Goal: Task Accomplishment & Management: Manage account settings

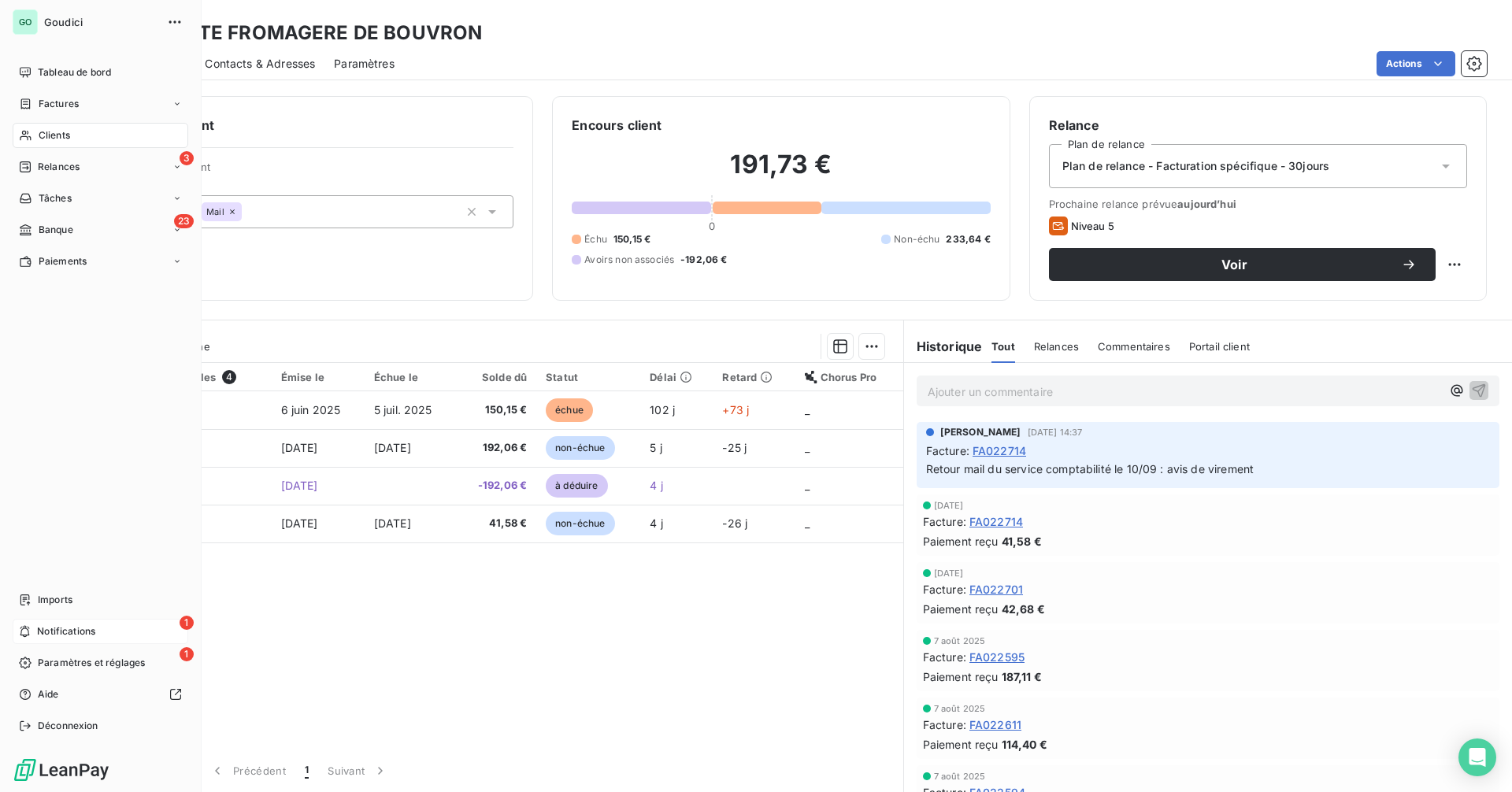
click at [68, 623] on div "1 Notifications" at bounding box center [100, 631] width 176 height 26
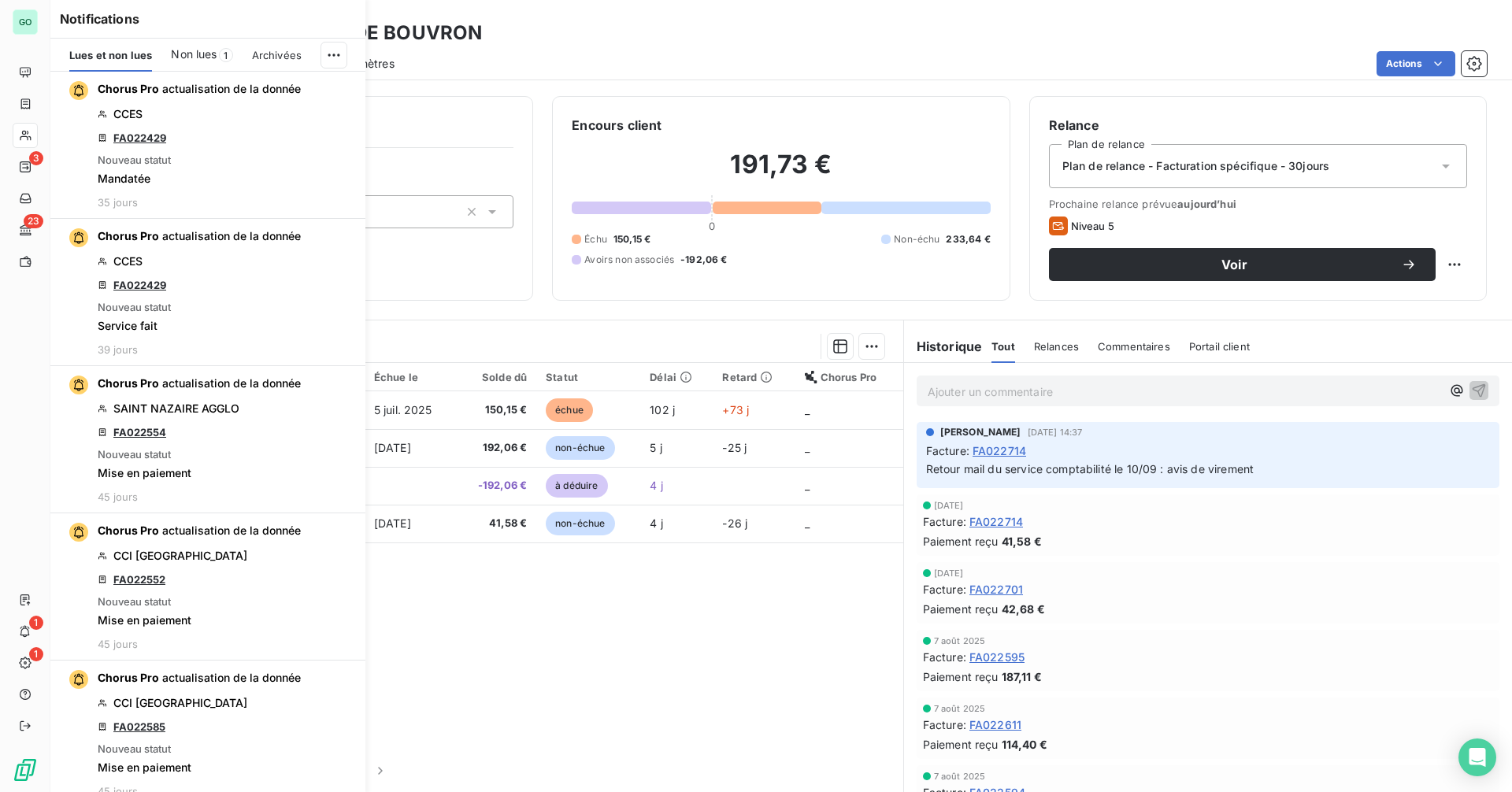
click at [210, 45] on div "Non lues 1" at bounding box center [201, 55] width 62 height 33
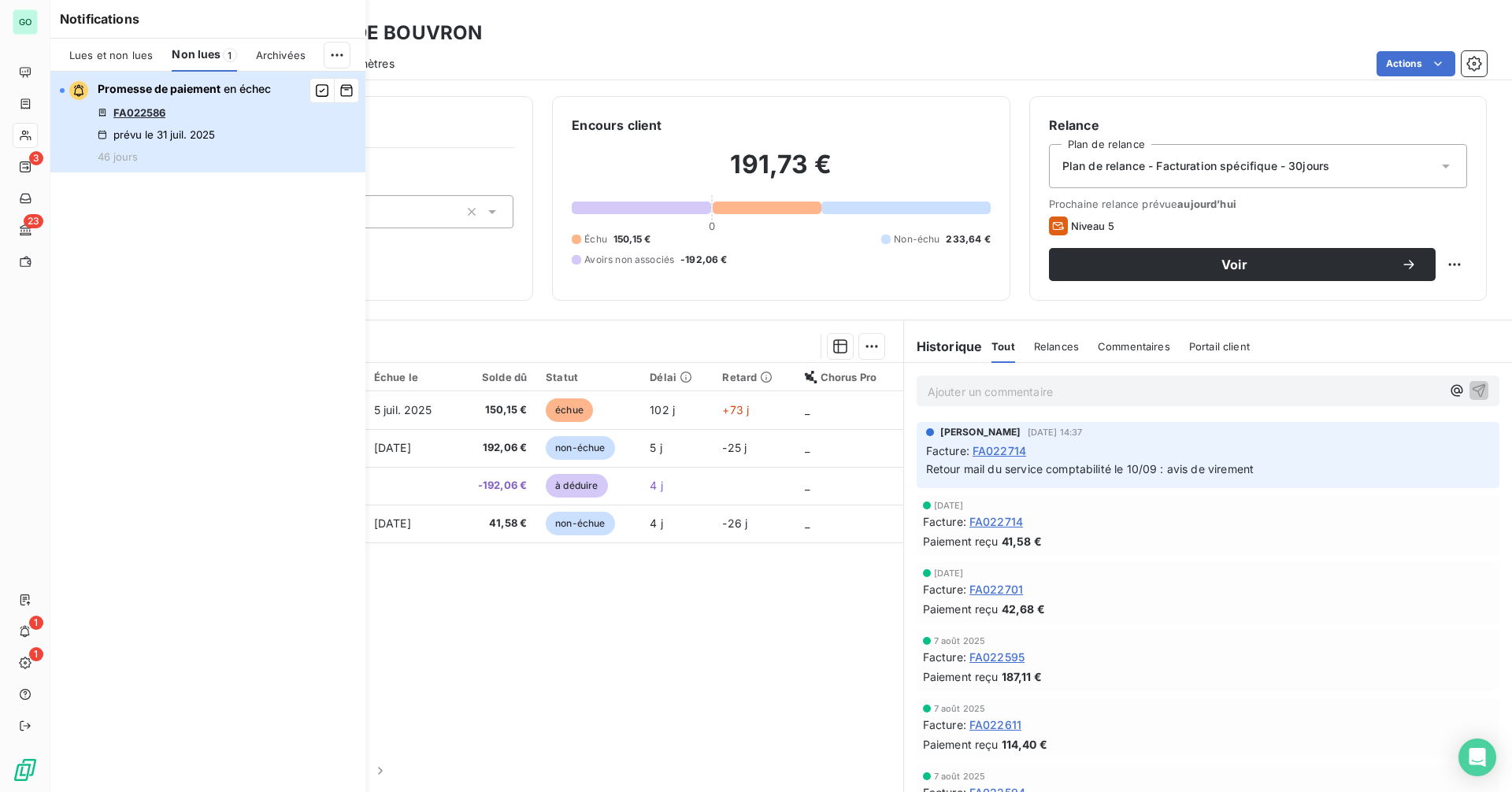
click at [222, 105] on div "Promesse de paiement en échec FA022586 prévu le 31 juil. 2025 46 jours" at bounding box center [184, 121] width 173 height 82
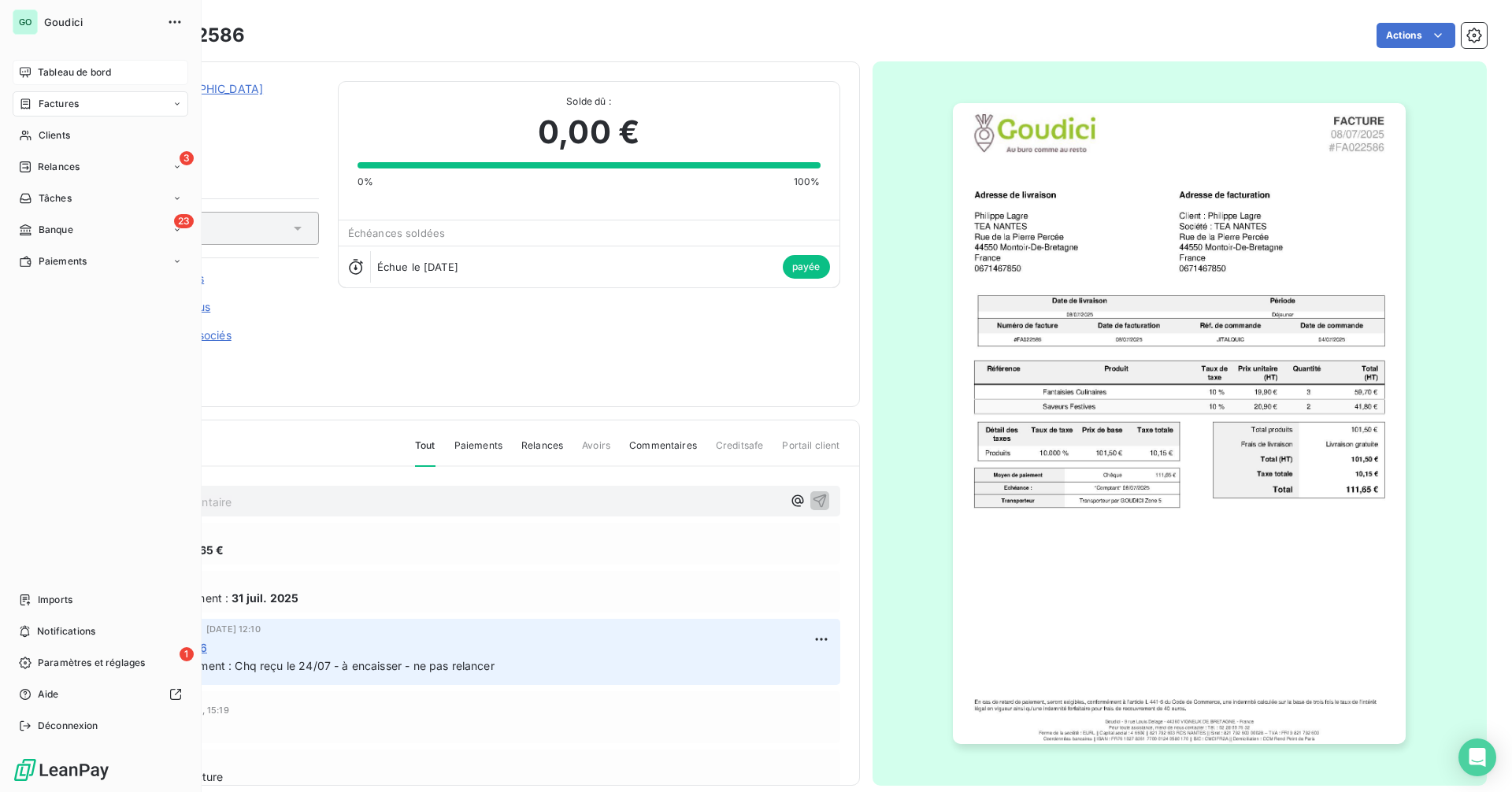
click at [68, 74] on span "Tableau de bord" at bounding box center [74, 72] width 73 height 14
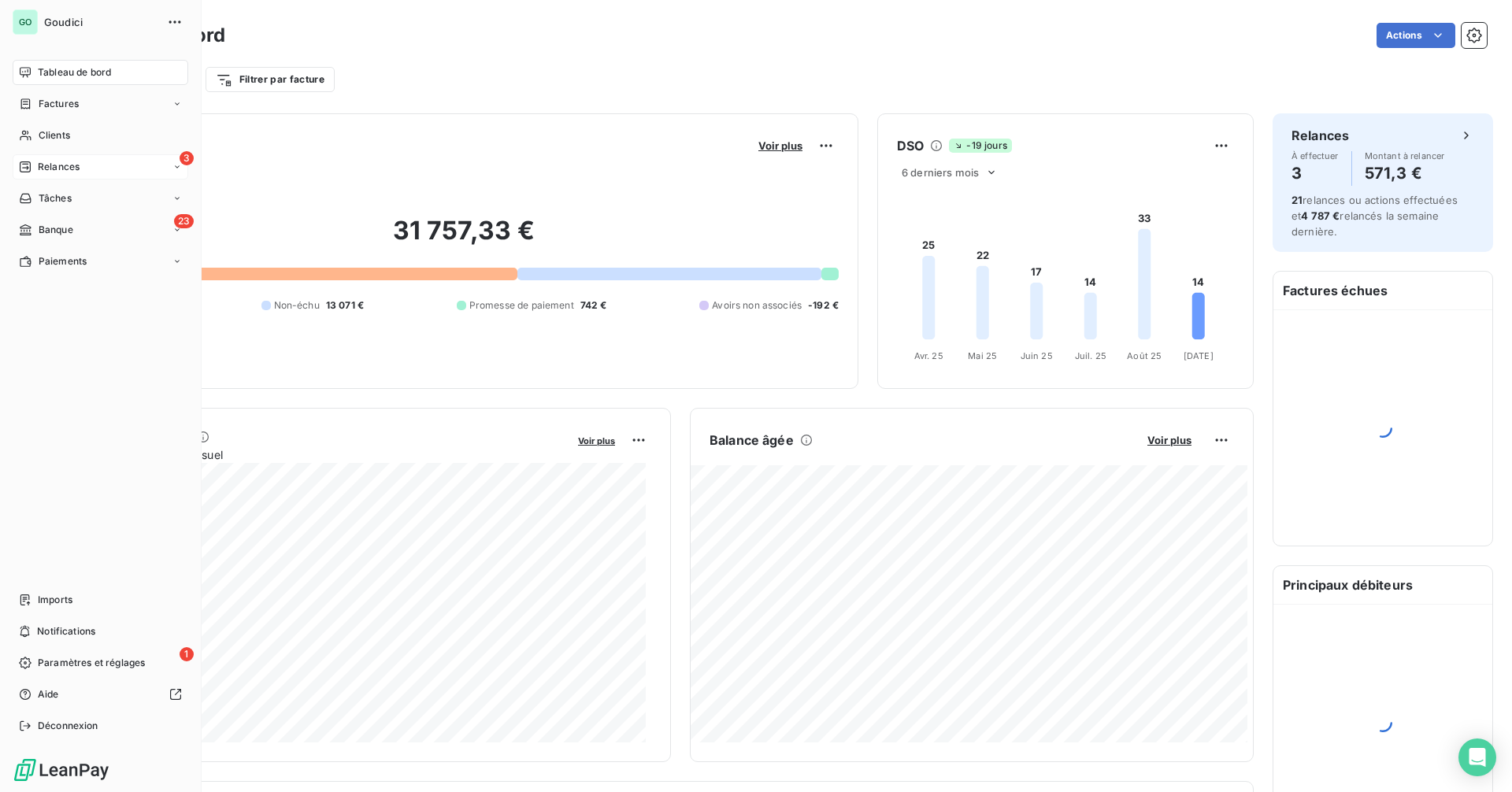
click at [87, 166] on div "3 Relances" at bounding box center [100, 166] width 176 height 26
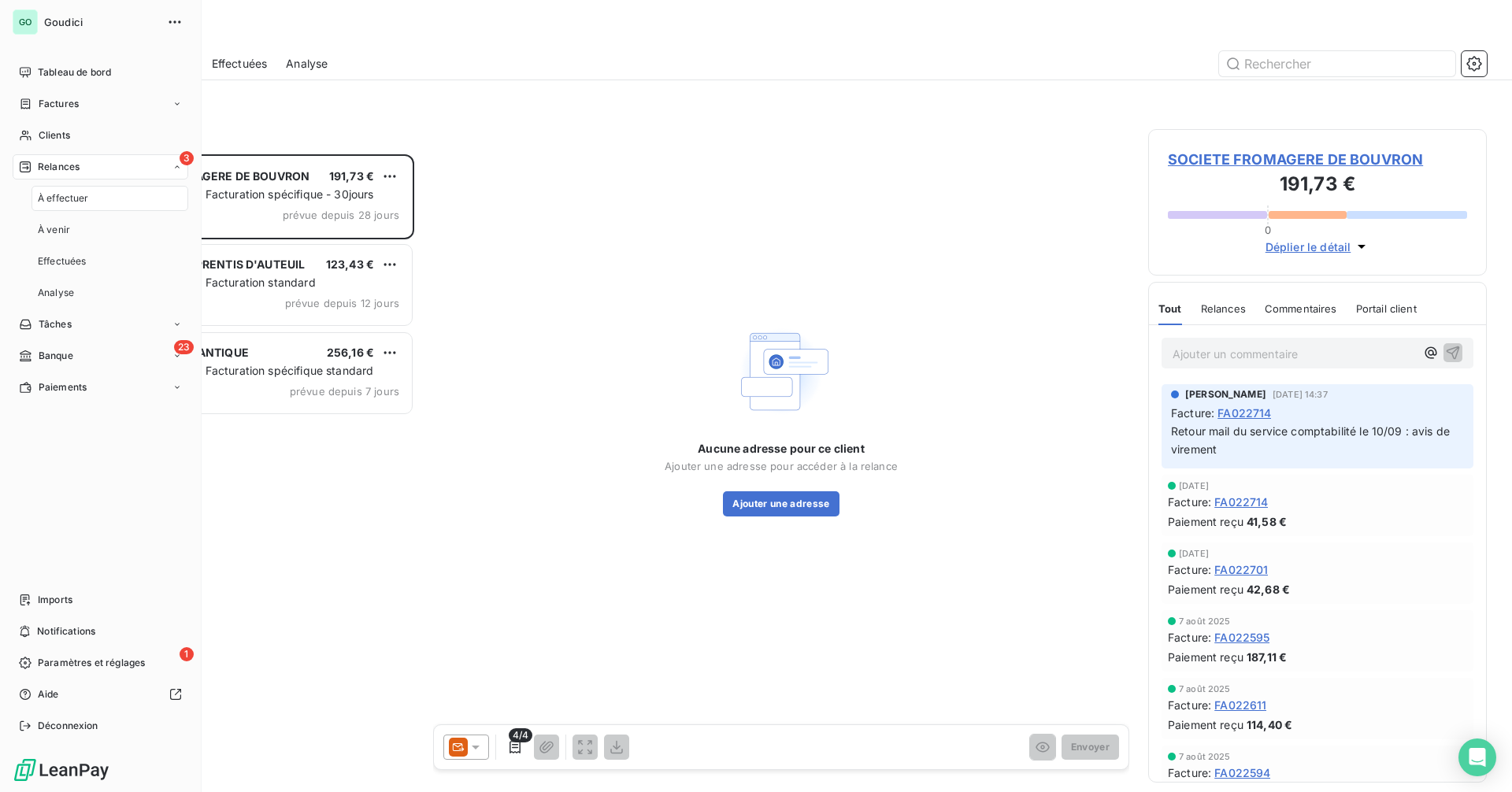
scroll to position [626, 327]
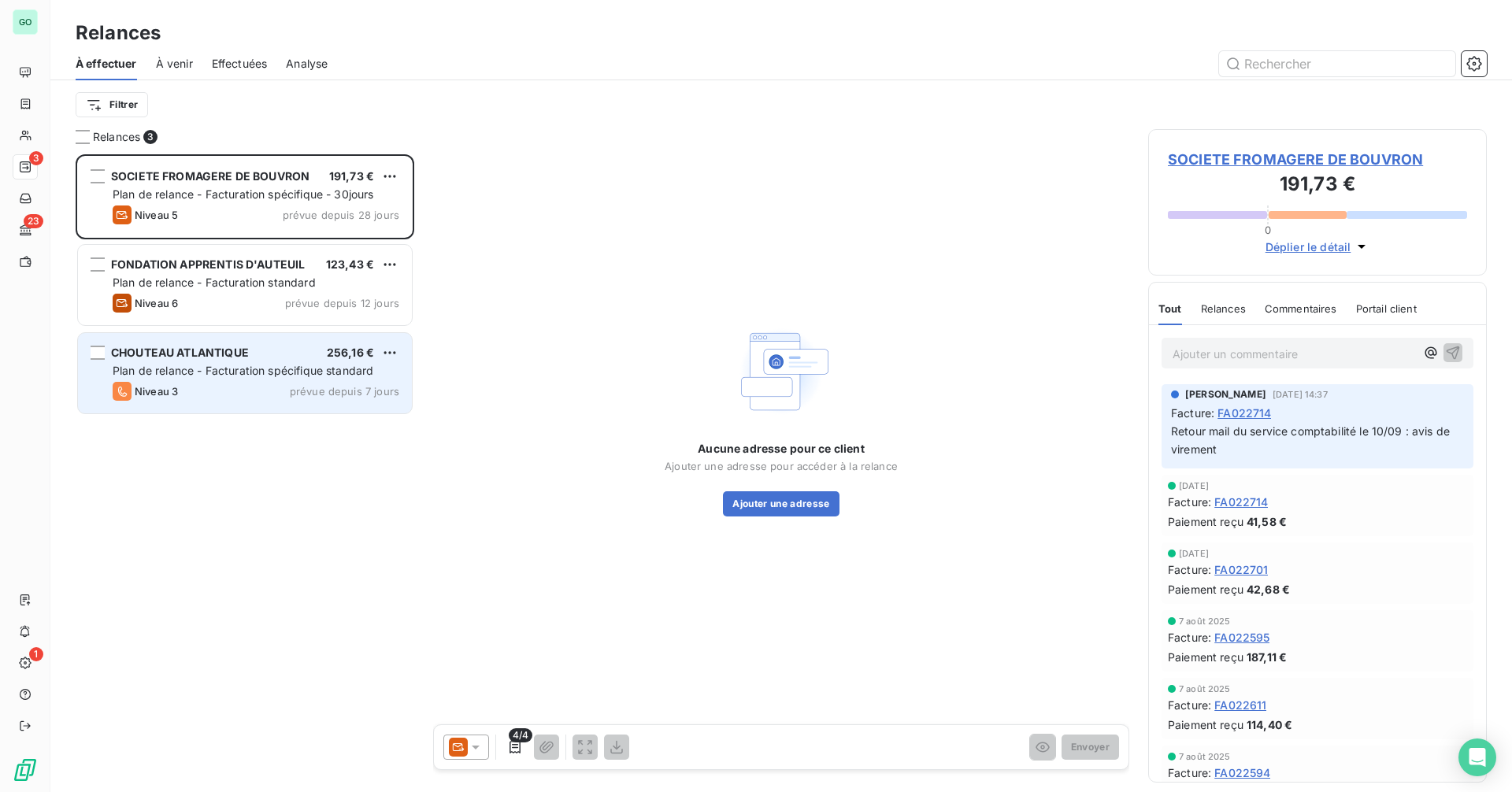
click at [212, 374] on span "Plan de relance - Facturation spécifique standard" at bounding box center [243, 371] width 260 height 13
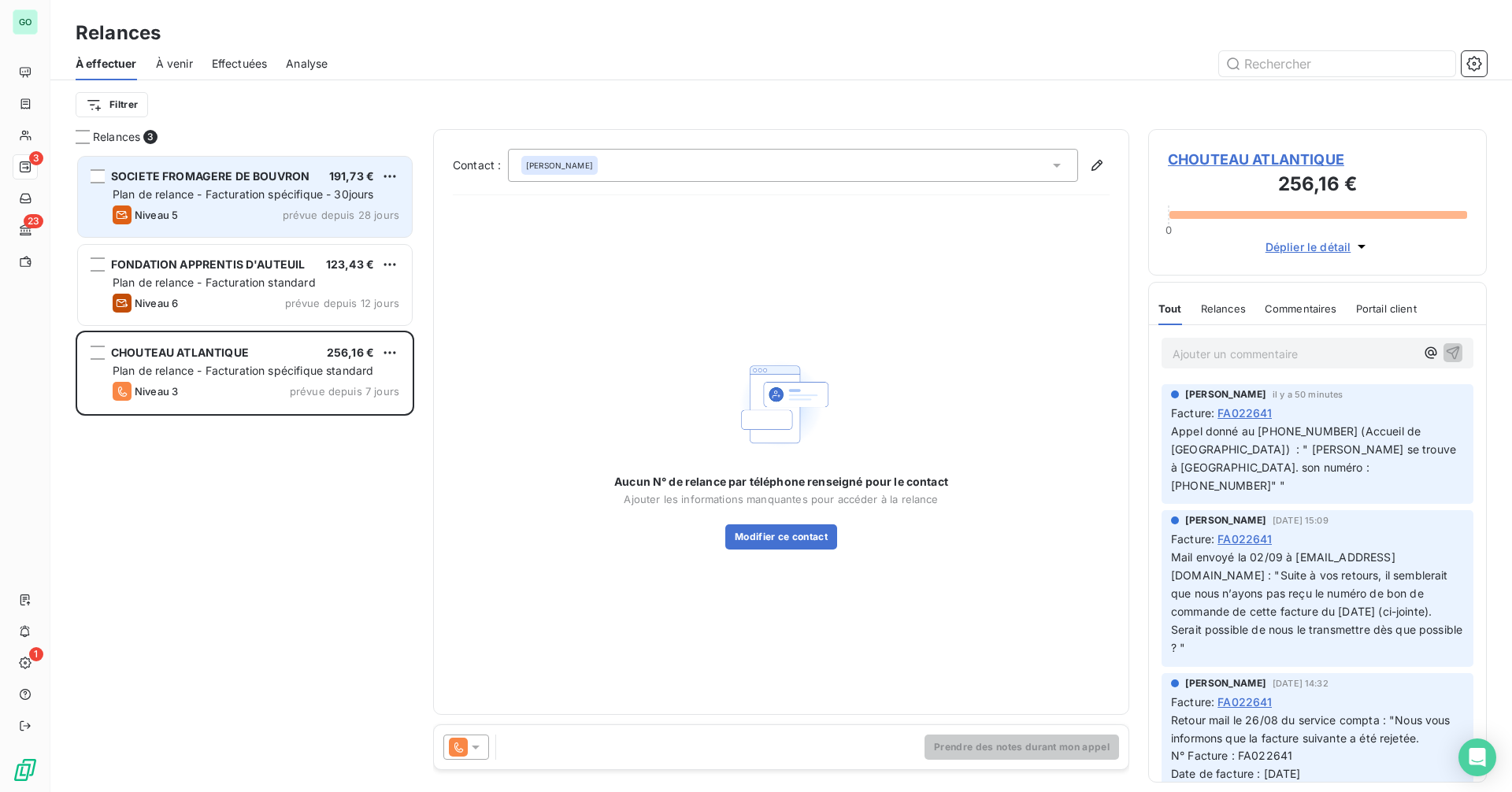
click at [213, 205] on div "Niveau 5 prévue depuis 28 jours" at bounding box center [256, 214] width 287 height 19
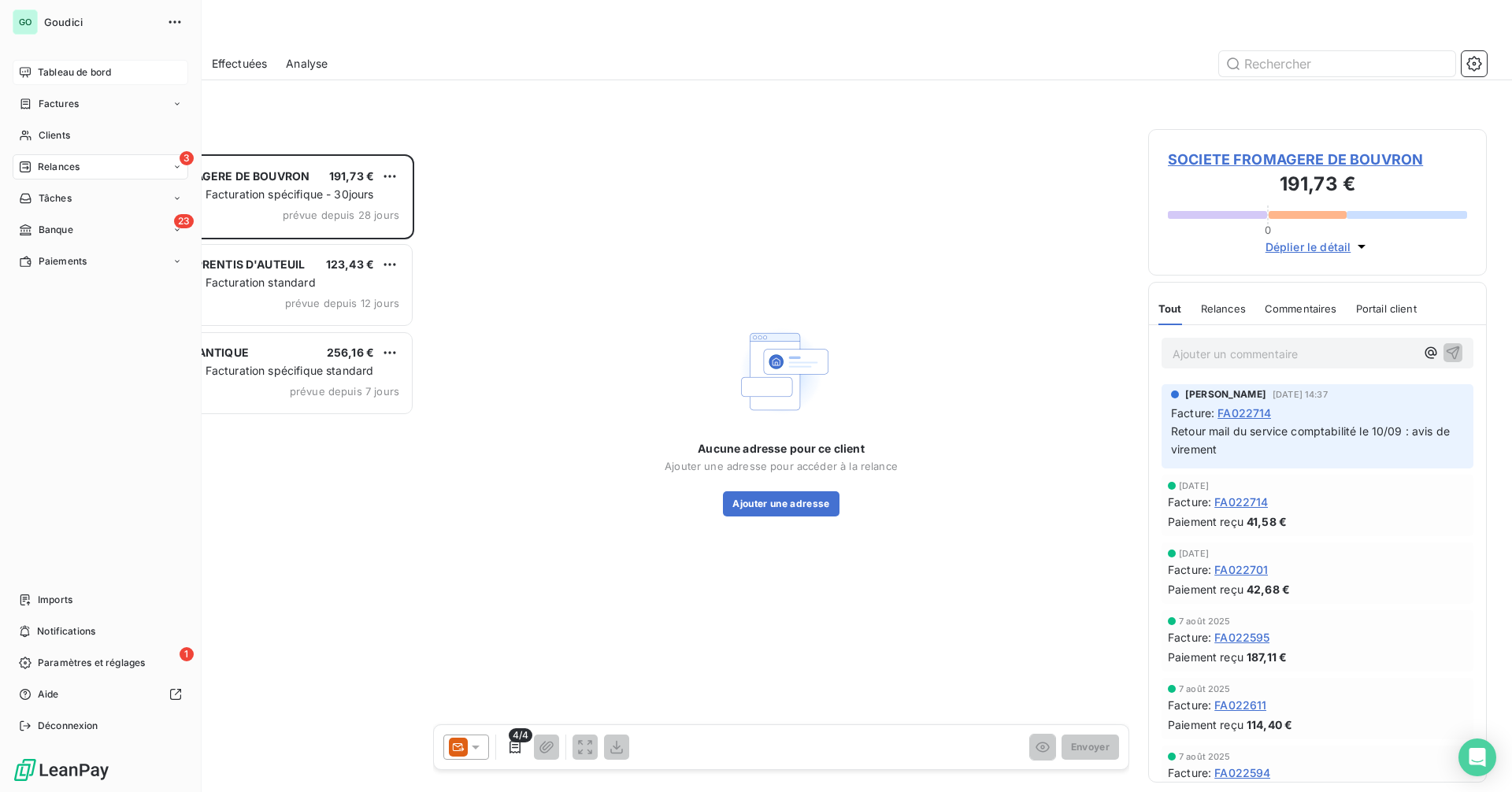
click at [89, 68] on span "Tableau de bord" at bounding box center [74, 72] width 73 height 14
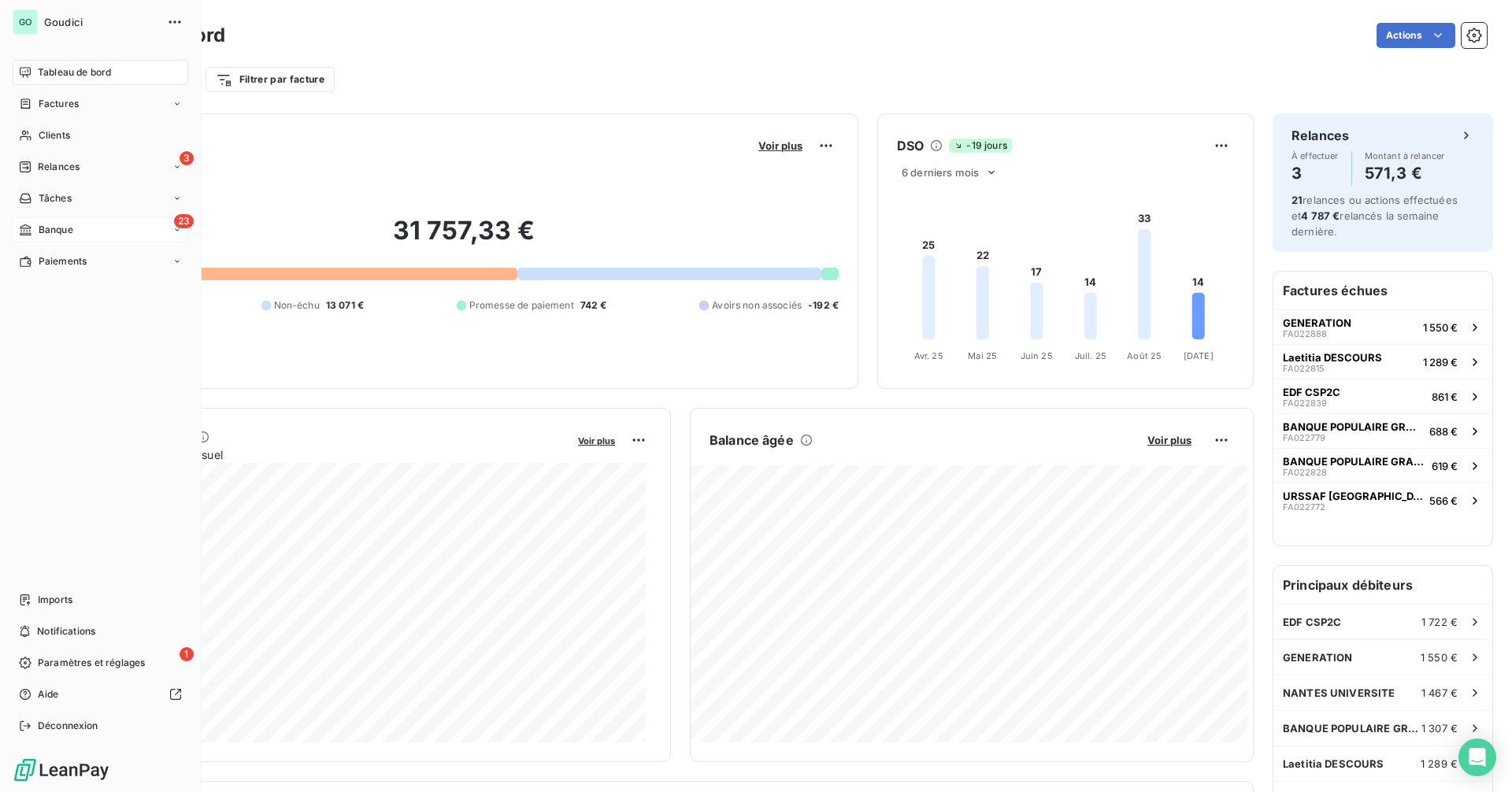
click at [36, 235] on div "Banque" at bounding box center [46, 229] width 54 height 14
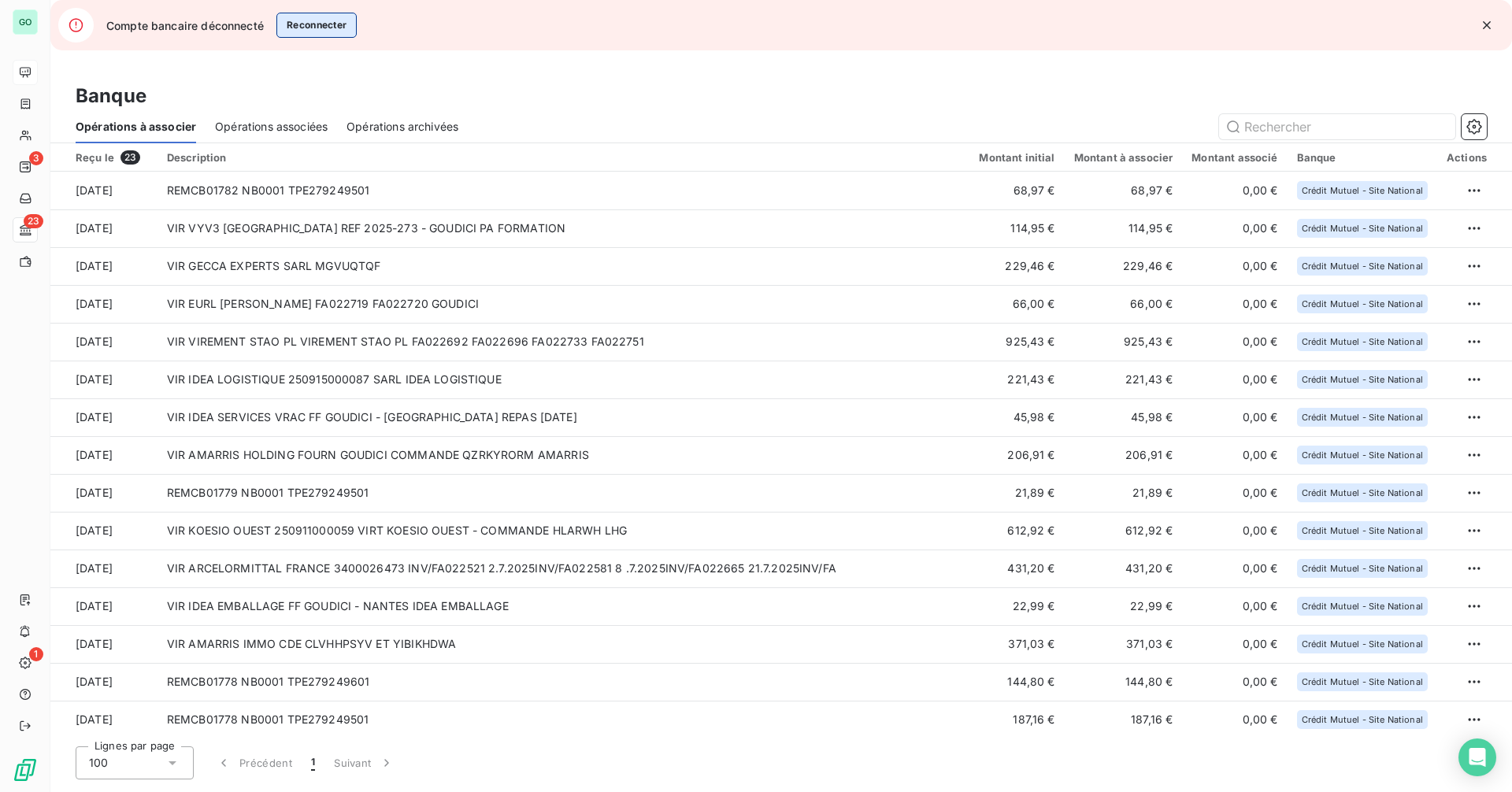
click at [303, 26] on button "Reconnecter" at bounding box center [316, 25] width 81 height 26
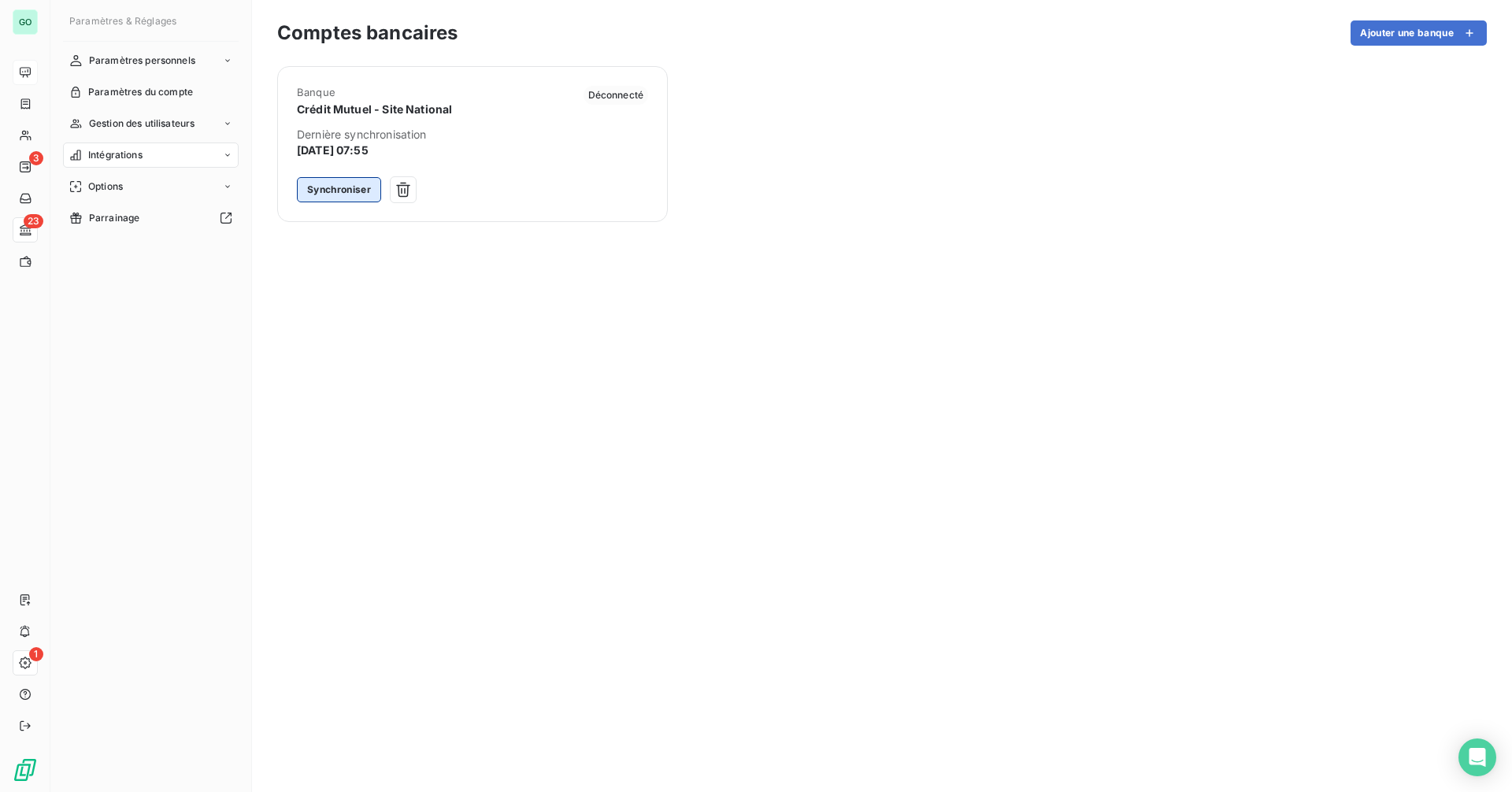
click at [324, 189] on button "Synchroniser" at bounding box center [339, 190] width 84 height 26
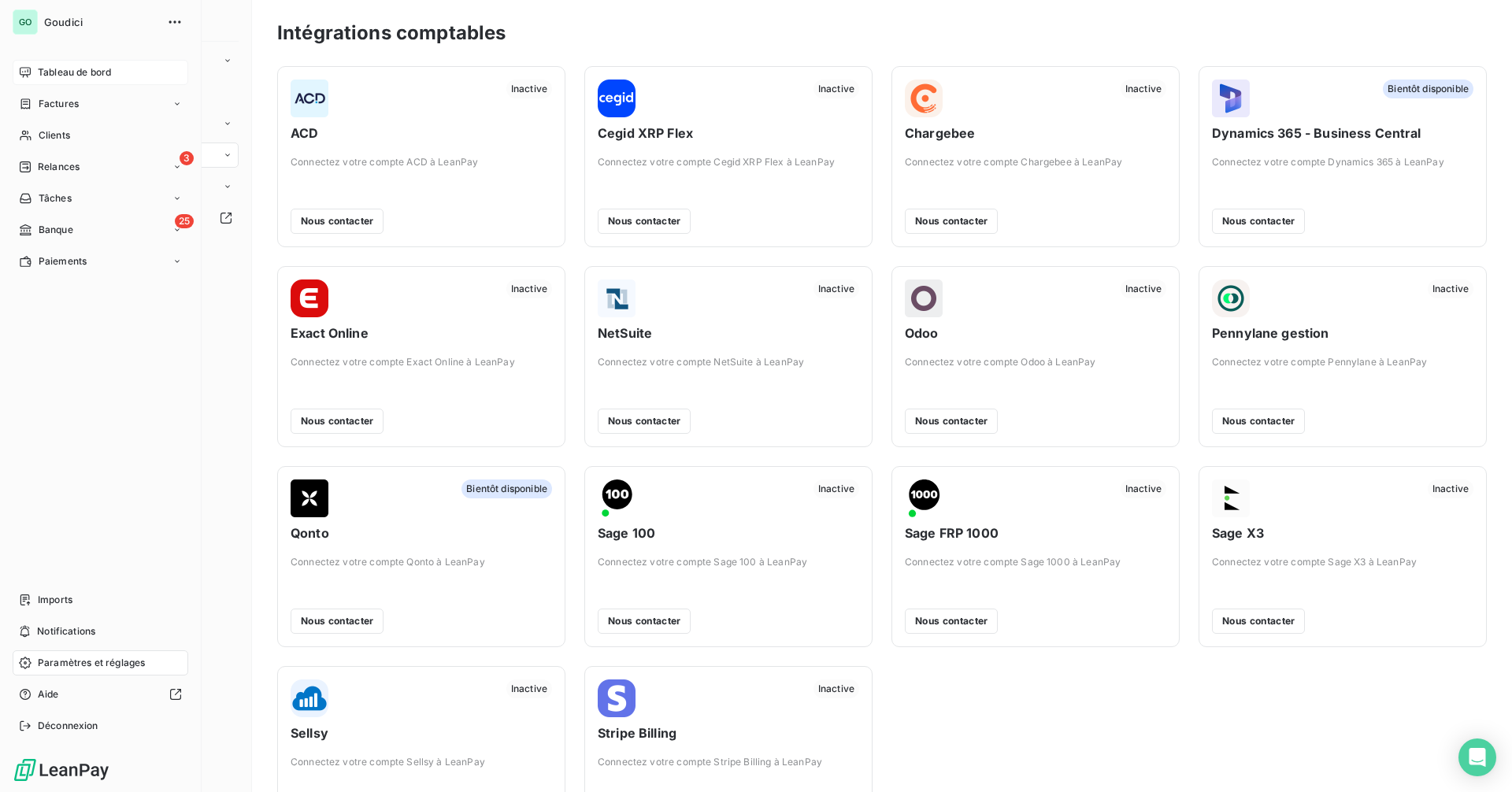
click at [43, 73] on span "Tableau de bord" at bounding box center [74, 72] width 73 height 14
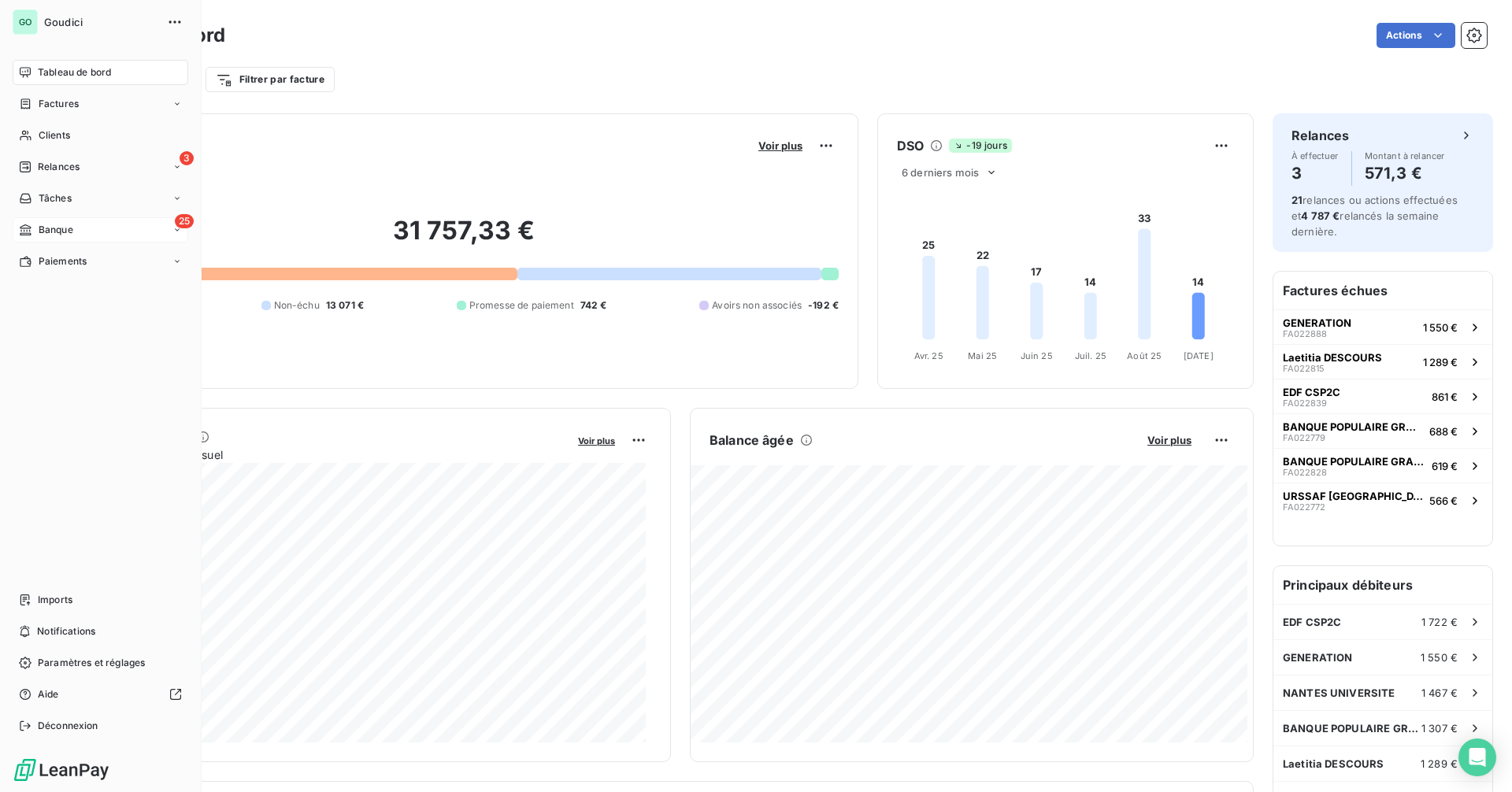
click at [77, 227] on div "25 Banque" at bounding box center [100, 230] width 176 height 26
click at [89, 226] on div "25 Banque" at bounding box center [100, 230] width 176 height 26
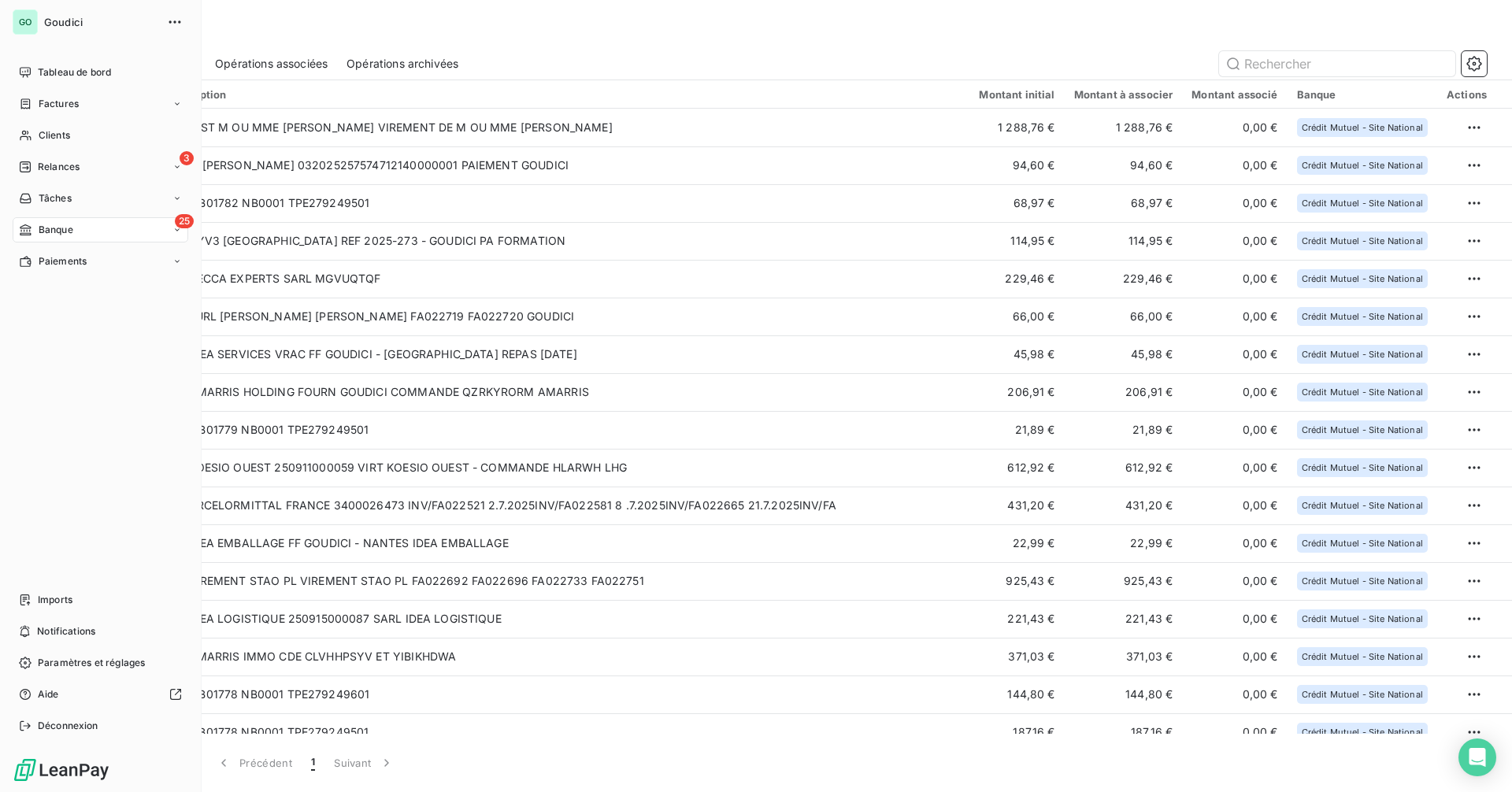
click at [99, 232] on div "25 Banque" at bounding box center [100, 230] width 176 height 26
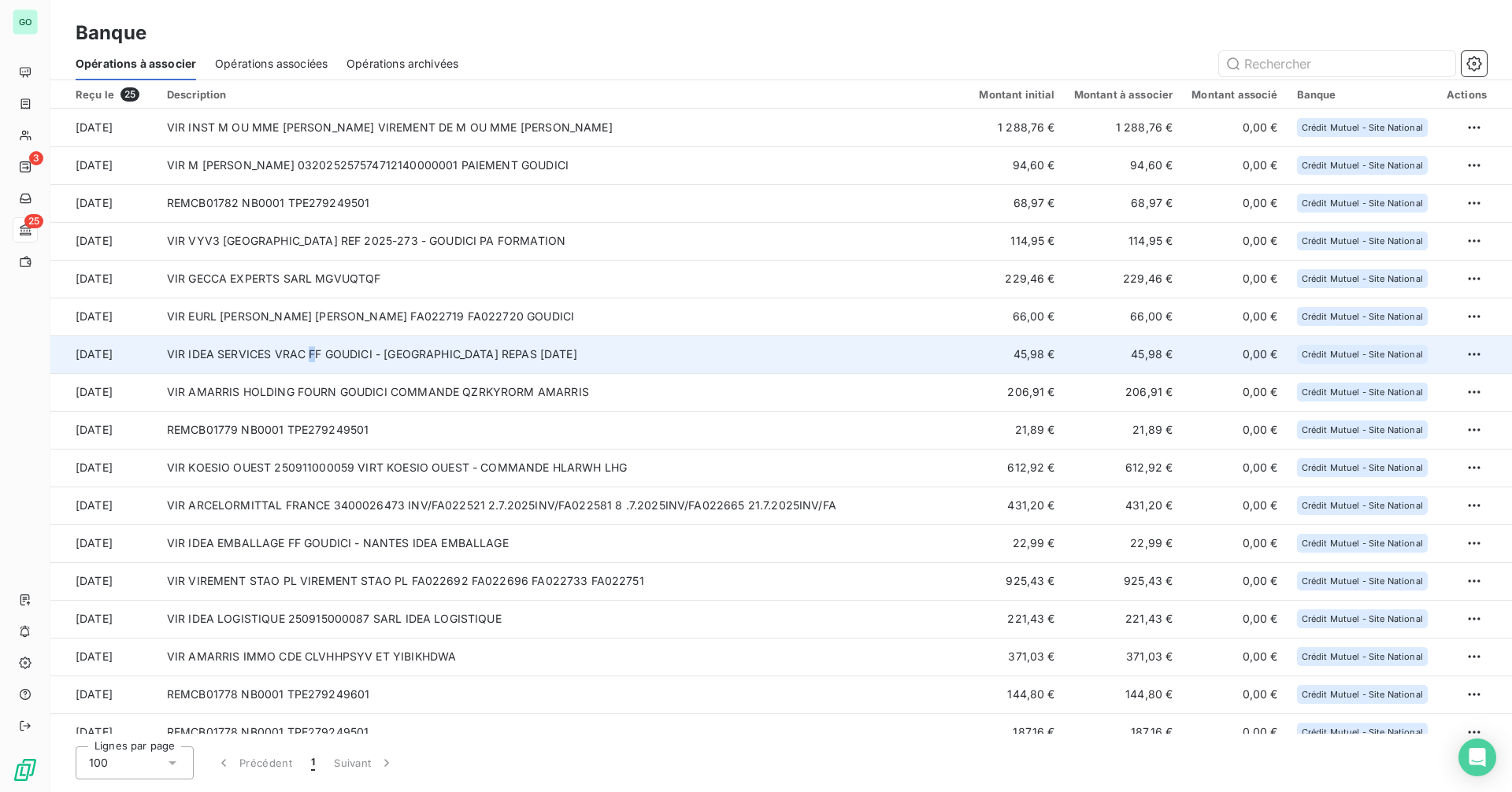
click at [311, 359] on td "VIR IDEA SERVICES VRAC FF GOUDICI - NANTES REPAS 09/09/25" at bounding box center [564, 354] width 812 height 38
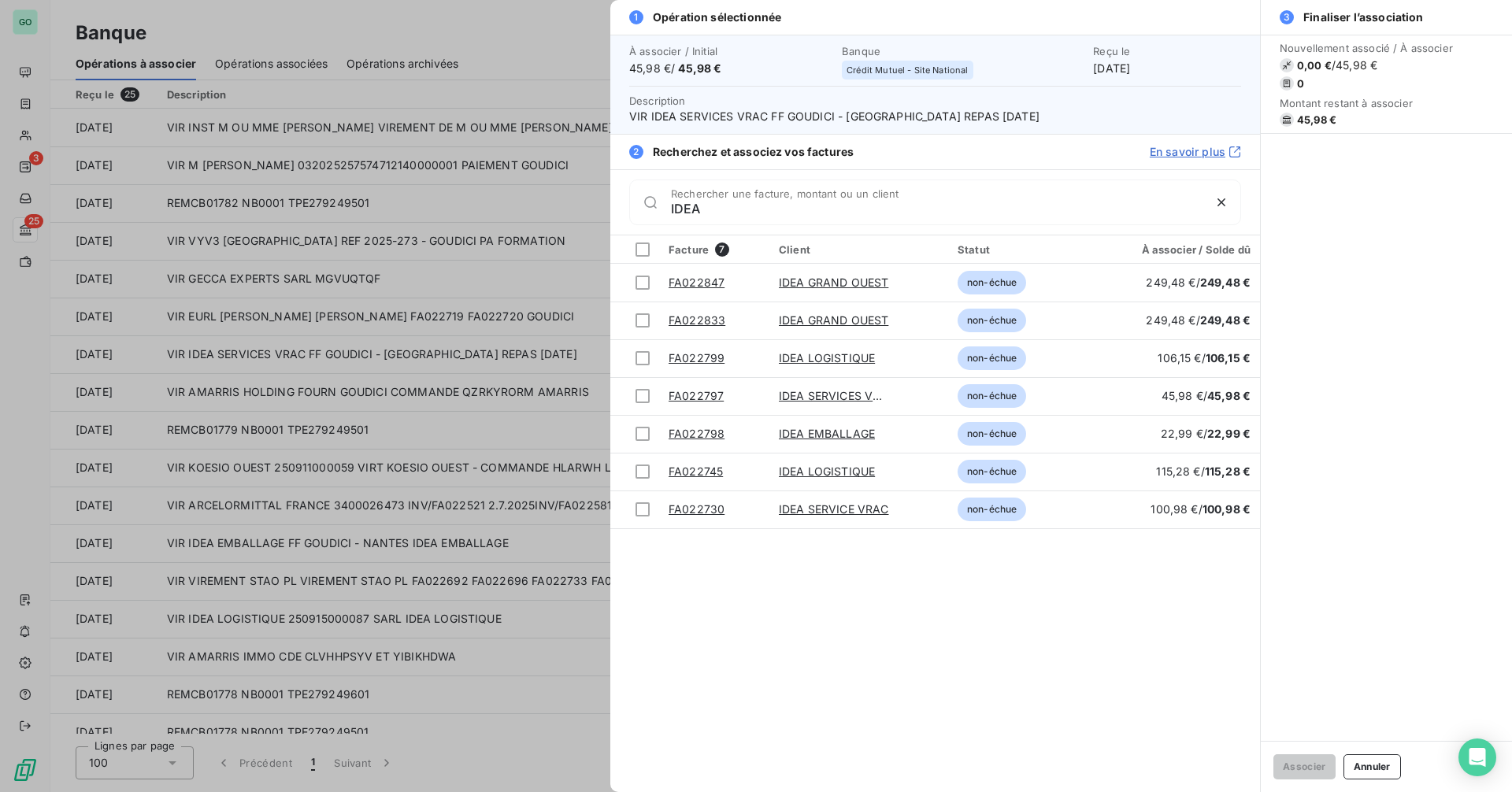
click at [773, 213] on input "IDEA" at bounding box center [936, 209] width 531 height 16
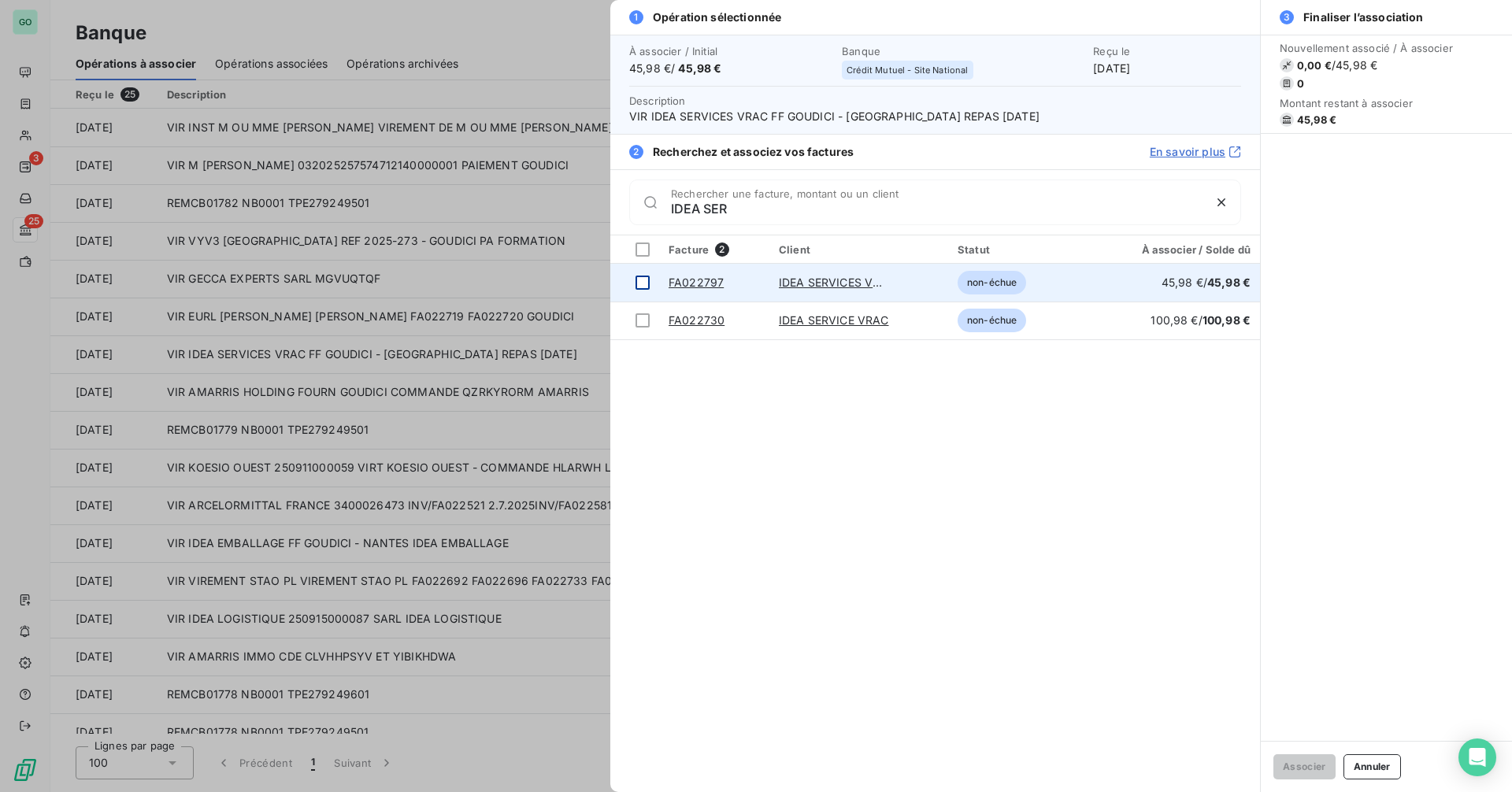
type input "IDEA SER"
click at [648, 283] on div at bounding box center [642, 282] width 14 height 14
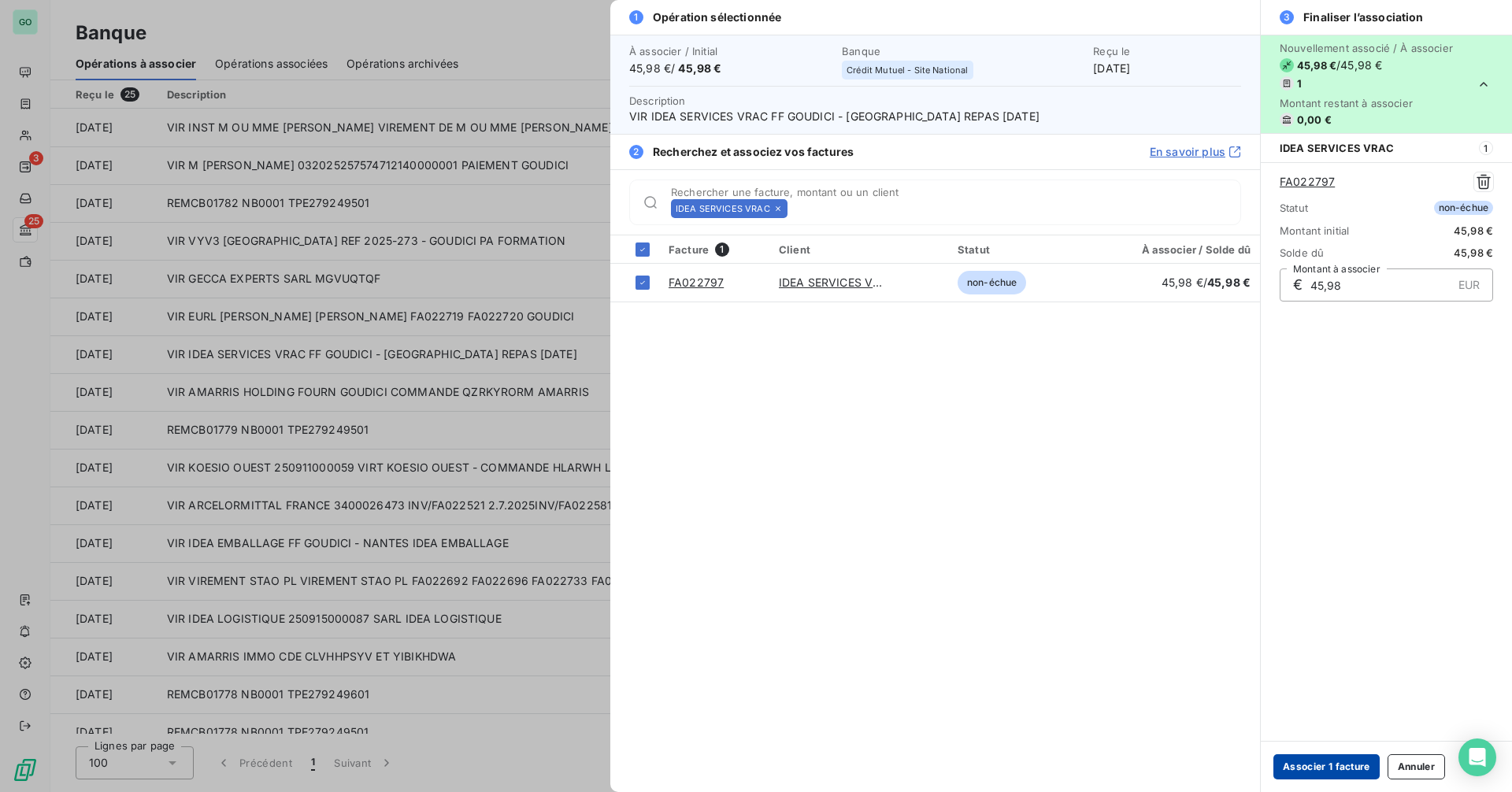
click at [1316, 766] on button "Associer 1 facture" at bounding box center [1326, 767] width 106 height 26
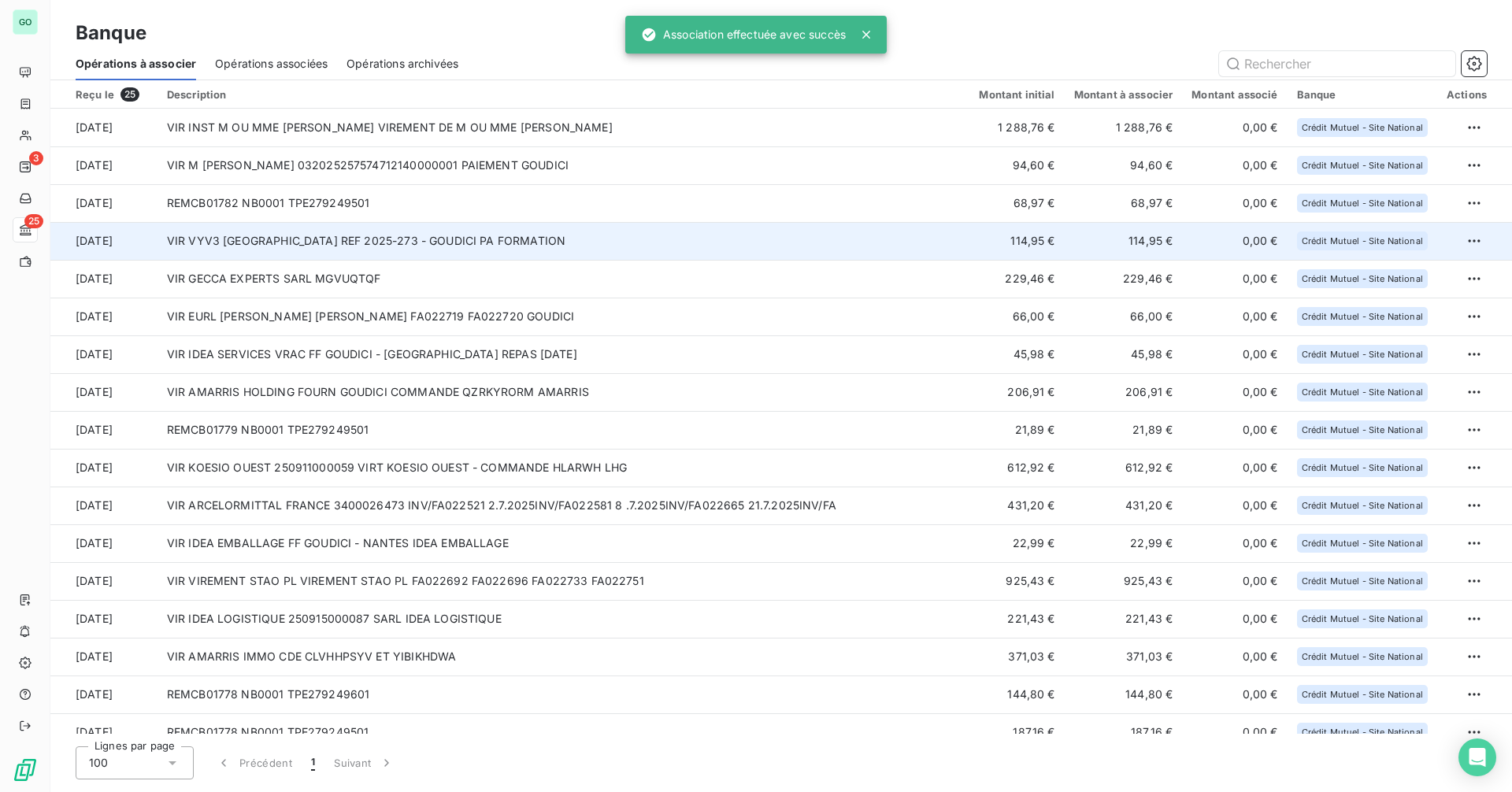
click at [377, 243] on td "VIR VYV3 [GEOGRAPHIC_DATA] REF 2025-273 - GOUDICI PA FORMATION" at bounding box center [564, 241] width 812 height 38
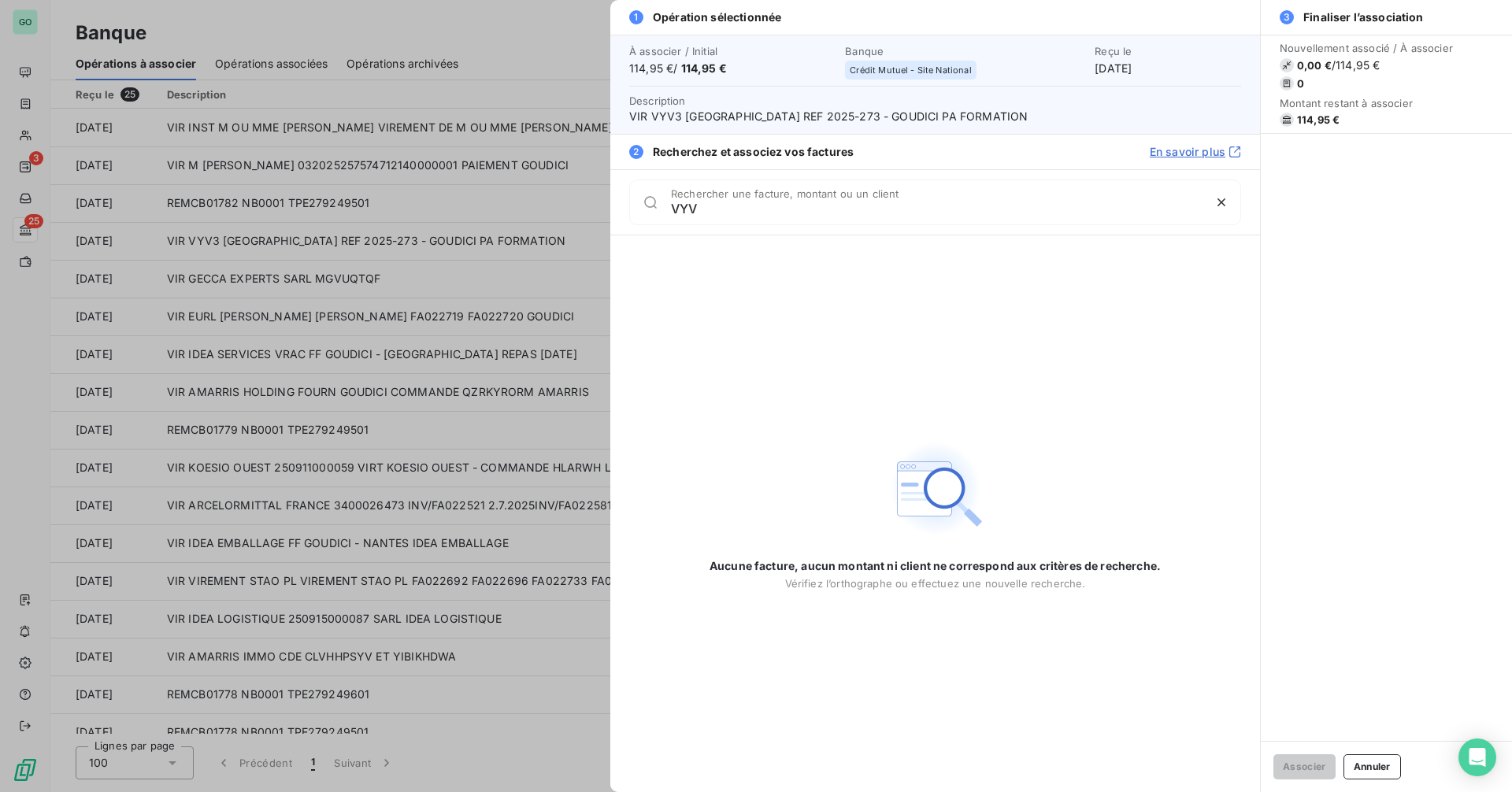
type input "VYV"
click at [339, 293] on div at bounding box center [756, 396] width 1512 height 792
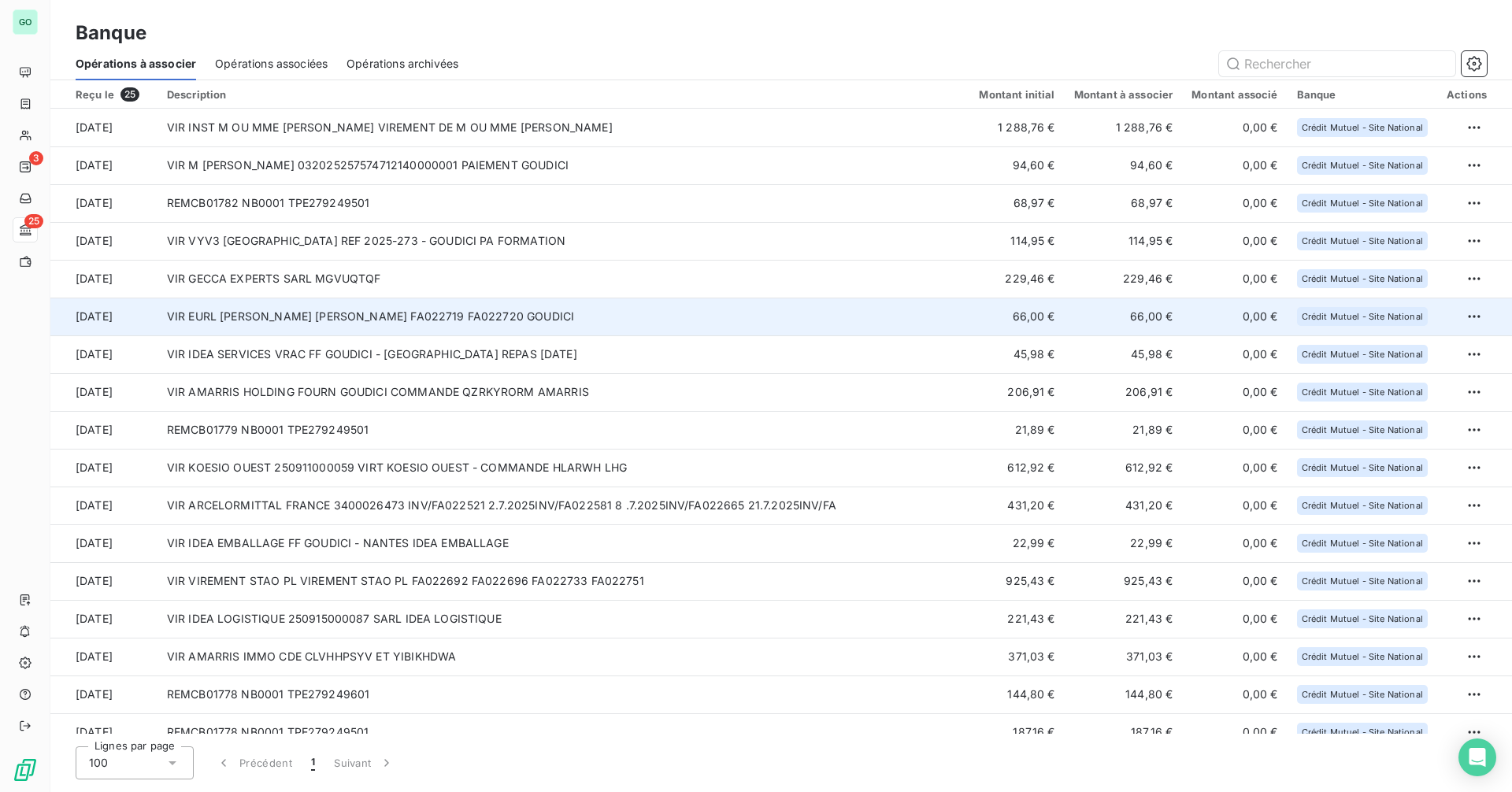
click at [430, 314] on td "VIR EURL BASTIEN COUSSOT FA022719 FA022720 GOUDICI" at bounding box center [564, 316] width 812 height 38
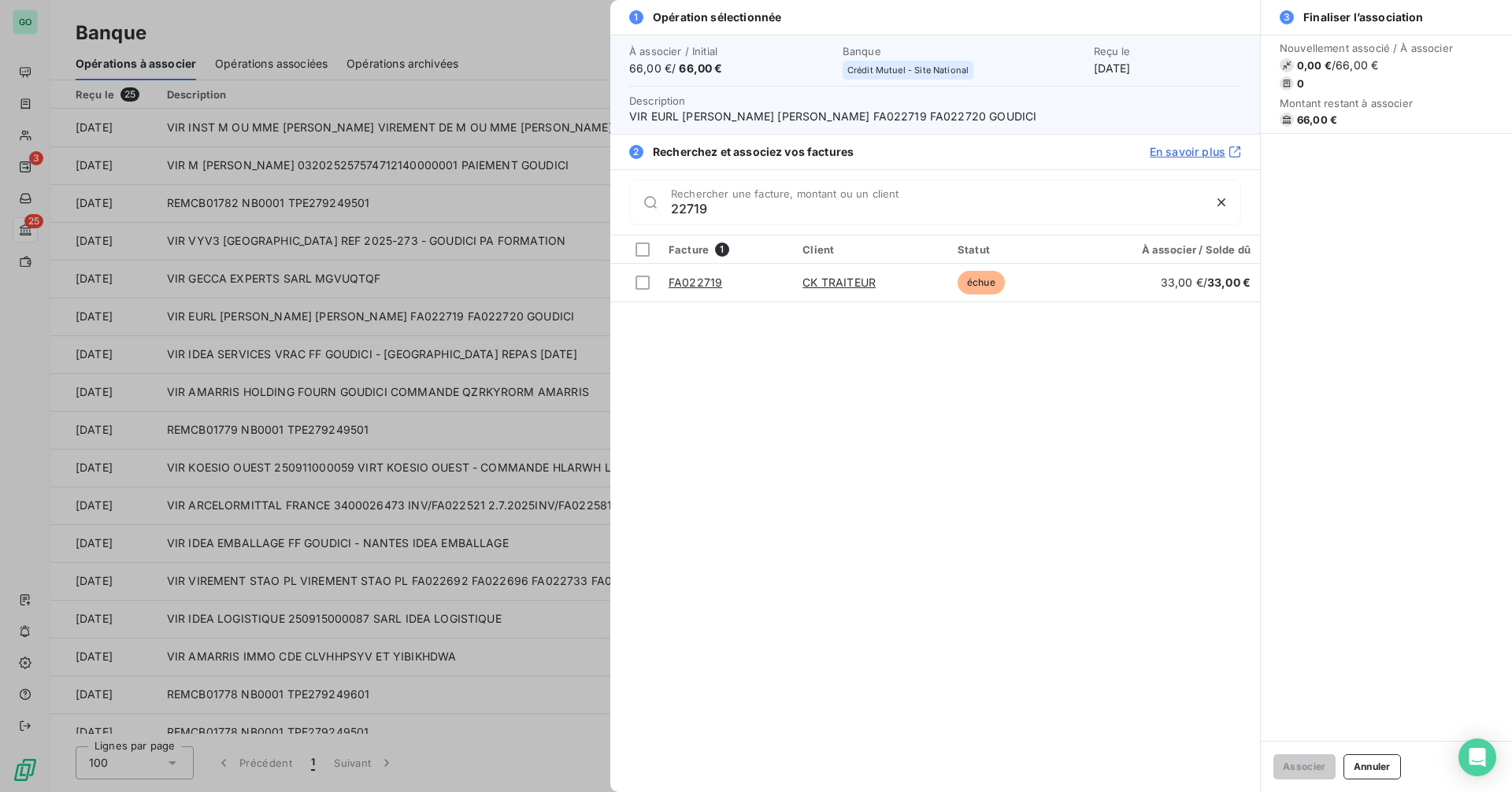
type input "22719"
click at [410, 350] on div at bounding box center [756, 396] width 1512 height 792
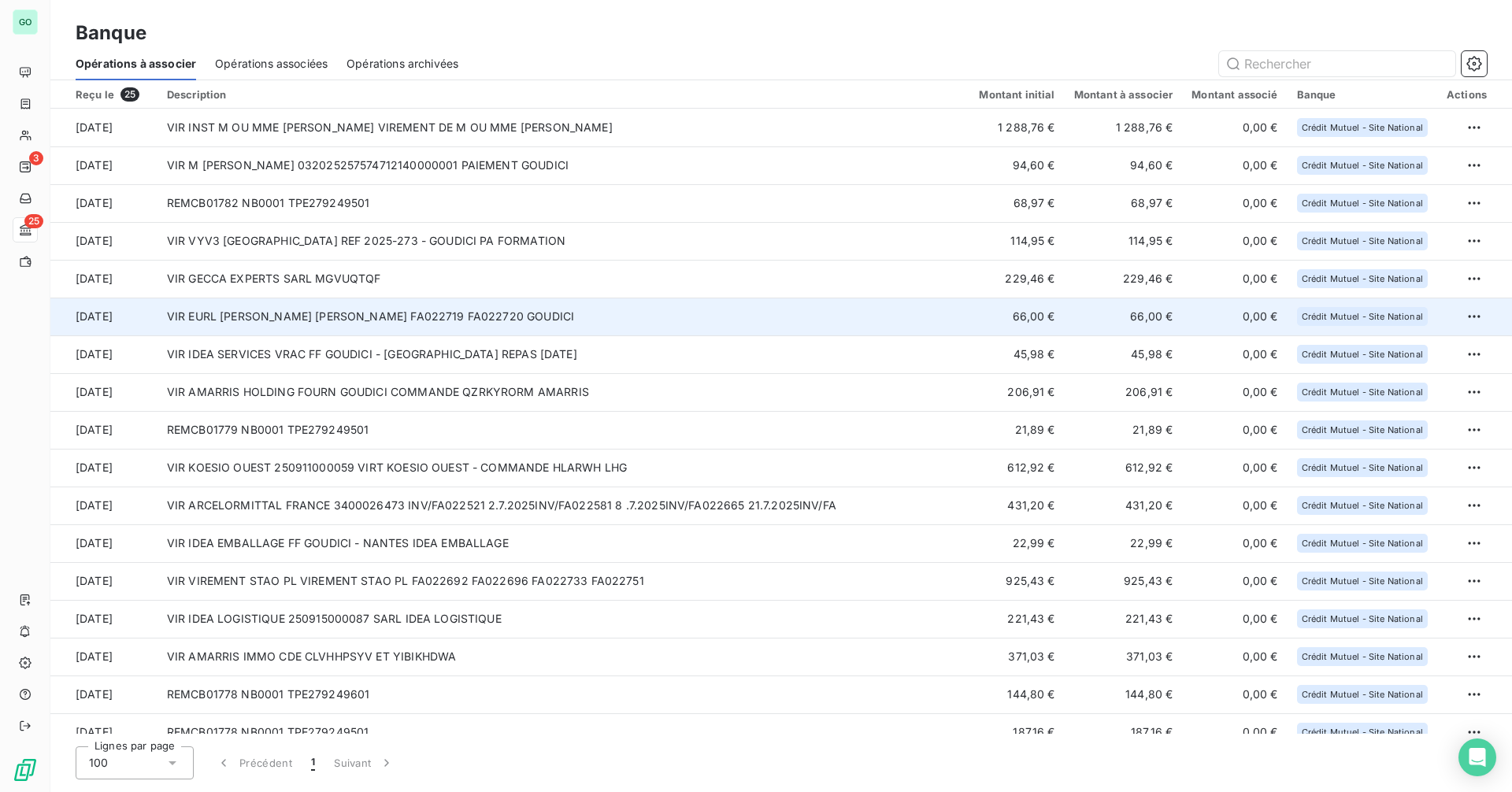
click at [452, 316] on td "VIR EURL BASTIEN COUSSOT FA022719 FA022720 GOUDICI" at bounding box center [564, 316] width 812 height 38
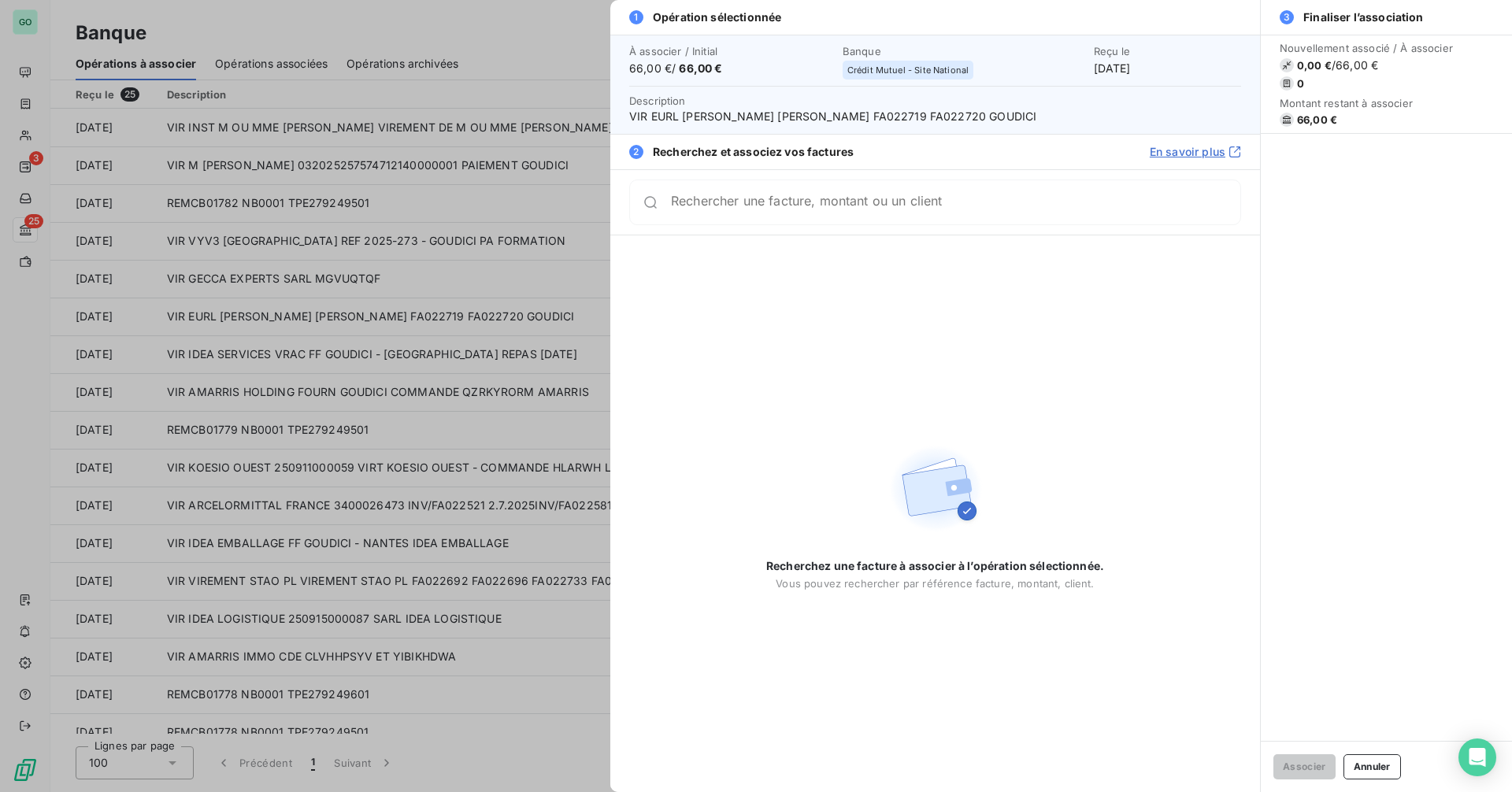
click at [695, 204] on input "Rechercher une facture, montant ou un client" at bounding box center [955, 202] width 569 height 16
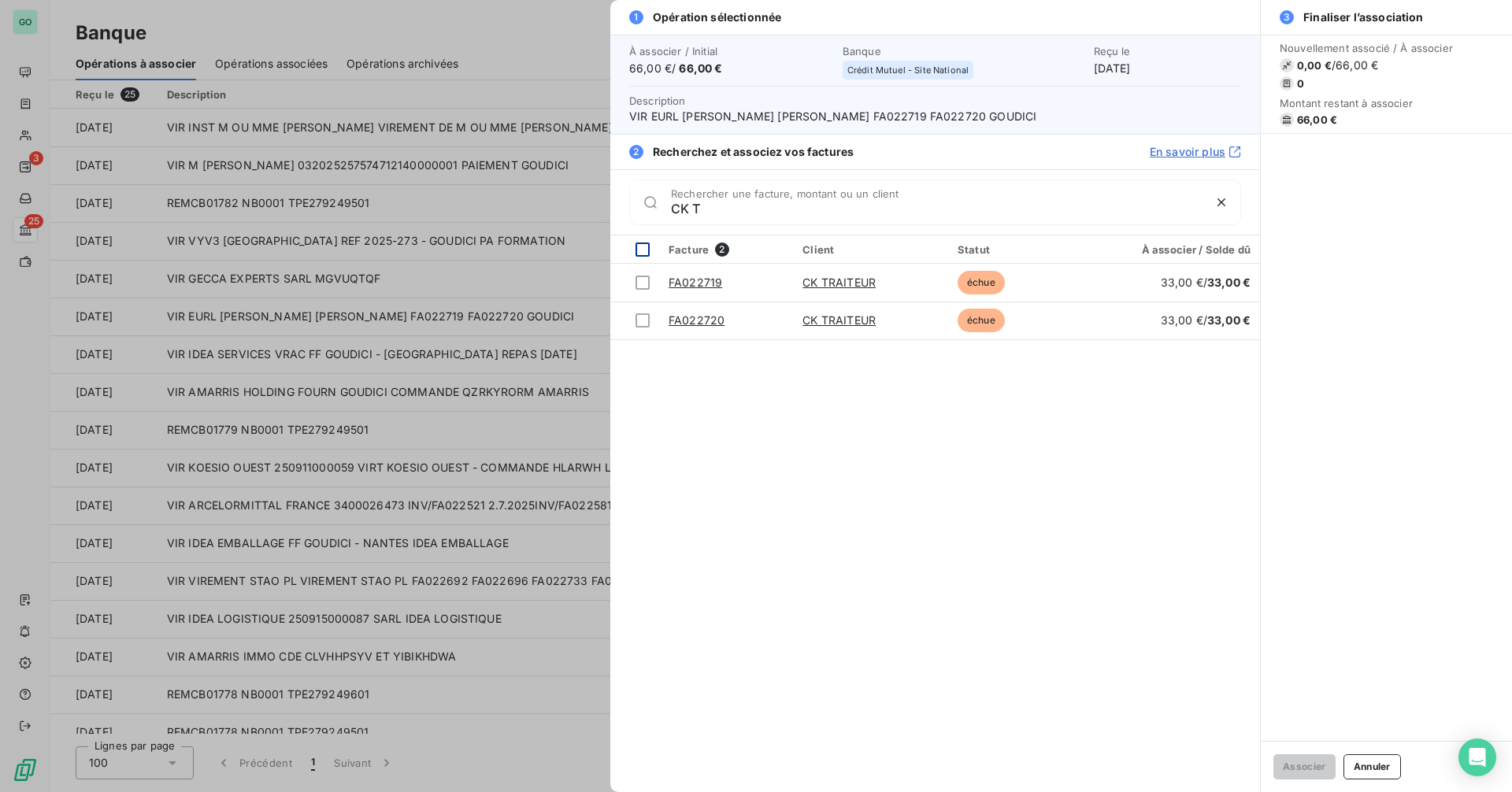
type input "CK T"
click at [646, 250] on div at bounding box center [642, 249] width 14 height 14
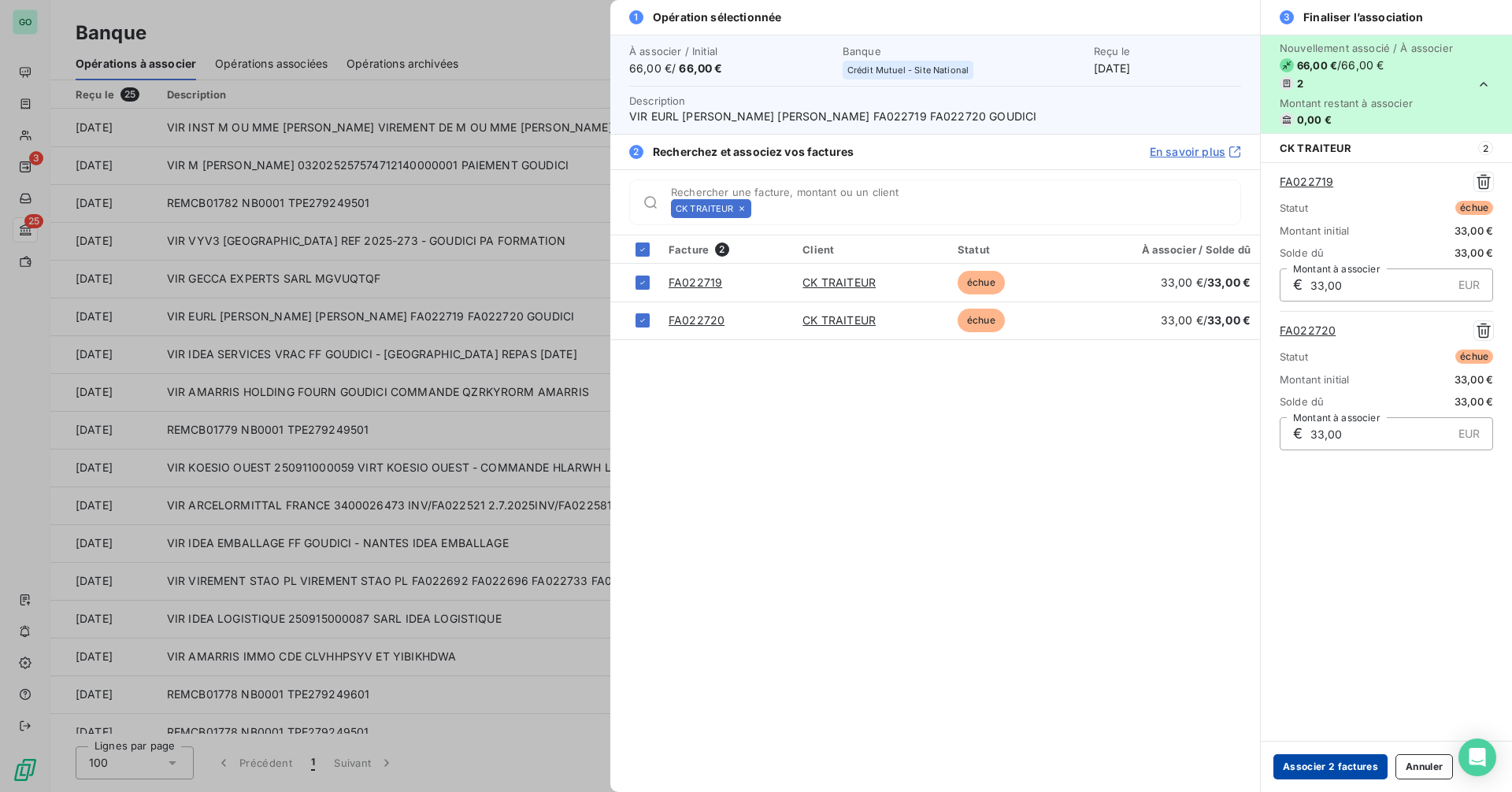
click at [1319, 762] on button "Associer 2 factures" at bounding box center [1330, 767] width 115 height 26
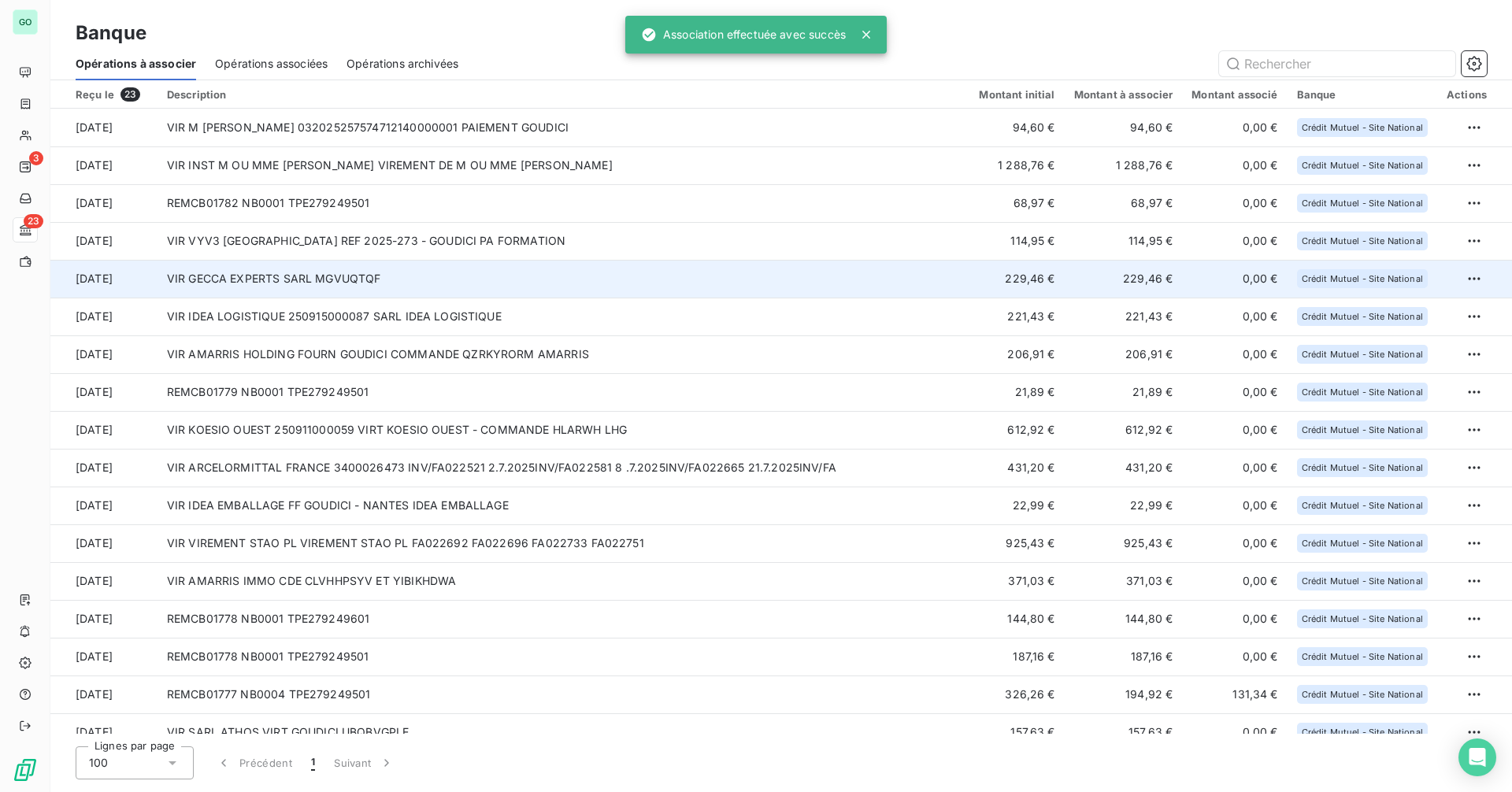
click at [413, 274] on td "VIR GECCA EXPERTS SARL MGVUQTQF" at bounding box center [564, 279] width 812 height 38
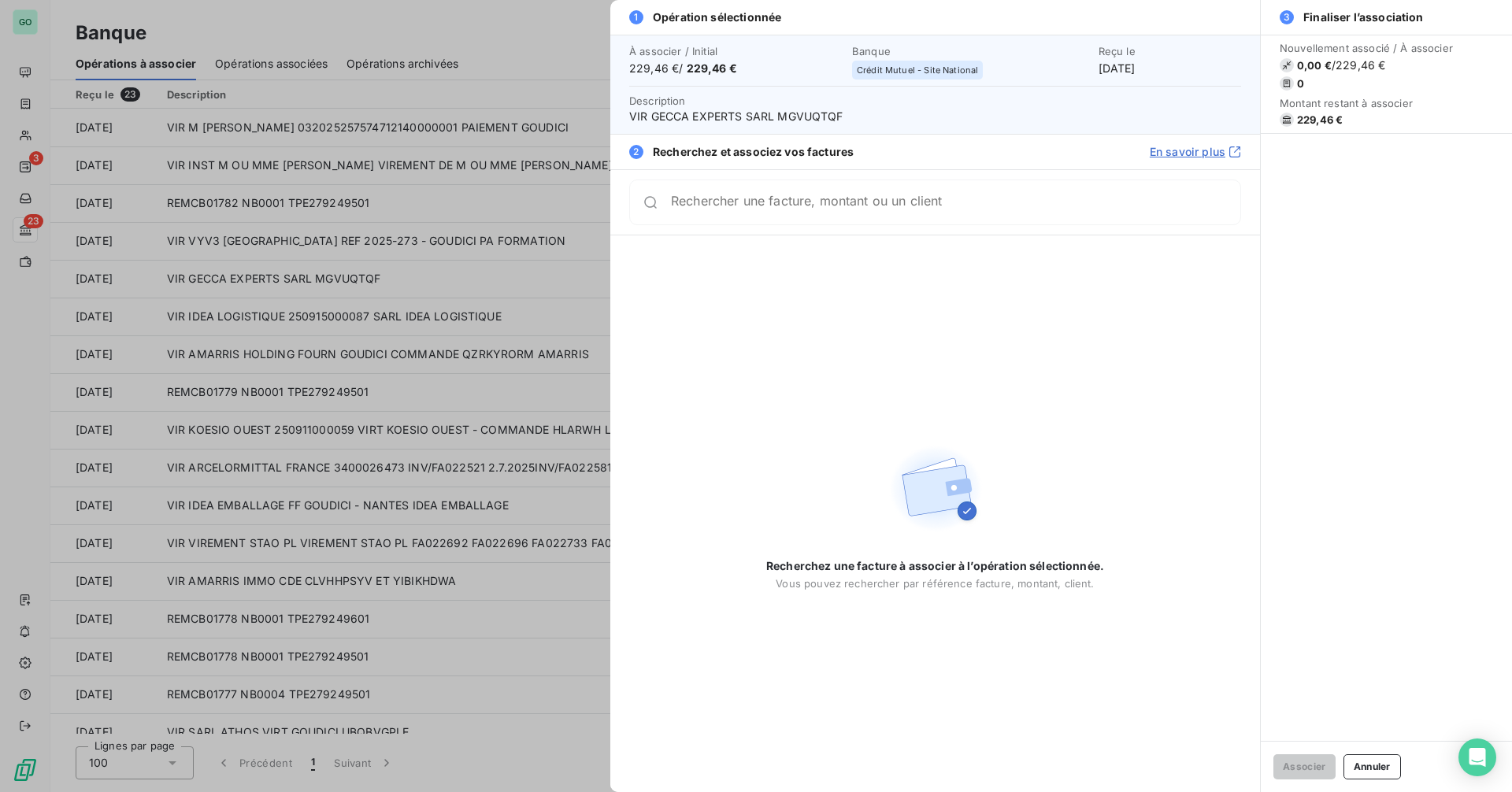
click at [723, 204] on input "Rechercher une facture, montant ou un client" at bounding box center [955, 202] width 569 height 16
type input "GECC"
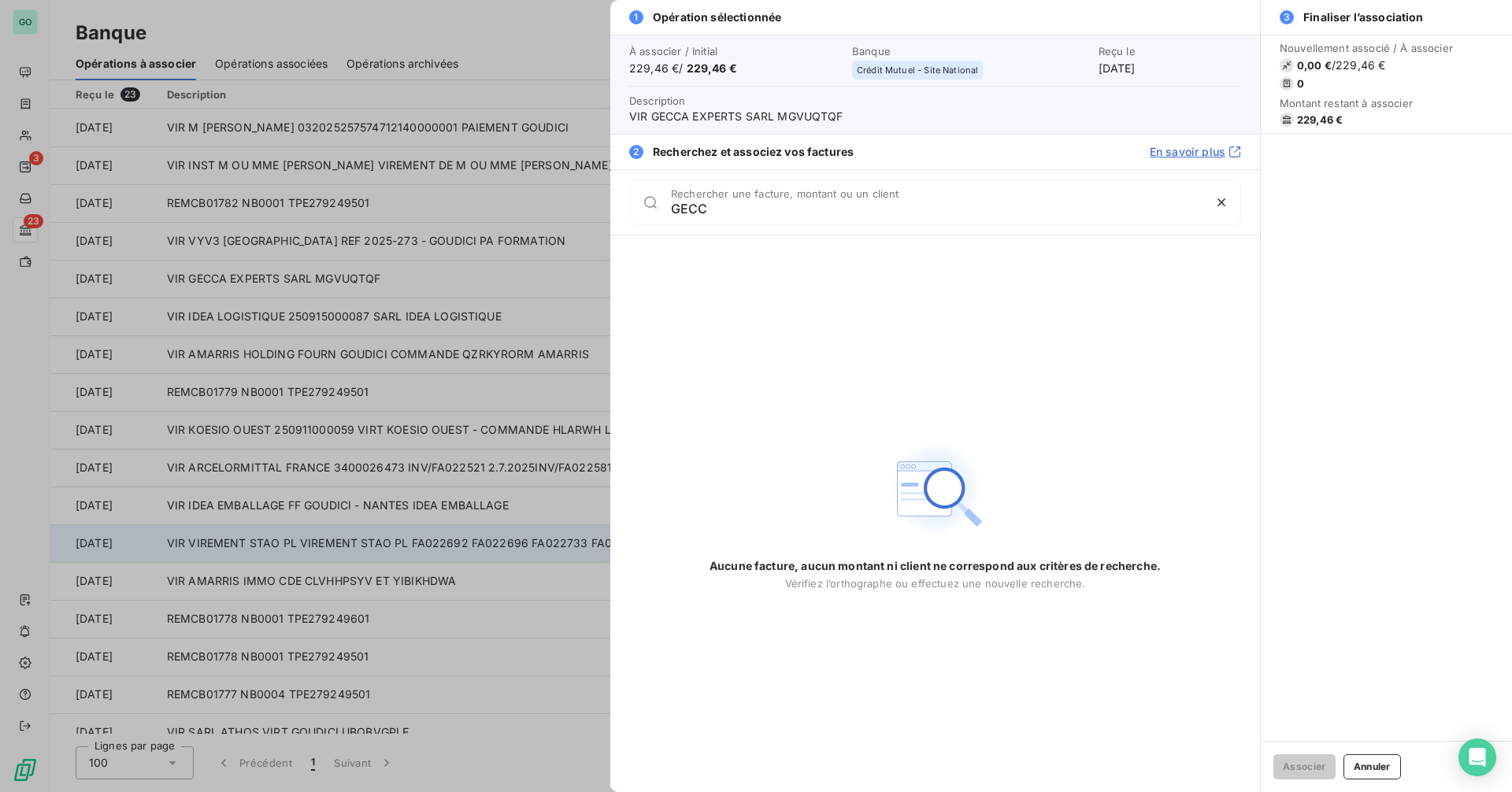
drag, startPoint x: 271, startPoint y: 513, endPoint x: 305, endPoint y: 535, distance: 40.5
click at [276, 513] on div at bounding box center [756, 396] width 1512 height 792
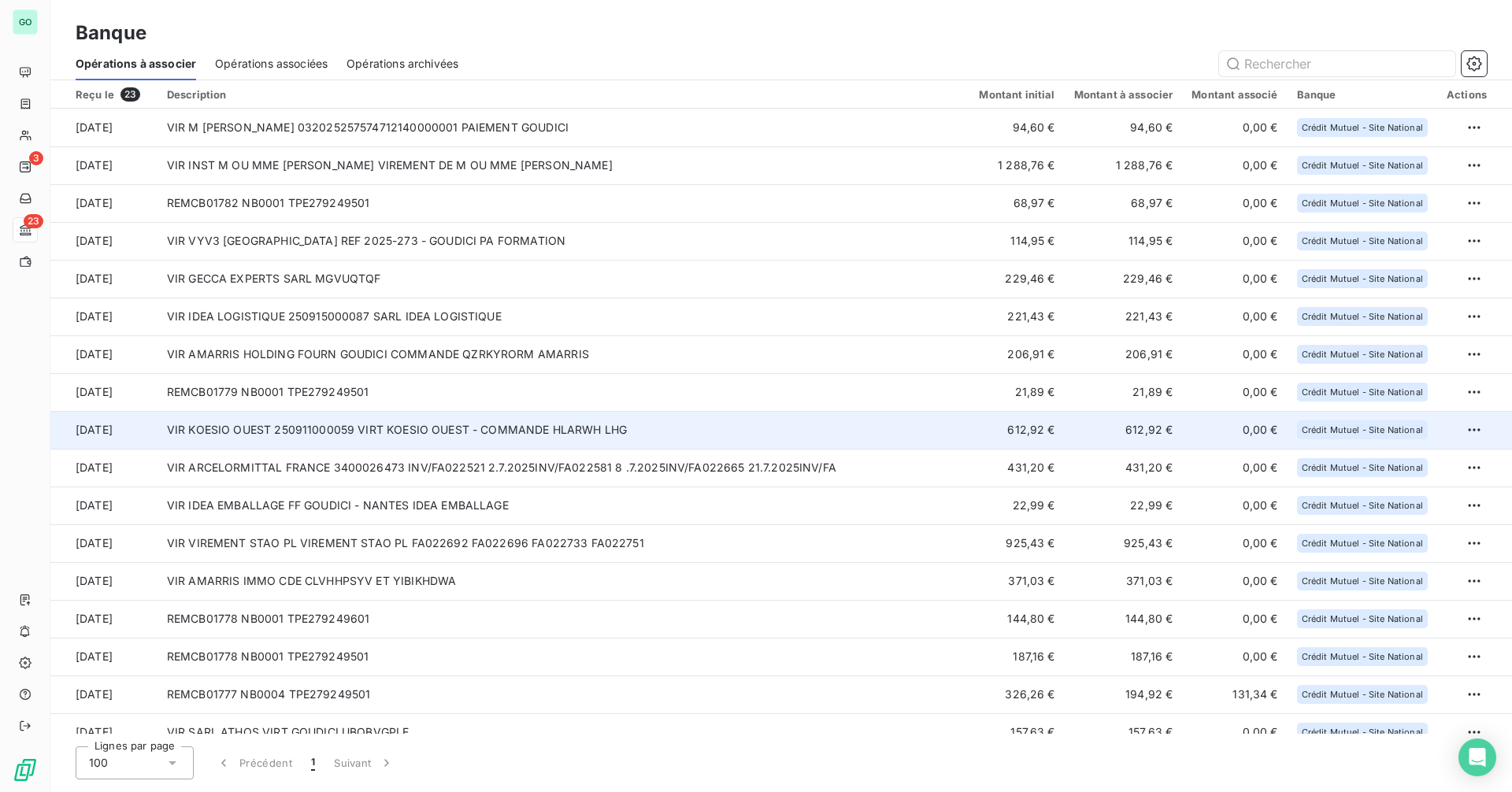
click at [364, 429] on td "VIR KOESIO OUEST 250911000059 VIRT KOESIO OUEST - COMMANDE HLARWH LHG" at bounding box center [564, 430] width 812 height 38
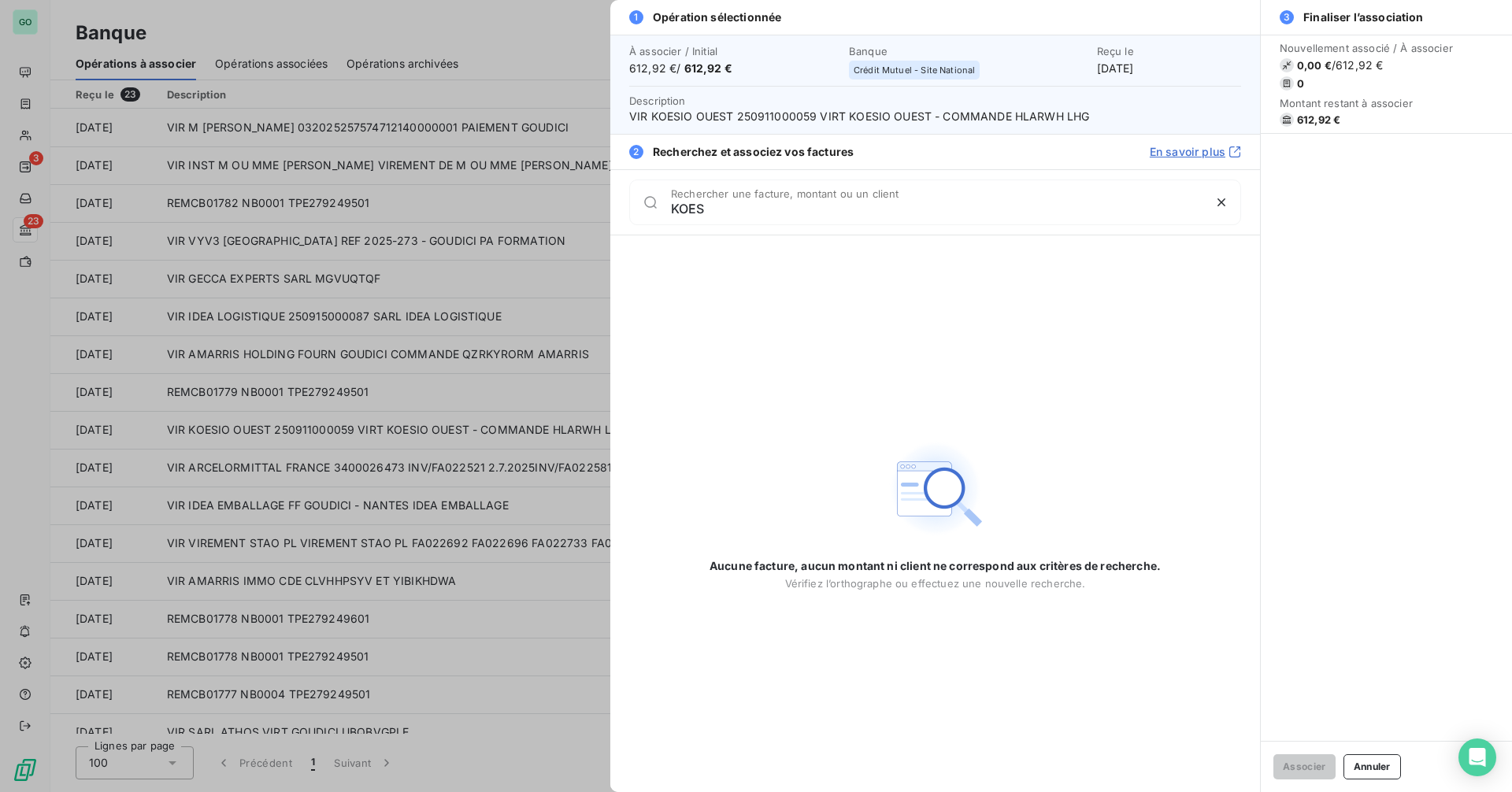
type input "KOES"
click at [359, 470] on div at bounding box center [756, 396] width 1512 height 792
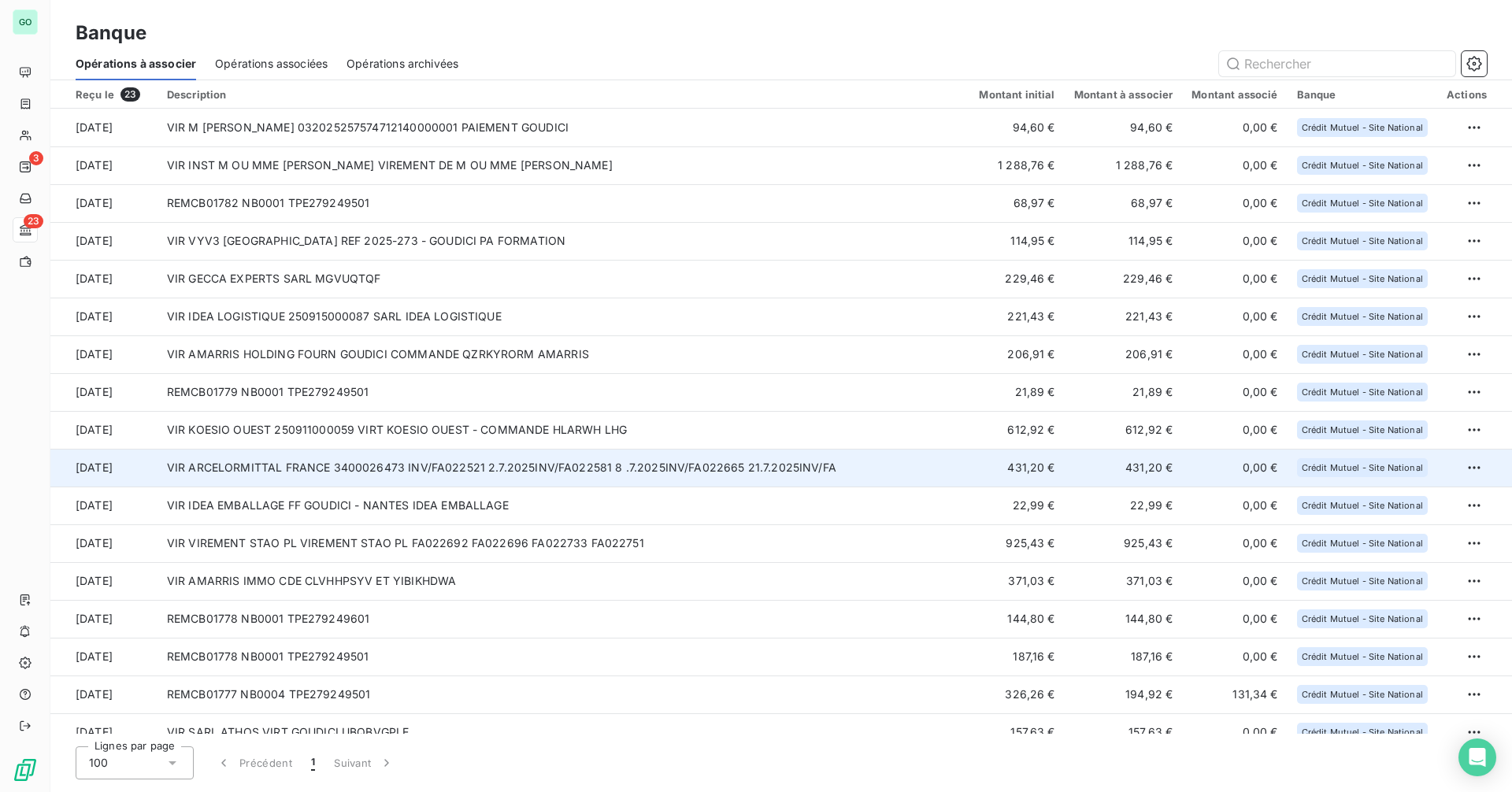
click at [494, 455] on td "VIR ARCELORMITTAL FRANCE 3400026473 INV/FA022521 2.7.2025INV/FA022581 8 .7.2025…" at bounding box center [564, 468] width 812 height 38
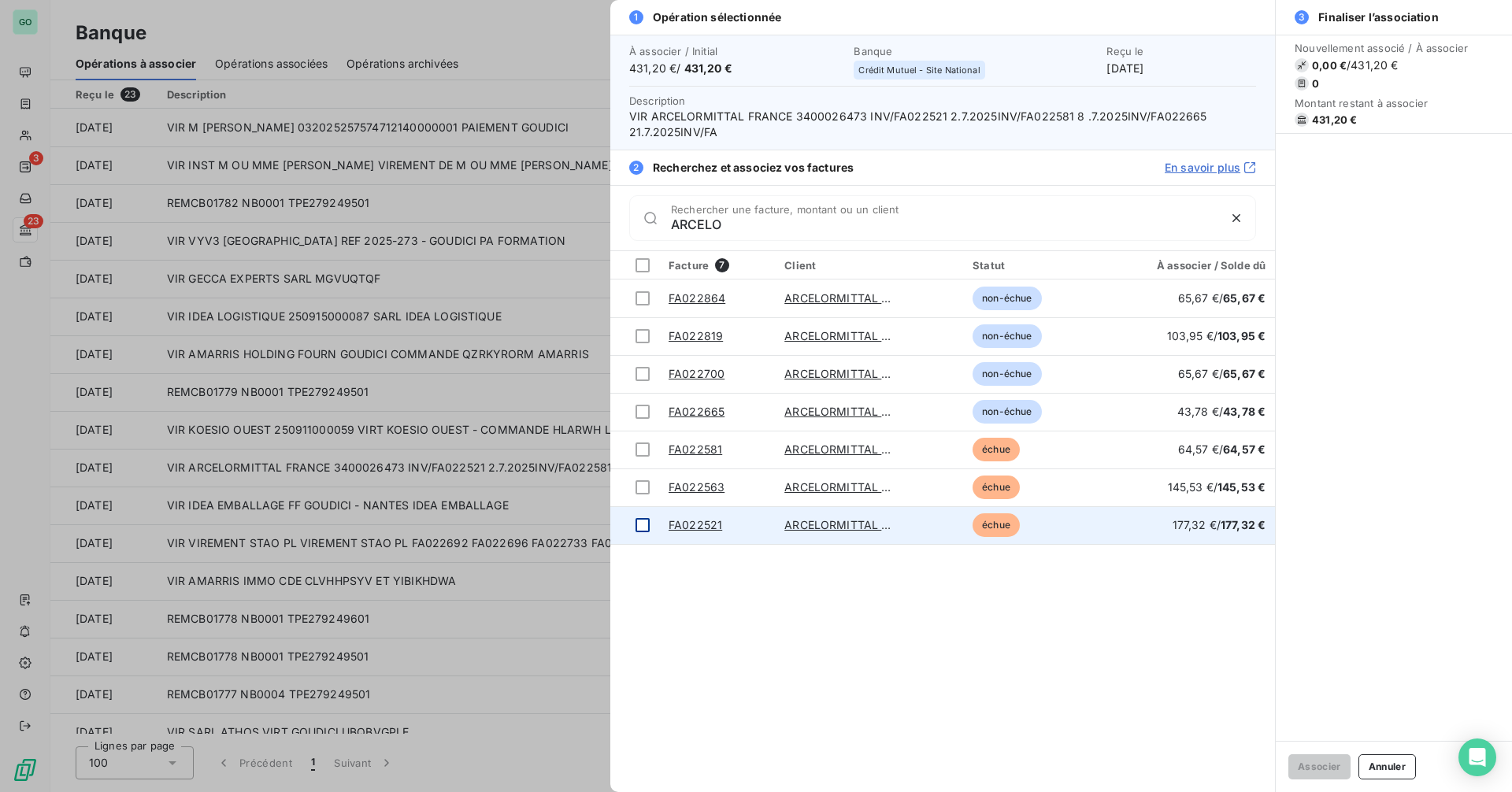
type input "ARCELO"
click at [647, 536] on td at bounding box center [634, 525] width 49 height 38
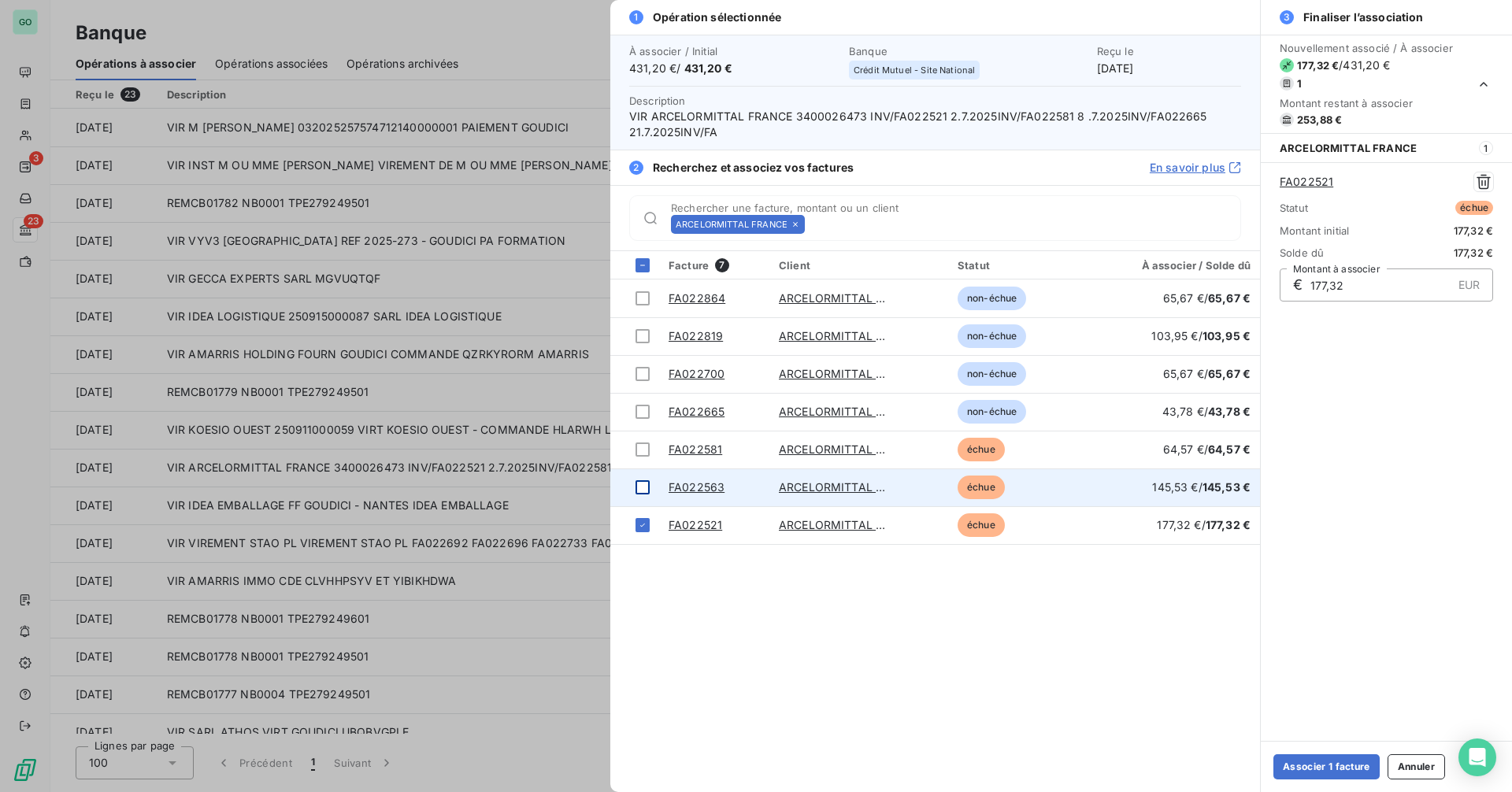
click at [645, 494] on div at bounding box center [642, 487] width 14 height 14
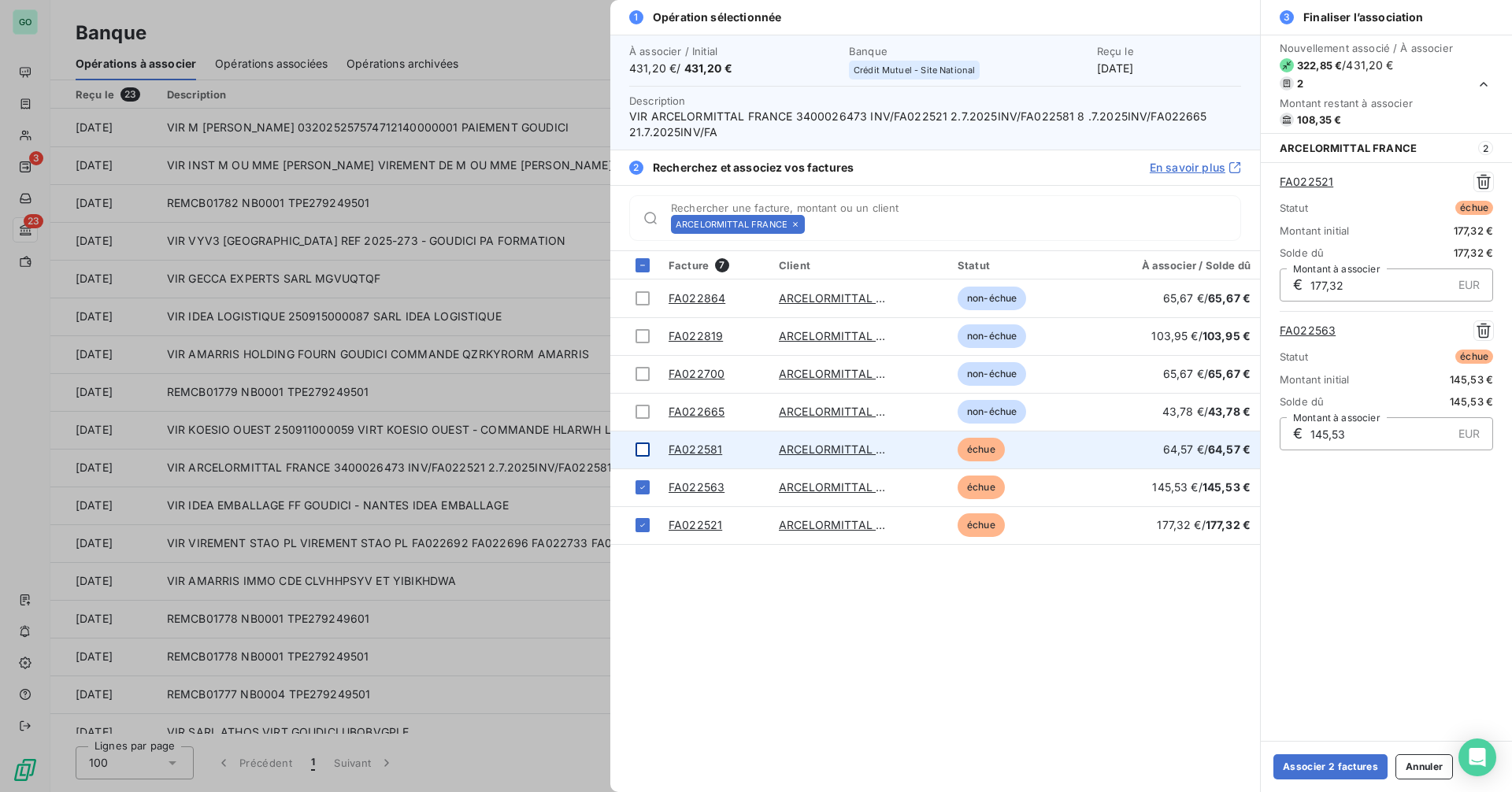
click at [638, 446] on div at bounding box center [642, 449] width 14 height 14
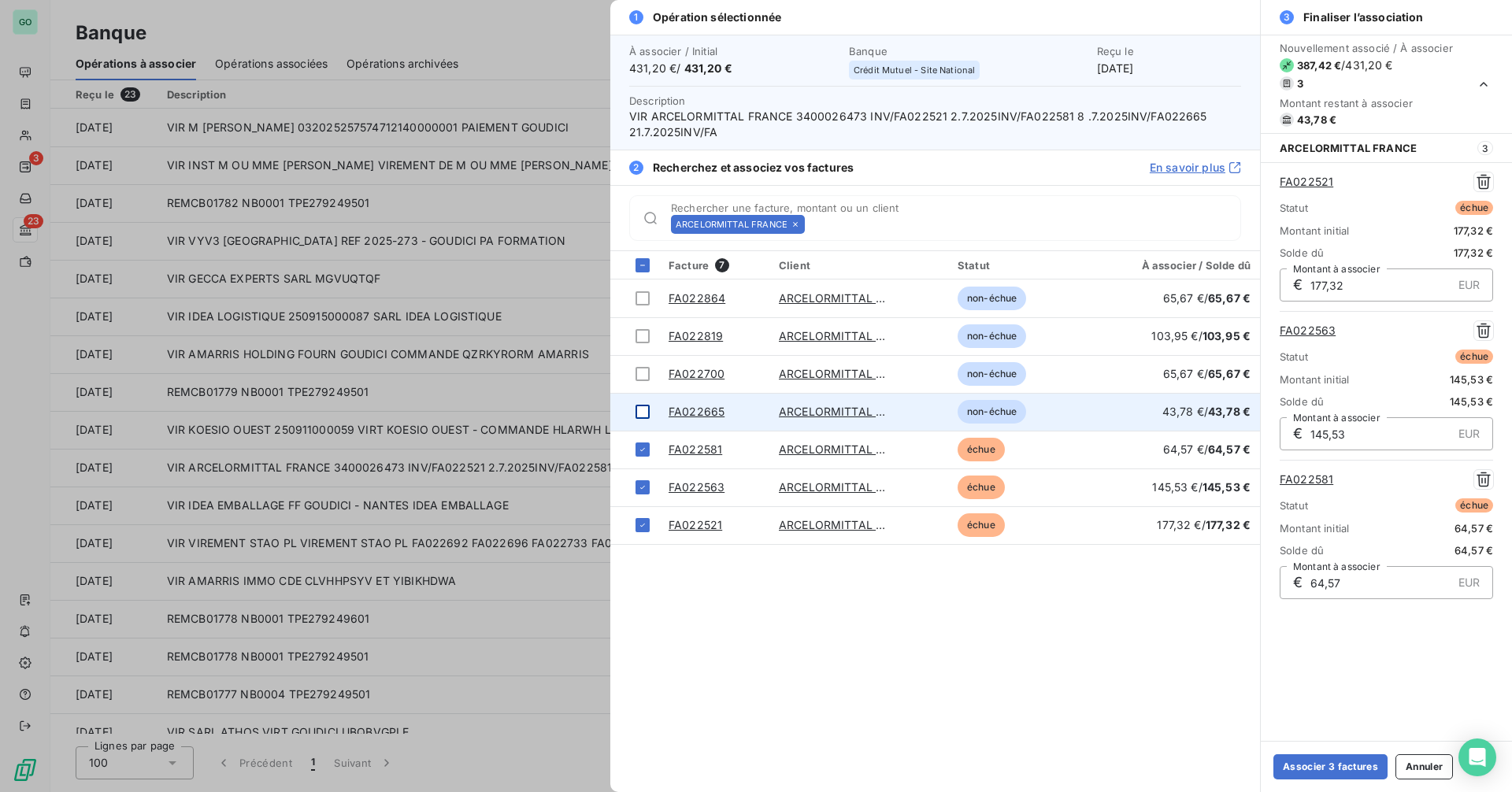
click at [643, 411] on div at bounding box center [642, 411] width 14 height 14
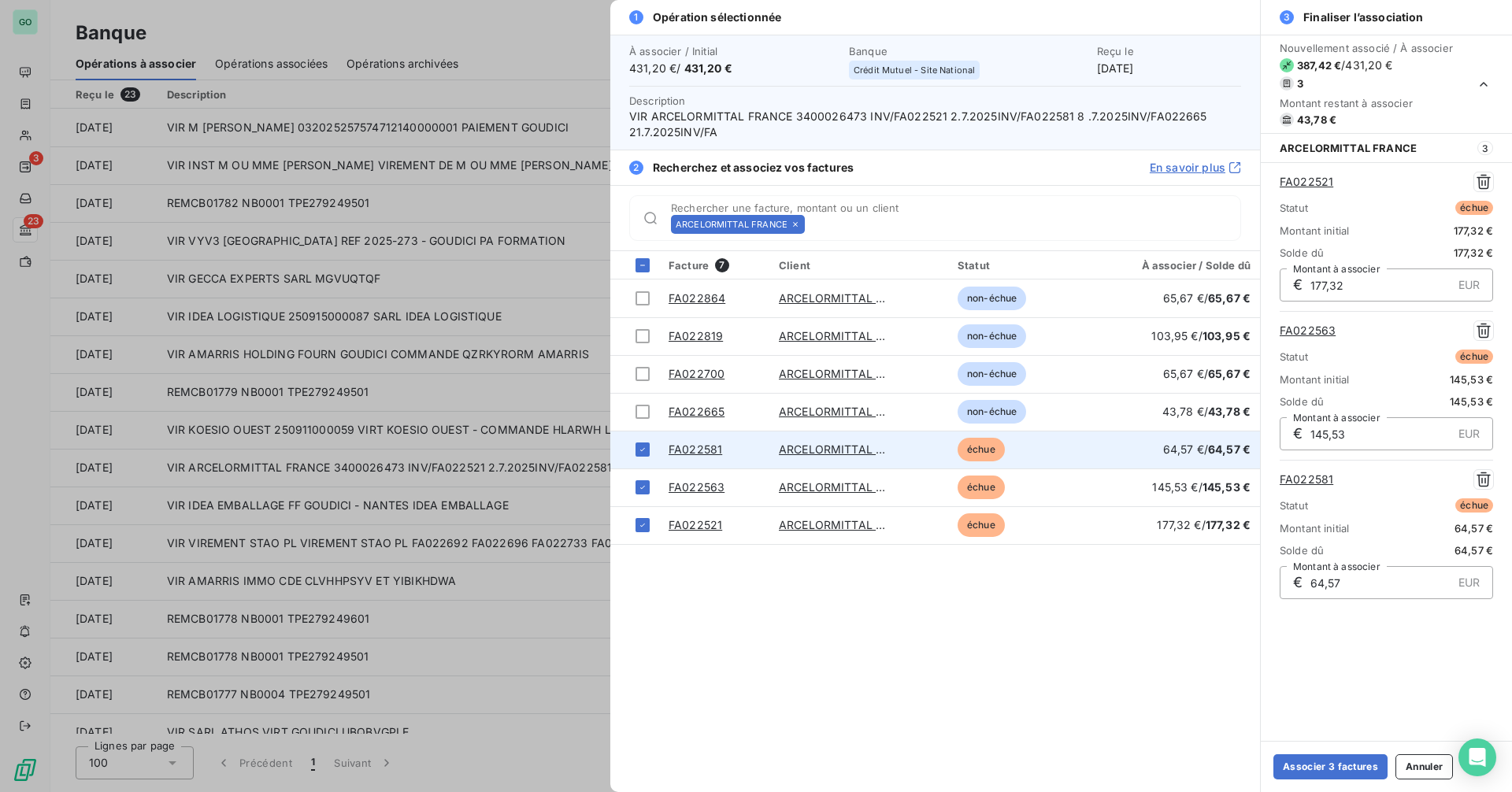
scroll to position [7, 0]
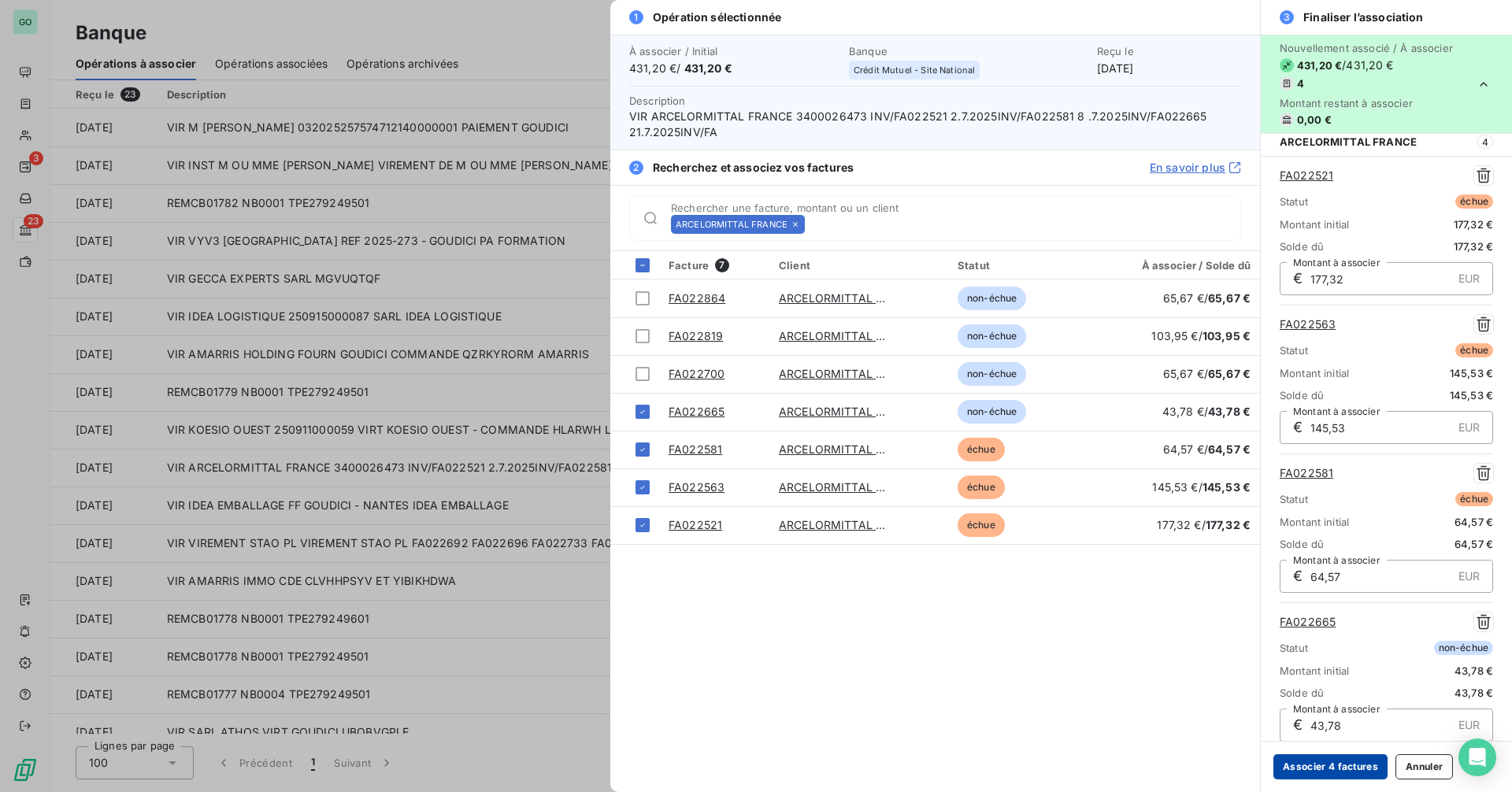
click at [1341, 763] on button "Associer 4 factures" at bounding box center [1330, 767] width 115 height 26
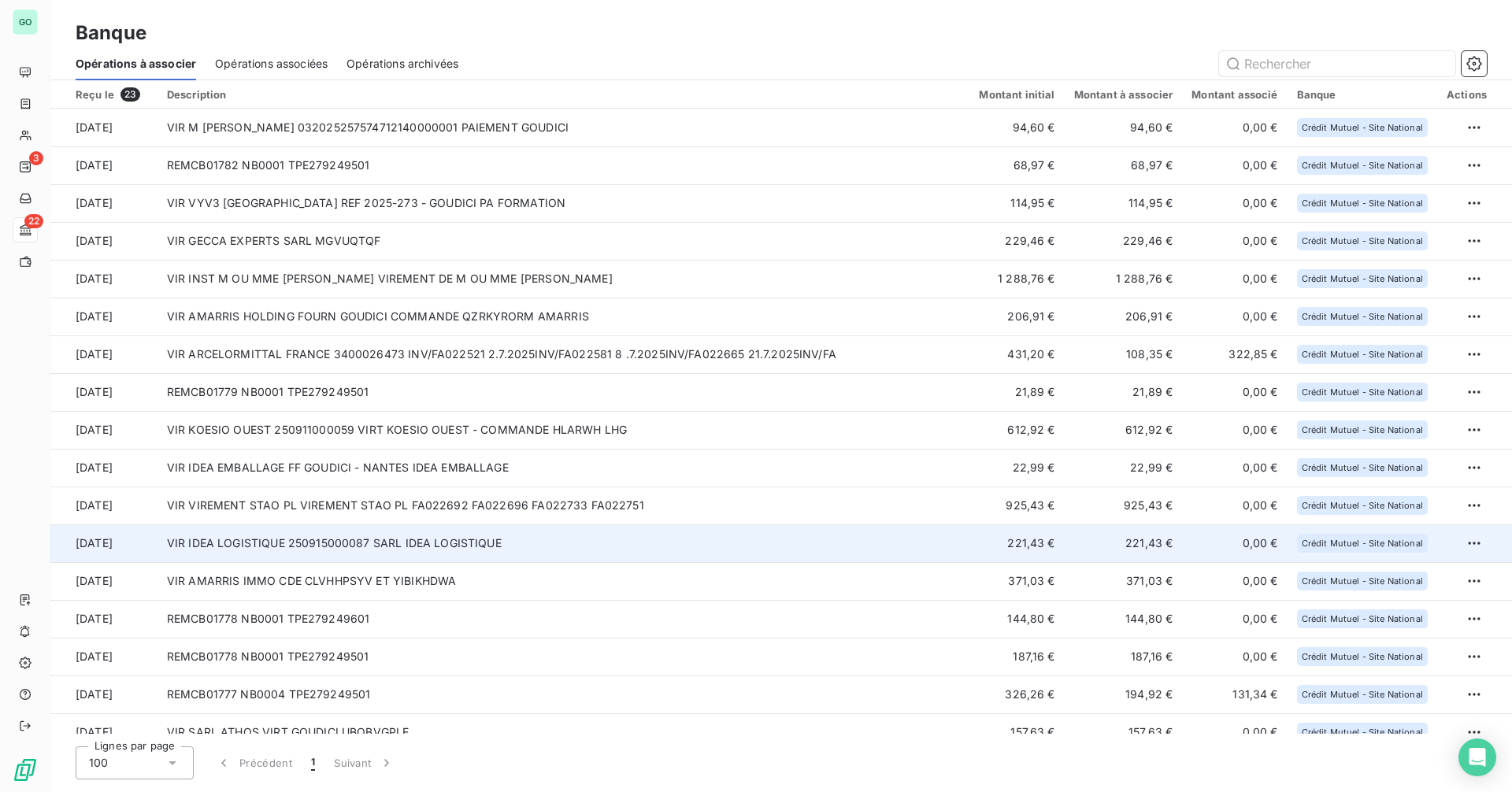
click at [346, 541] on td "VIR IDEA LOGISTIQUE 250915000087 SARL IDEA LOGISTIQUE" at bounding box center [564, 543] width 812 height 38
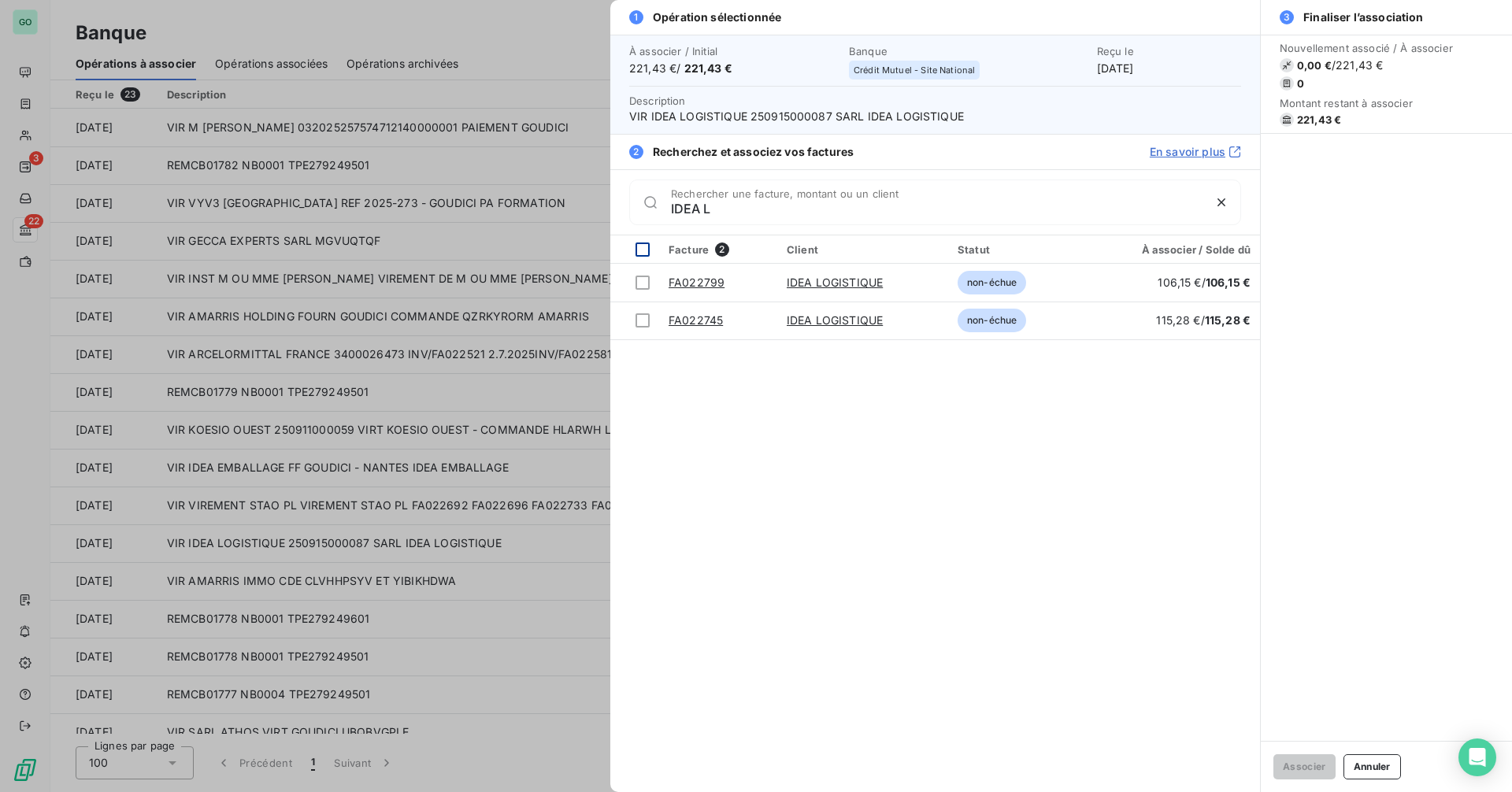
type input "IDEA L"
click at [641, 249] on div at bounding box center [642, 249] width 14 height 14
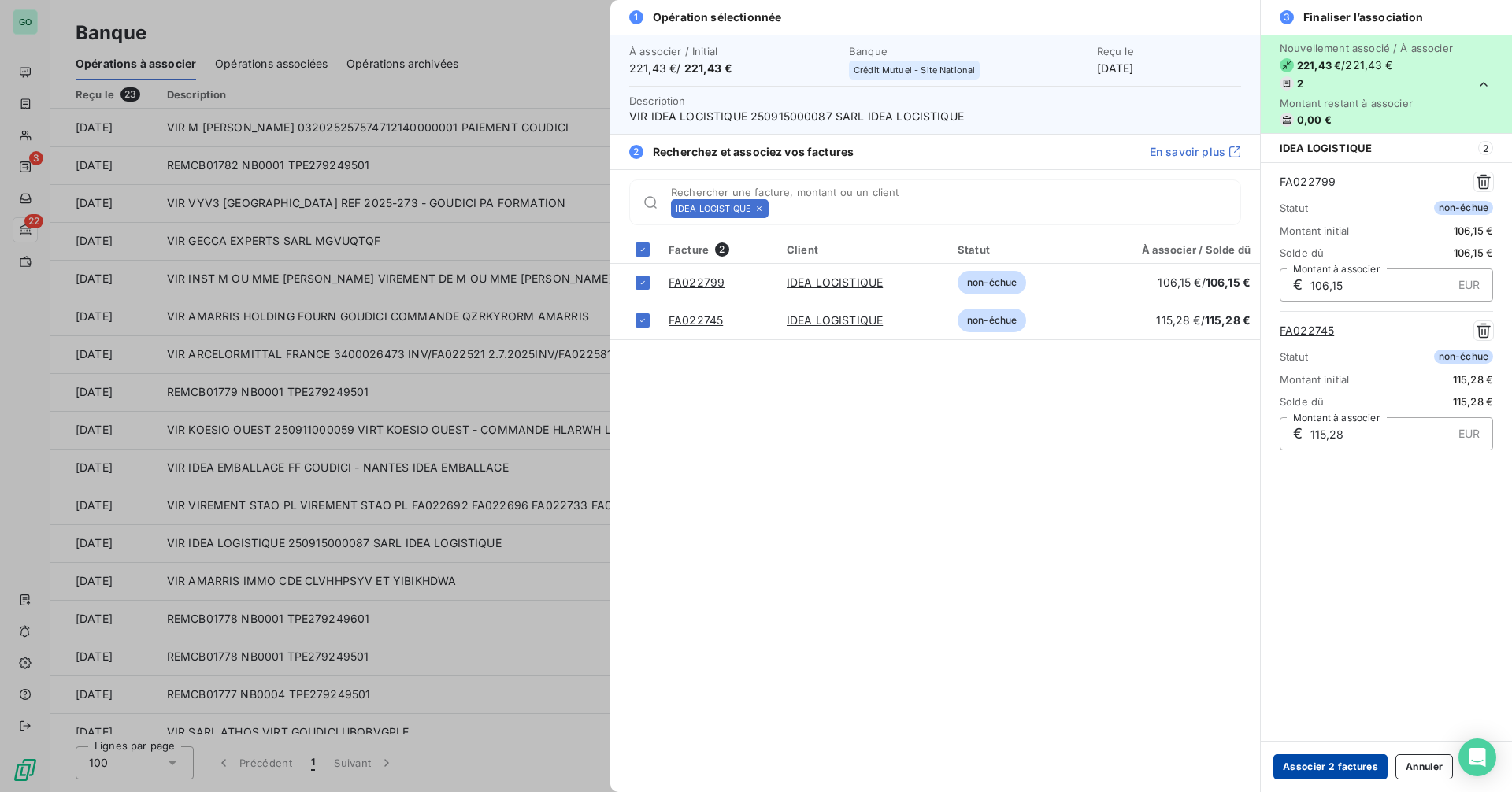
click at [1308, 759] on button "Associer 2 factures" at bounding box center [1330, 767] width 115 height 26
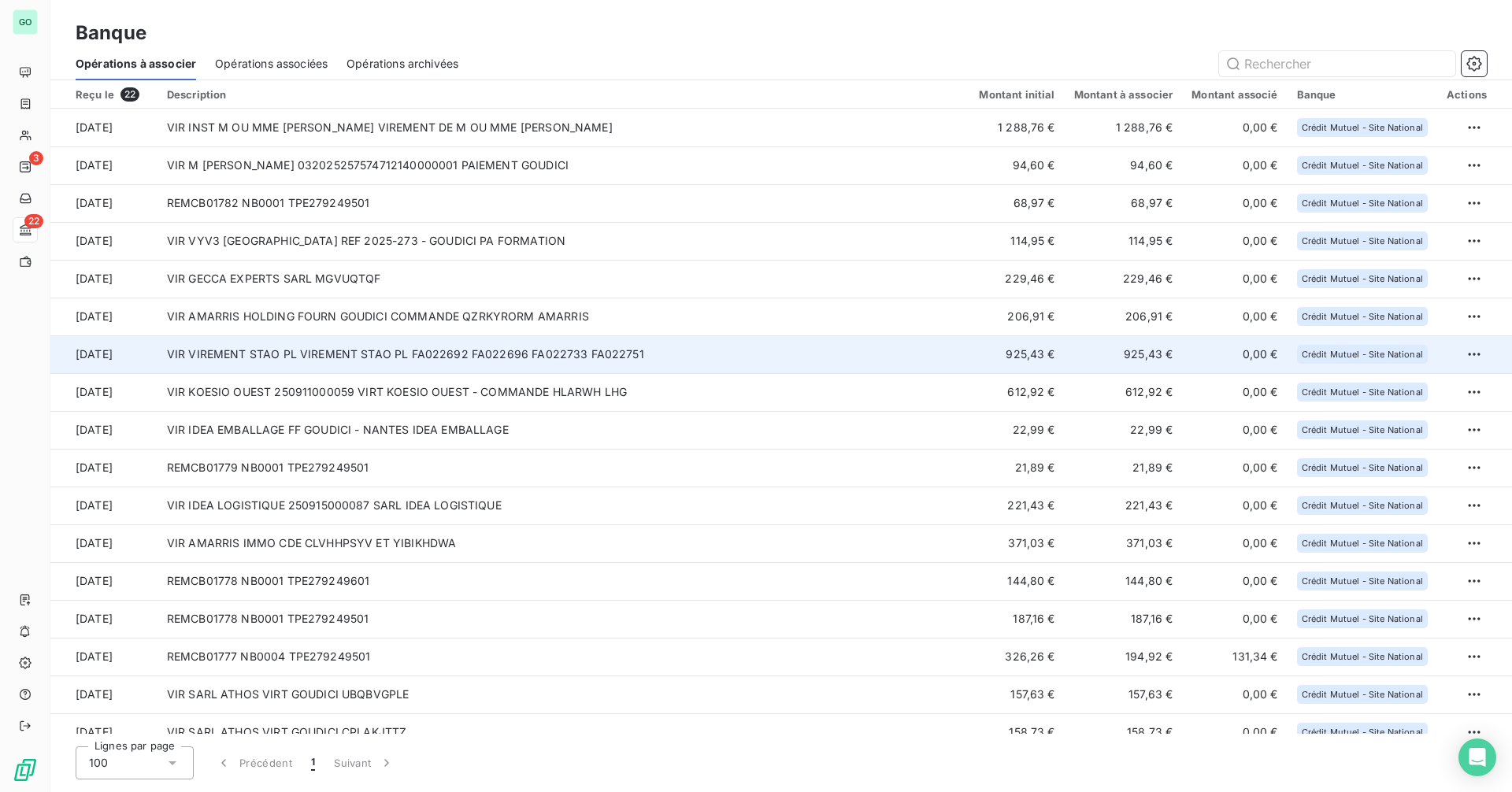
click at [329, 354] on td "VIR VIREMENT STAO PL VIREMENT STAO PL FA022692 FA022696 FA022733 FA022751" at bounding box center [564, 354] width 812 height 38
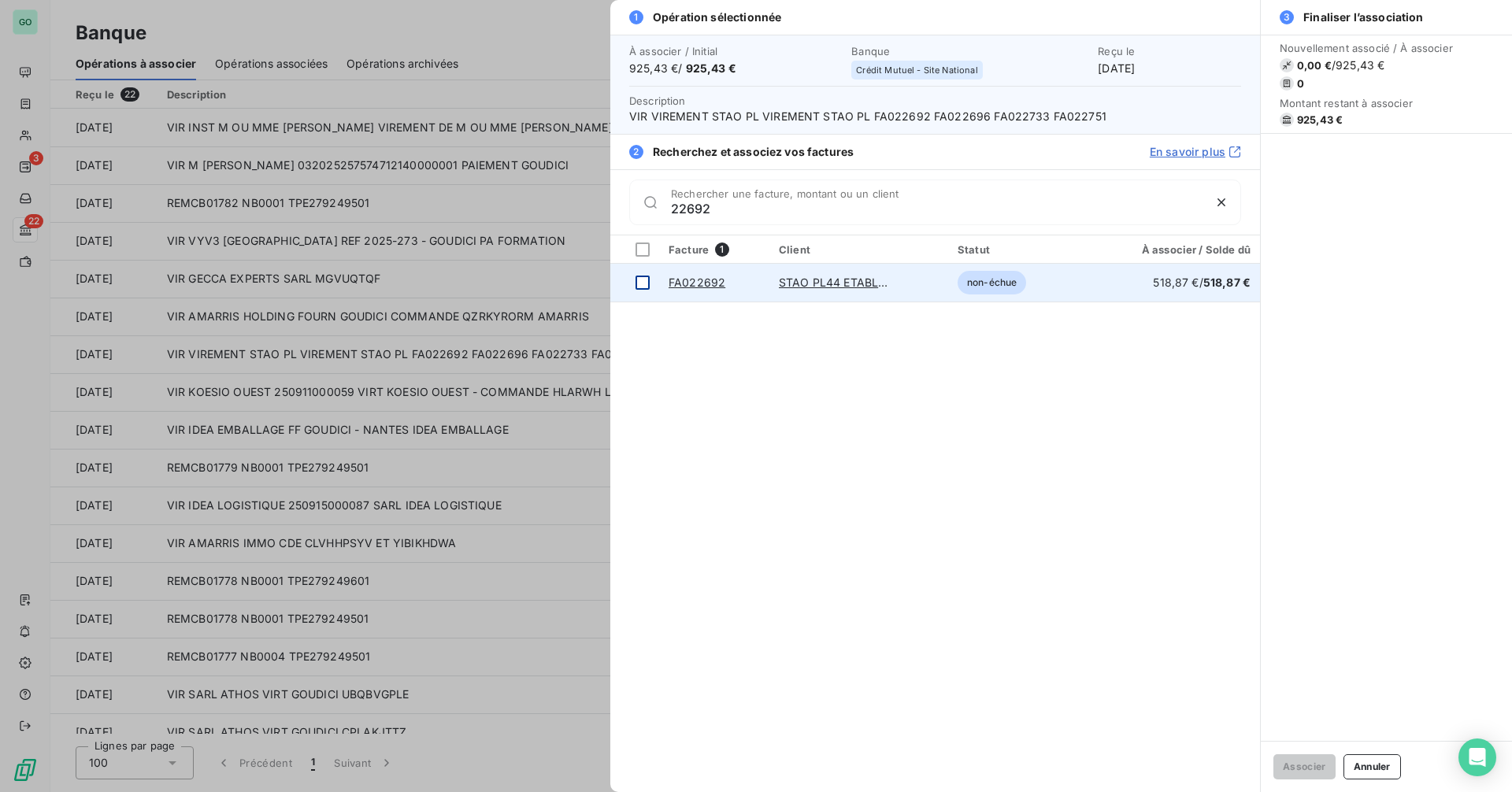
type input "22692"
click at [643, 284] on div at bounding box center [642, 282] width 14 height 14
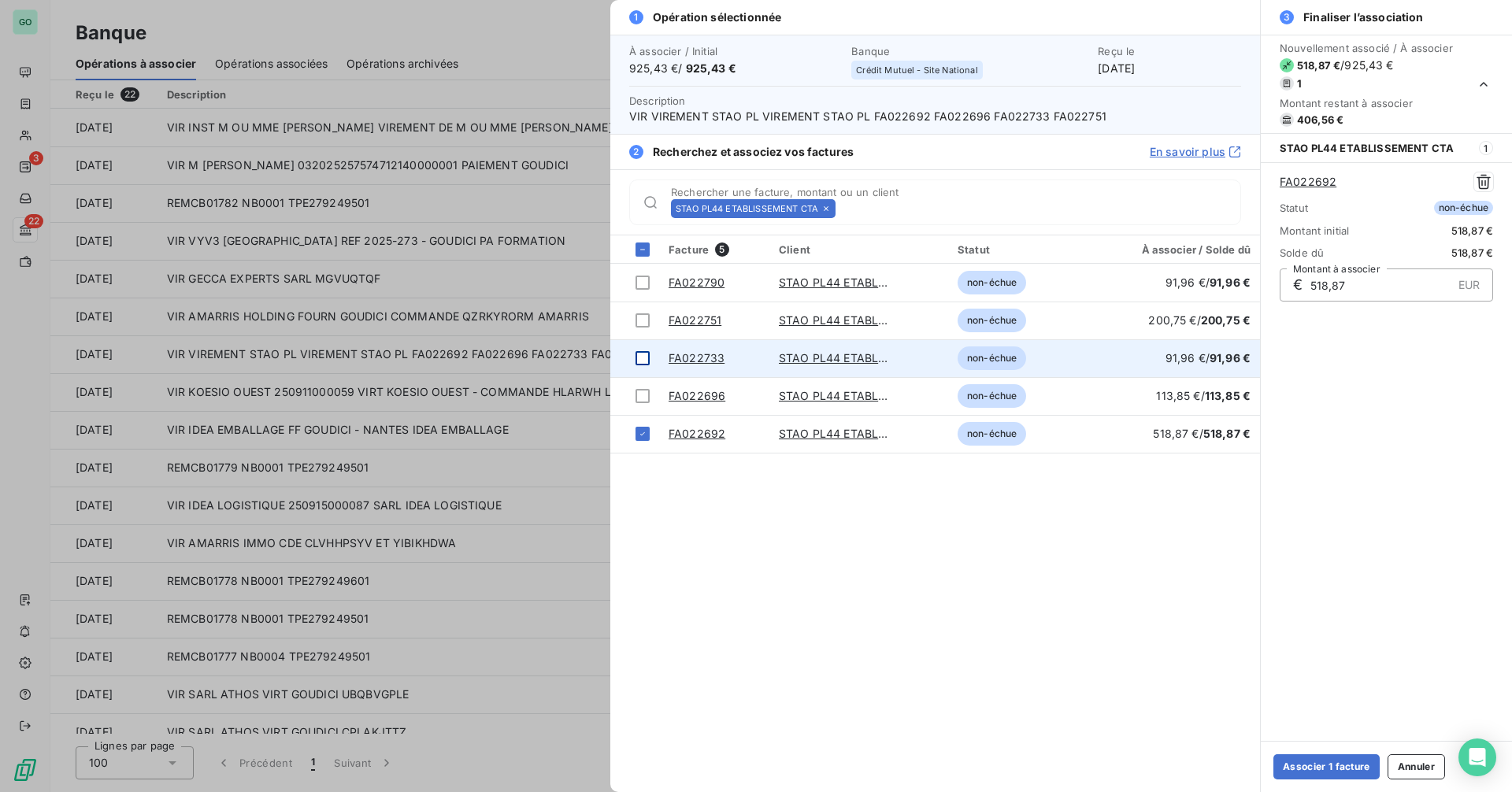
click at [641, 358] on div at bounding box center [642, 358] width 14 height 14
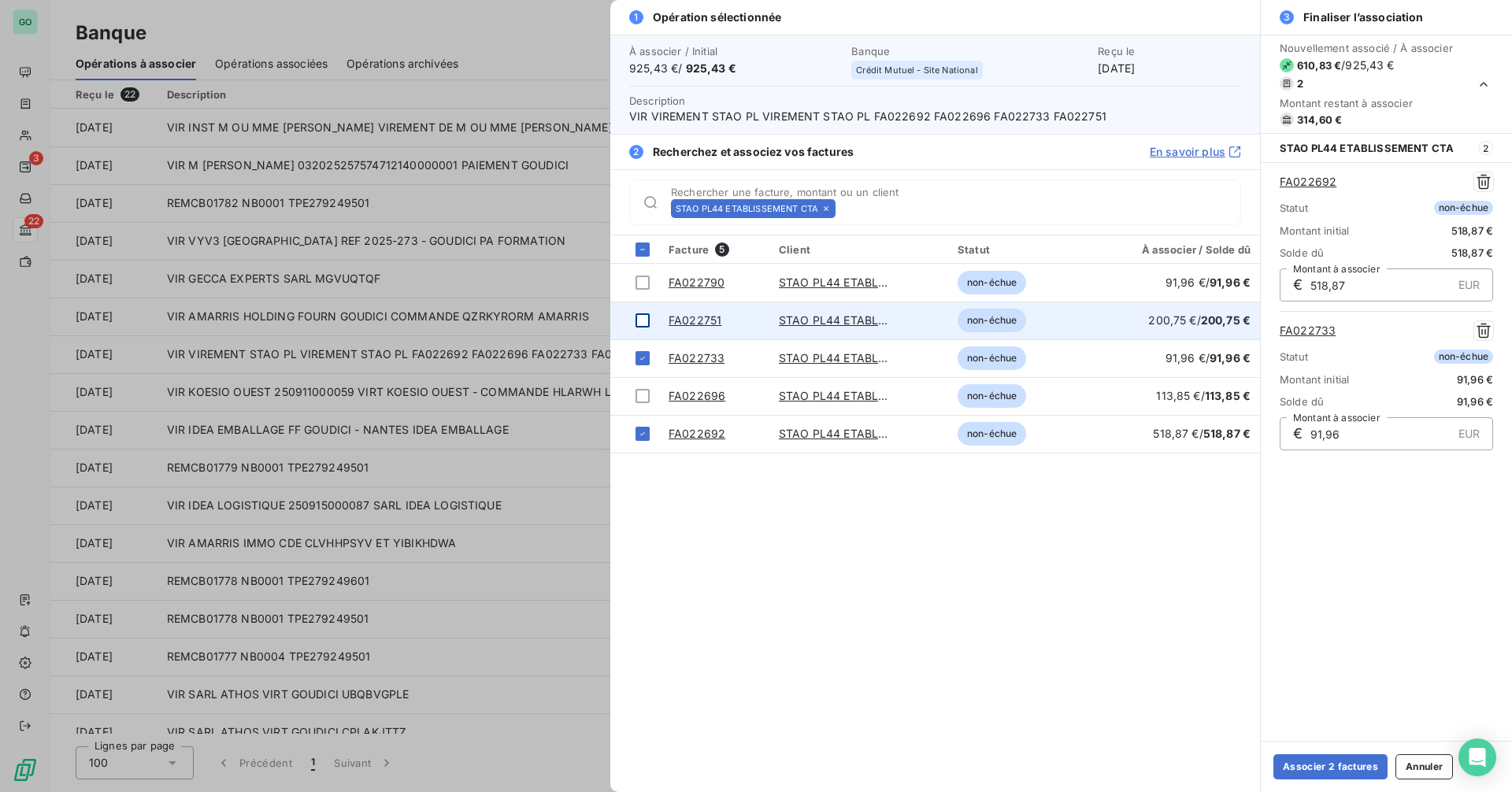
click at [645, 317] on div at bounding box center [642, 320] width 14 height 14
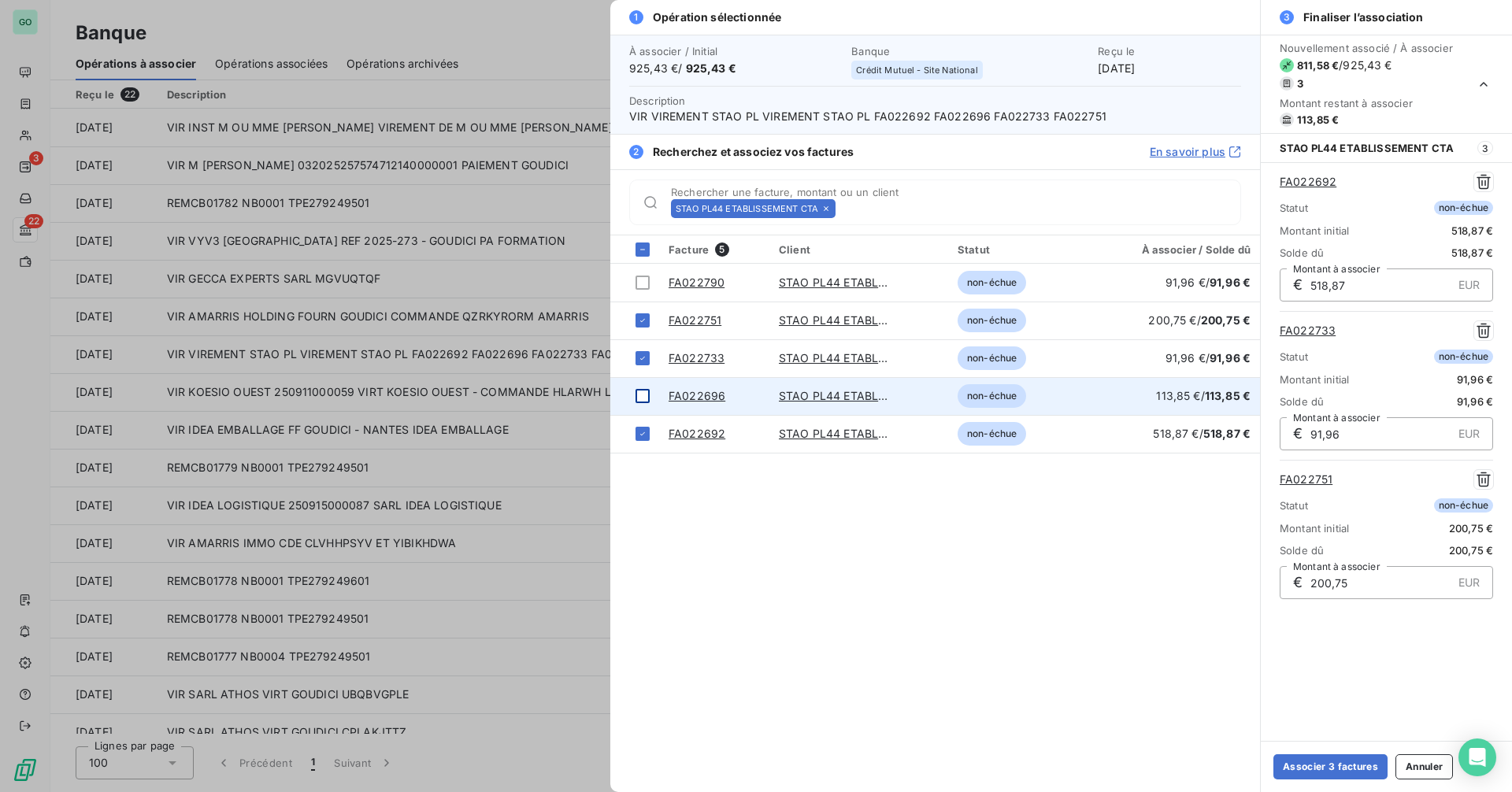
click at [644, 396] on div at bounding box center [642, 396] width 14 height 14
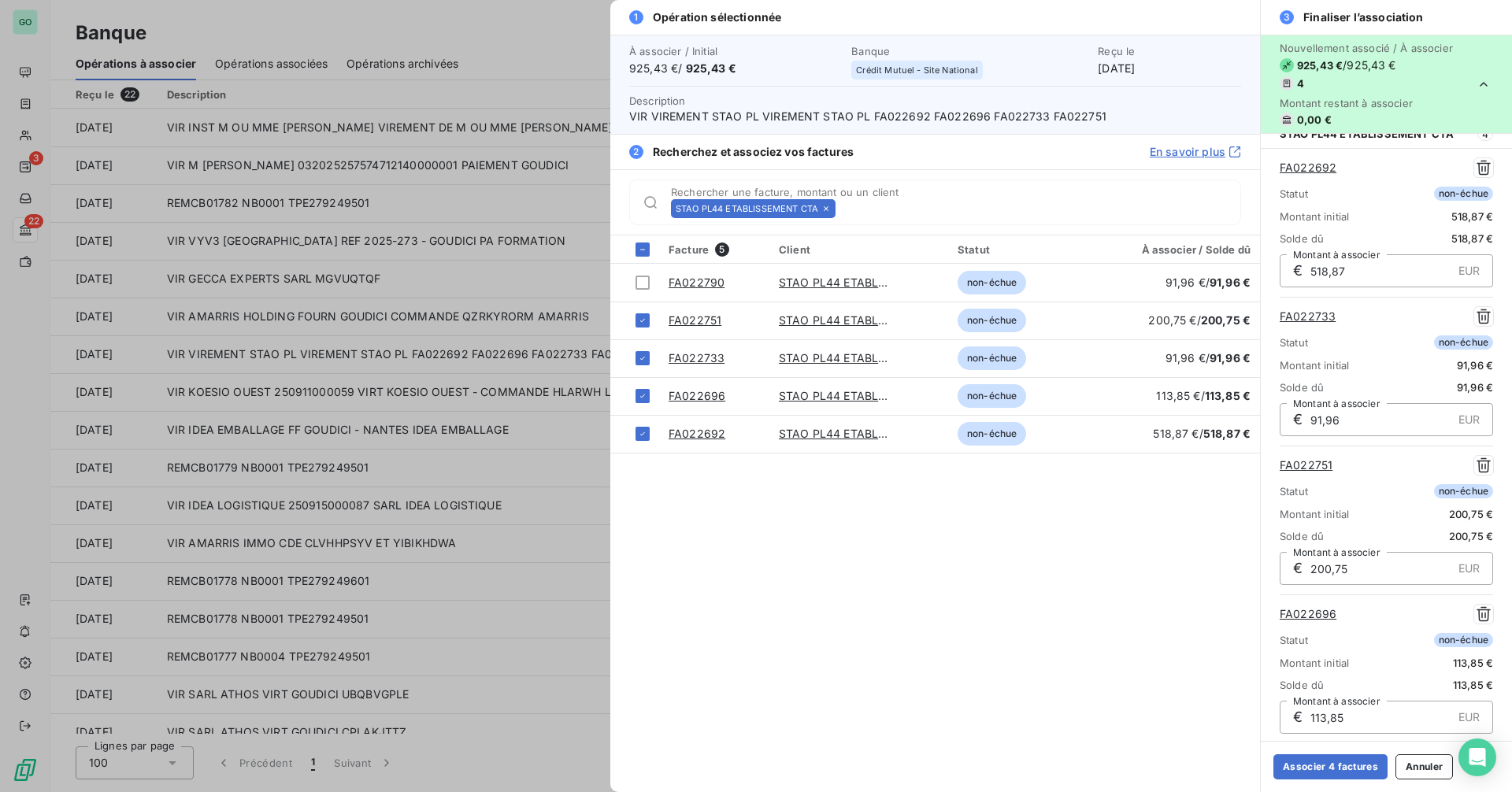
scroll to position [16, 0]
click at [1338, 764] on button "Associer 4 factures" at bounding box center [1330, 767] width 115 height 26
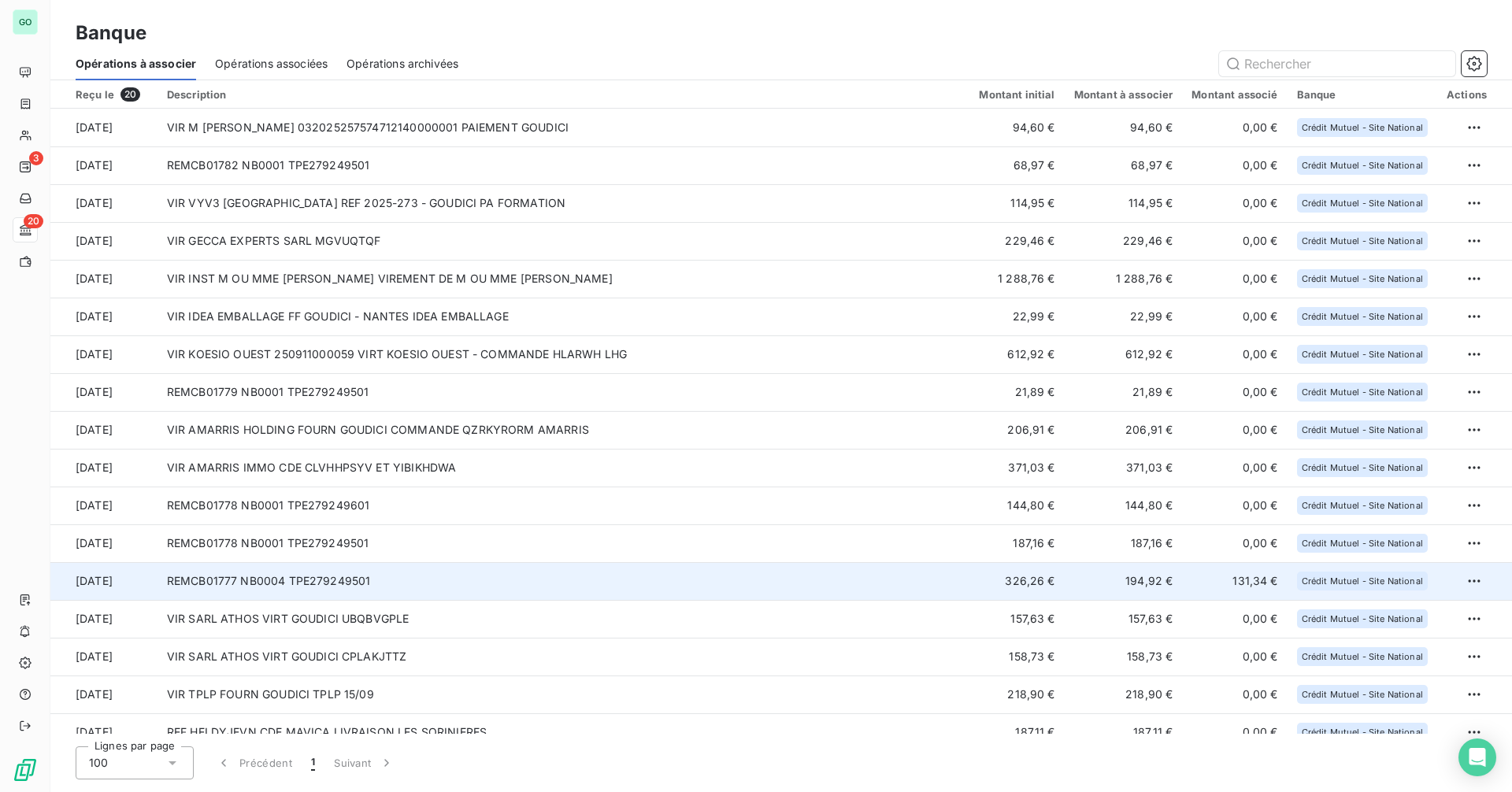
scroll to position [132, 0]
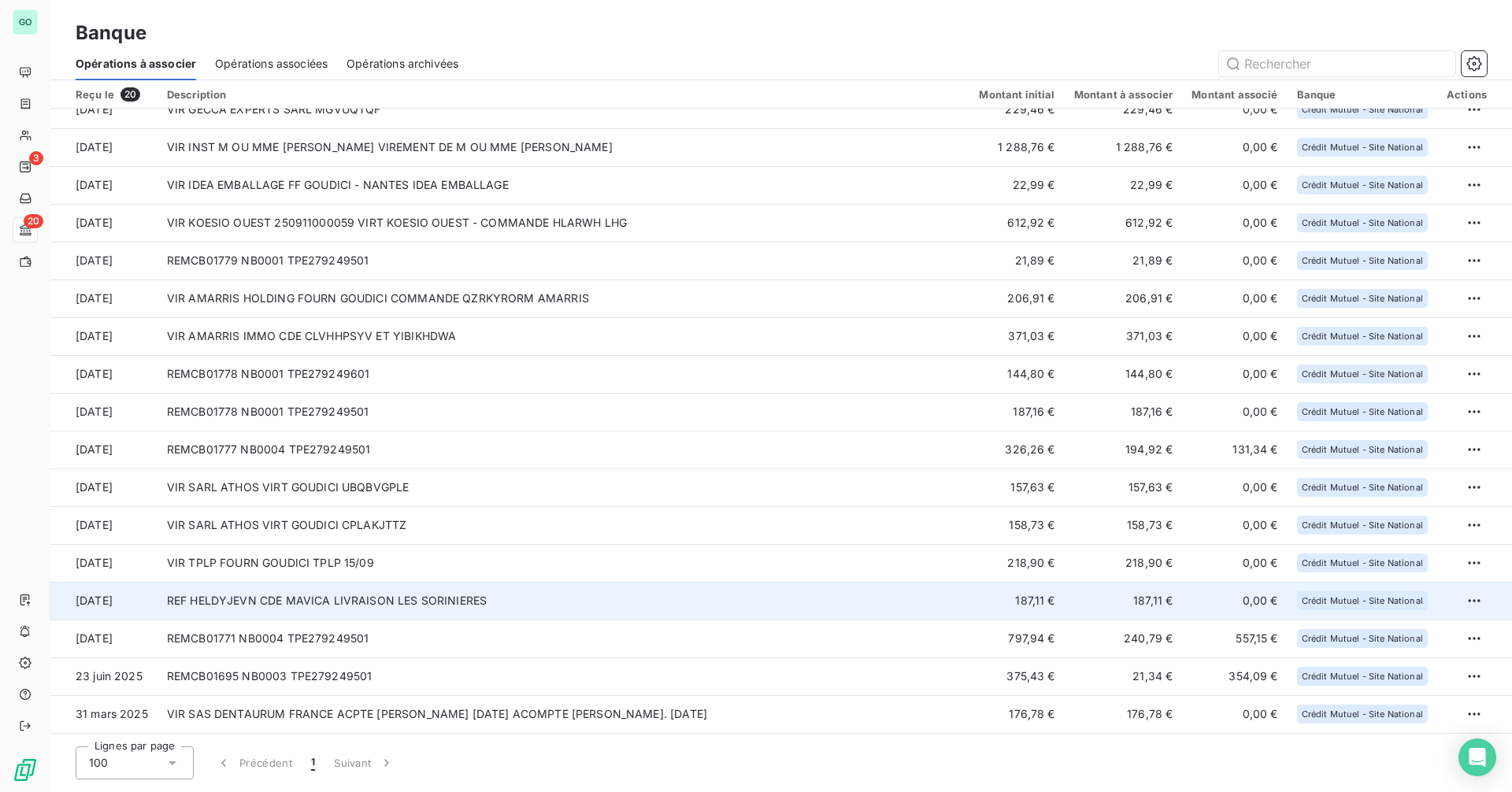
click at [375, 604] on td "REF HELDYJEVN CDE MAVICA LIVRAISON LES SORINIERES" at bounding box center [564, 601] width 812 height 38
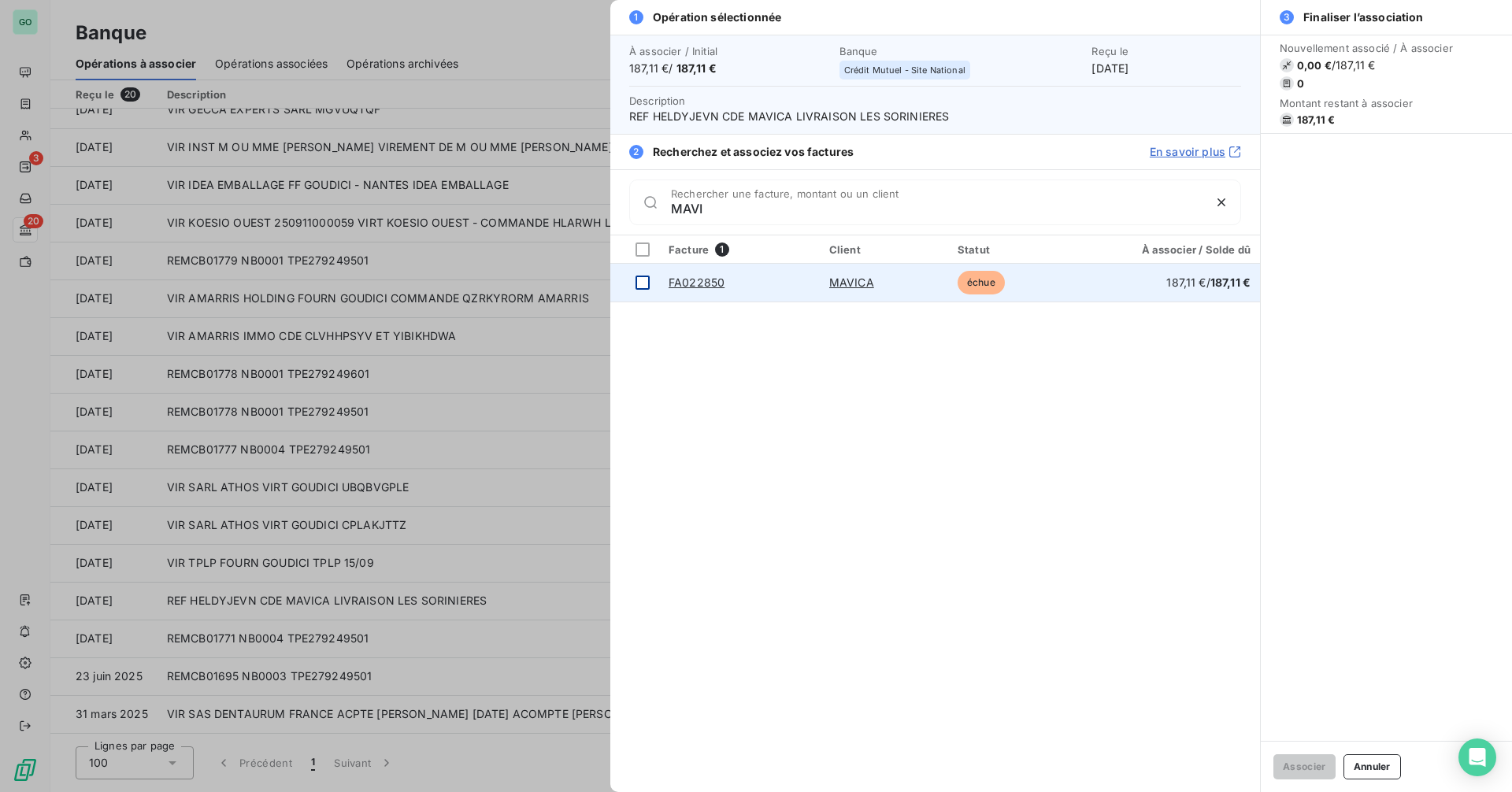
type input "MAVI"
click at [641, 286] on div at bounding box center [642, 282] width 14 height 14
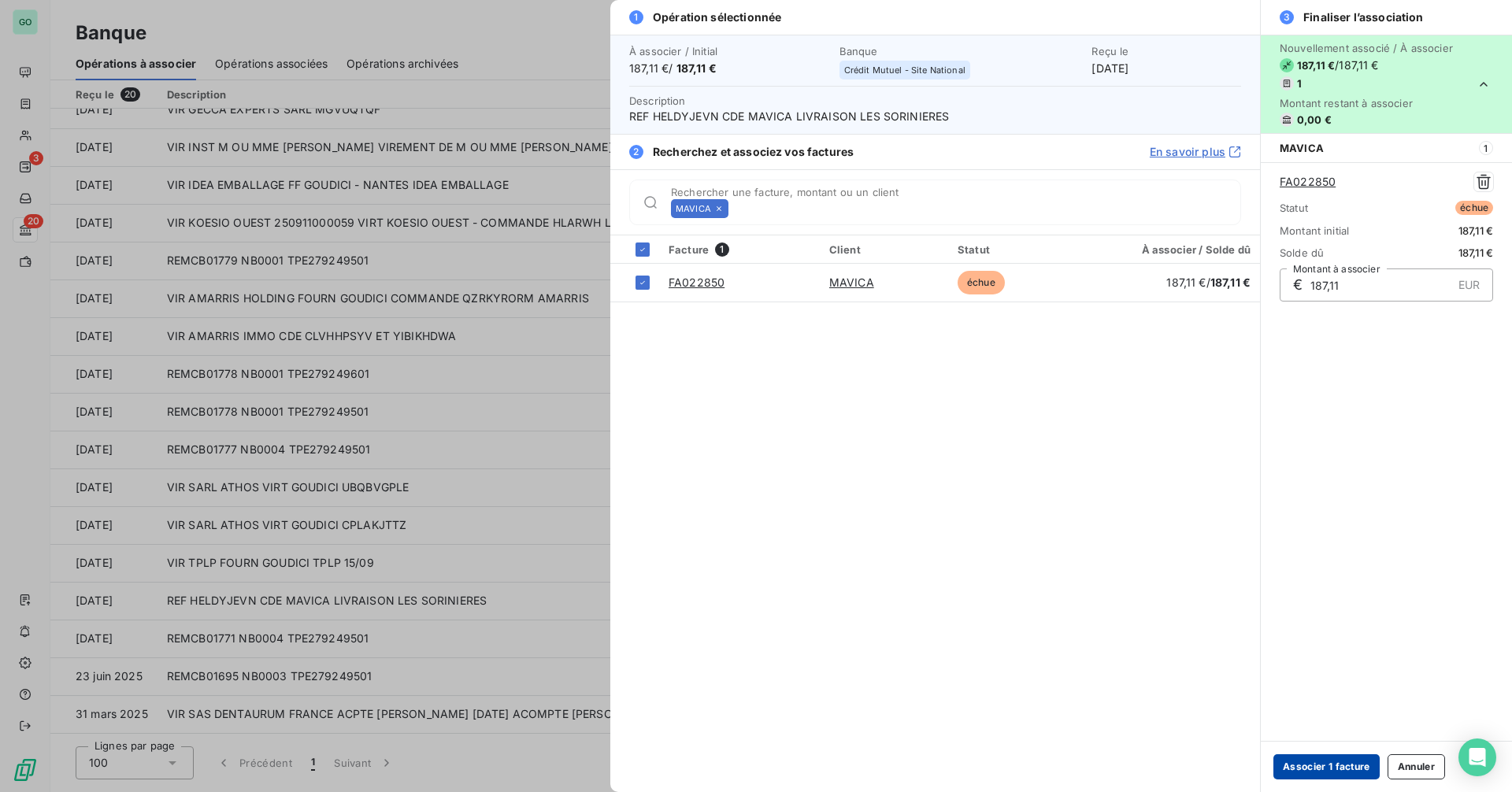
click at [1321, 763] on button "Associer 1 facture" at bounding box center [1326, 767] width 106 height 26
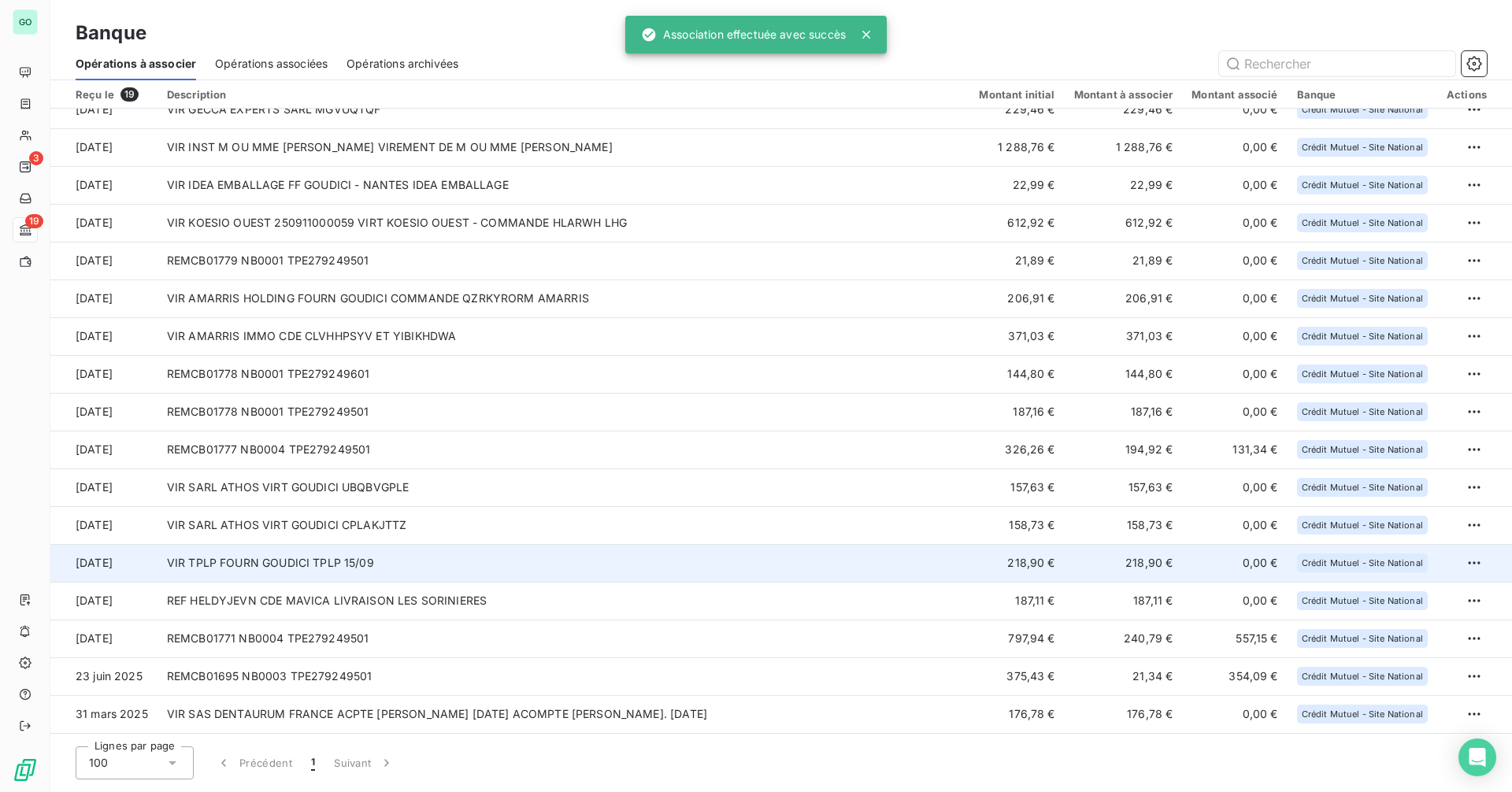
click at [382, 555] on td "VIR TPLP FOURN GOUDICI TPLP 15/09" at bounding box center [564, 563] width 812 height 38
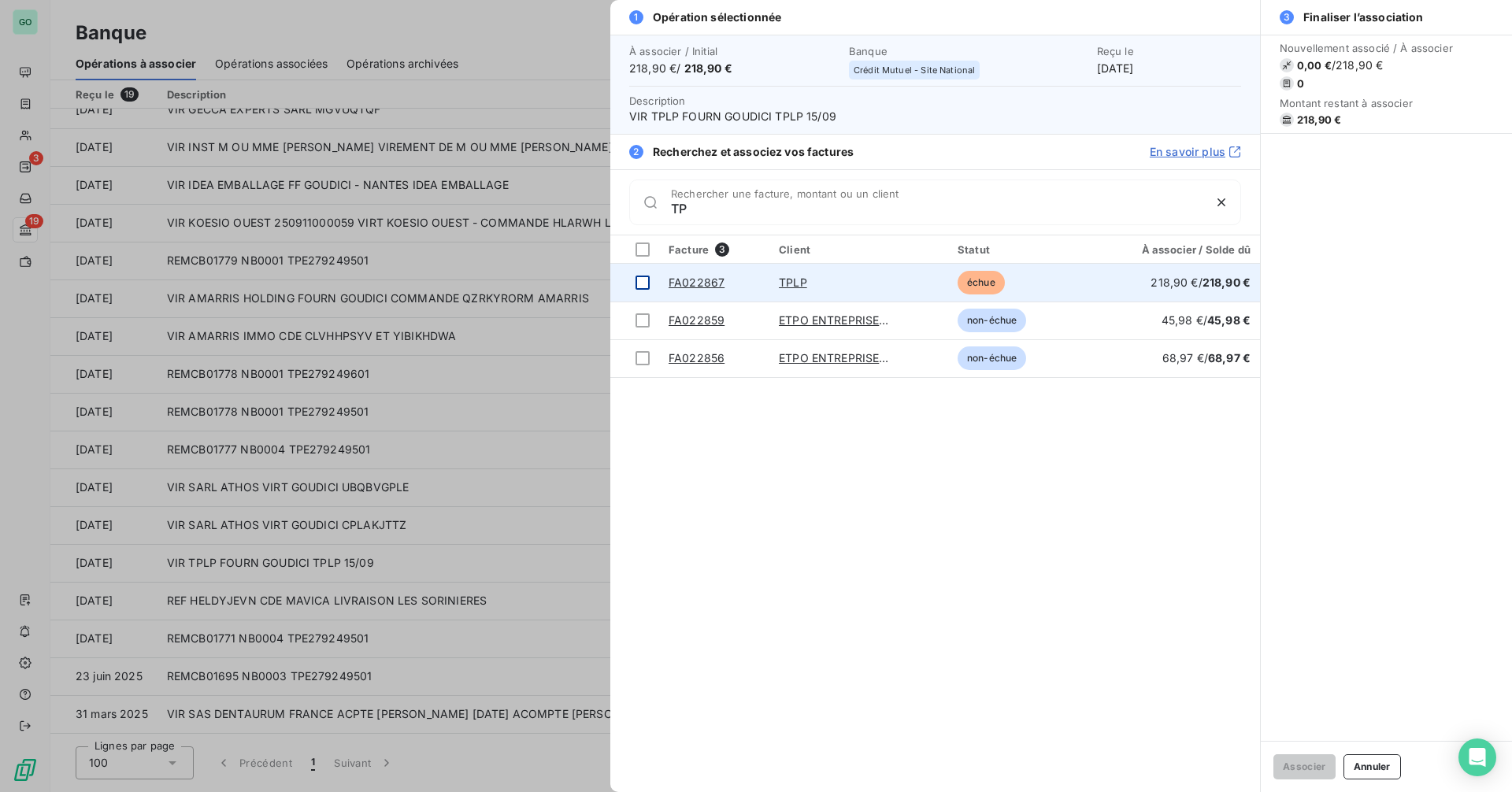
type input "TP"
click at [646, 279] on div at bounding box center [642, 282] width 14 height 14
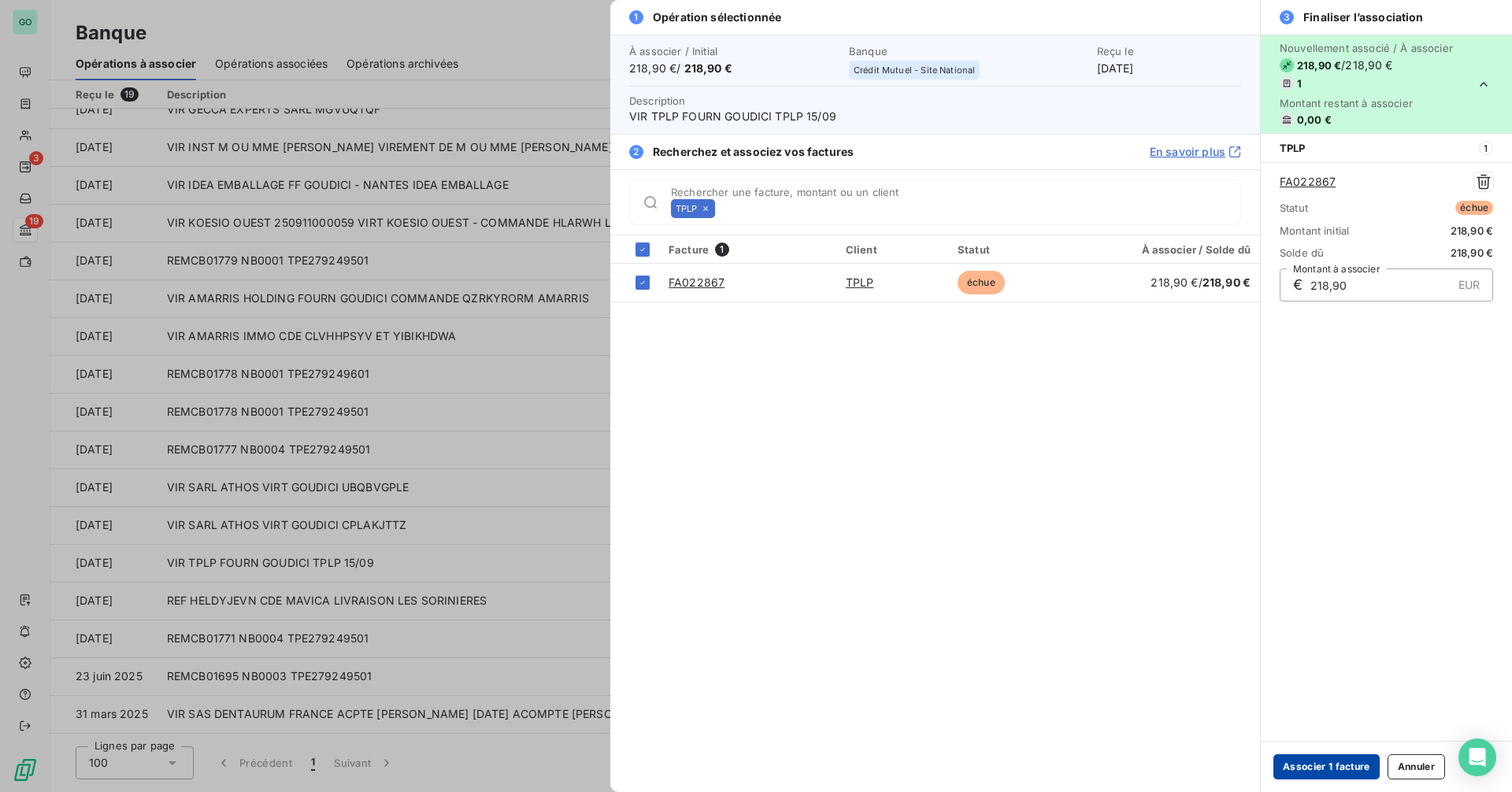
click at [1296, 762] on button "Associer 1 facture" at bounding box center [1326, 767] width 106 height 26
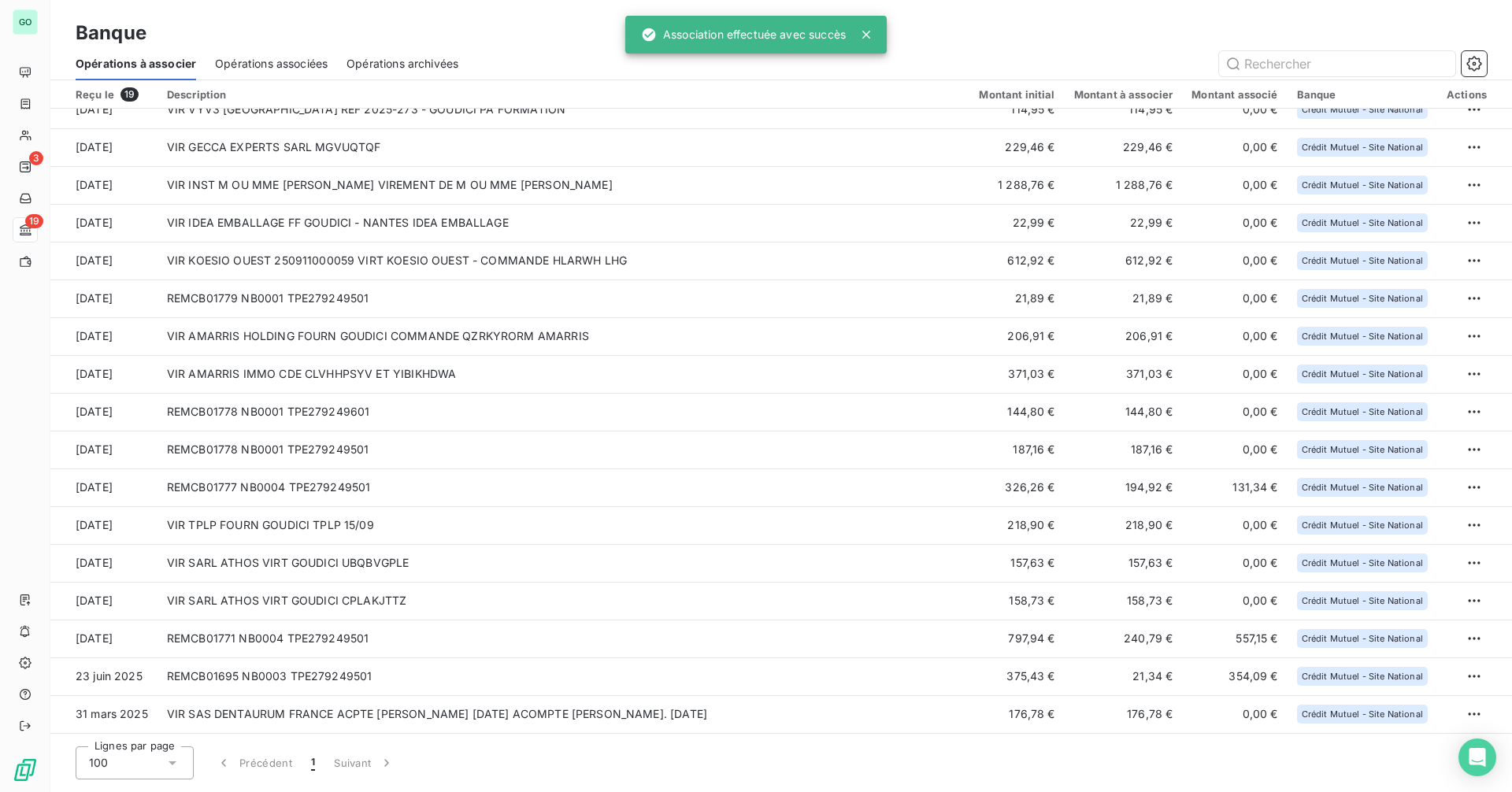
scroll to position [94, 0]
click at [252, 59] on span "Opérations associées" at bounding box center [271, 63] width 113 height 16
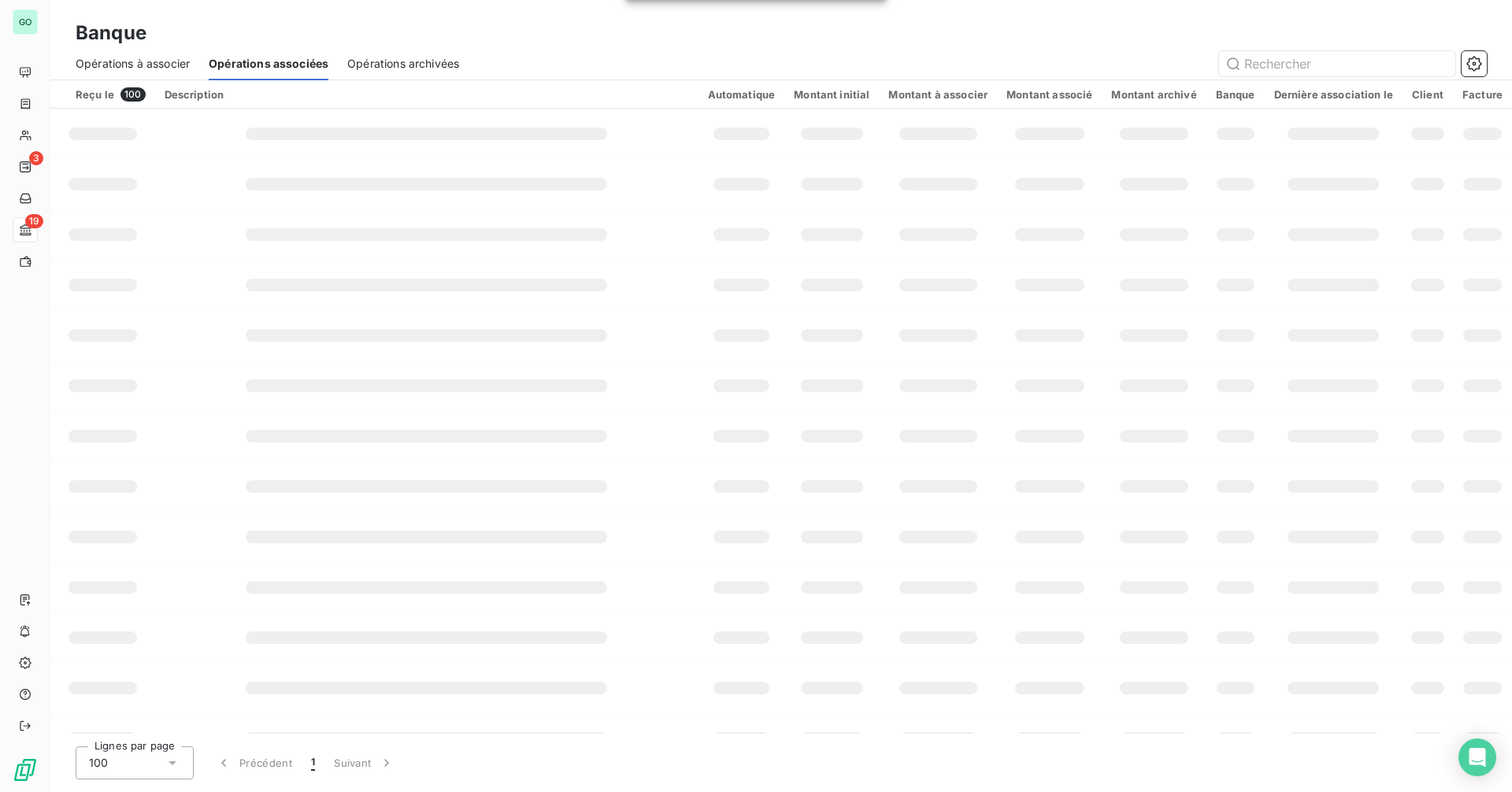
click at [180, 67] on span "Opérations à associer" at bounding box center [133, 63] width 115 height 16
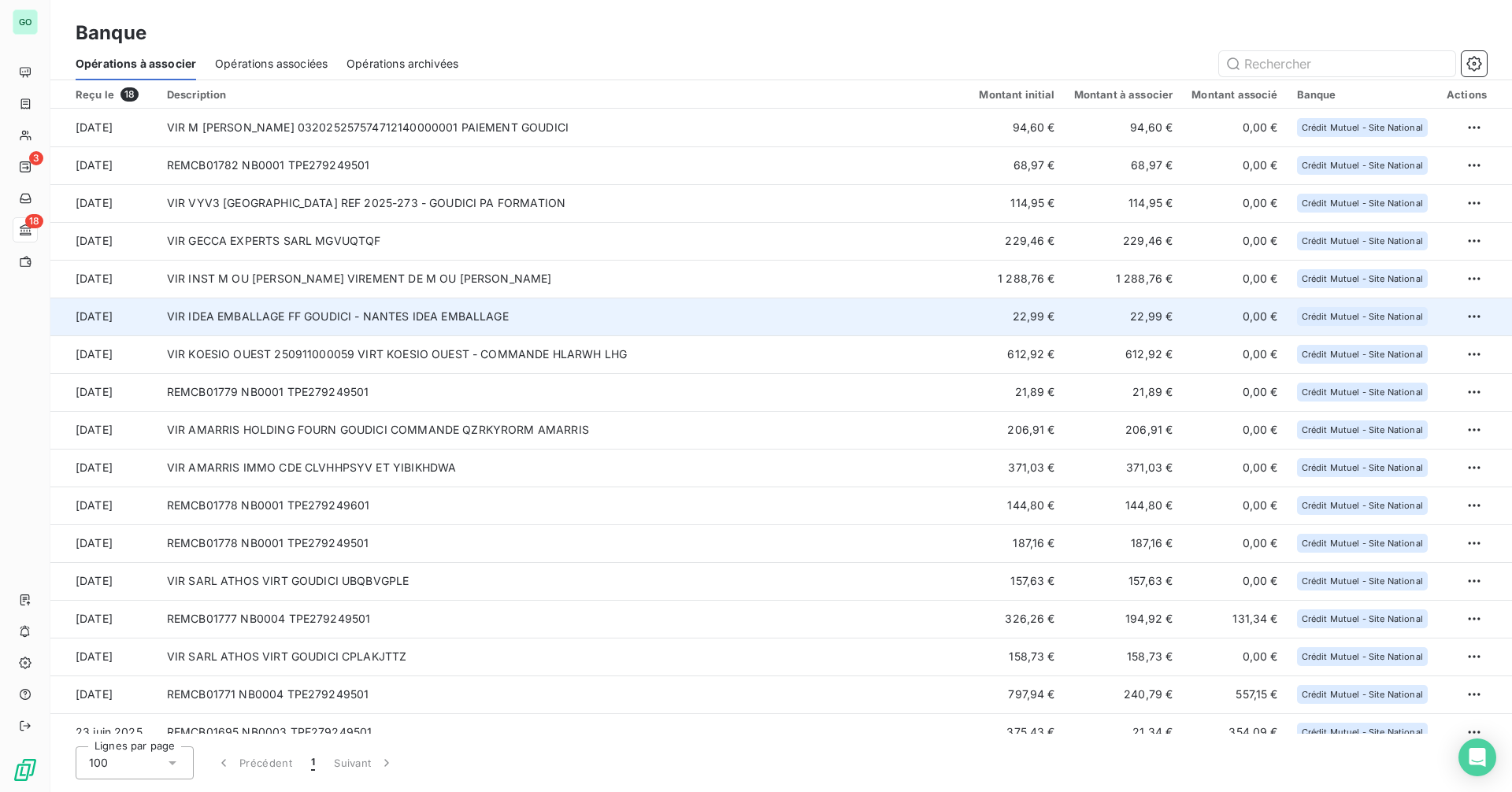
click at [340, 301] on td "VIR IDEA EMBALLAGE FF GOUDICI - NANTES IDEA EMBALLAGE" at bounding box center [564, 316] width 812 height 38
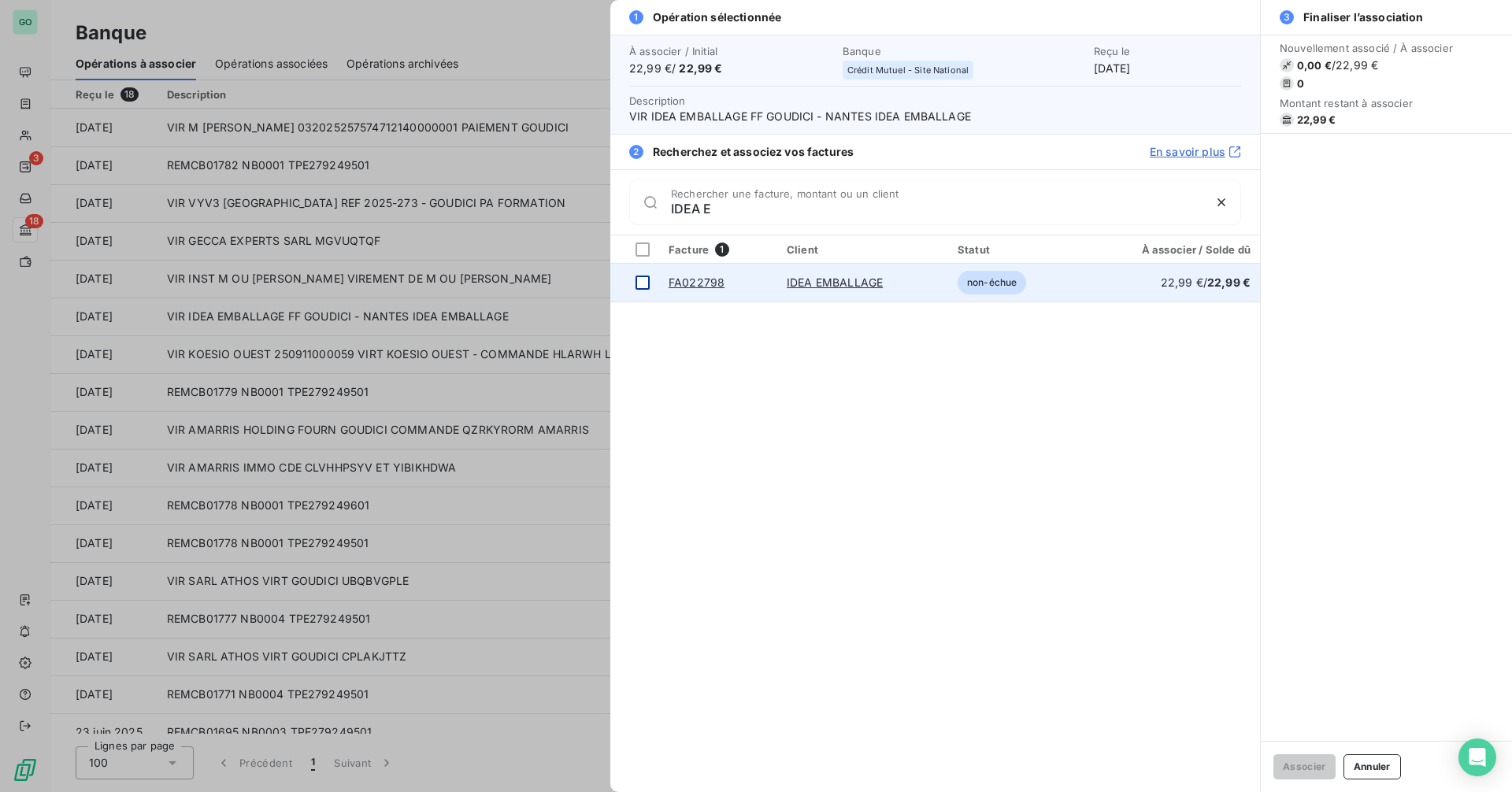
type input "IDEA E"
click at [645, 284] on div at bounding box center [642, 282] width 14 height 14
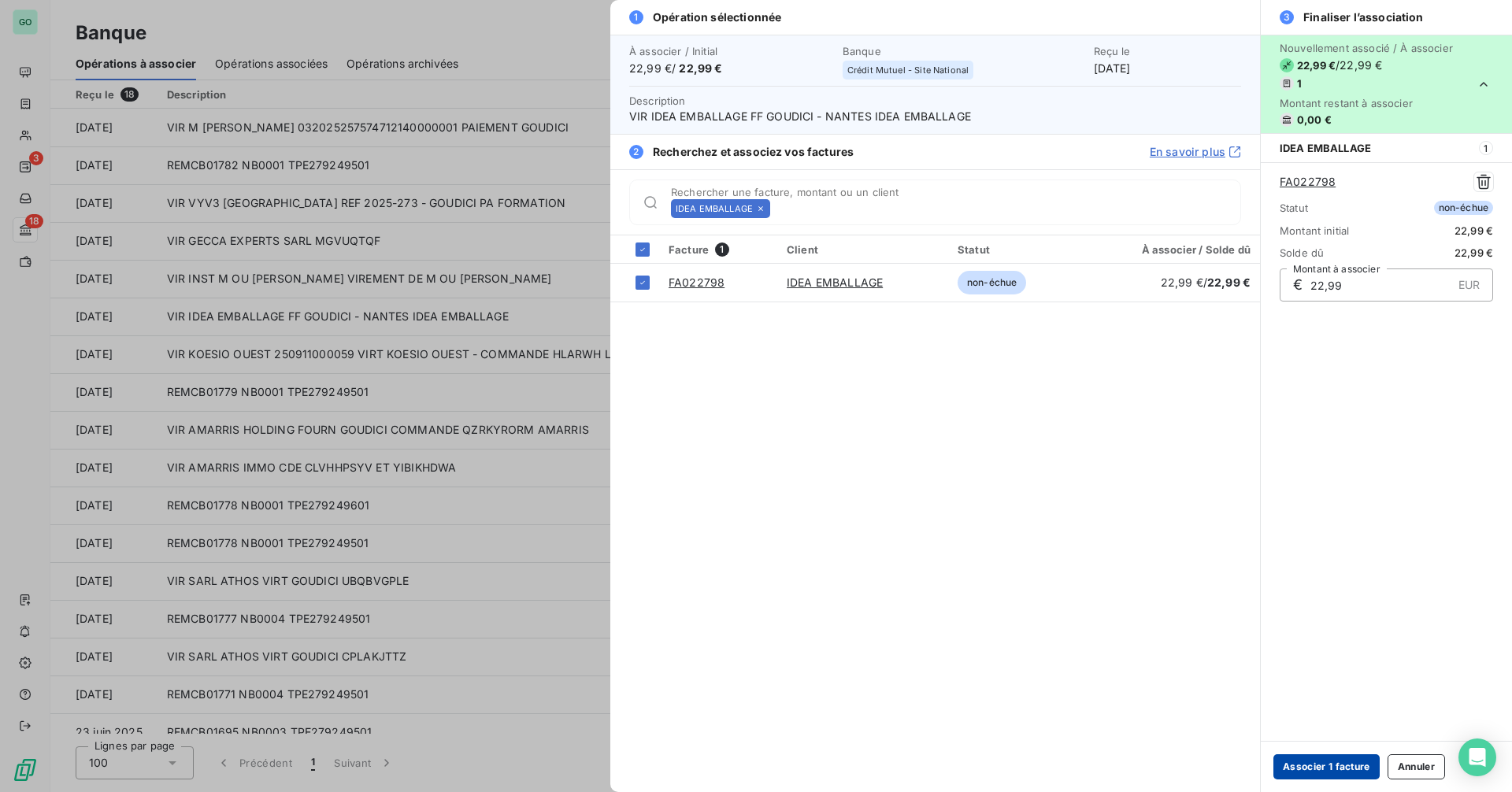
click at [1313, 772] on button "Associer 1 facture" at bounding box center [1326, 767] width 106 height 26
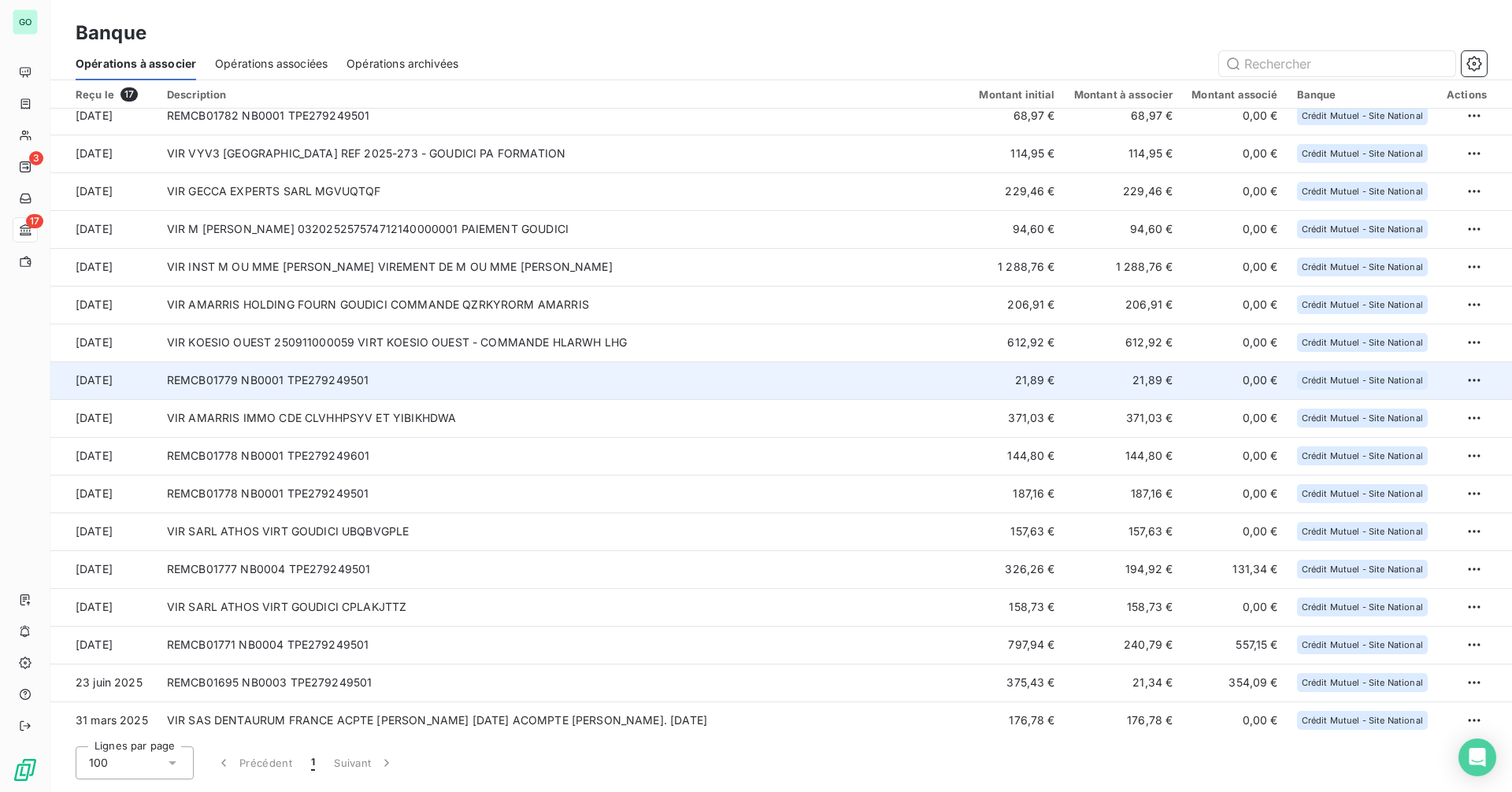
scroll to position [18, 0]
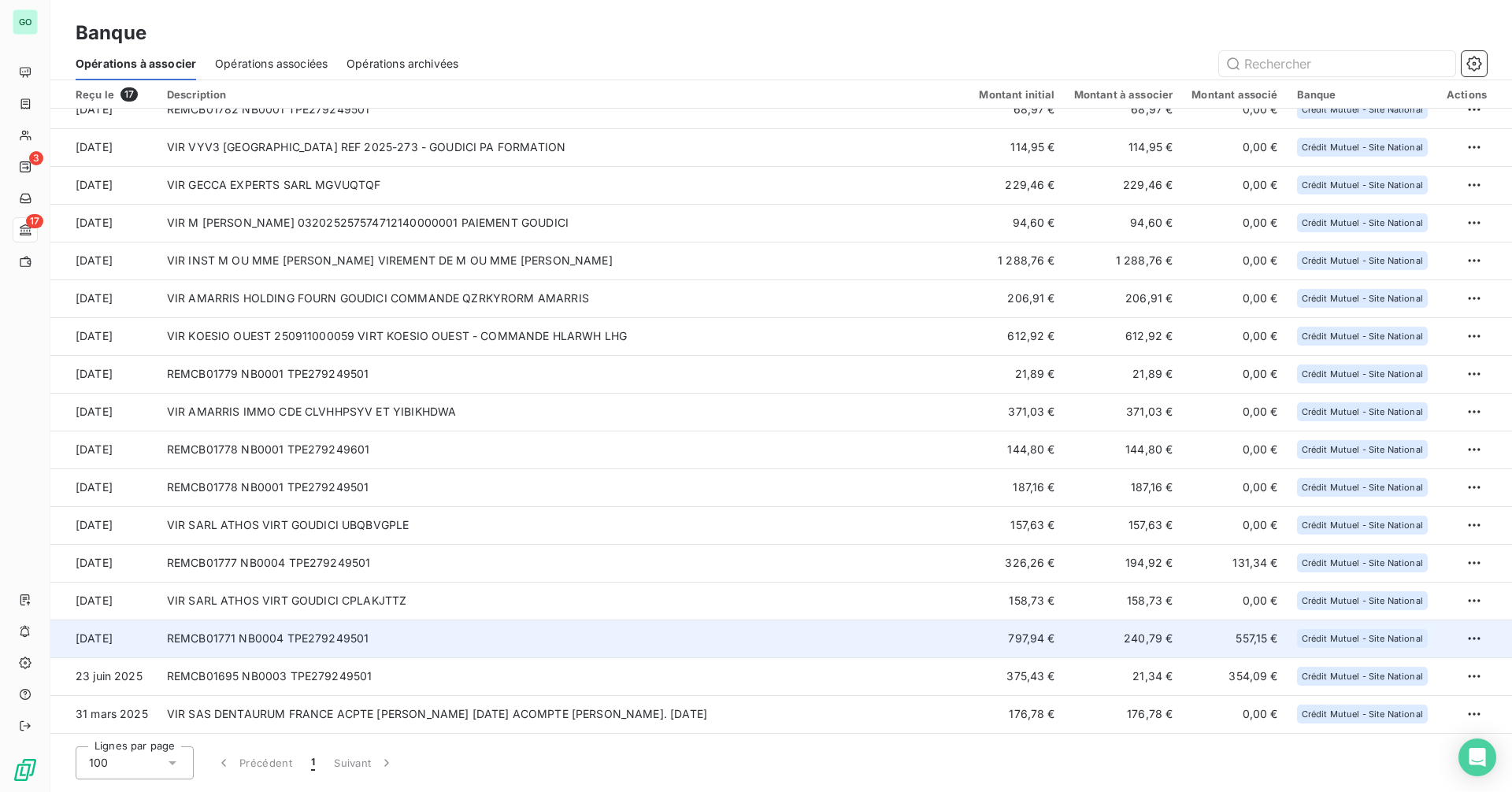
click at [498, 630] on td "REMCB01771 NB0004 TPE279249501" at bounding box center [564, 639] width 812 height 38
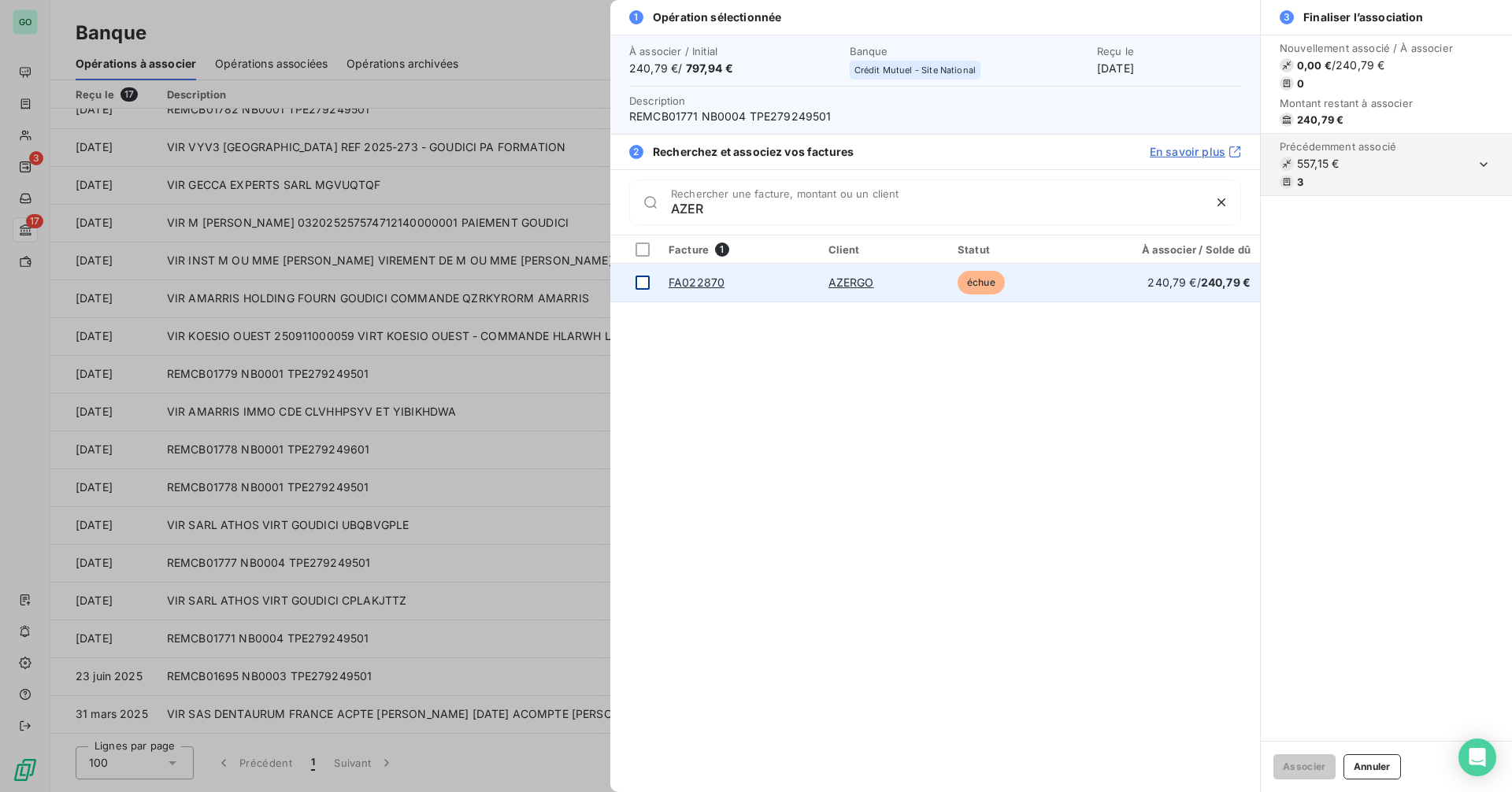
type input "AZER"
click at [636, 279] on div at bounding box center [642, 282] width 14 height 14
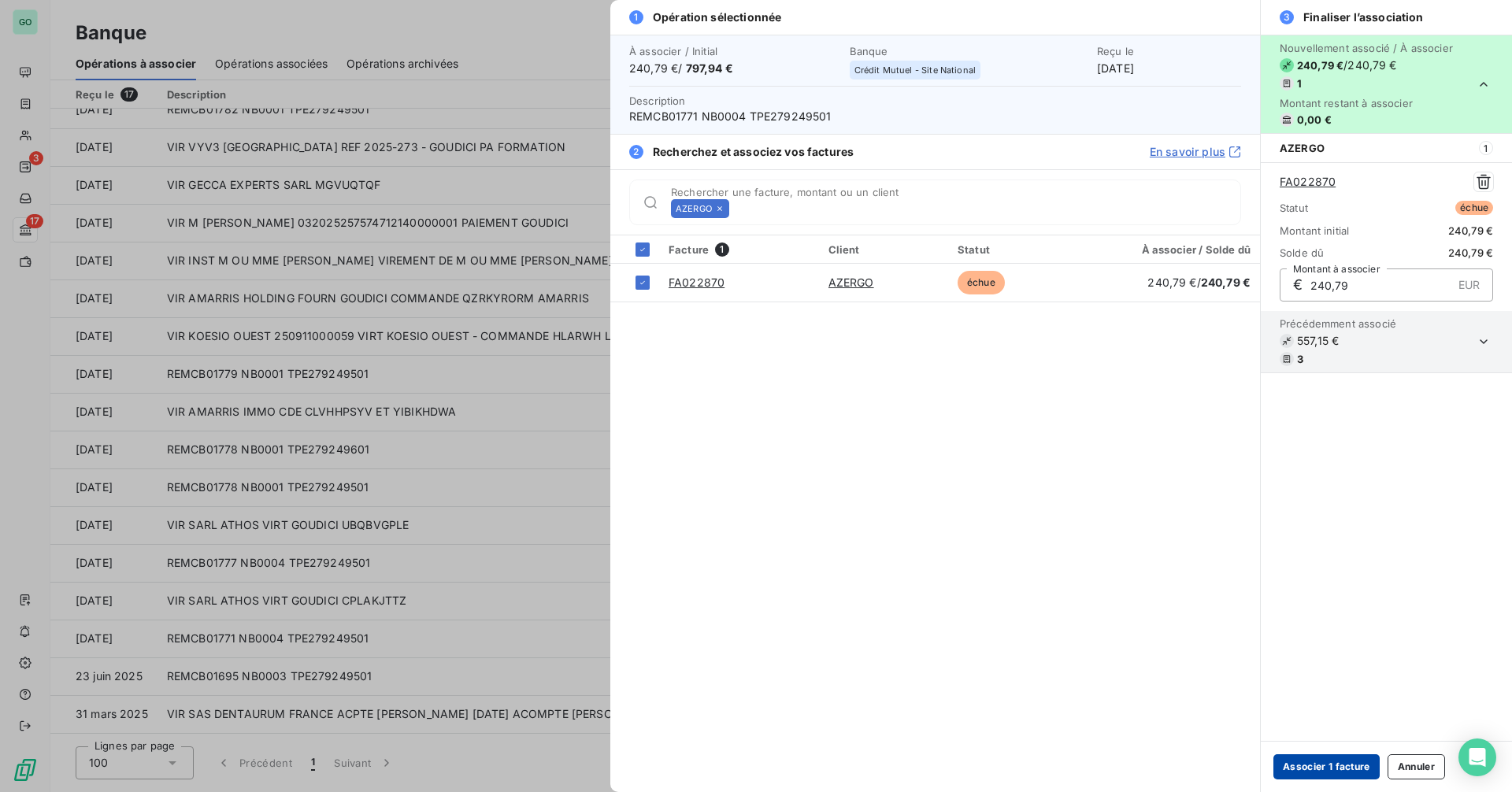
click at [1340, 767] on button "Associer 1 facture" at bounding box center [1326, 767] width 106 height 26
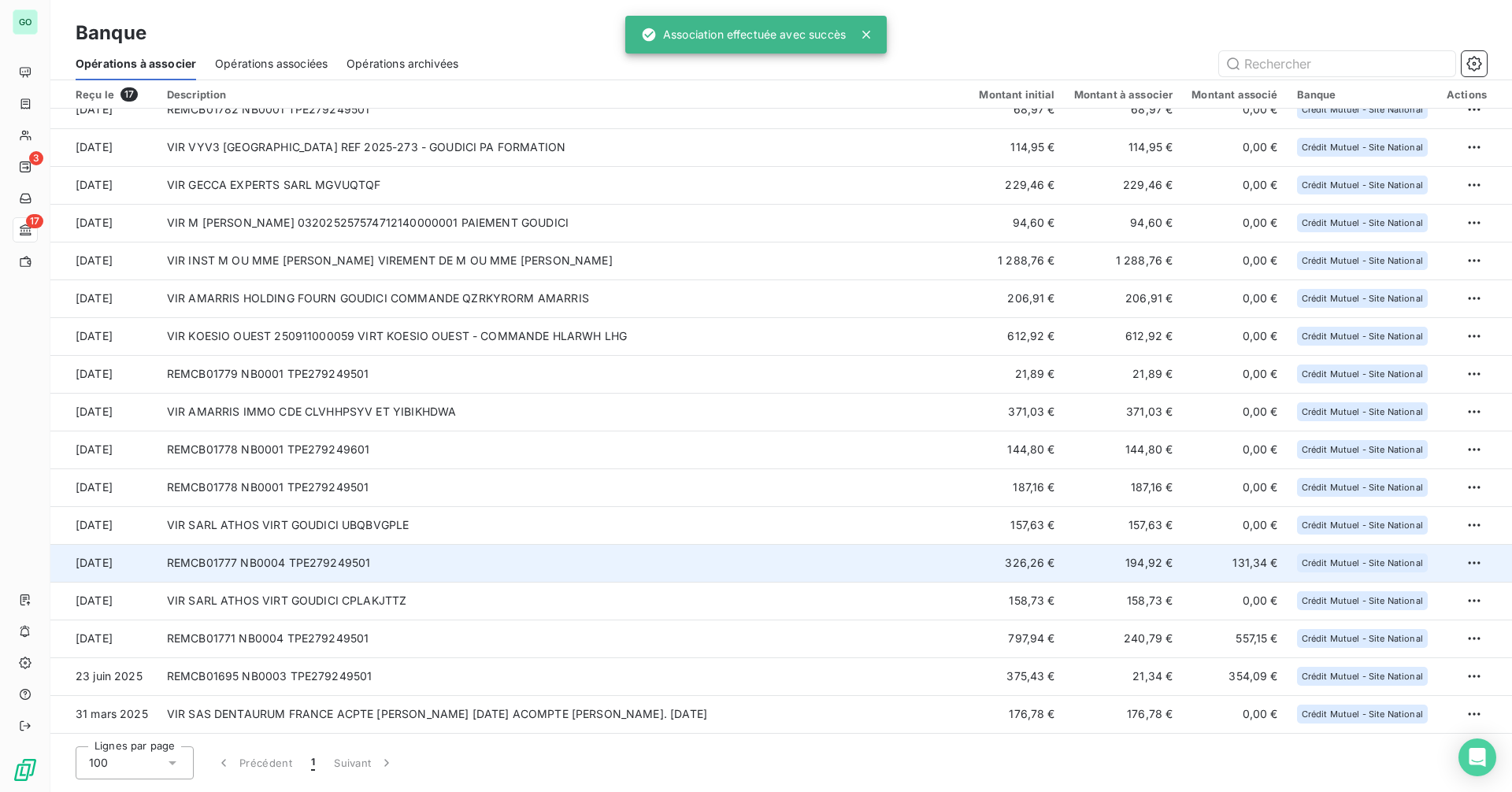
click at [789, 574] on td "REMCB01777 NB0004 TPE279249501" at bounding box center [564, 563] width 812 height 38
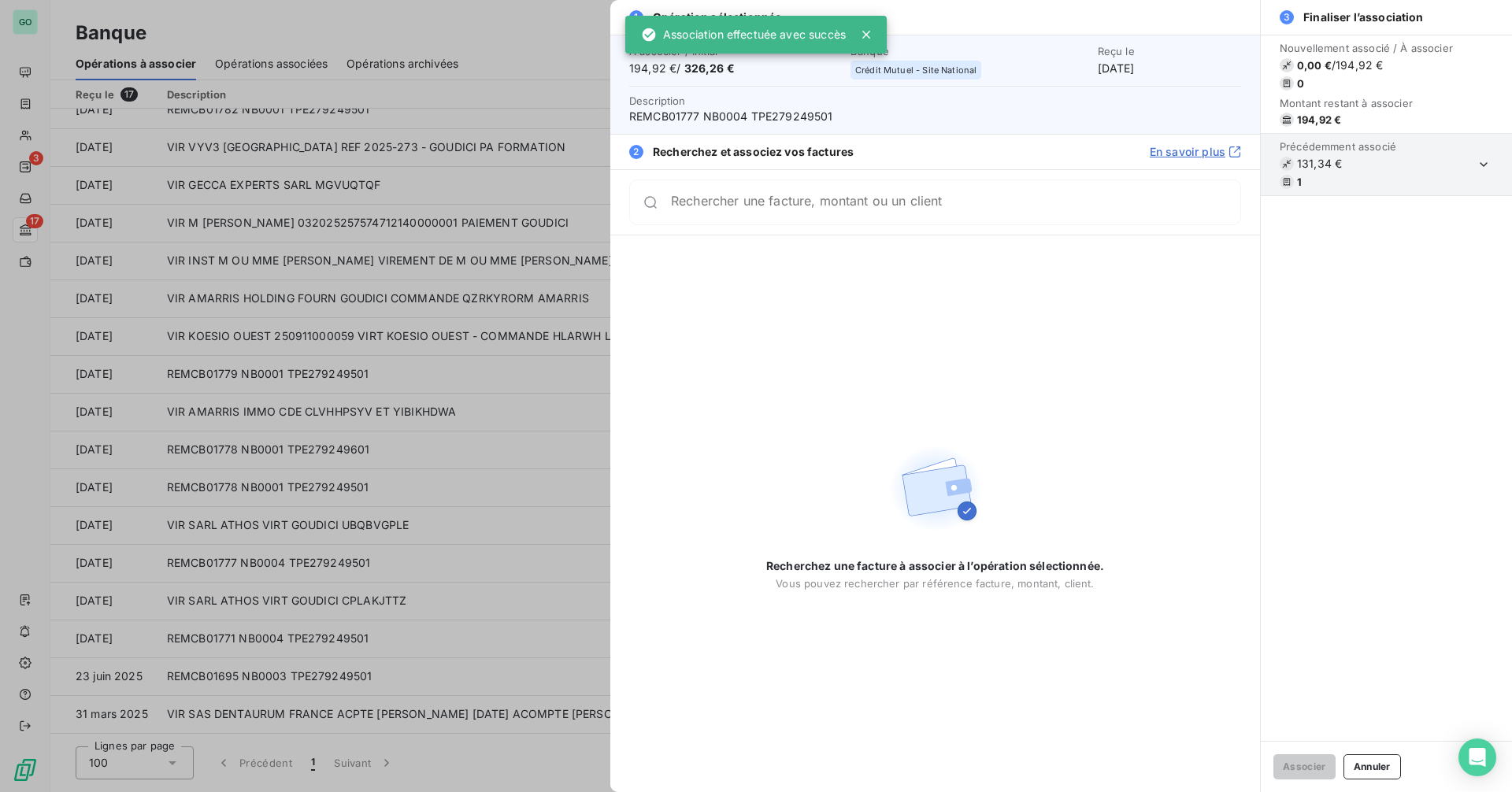
drag, startPoint x: 730, startPoint y: 185, endPoint x: 731, endPoint y: 199, distance: 14.0
click at [732, 185] on div "Rechercher une facture, montant ou un client" at bounding box center [935, 202] width 612 height 45
click at [729, 202] on input "Rechercher une facture, montant ou un client" at bounding box center [955, 209] width 569 height 16
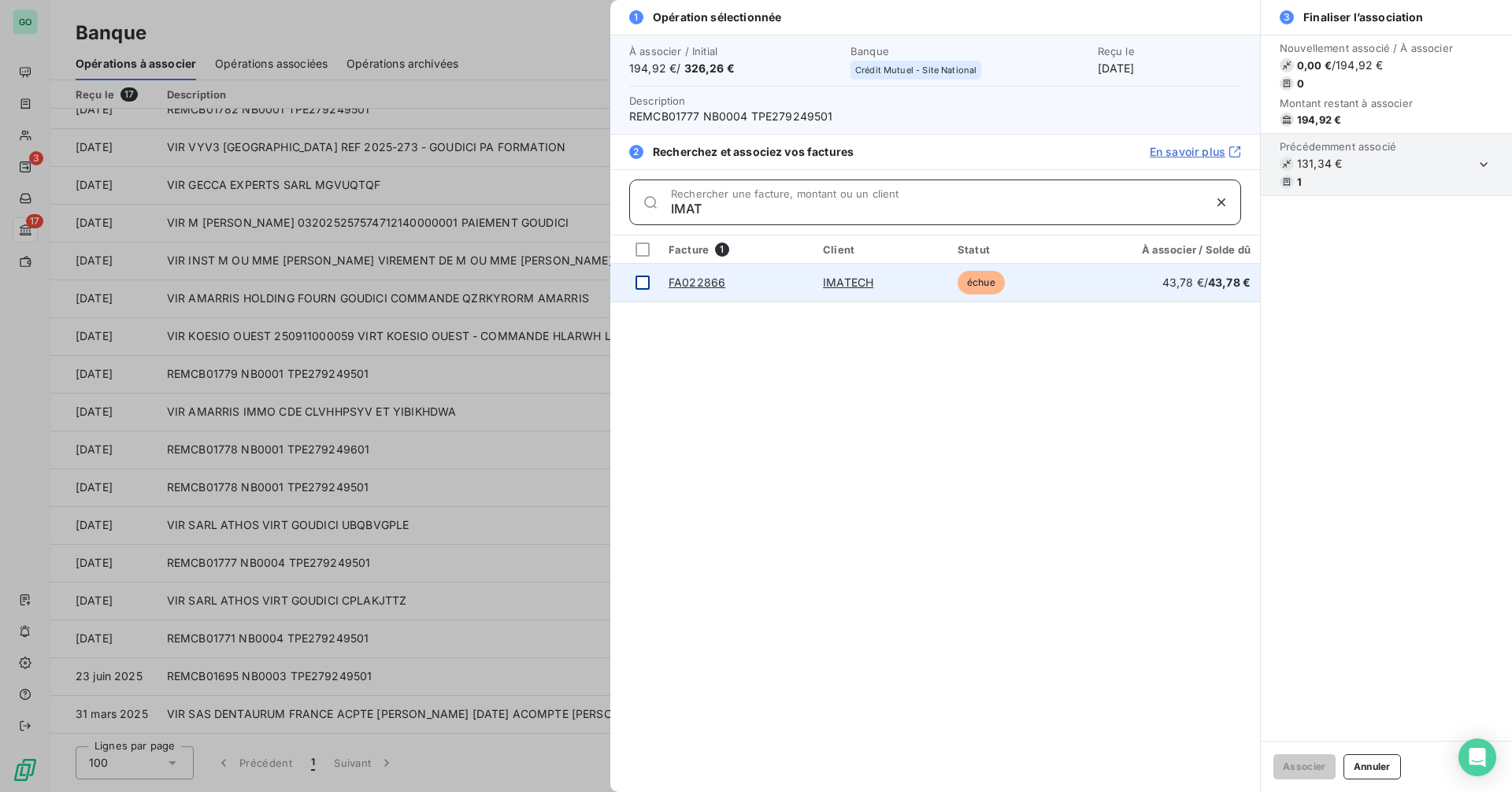
type input "IMAT"
click at [631, 283] on td at bounding box center [634, 283] width 49 height 38
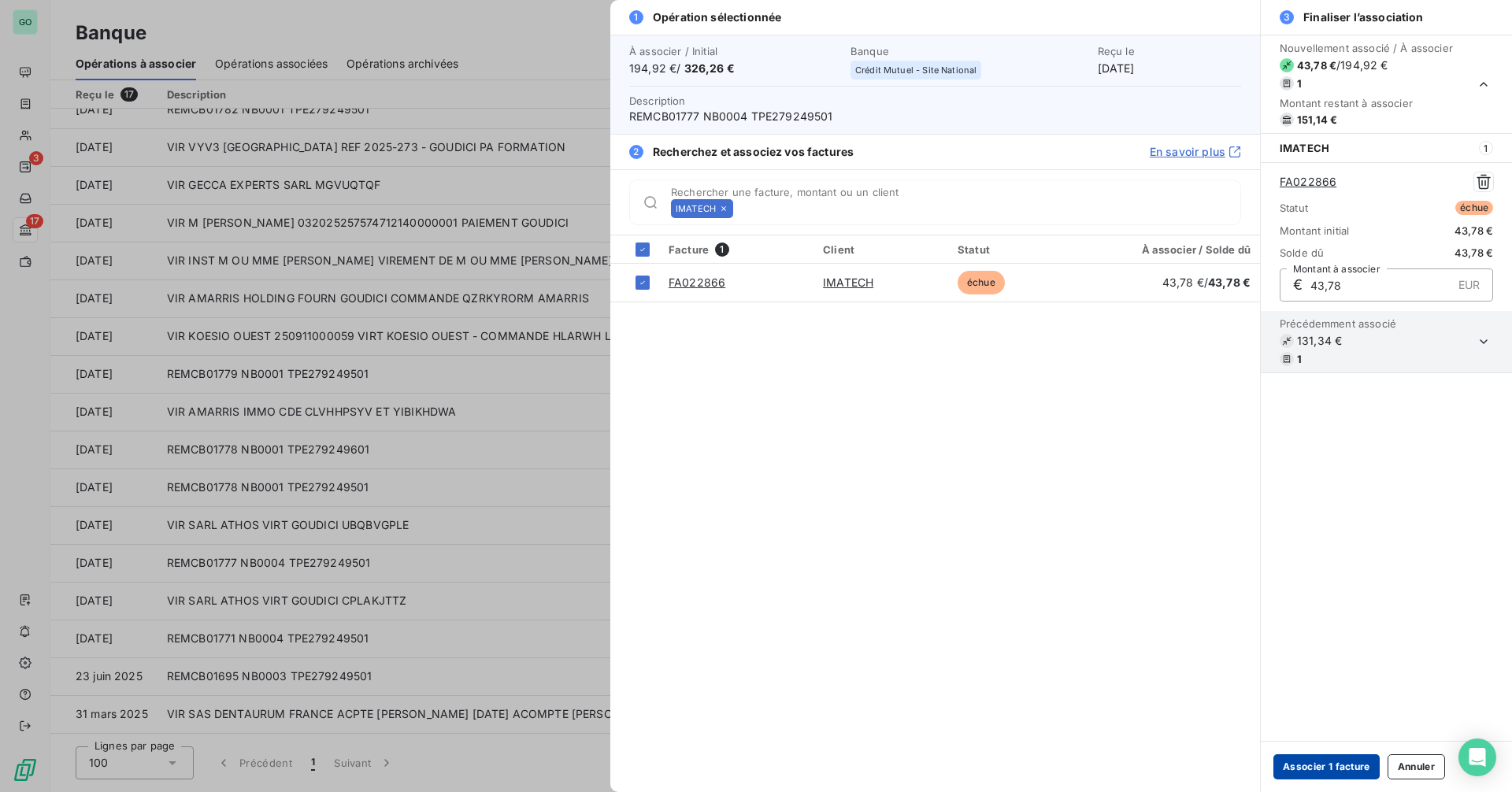
click at [1322, 772] on button "Associer 1 facture" at bounding box center [1326, 767] width 106 height 26
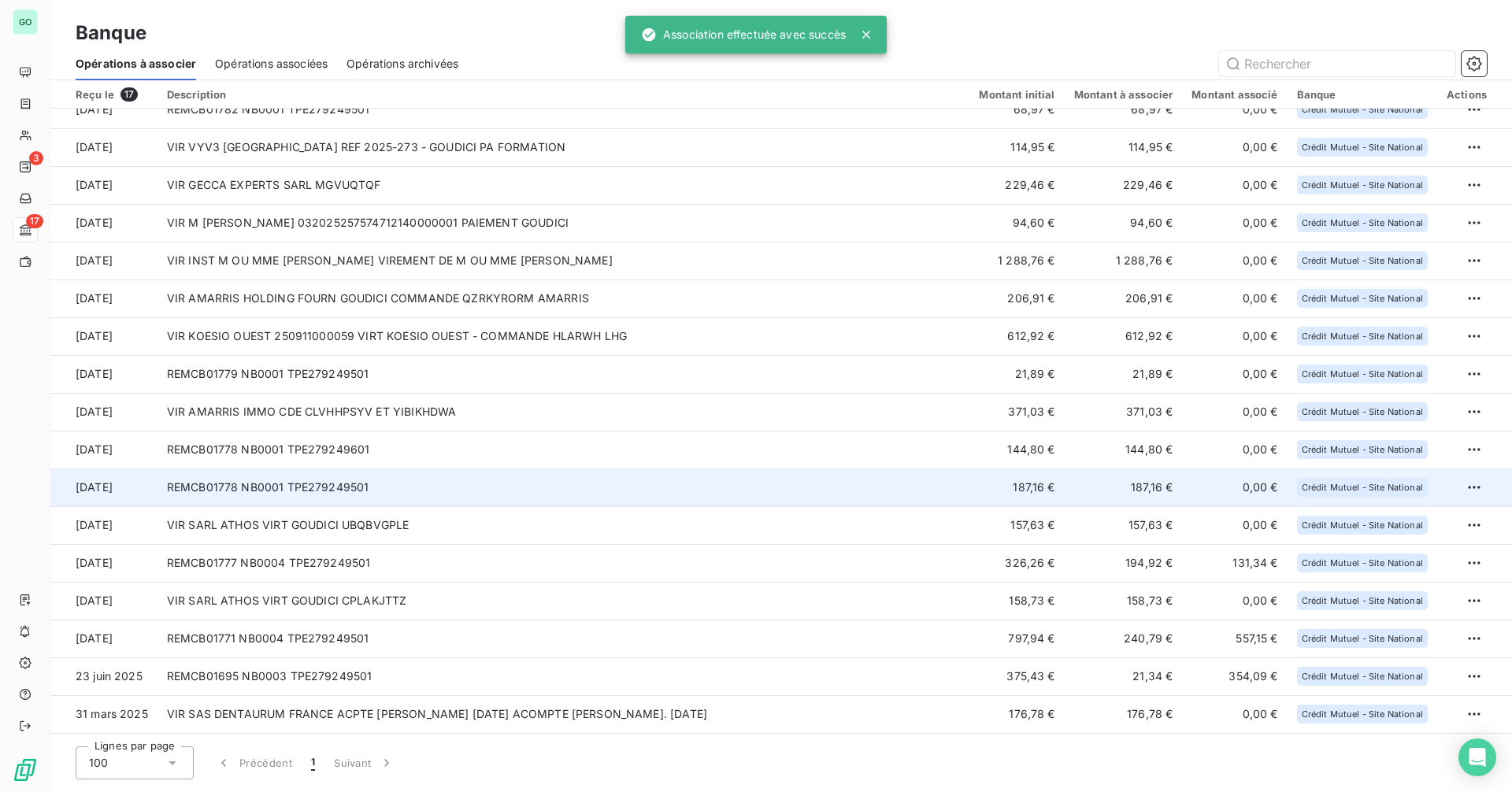
scroll to position [0, 0]
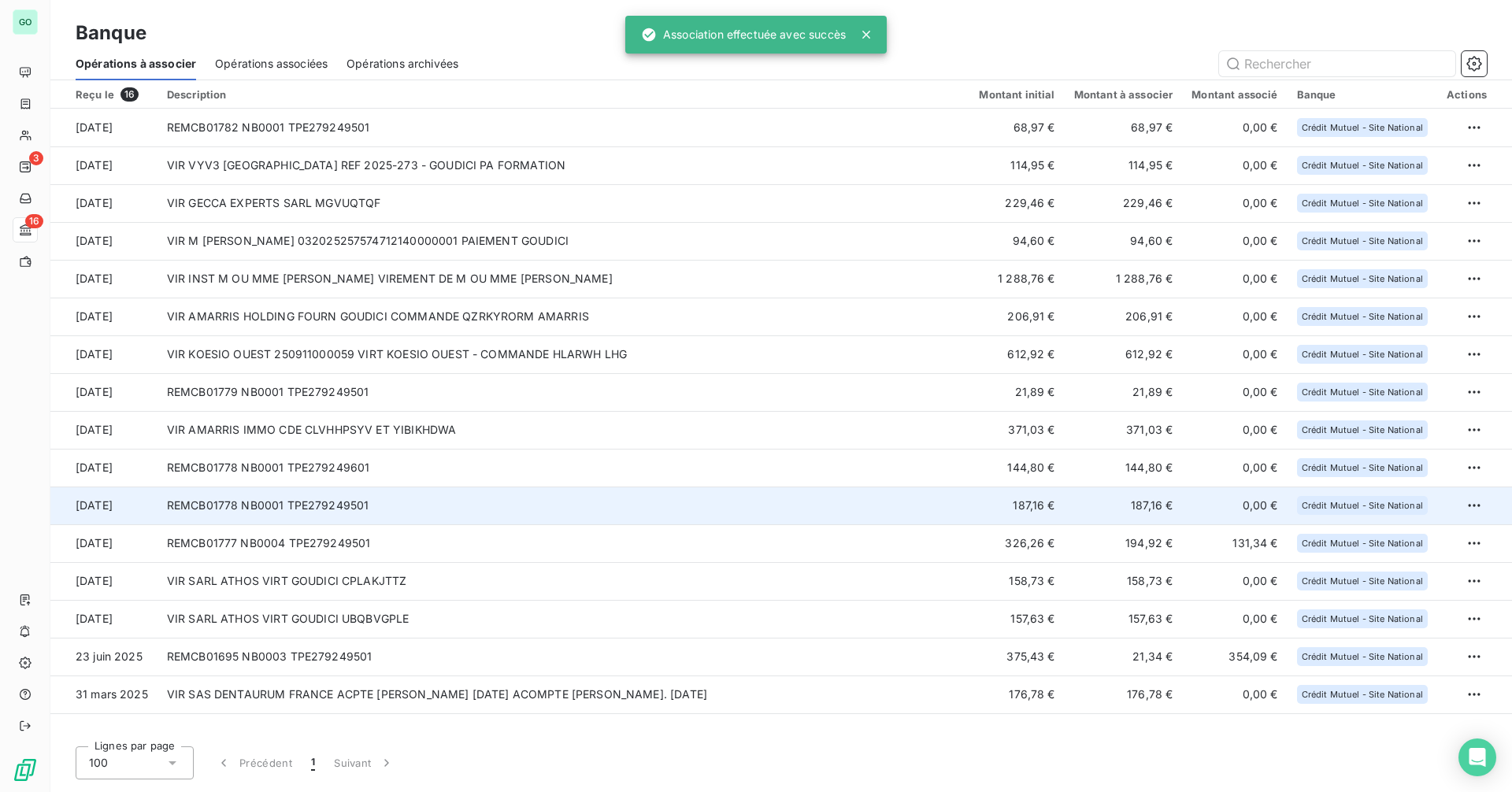
click at [558, 511] on td "REMCB01778 NB0001 TPE279249501" at bounding box center [564, 506] width 812 height 38
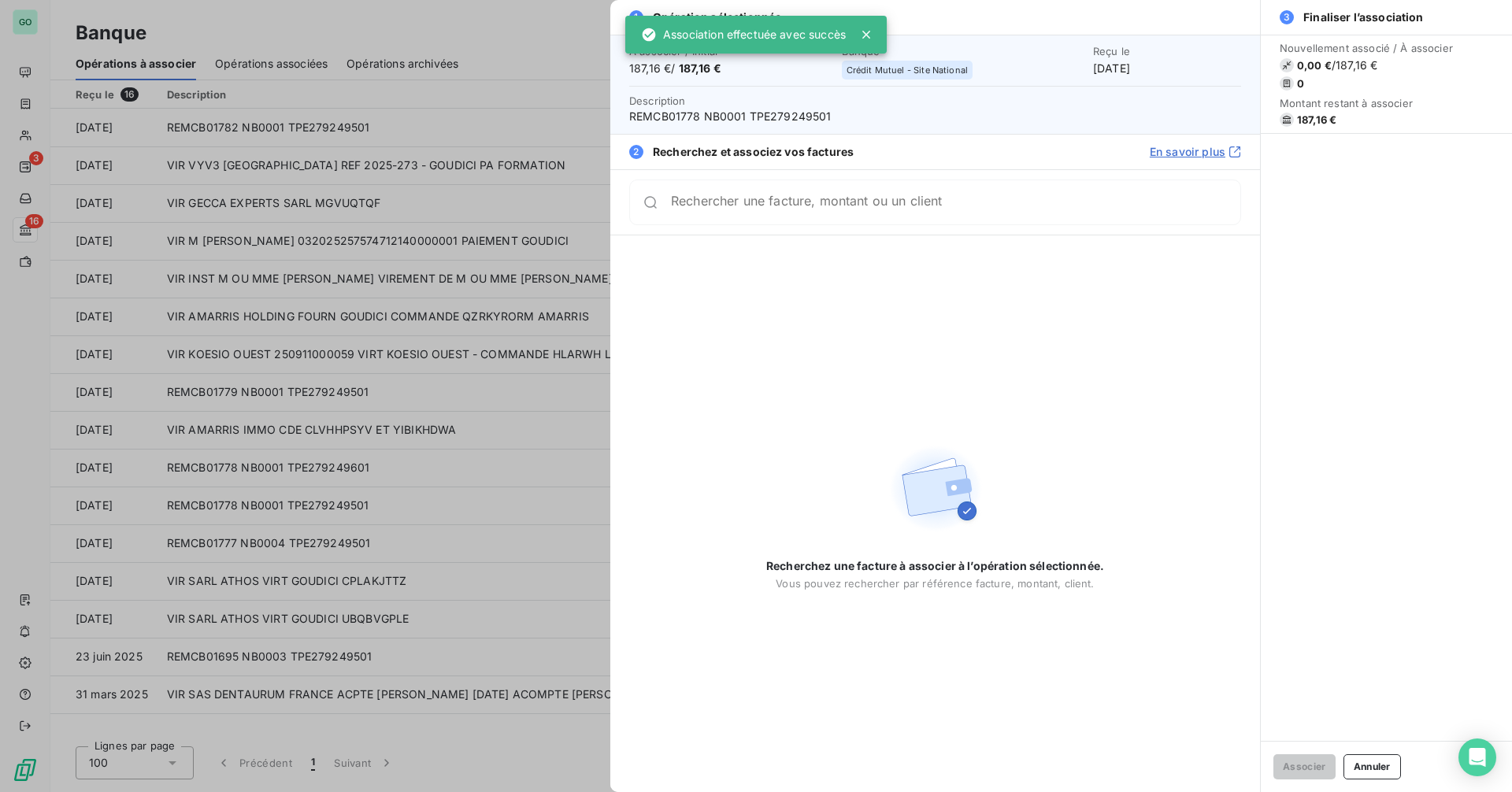
click at [688, 210] on input "Rechercher une facture, montant ou un client" at bounding box center [955, 202] width 569 height 16
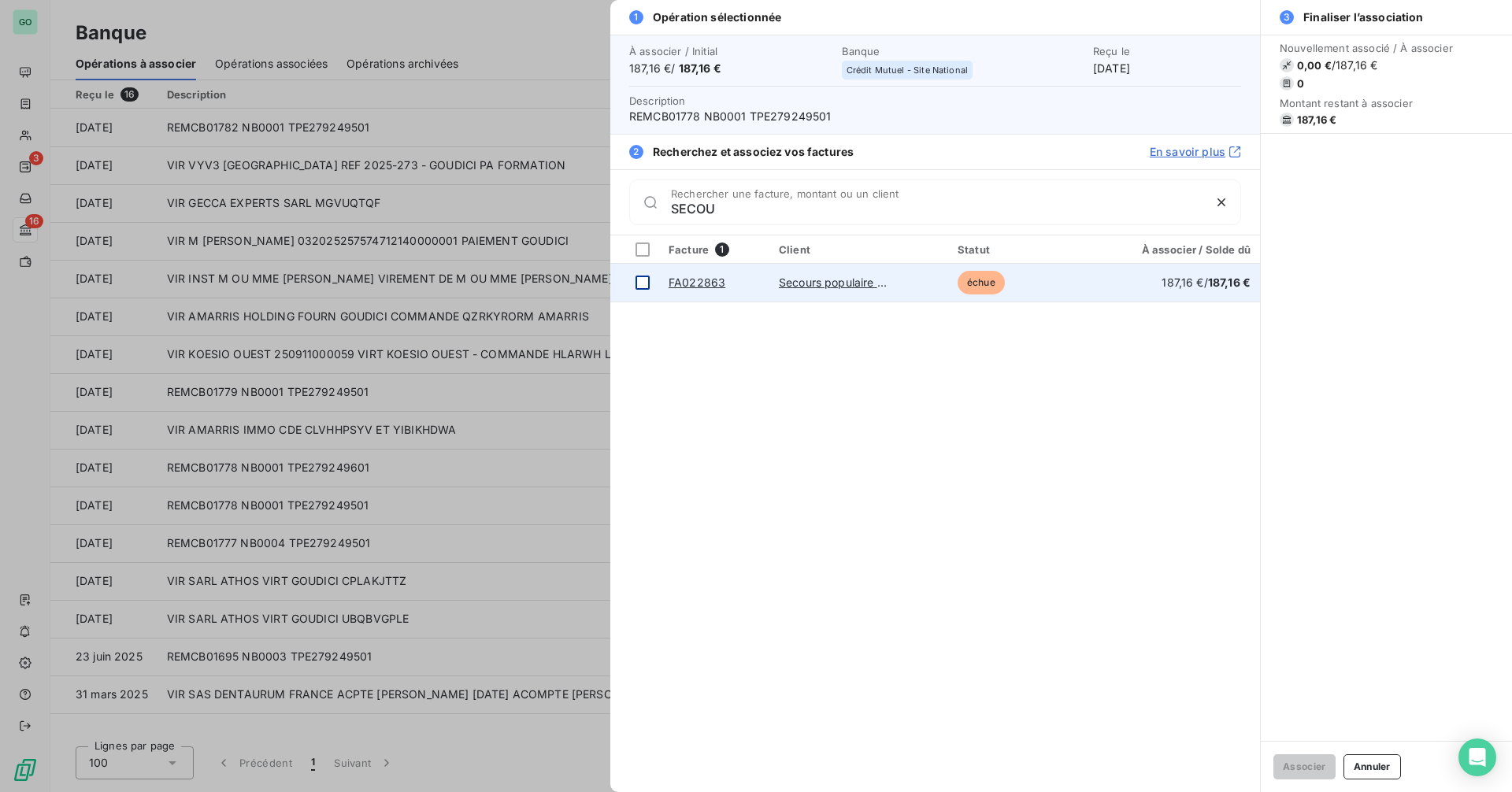
type input "SECOU"
click at [639, 284] on div at bounding box center [642, 282] width 14 height 14
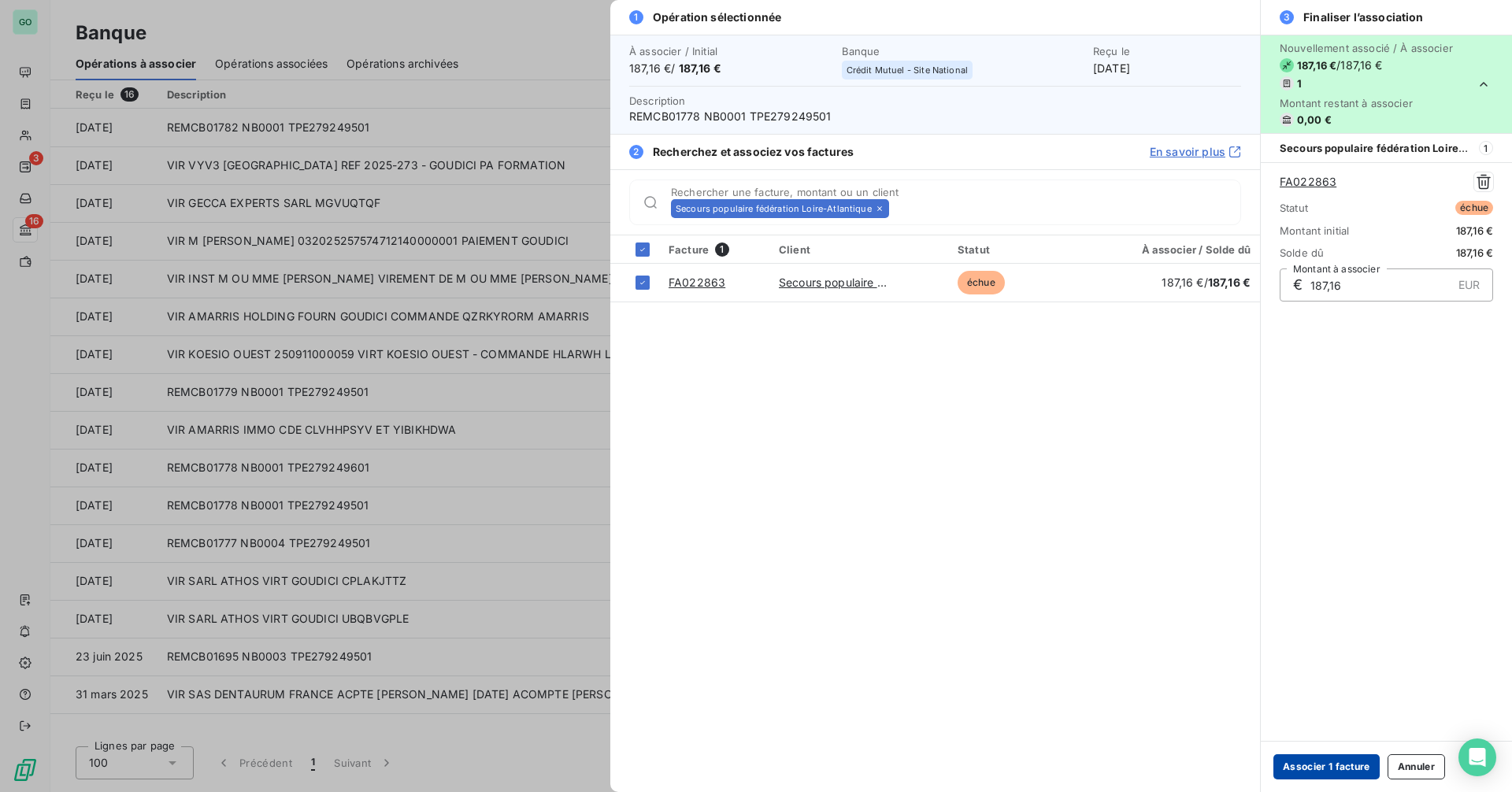
click at [1322, 768] on button "Associer 1 facture" at bounding box center [1326, 767] width 106 height 26
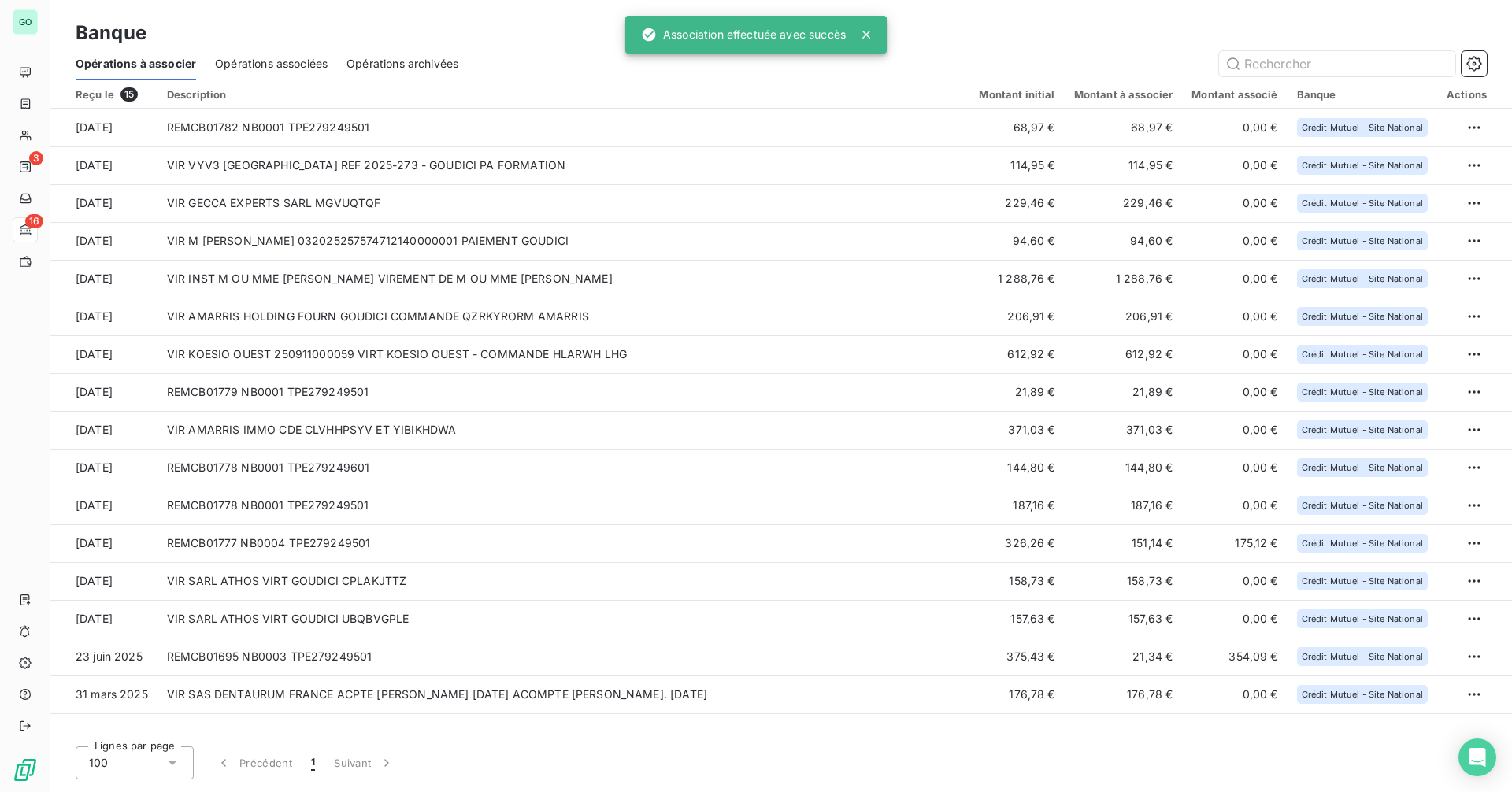
click at [285, 52] on div "Opérations associées" at bounding box center [271, 63] width 113 height 33
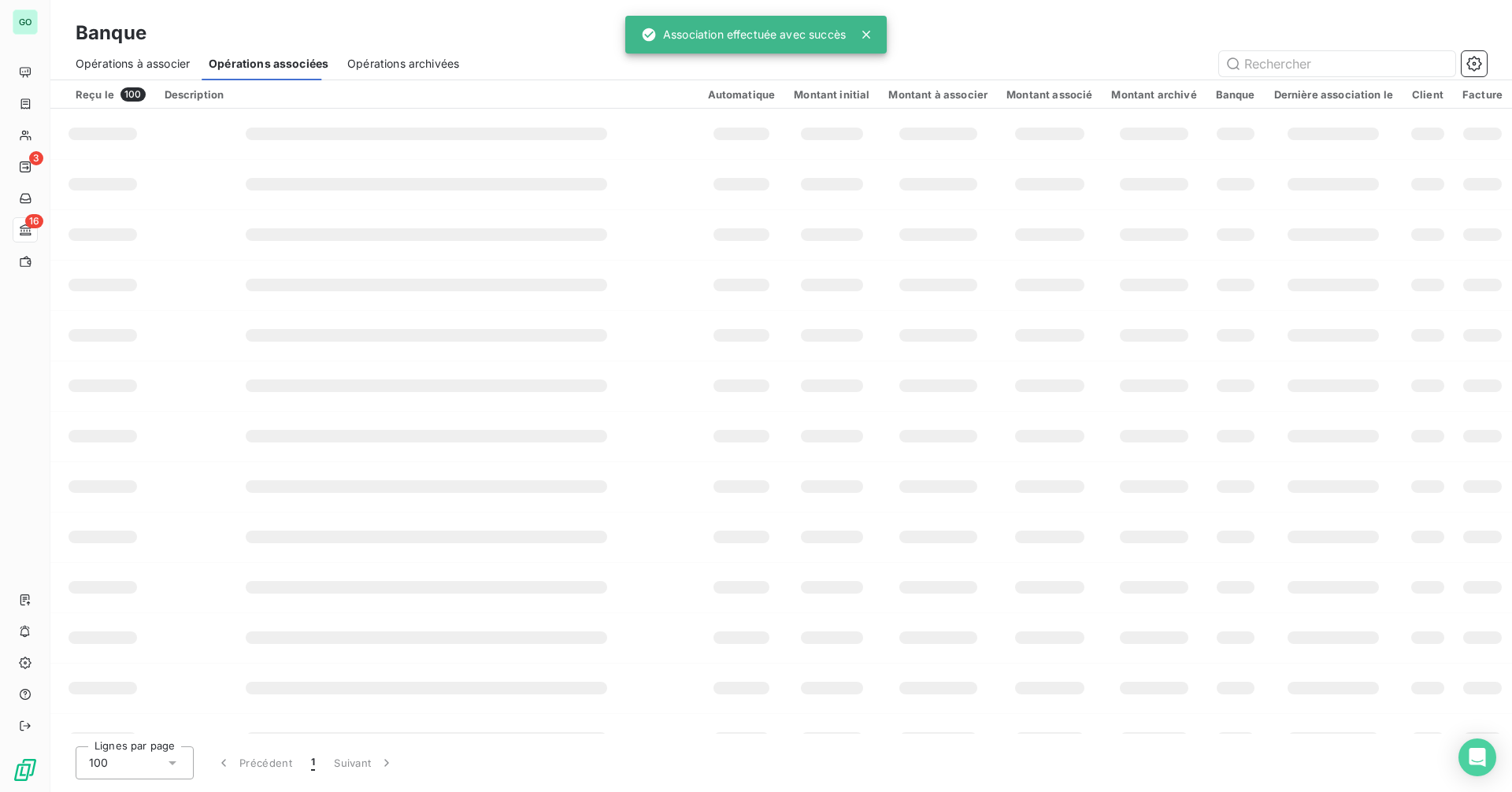
click at [131, 64] on span "Opérations à associer" at bounding box center [133, 63] width 115 height 16
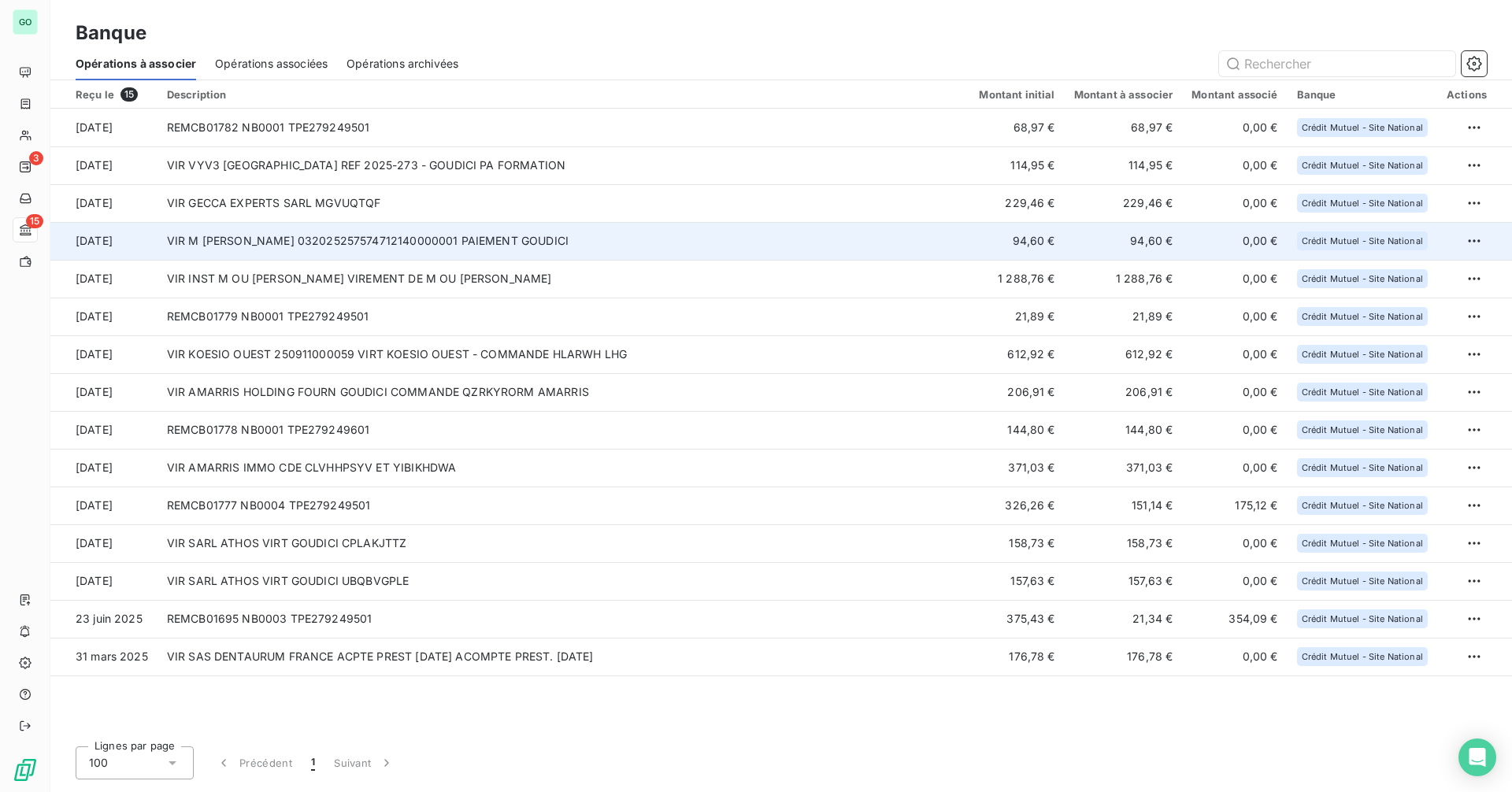
drag, startPoint x: 400, startPoint y: 228, endPoint x: 383, endPoint y: 226, distance: 17.1
click at [383, 226] on td "VIR M [PERSON_NAME] 032025257574712140000001 PAIEMENT GOUDICI" at bounding box center [564, 241] width 812 height 38
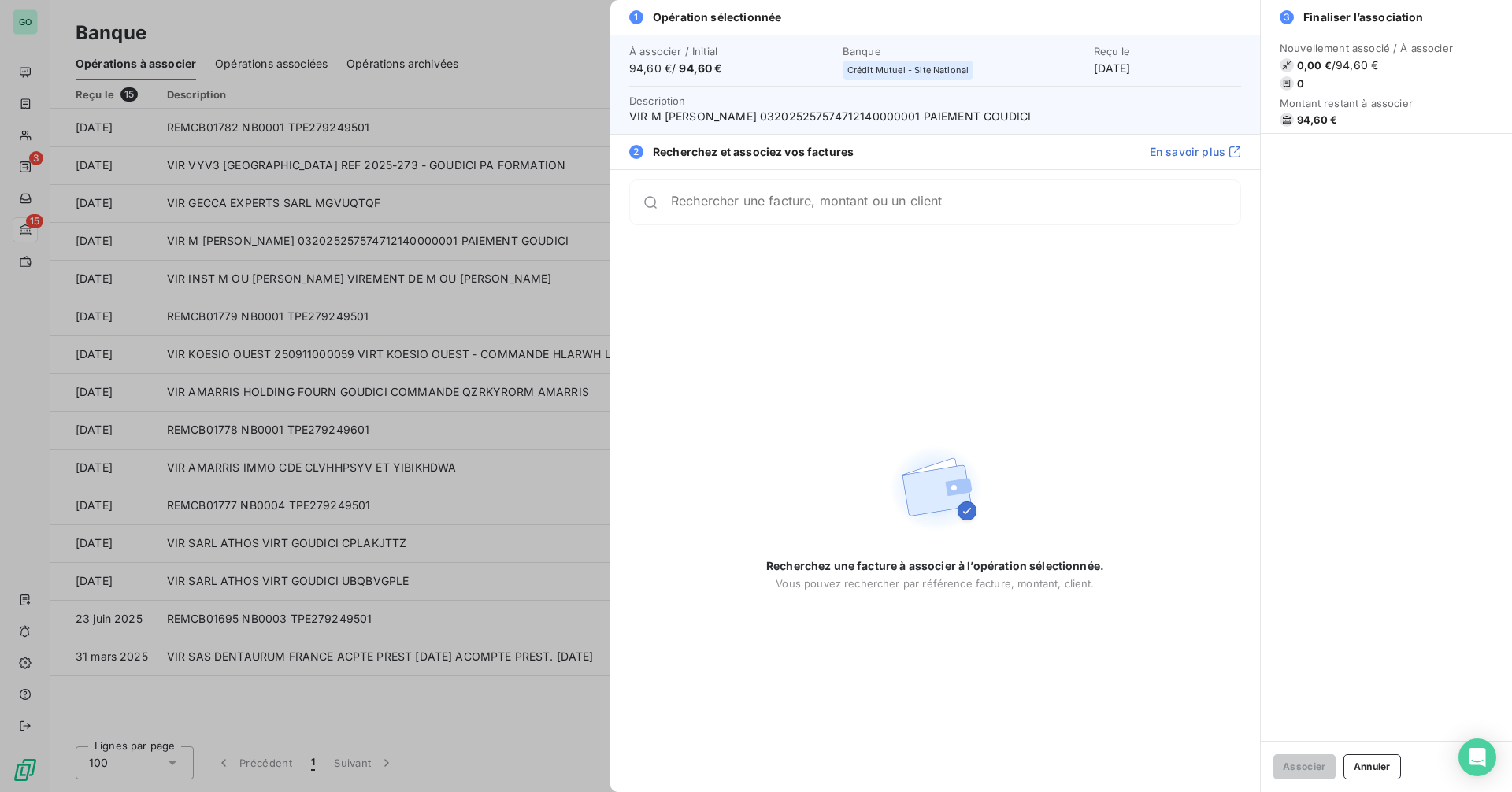
click at [437, 142] on div at bounding box center [756, 396] width 1512 height 792
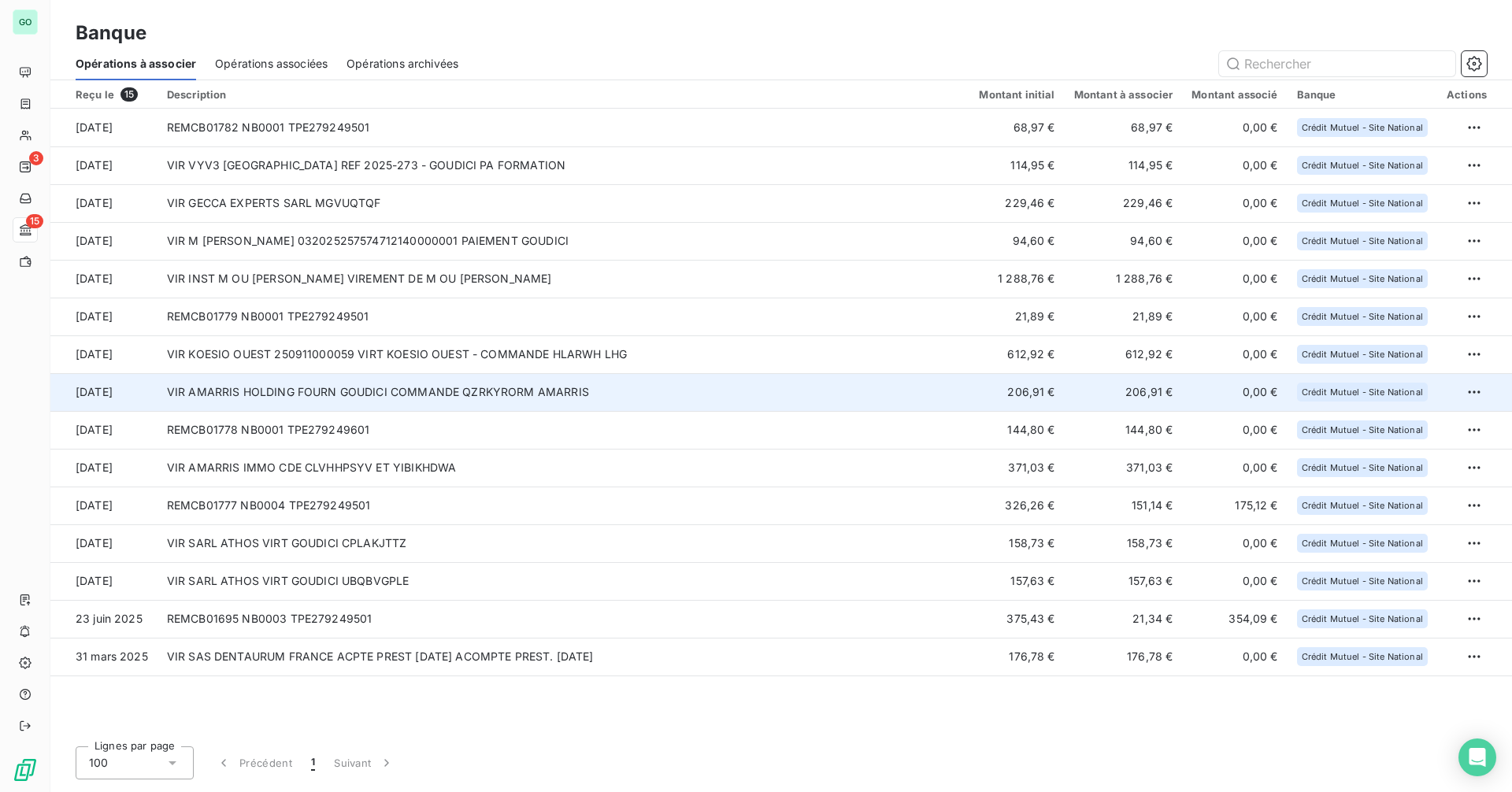
click at [409, 387] on td "VIR AMARRIS HOLDING FOURN GOUDICI COMMANDE QZRKYRORM AMARRIS" at bounding box center [564, 392] width 812 height 38
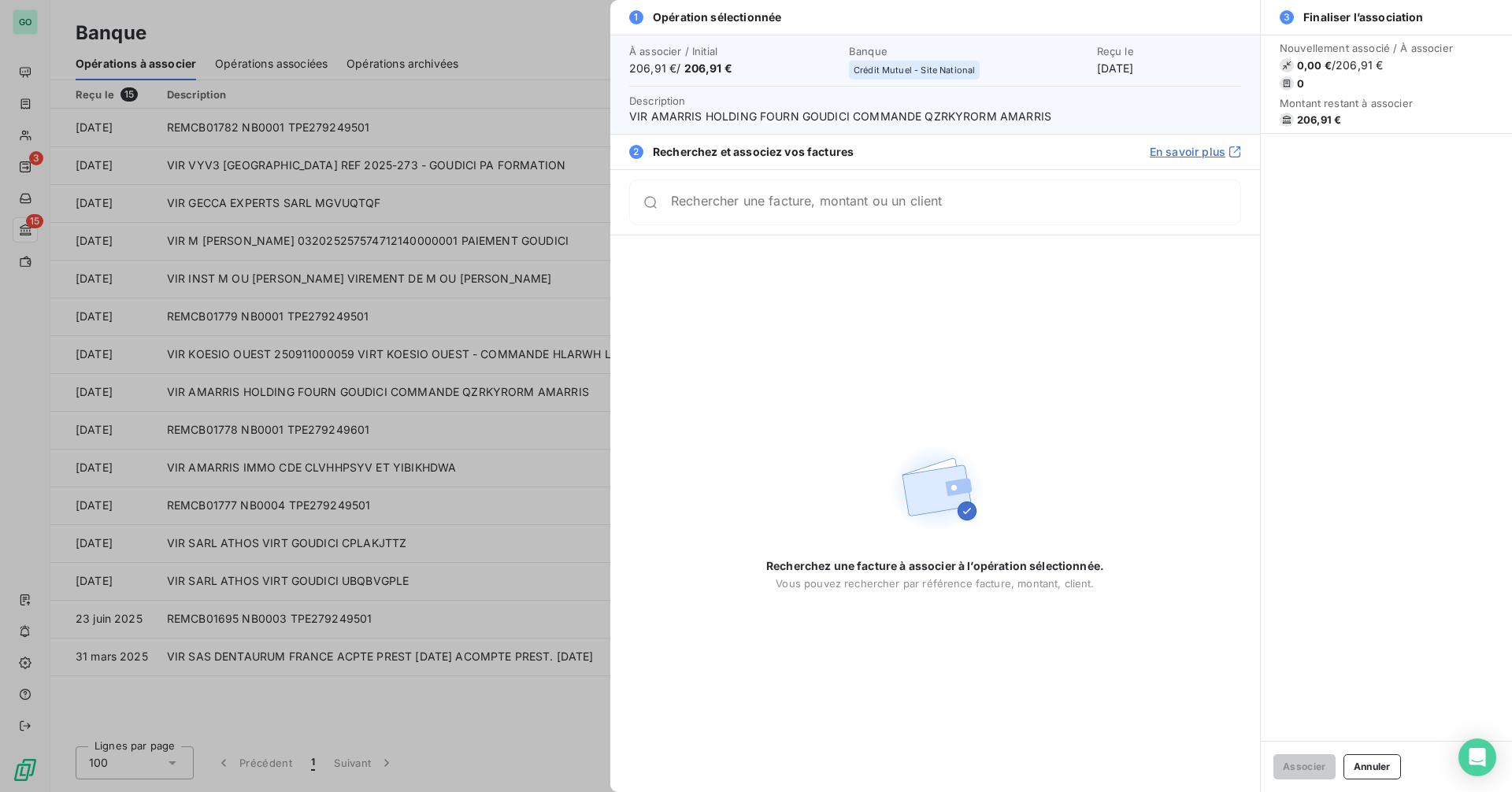
click at [933, 115] on span "VIR AMARRIS HOLDING FOURN GOUDICI COMMANDE QZRKYRORM AMARRIS" at bounding box center [935, 116] width 612 height 16
copy span "QZRKYRORM"
drag, startPoint x: 630, startPoint y: 115, endPoint x: 1060, endPoint y: 123, distance: 430.1
click at [1060, 123] on span "VIR AMARRIS HOLDING FOURN GOUDICI COMMANDE QZRKYRORM AMARRIS" at bounding box center [935, 116] width 612 height 16
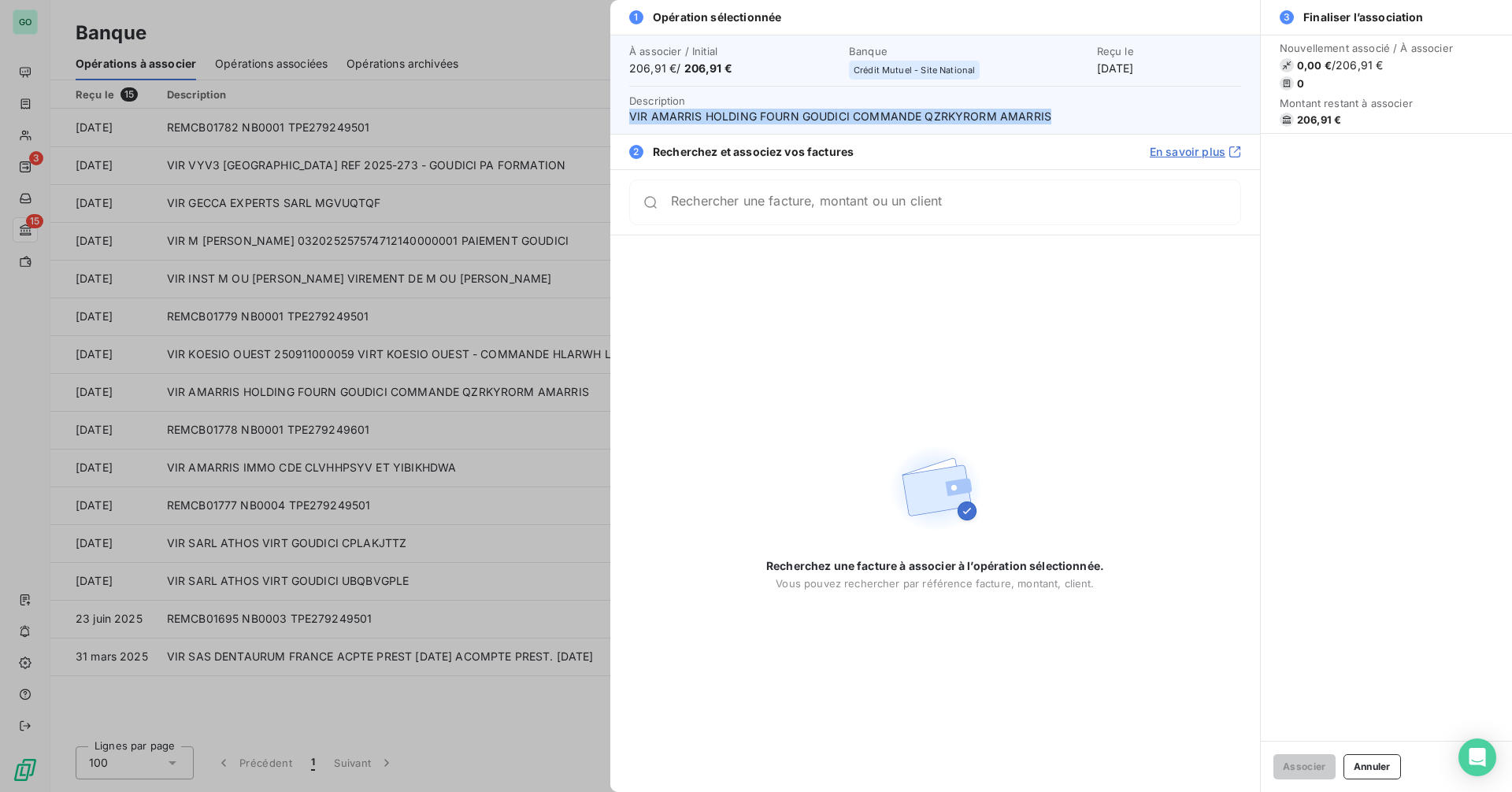
copy span "VIR AMARRIS HOLDING FOURN GOUDICI COMMANDE QZRKYRORM AMARRIS"
click at [637, 67] on span "206,91 € / 206,91 €" at bounding box center [734, 68] width 210 height 16
drag, startPoint x: 637, startPoint y: 67, endPoint x: 670, endPoint y: 71, distance: 33.2
click at [670, 71] on span "206,91 € / 206,91 €" at bounding box center [734, 68] width 210 height 16
copy span "206,91 €"
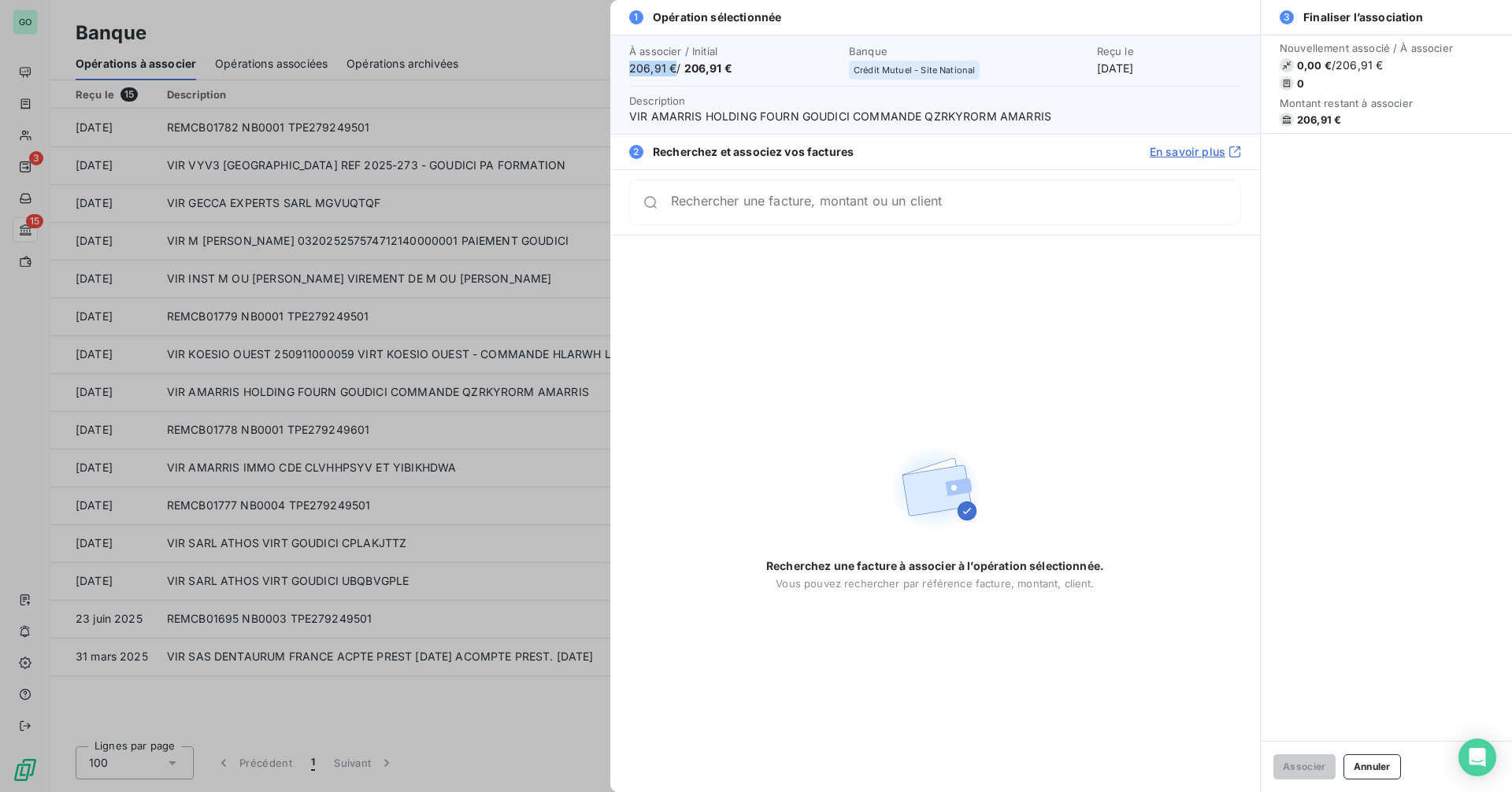
drag, startPoint x: 1075, startPoint y: 68, endPoint x: 1190, endPoint y: 66, distance: 115.0
click at [1190, 66] on div "Reçu le 15 sept. 2025" at bounding box center [1168, 60] width 144 height 31
click at [1097, 69] on div "Reçu le 15 sept. 2025" at bounding box center [1168, 60] width 144 height 31
click at [1097, 68] on div "Reçu le 15 sept. 2025" at bounding box center [1168, 60] width 144 height 31
drag, startPoint x: 1080, startPoint y: 68, endPoint x: 1159, endPoint y: 72, distance: 79.1
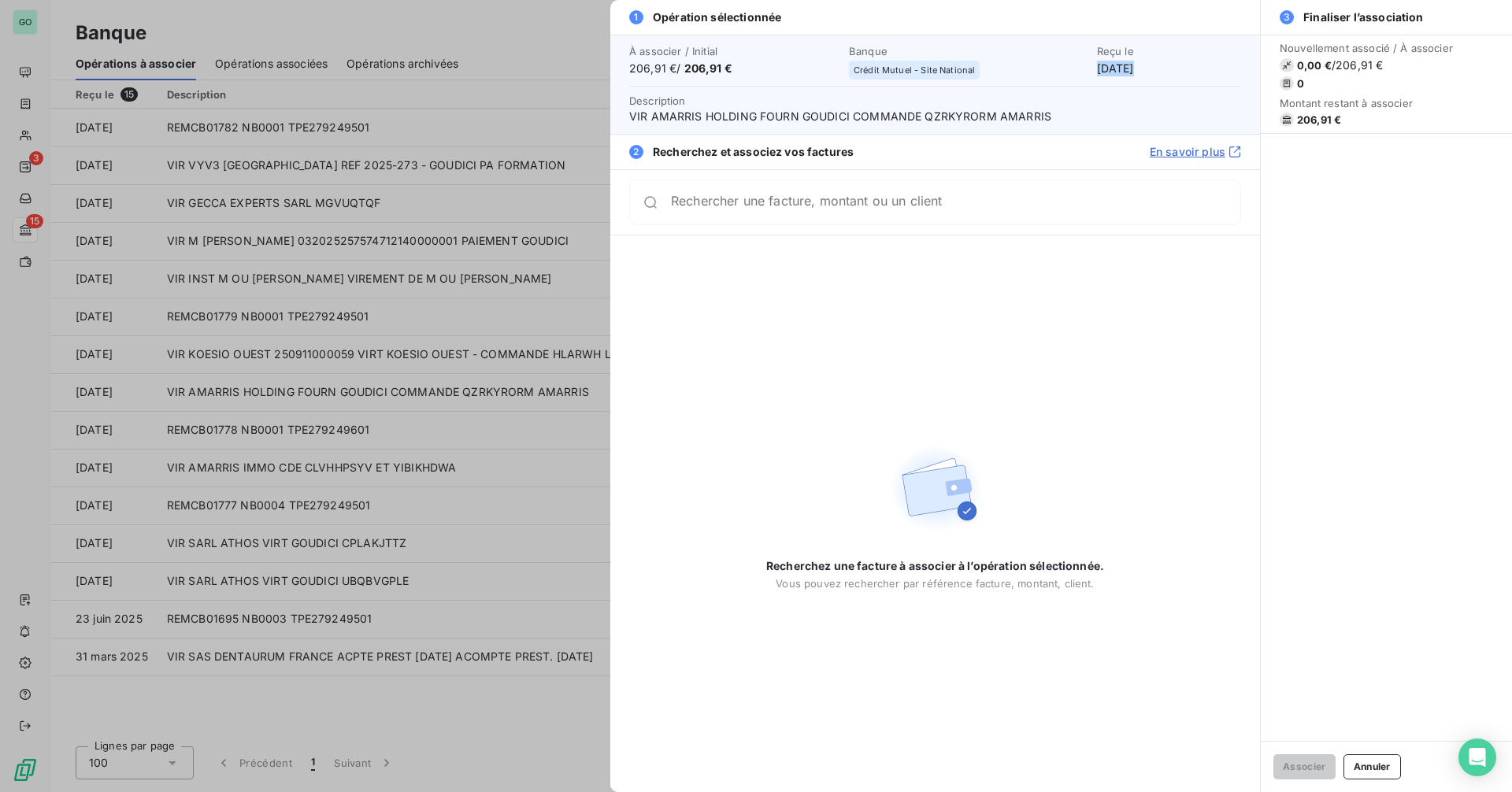
click at [1159, 72] on div "Reçu le 15 sept. 2025" at bounding box center [1168, 60] width 144 height 31
copy div "[DATE]"
click at [451, 265] on div at bounding box center [756, 396] width 1512 height 792
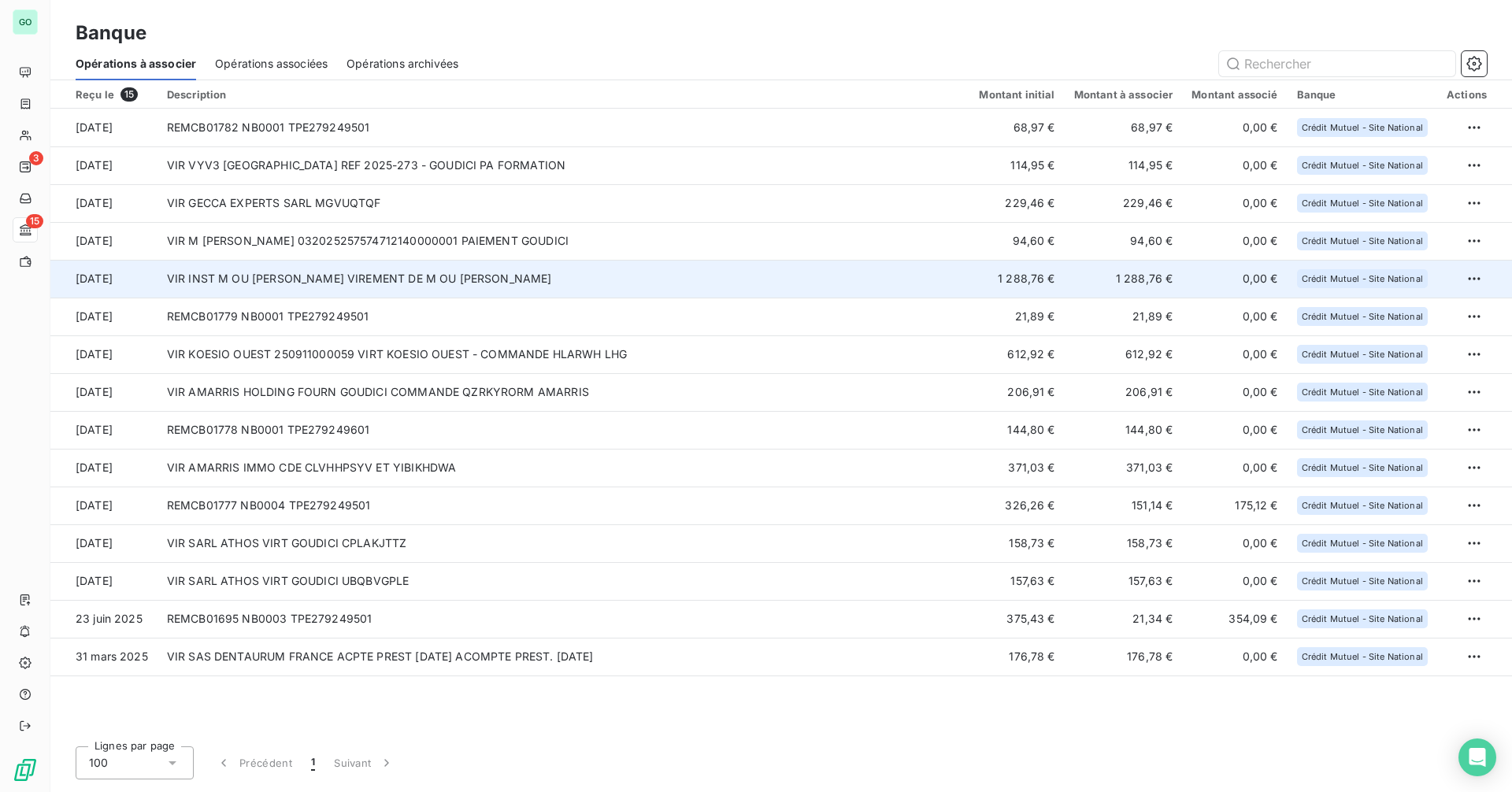
click at [353, 282] on td "VIR INST M OU MME PHILIPPE ANDRIETTI VIREMENT DE M OU MME PHILIPPE ANDRIETTI" at bounding box center [564, 279] width 812 height 38
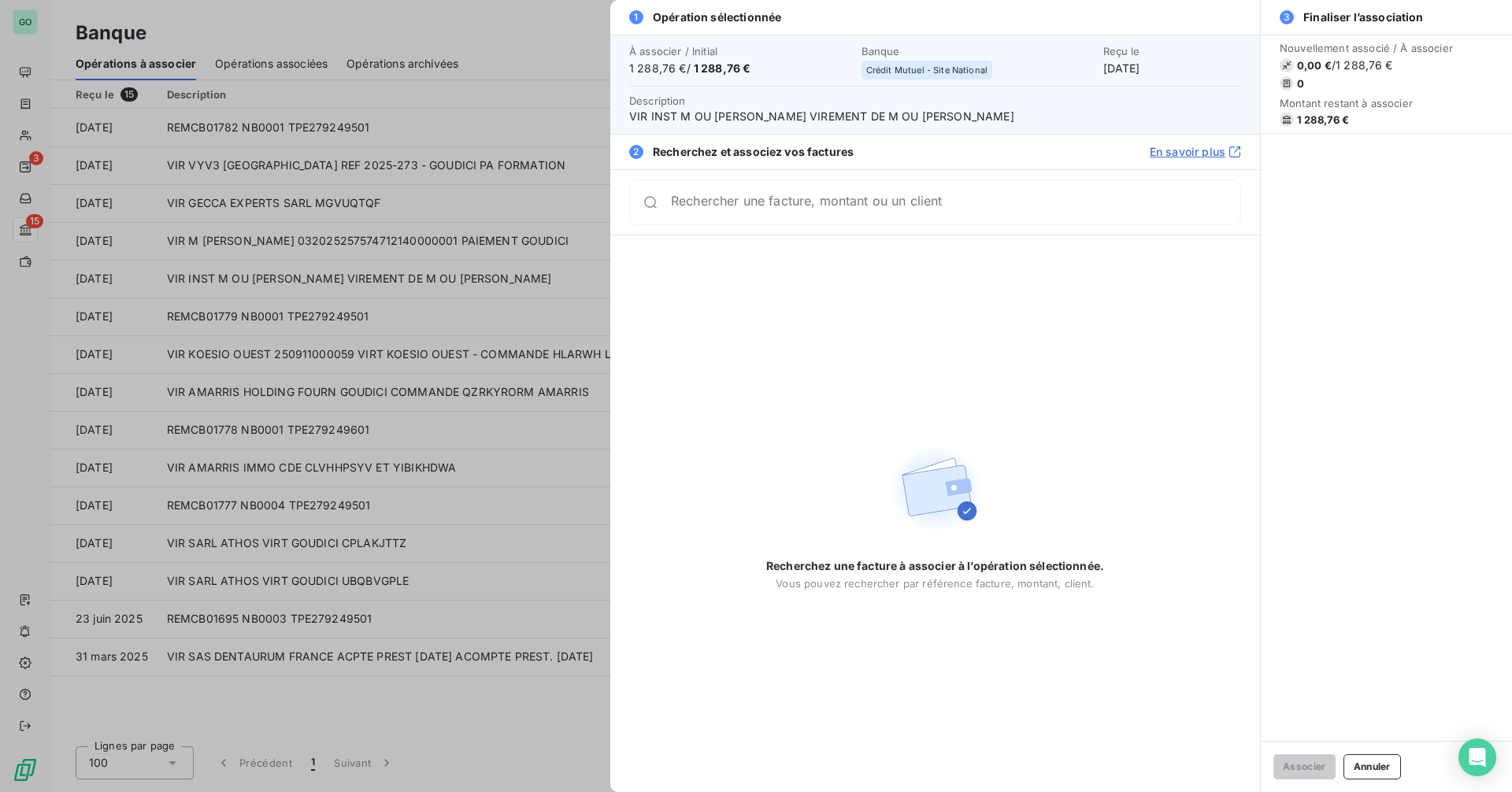
click at [815, 120] on span "VIR INST M OU MME PHILIPPE ANDRIETTI VIREMENT DE M OU MME PHILIPPE ANDRIETTI" at bounding box center [935, 116] width 612 height 16
copy span "ANDRIETTI"
click at [722, 193] on div "Rechercher une facture, montant ou un client" at bounding box center [935, 202] width 612 height 45
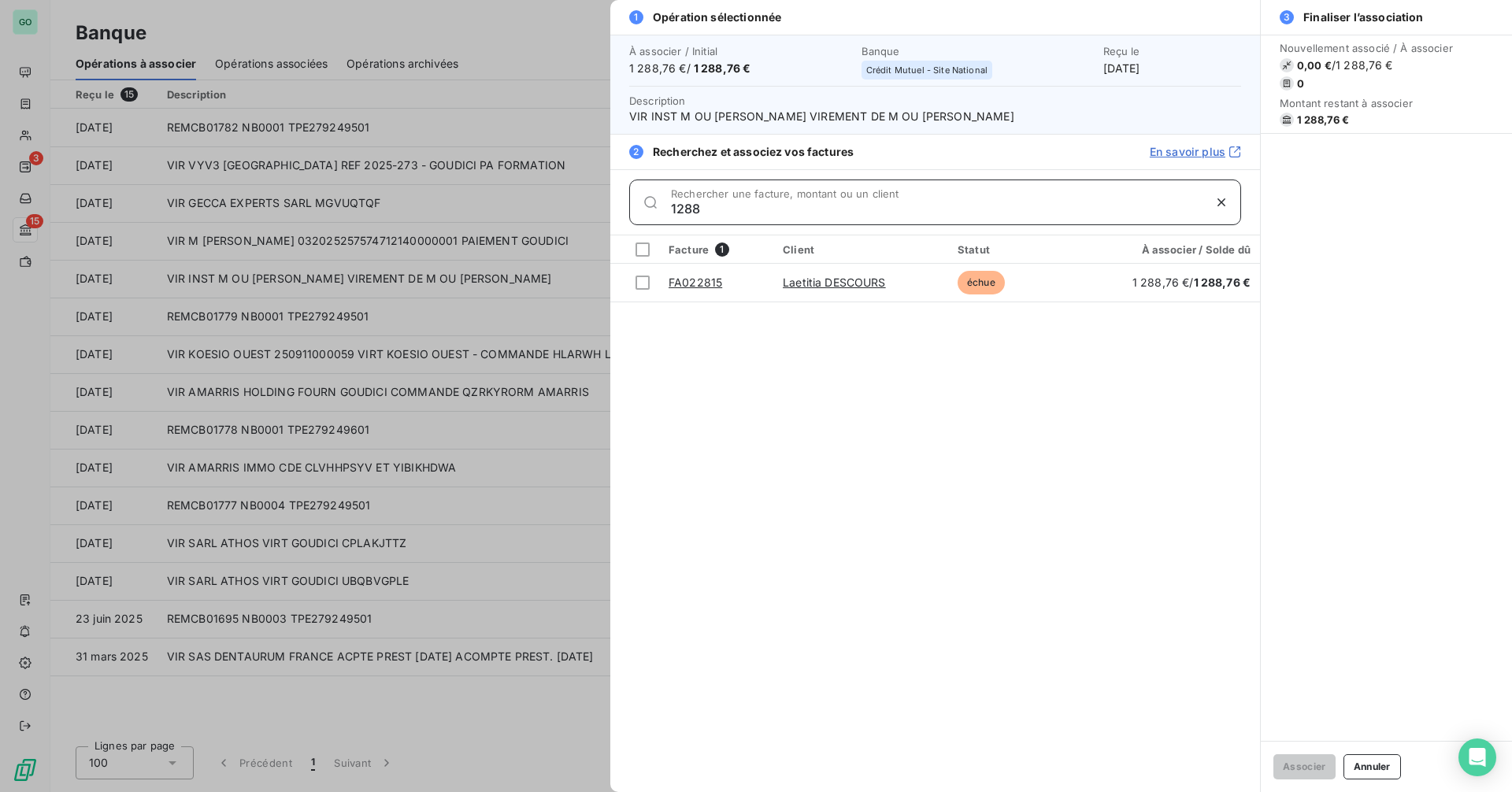
type input "1288"
drag, startPoint x: 1352, startPoint y: 412, endPoint x: 1304, endPoint y: 382, distance: 56.6
click at [1352, 412] on div "Nouvellement associé / À associer 0,00 € / 1 288,76 € 0 Montant restant à assoc…" at bounding box center [1386, 387] width 251 height 706
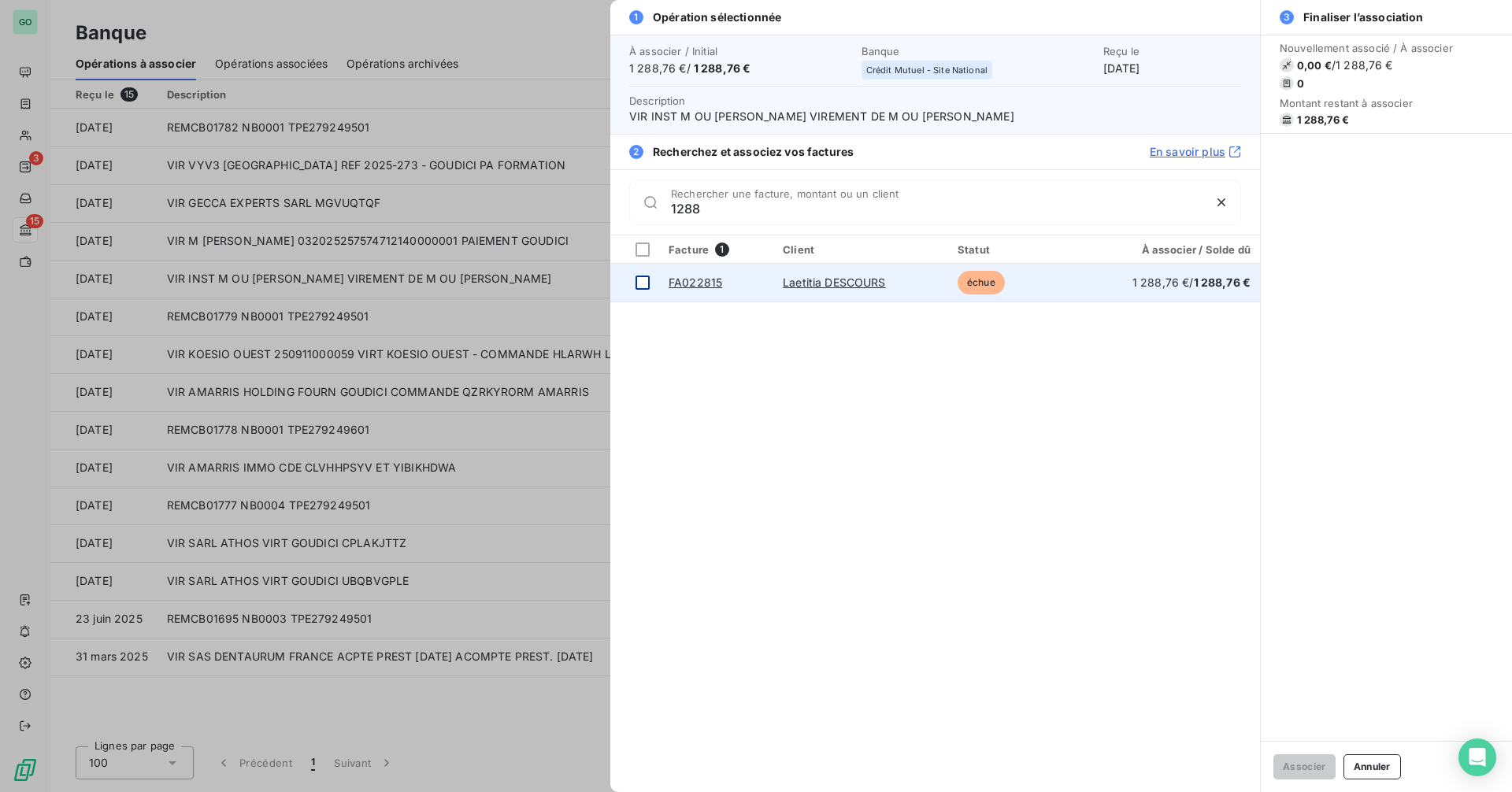
click at [640, 286] on div at bounding box center [642, 282] width 14 height 14
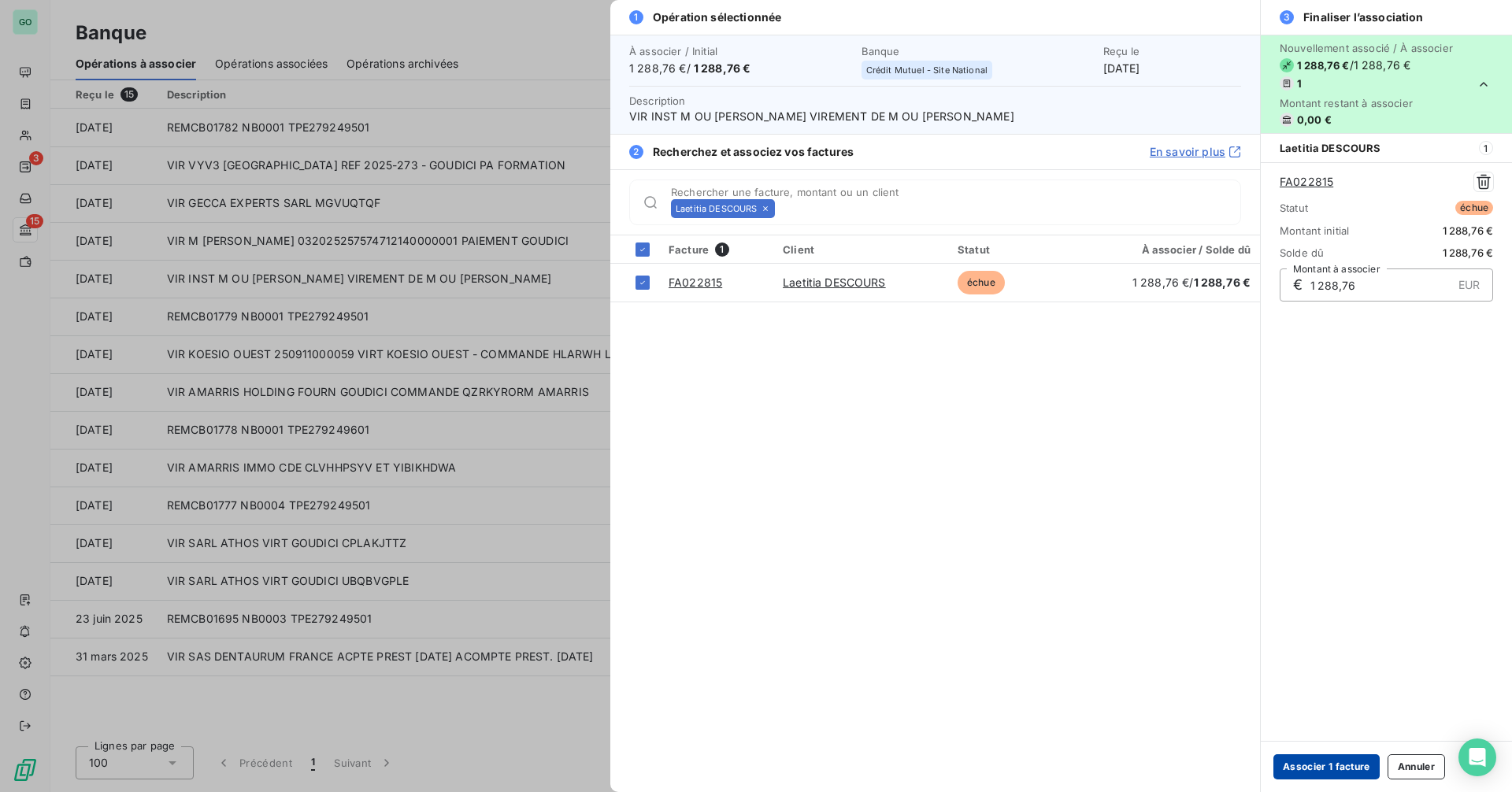
click at [1301, 772] on button "Associer 1 facture" at bounding box center [1326, 767] width 106 height 26
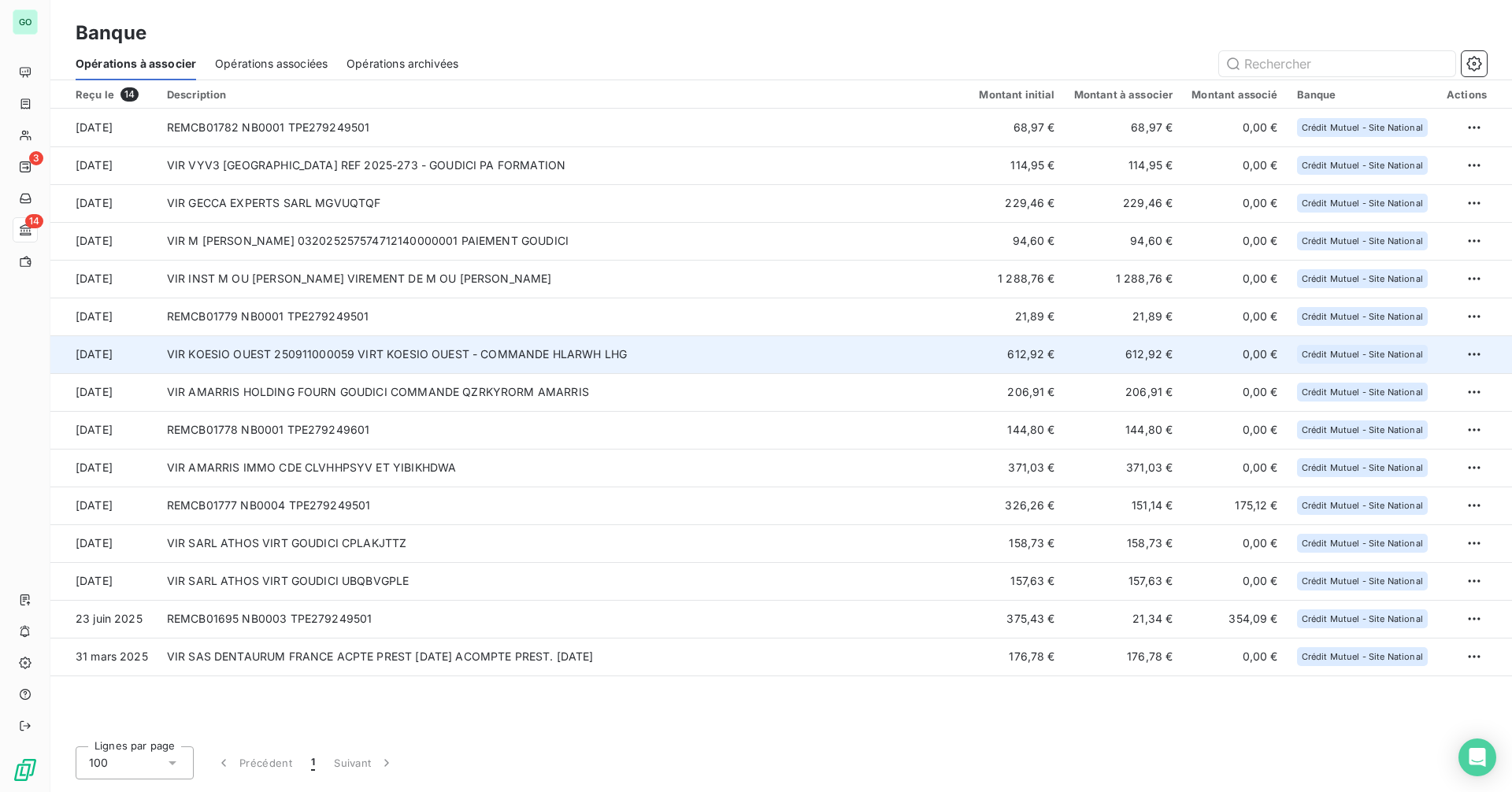
click at [396, 349] on td "VIR KOESIO OUEST 250911000059 VIRT KOESIO OUEST - COMMANDE HLARWH LHG" at bounding box center [564, 354] width 812 height 38
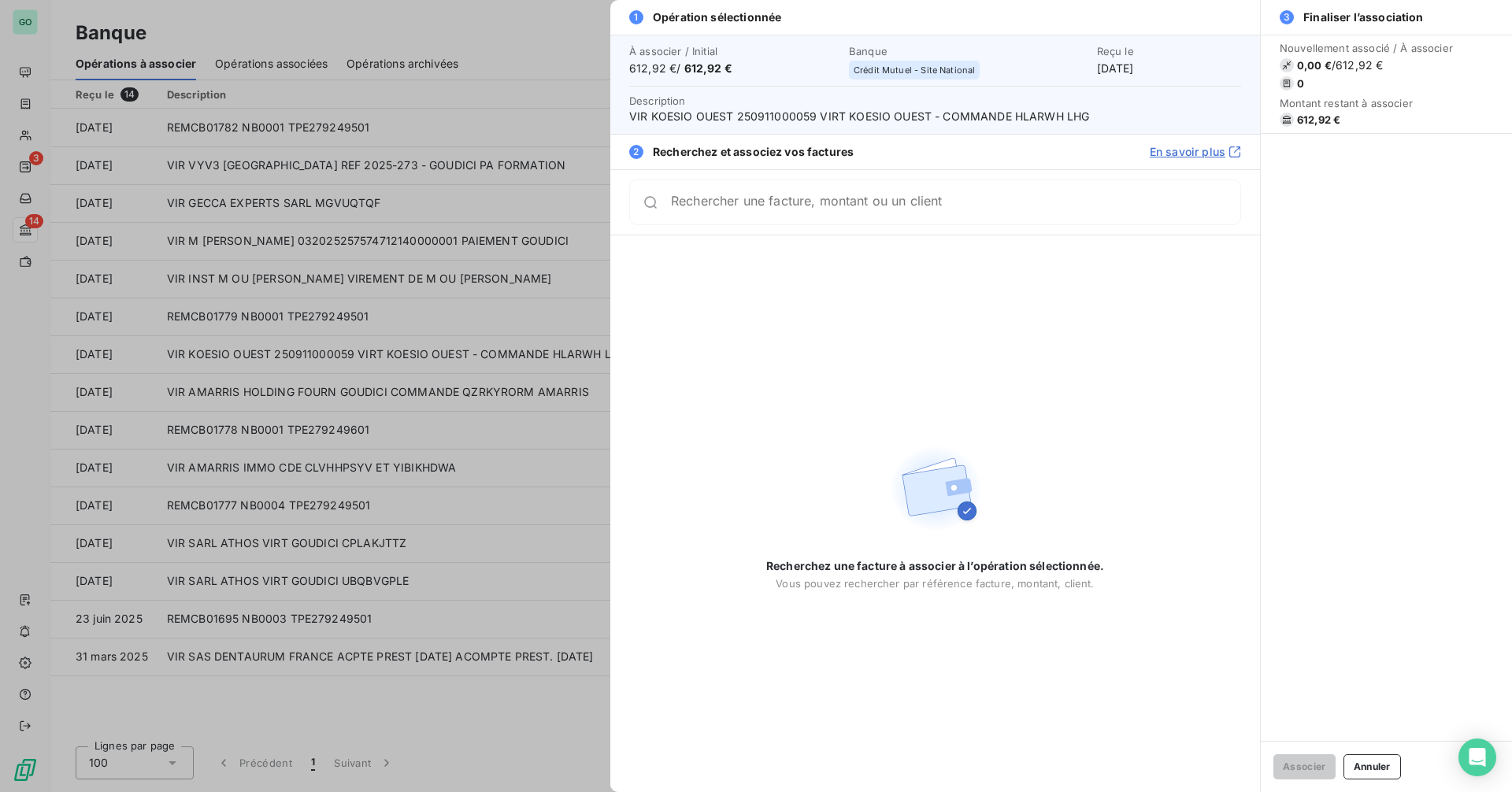
click at [1057, 119] on span "VIR KOESIO OUEST 250911000059 VIRT KOESIO OUEST - COMMANDE HLARWH LHG" at bounding box center [935, 116] width 612 height 16
click at [1042, 116] on span "VIR KOESIO OUEST 250911000059 VIRT KOESIO OUEST - COMMANDE HLARWH LHG" at bounding box center [935, 116] width 612 height 16
copy span "HLARWH"
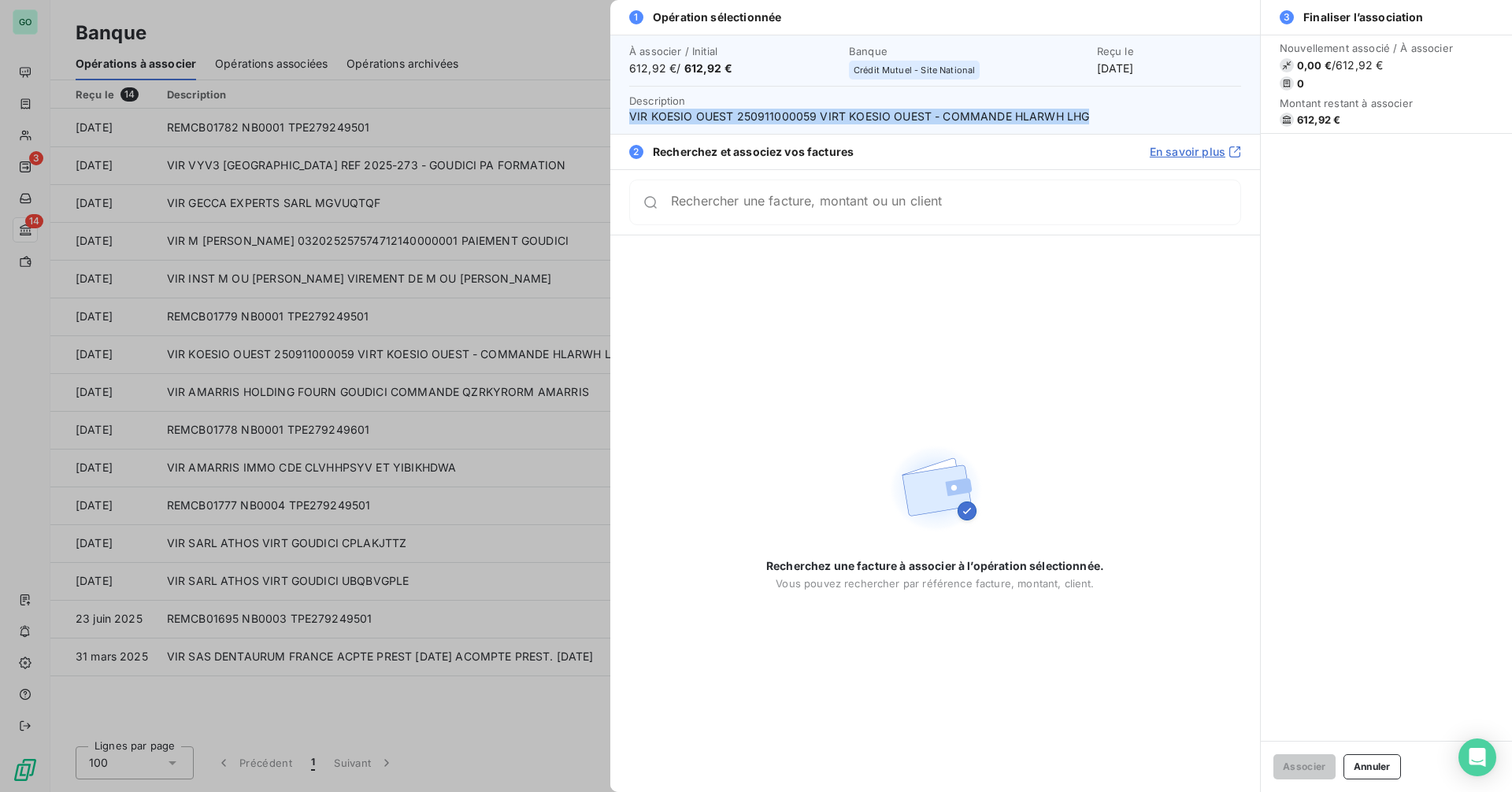
drag, startPoint x: 630, startPoint y: 117, endPoint x: 1139, endPoint y: 115, distance: 509.0
click at [1139, 115] on span "VIR KOESIO OUEST 250911000059 VIRT KOESIO OUEST - COMMANDE HLARWH LHG" at bounding box center [935, 116] width 612 height 16
copy span "VIR KOESIO OUEST 250911000059 VIRT KOESIO OUEST - COMMANDE HLARWH LHG"
click at [1097, 71] on div "Reçu le 15 sept. 2025" at bounding box center [1168, 60] width 144 height 31
drag, startPoint x: 1074, startPoint y: 71, endPoint x: 1146, endPoint y: 64, distance: 72.3
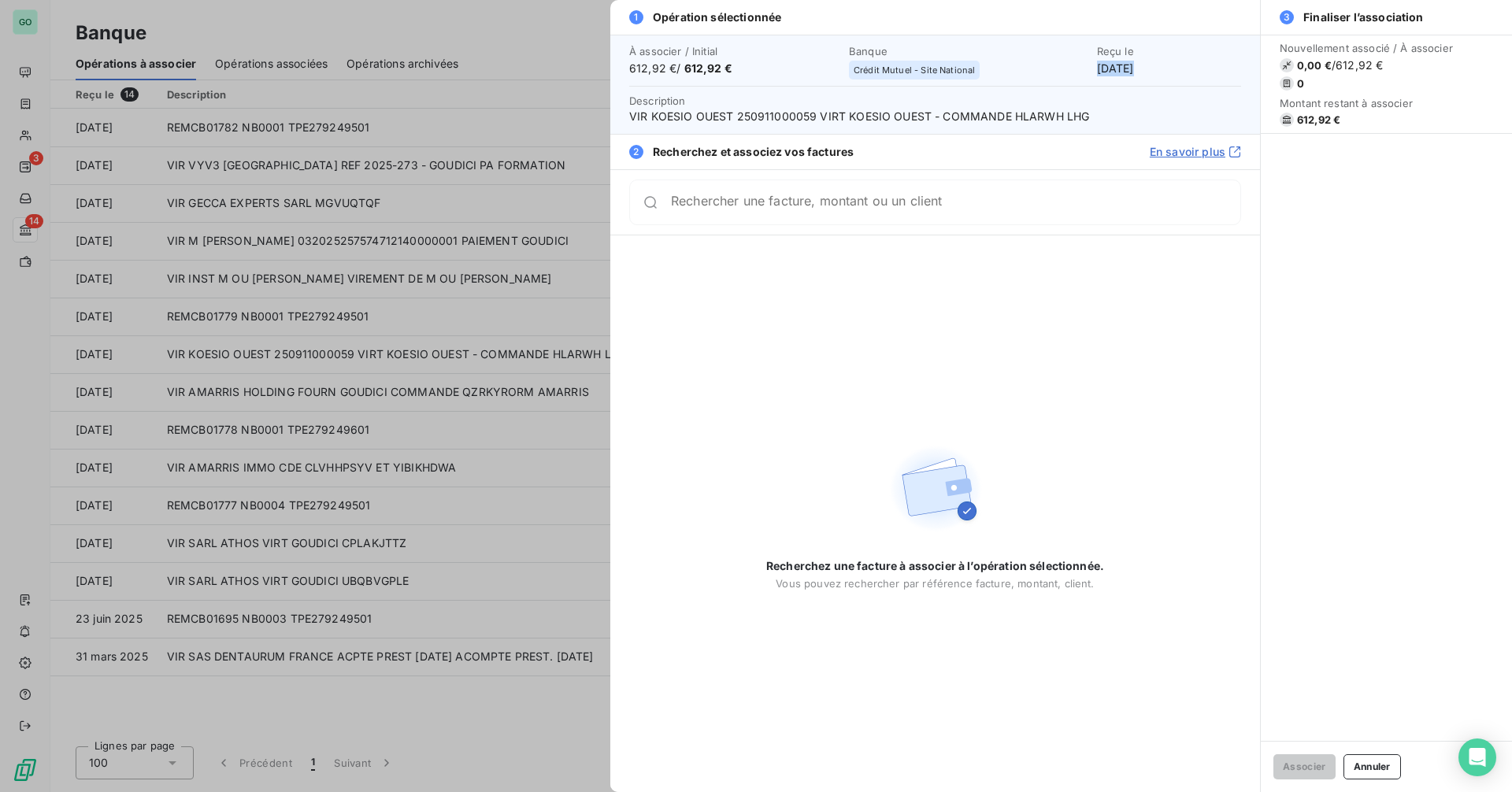
click at [1146, 64] on div "Reçu le 15 sept. 2025" at bounding box center [1168, 60] width 144 height 31
copy div "[DATE]"
click at [633, 69] on span "612,92 € / 612,92 €" at bounding box center [734, 68] width 210 height 16
drag, startPoint x: 633, startPoint y: 69, endPoint x: 680, endPoint y: 69, distance: 47.0
click at [680, 69] on span "612,92 € / 612,92 €" at bounding box center [734, 68] width 210 height 16
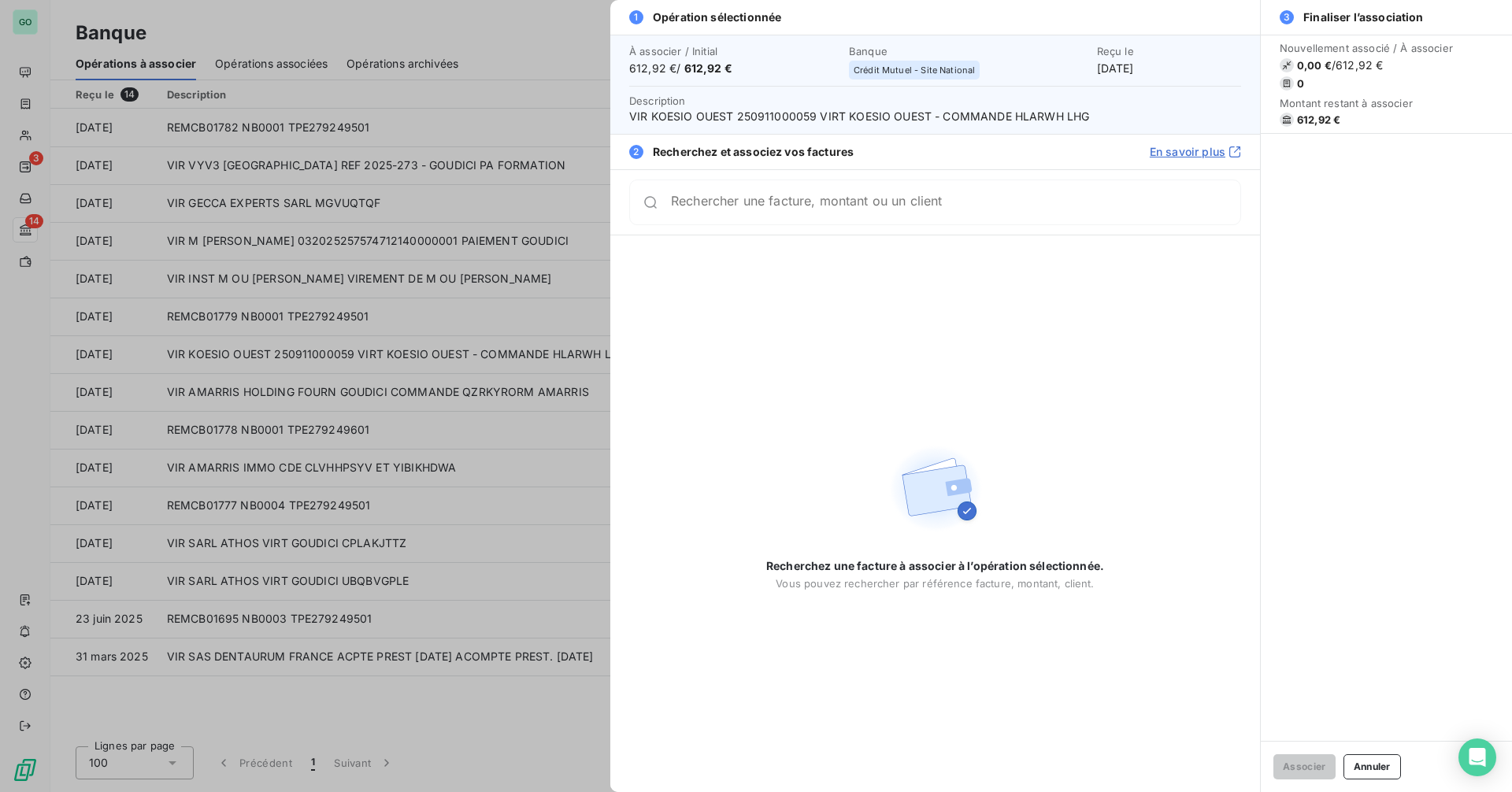
copy span "612,92 € /"
click at [269, 59] on div at bounding box center [756, 396] width 1512 height 792
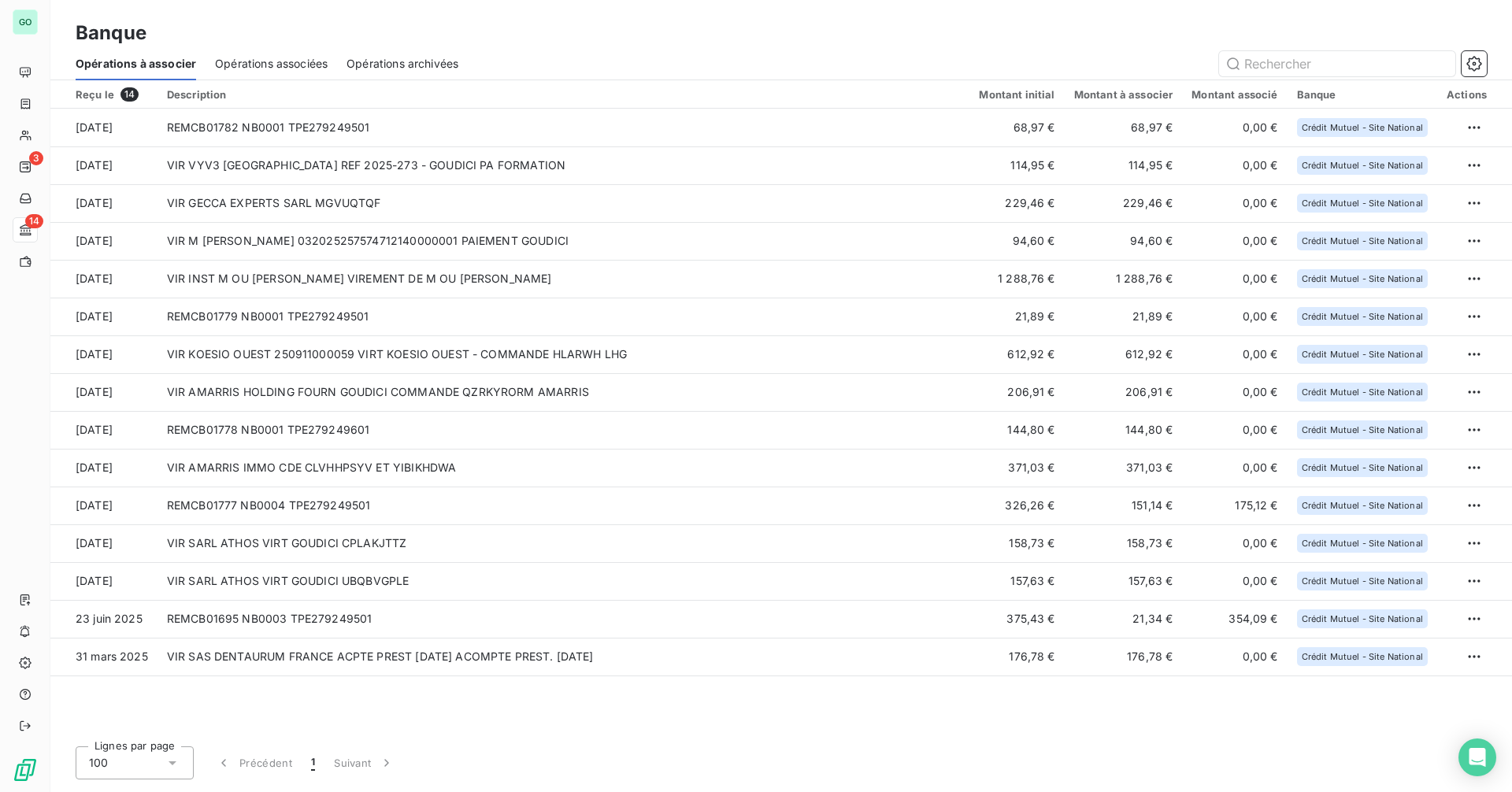
click at [269, 60] on span "Opérations associées" at bounding box center [271, 63] width 113 height 16
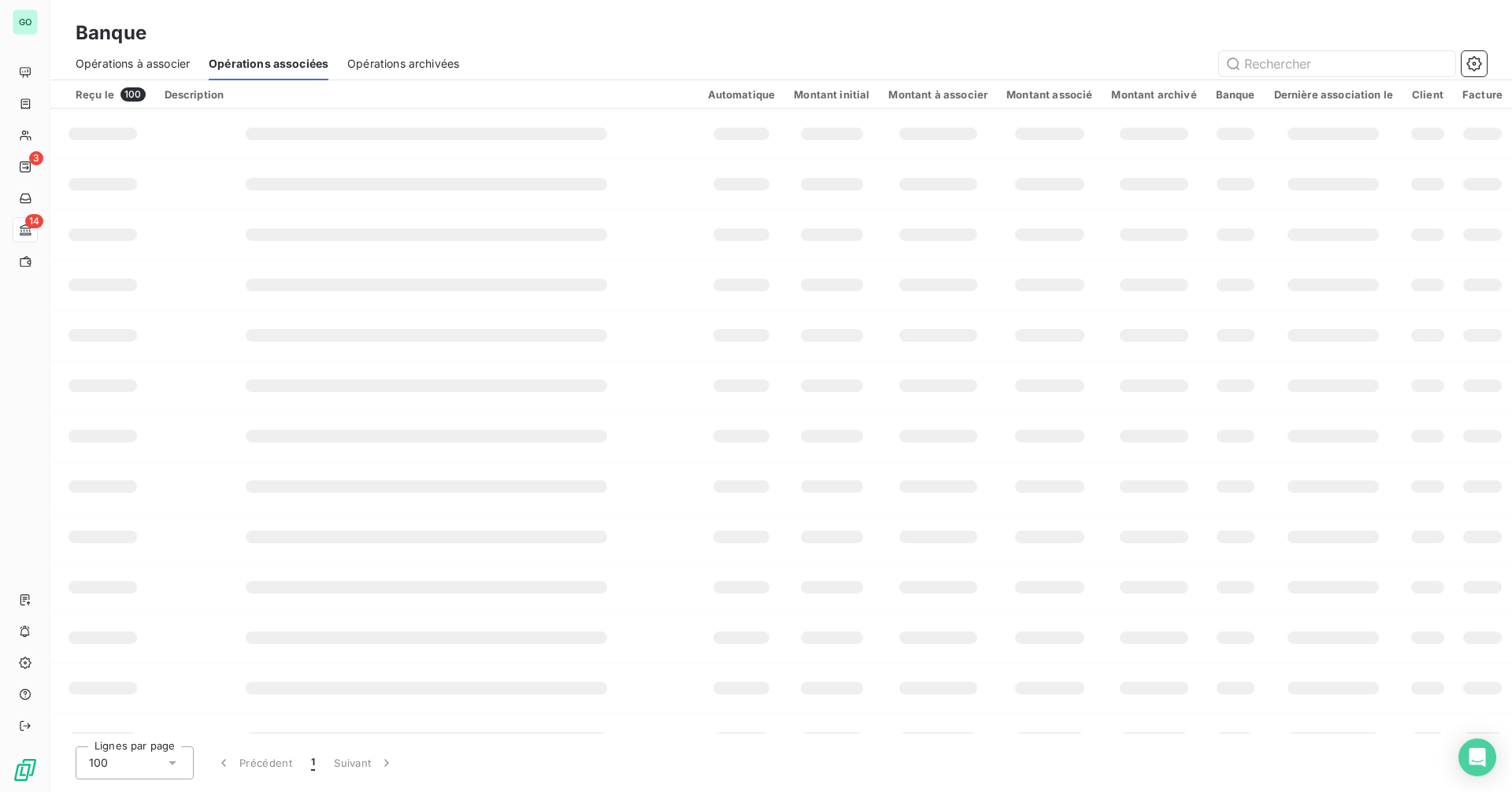
click at [178, 57] on span "Opérations à associer" at bounding box center [133, 63] width 115 height 16
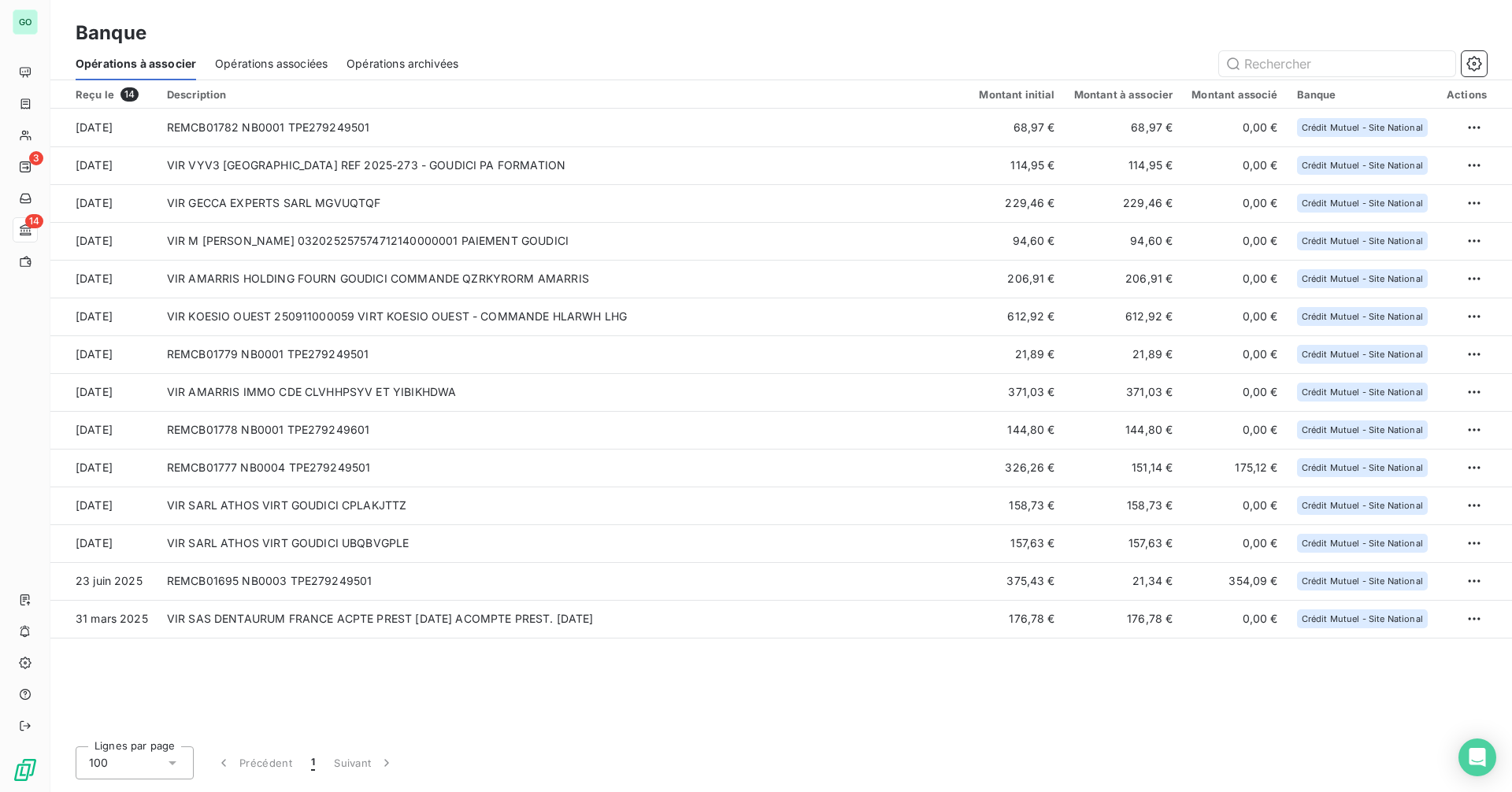
click at [295, 68] on span "Opérations associées" at bounding box center [271, 63] width 113 height 16
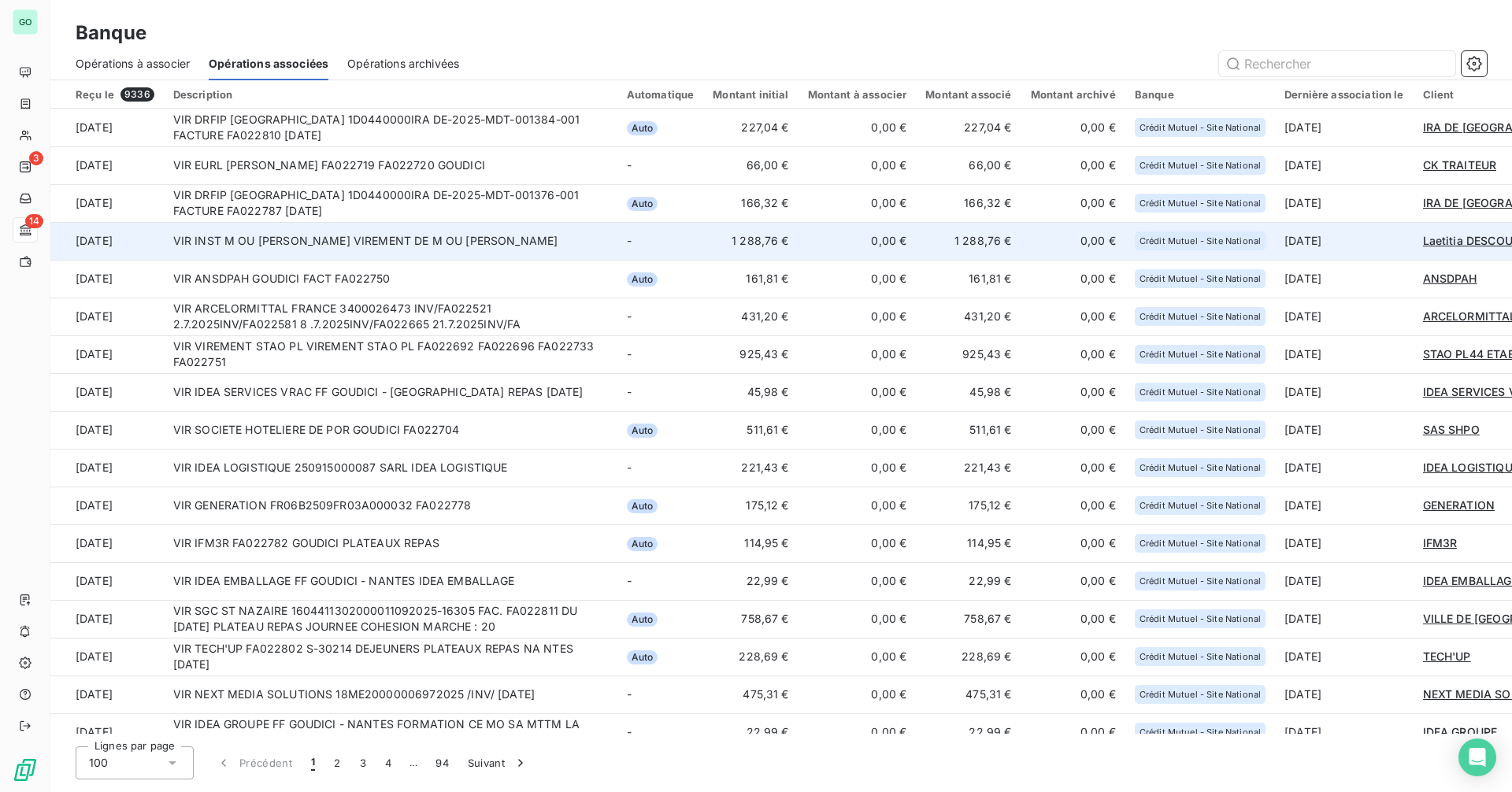
click at [354, 249] on td "VIR INST M OU [PERSON_NAME] VIREMENT DE M OU [PERSON_NAME]" at bounding box center [391, 241] width 453 height 38
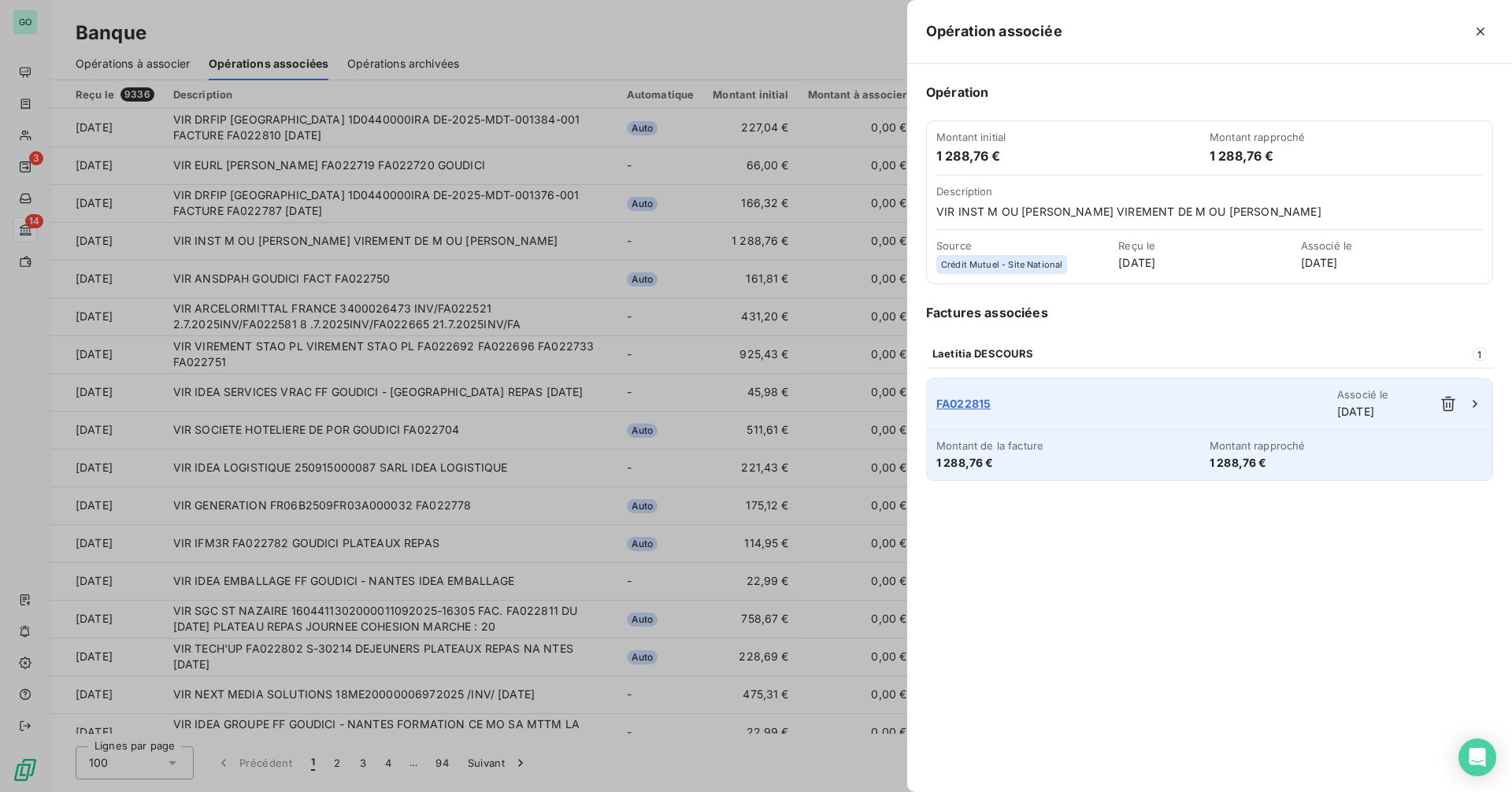
click at [969, 404] on span "FA022815" at bounding box center [1136, 404] width 400 height 16
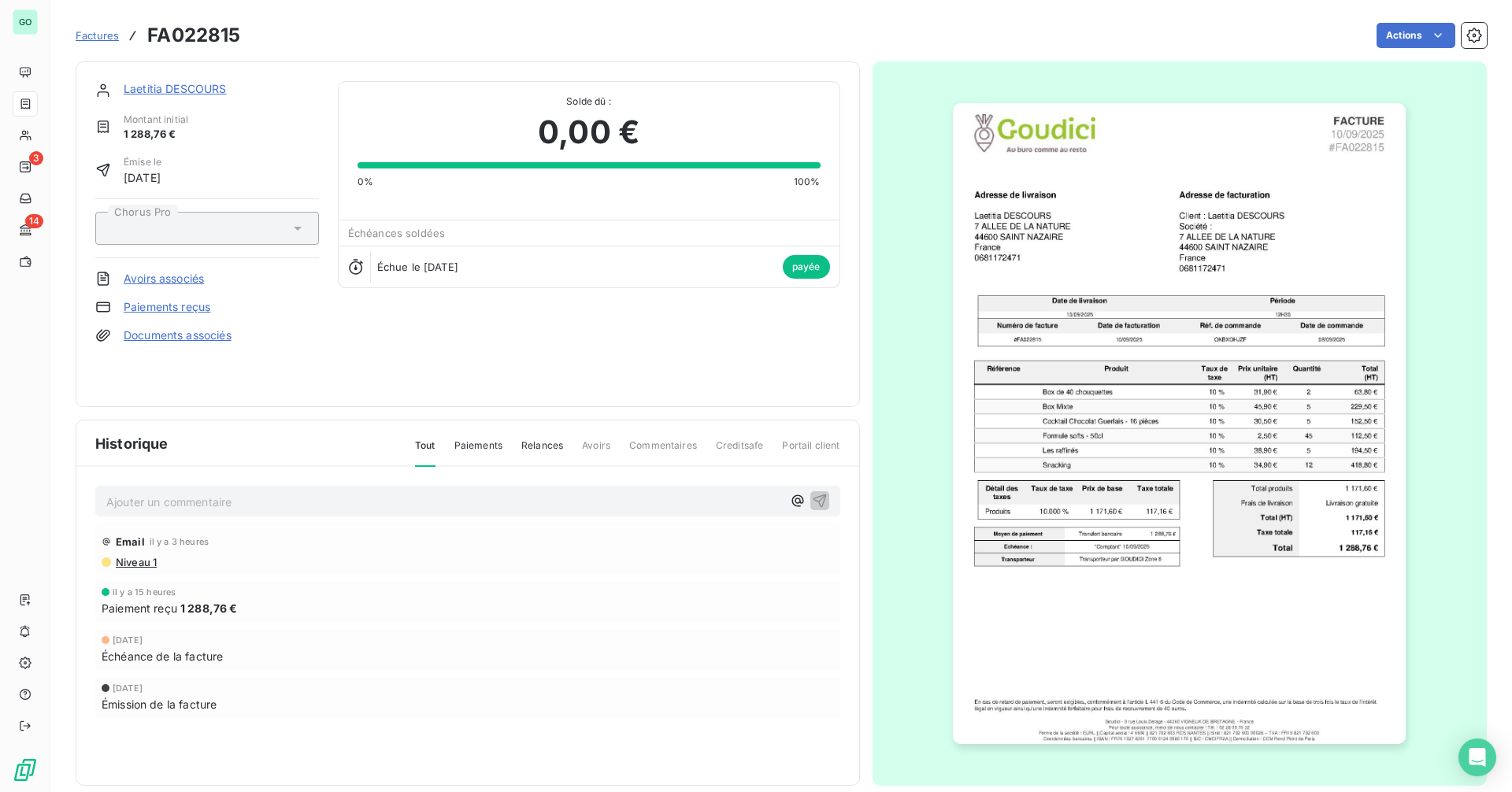
drag, startPoint x: 522, startPoint y: 336, endPoint x: 499, endPoint y: 396, distance: 64.3
click at [522, 336] on div "[PERSON_NAME] Montant initial 1 288,76 € Émise le [DATE] Chorus Pro Avoirs asso…" at bounding box center [468, 234] width 745 height 307
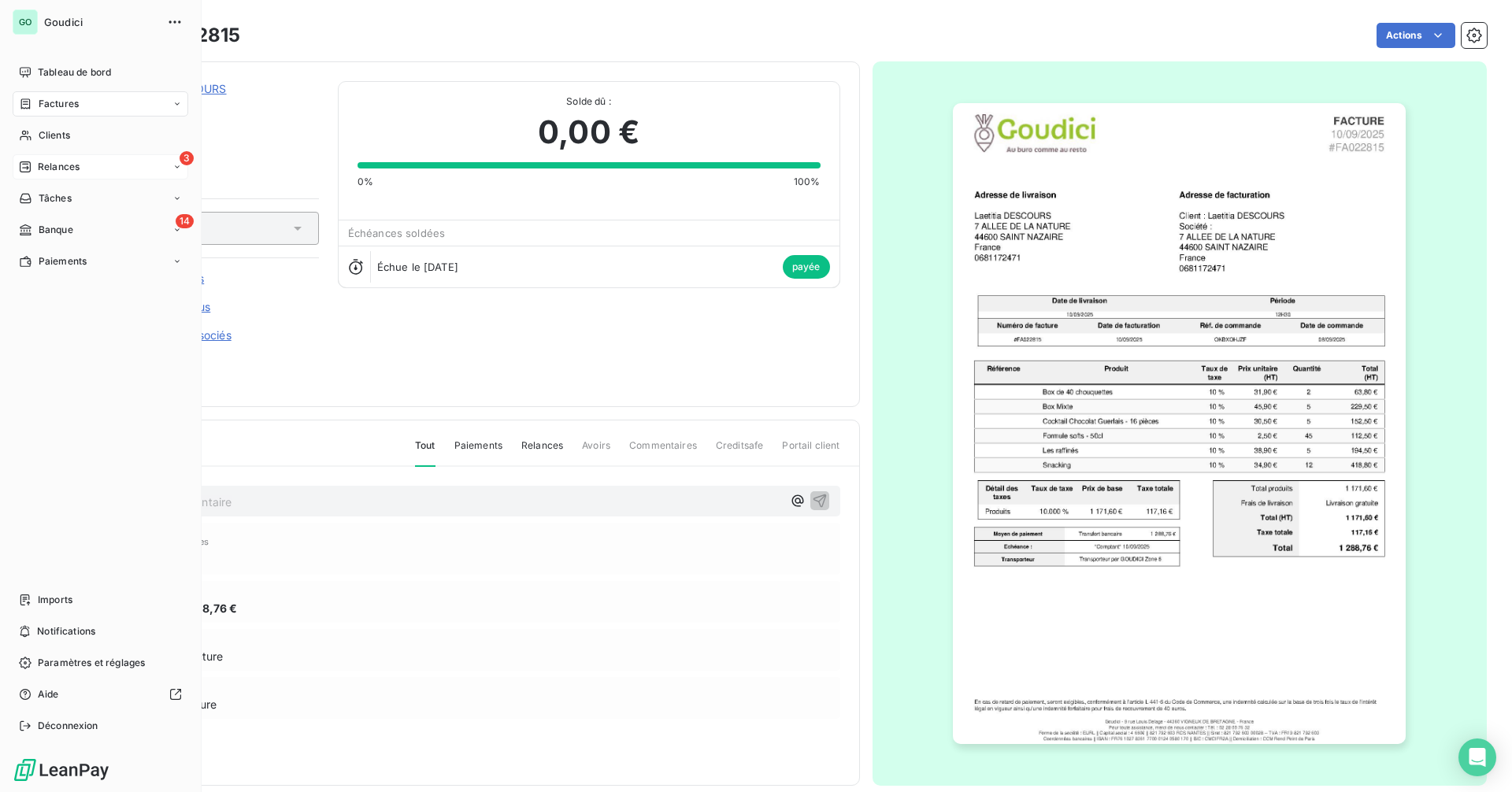
click at [133, 162] on div "3 Relances" at bounding box center [100, 166] width 176 height 26
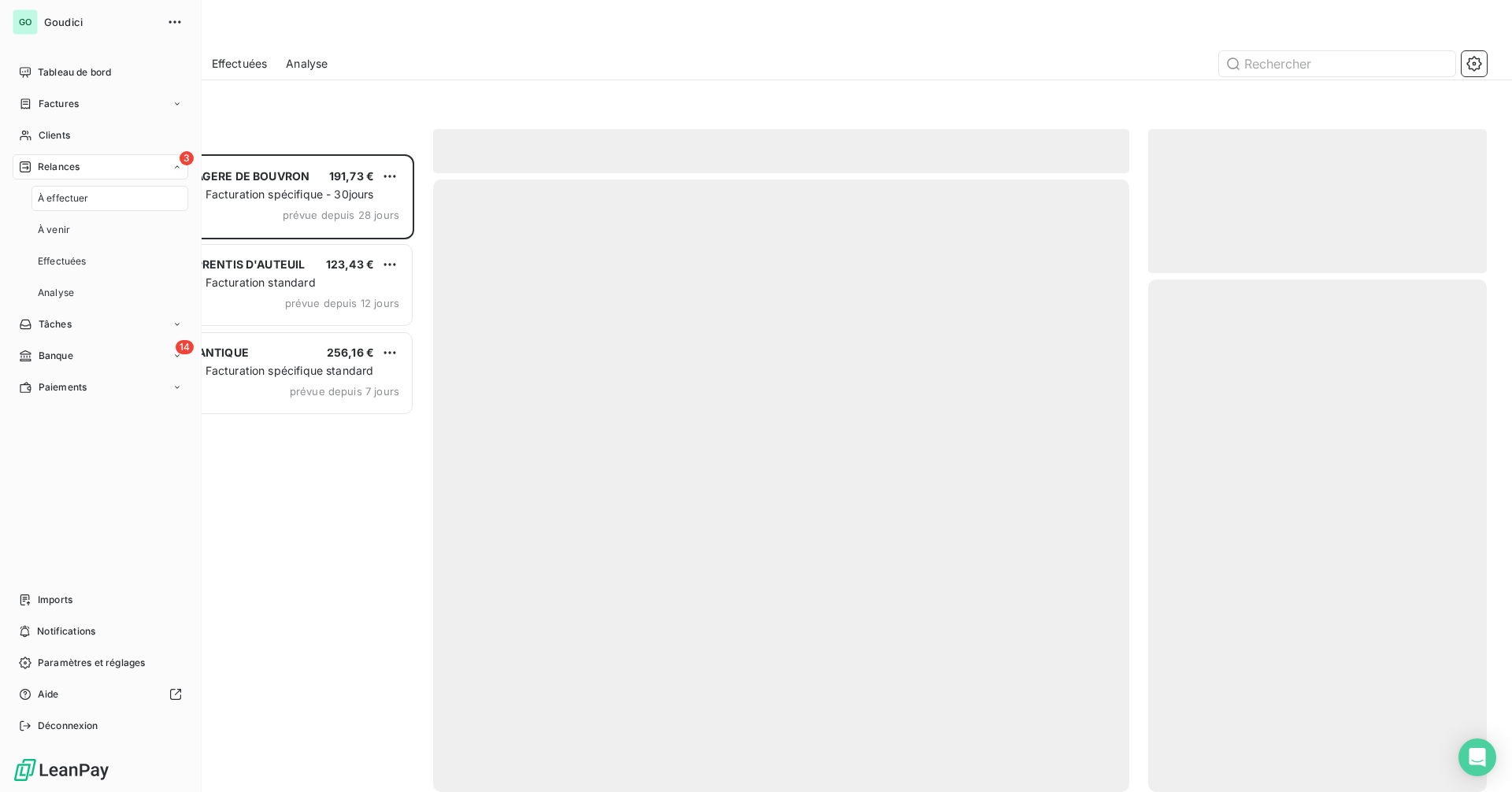
scroll to position [626, 327]
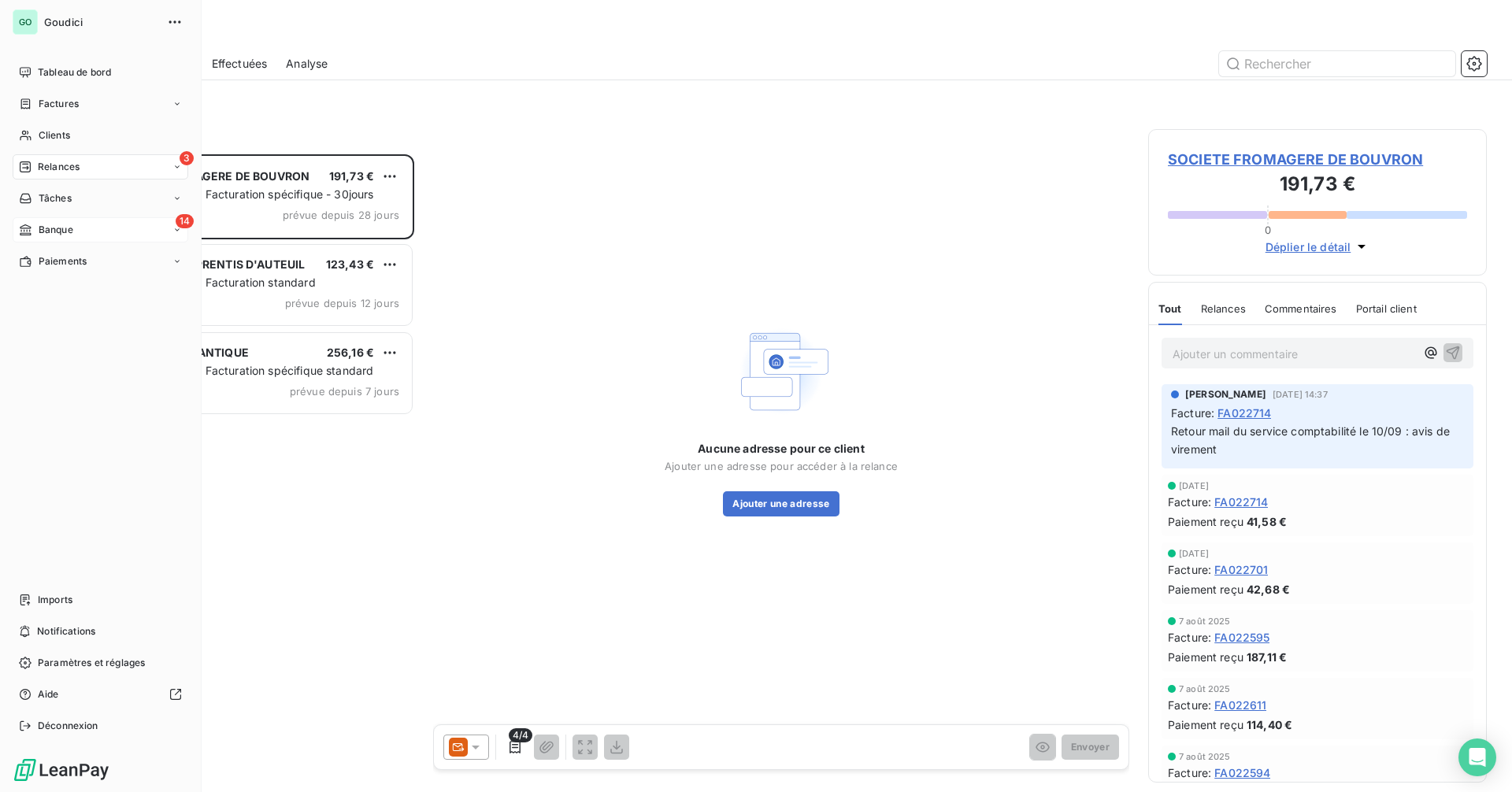
click at [67, 233] on span "Banque" at bounding box center [56, 229] width 35 height 14
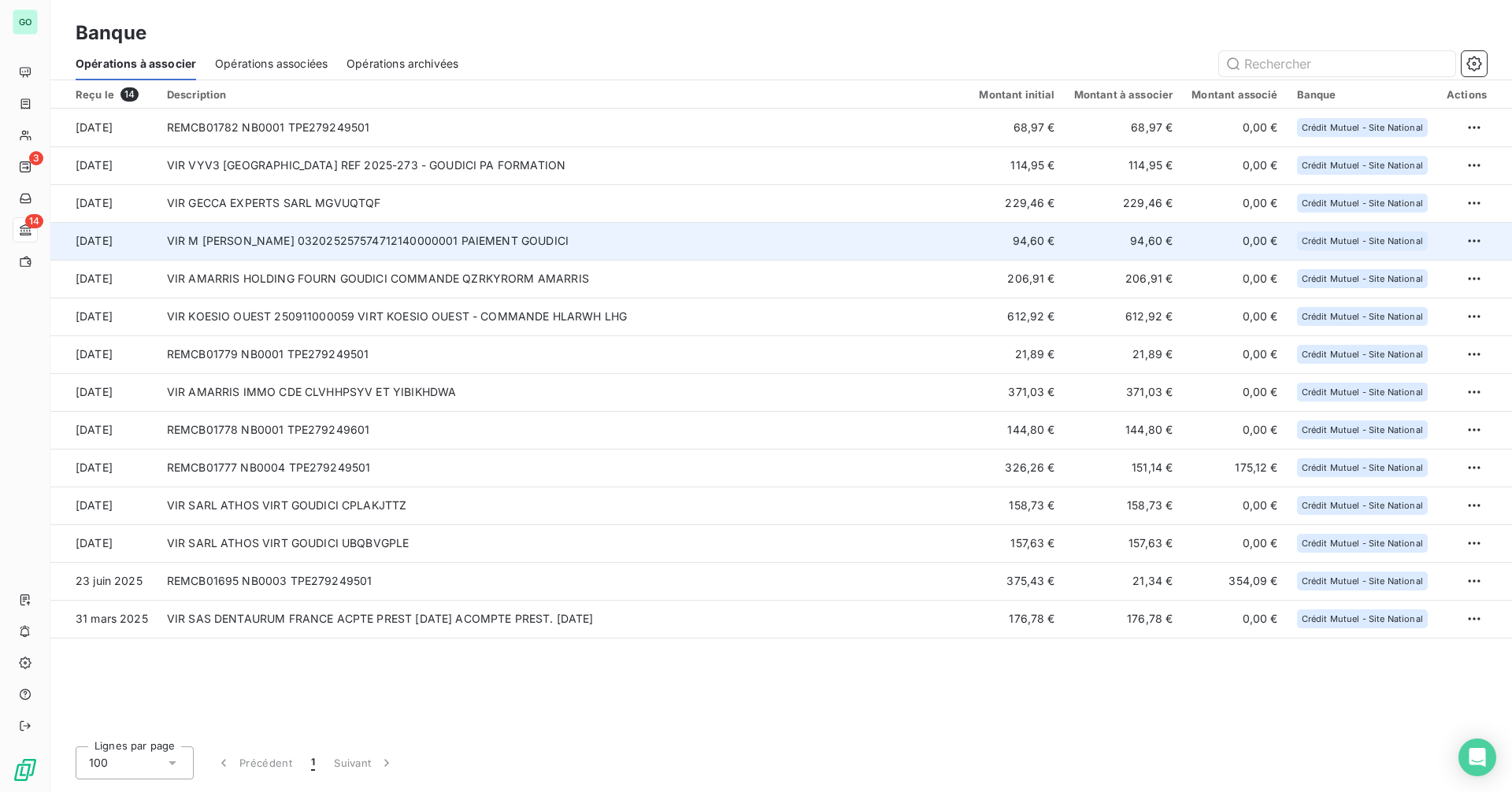
click at [330, 246] on td "VIR M [PERSON_NAME] 032025257574712140000001 PAIEMENT GOUDICI" at bounding box center [564, 241] width 812 height 38
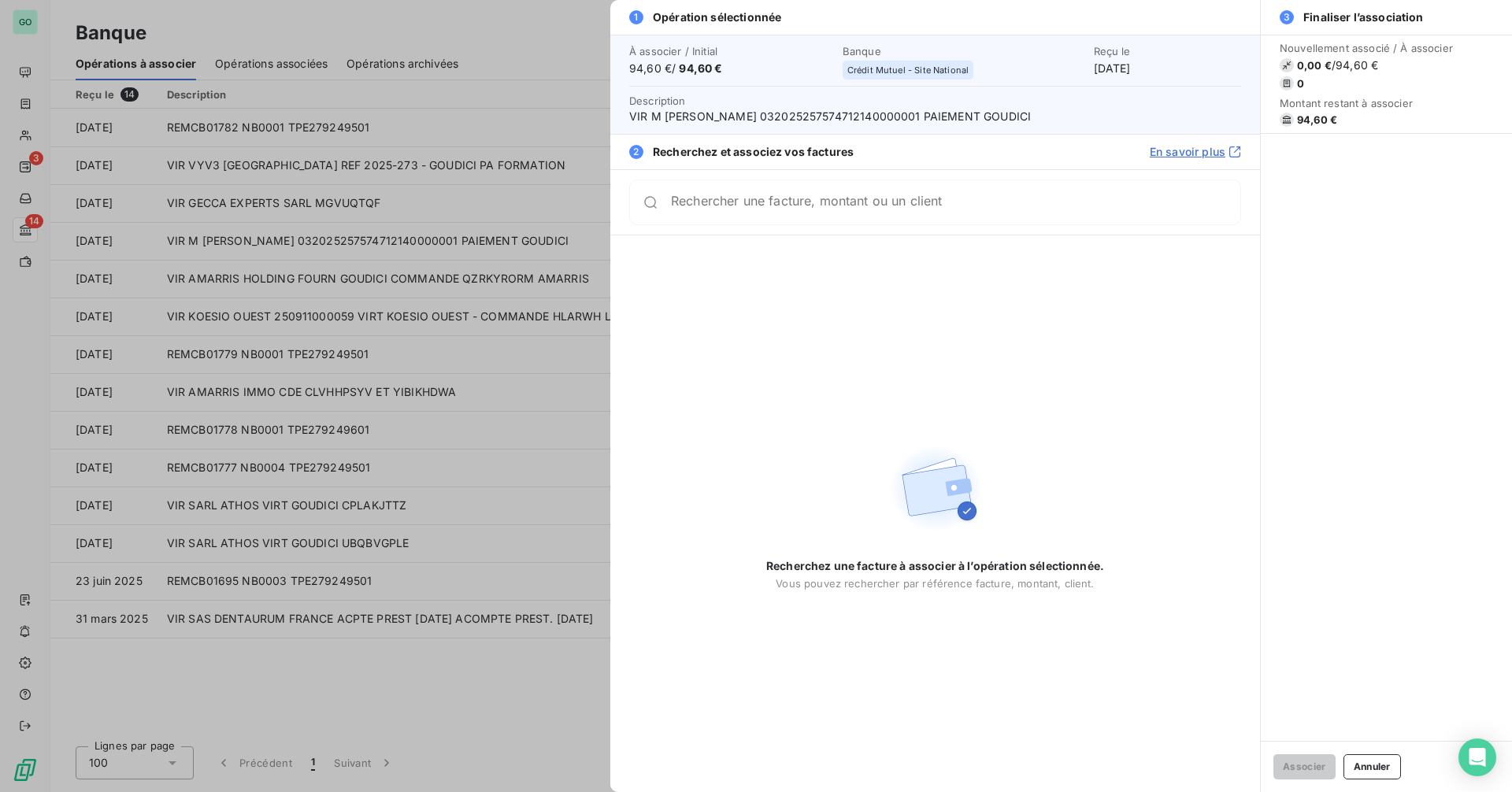
click at [766, 116] on span "VIR M [PERSON_NAME] 032025257574712140000001 PAIEMENT GOUDICI" at bounding box center [935, 116] width 612 height 16
copy span "DEBUYSER"
click at [1093, 68] on div "Reçu le [DATE]" at bounding box center [1167, 60] width 147 height 31
drag, startPoint x: 1071, startPoint y: 68, endPoint x: 1128, endPoint y: 71, distance: 57.1
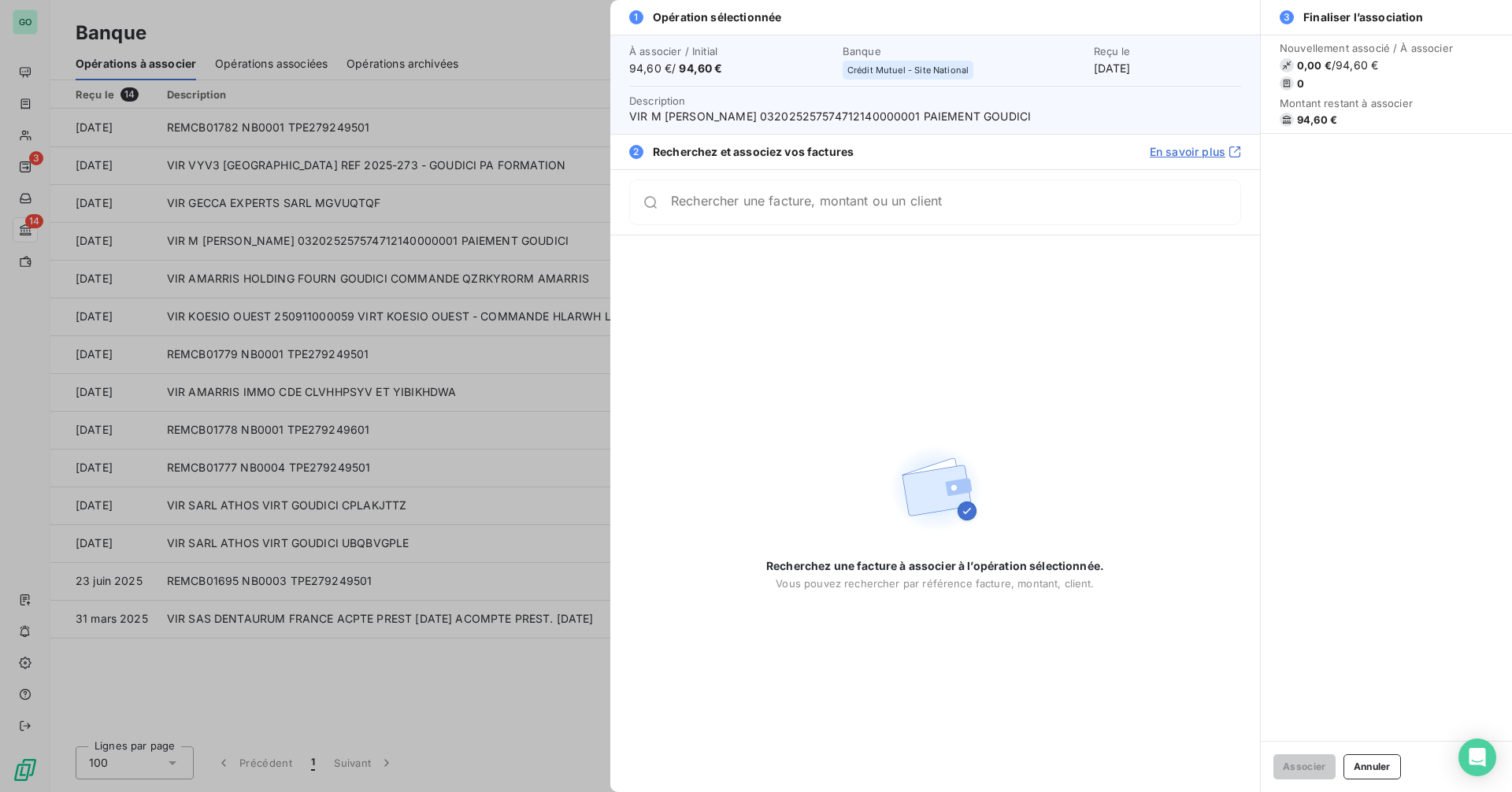
click at [1128, 71] on div "Reçu le [DATE]" at bounding box center [1167, 60] width 147 height 31
copy div "[DATE]"
drag, startPoint x: 630, startPoint y: 118, endPoint x: 1094, endPoint y: 127, distance: 464.1
click at [1094, 127] on div "À associer / Initial 94,60 € / 94,60 € Banque Crédit Mutuel - Site National Reç…" at bounding box center [935, 84] width 649 height 99
copy span "VIR M [PERSON_NAME] 032025257574712140000001 PAIEMENT GOUDICI"
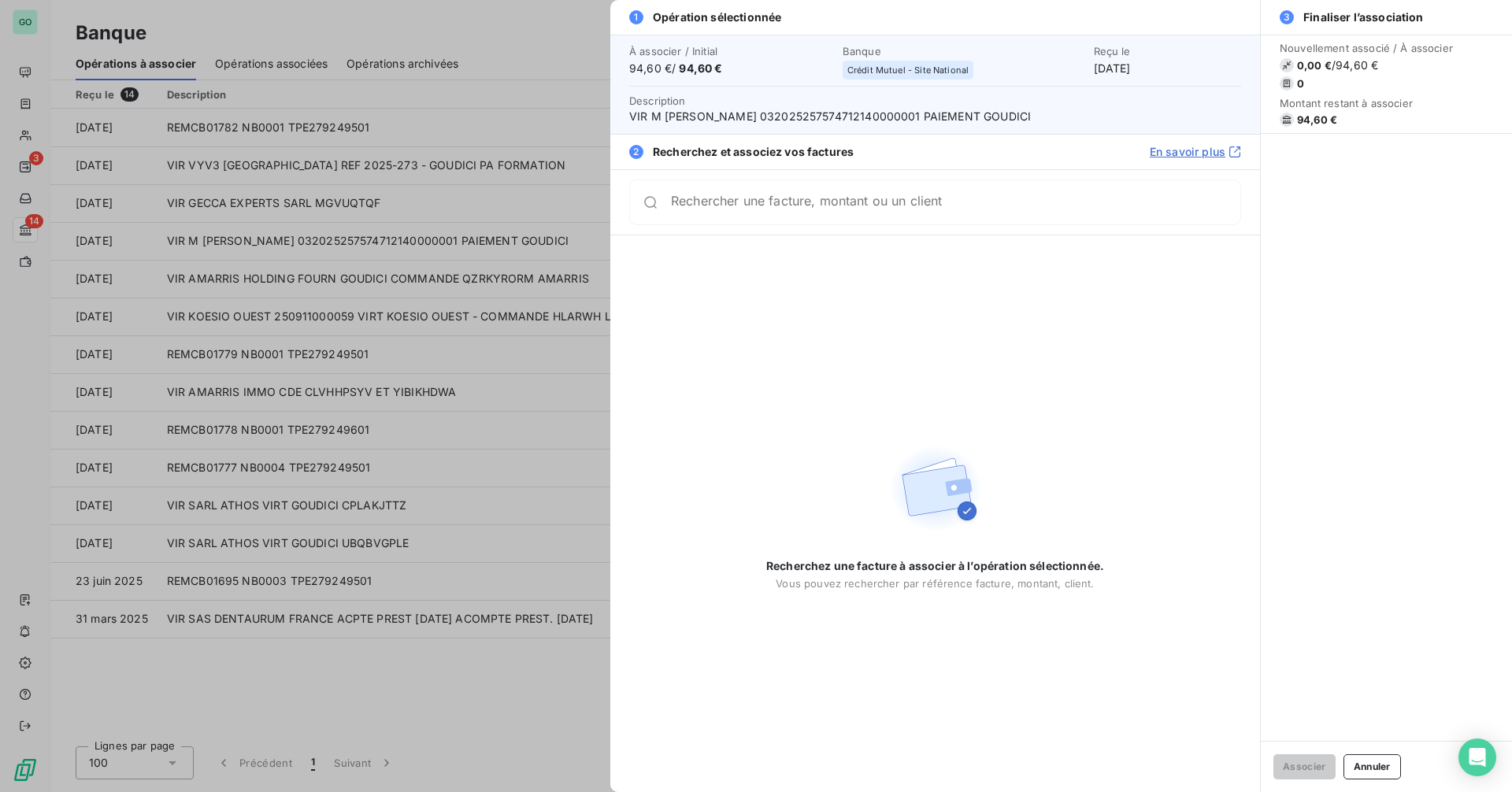
click at [633, 68] on span "94,60 € / 94,60 €" at bounding box center [732, 68] width 204 height 16
drag, startPoint x: 630, startPoint y: 68, endPoint x: 669, endPoint y: 68, distance: 39.0
click at [669, 68] on span "94,60 € / 94,60 €" at bounding box center [732, 68] width 204 height 16
copy span "94,60 €"
click at [189, 348] on div at bounding box center [756, 396] width 1512 height 792
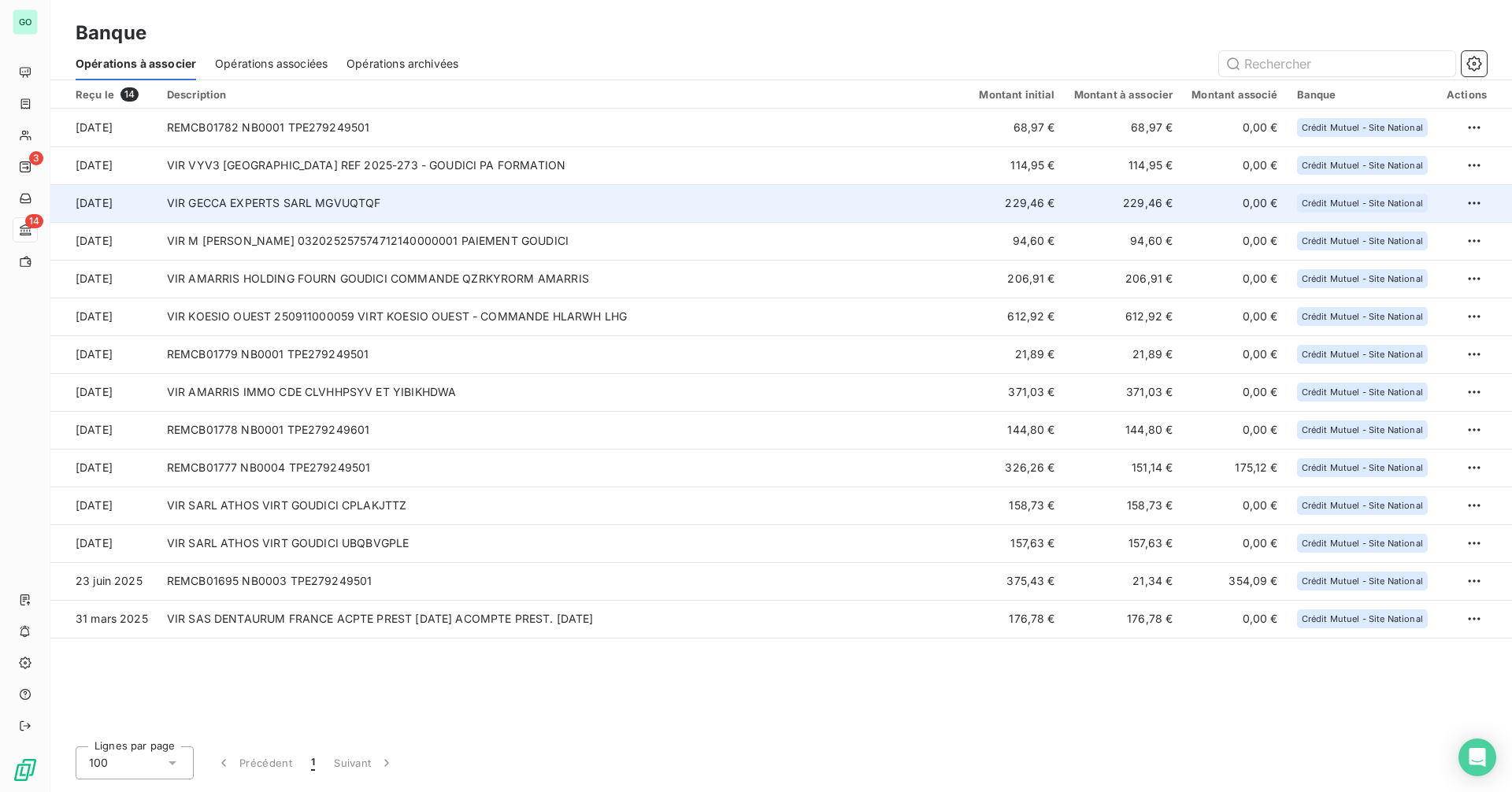
click at [309, 201] on td "VIR GECCA EXPERTS SARL MGVUQTQF" at bounding box center [564, 204] width 812 height 38
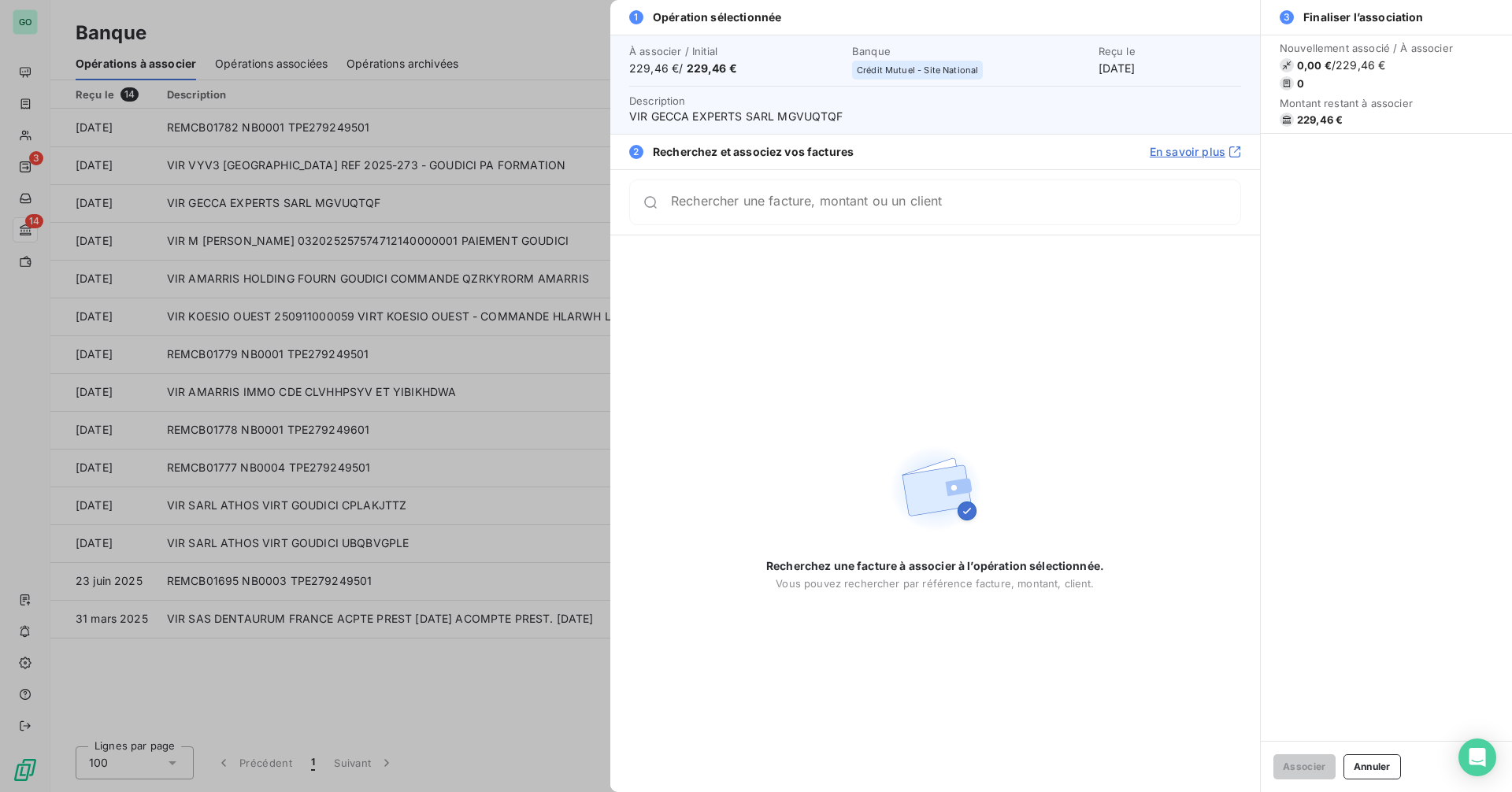
click at [813, 110] on span "VIR GECCA EXPERTS SARL MGVUQTQF" at bounding box center [935, 116] width 612 height 16
copy span "MGVUQTQF"
click at [864, 120] on span "VIR GECCA EXPERTS SARL MGVUQTQF" at bounding box center [935, 116] width 612 height 16
click at [632, 114] on span "VIR GECCA EXPERTS SARL MGVUQTQF" at bounding box center [935, 116] width 612 height 16
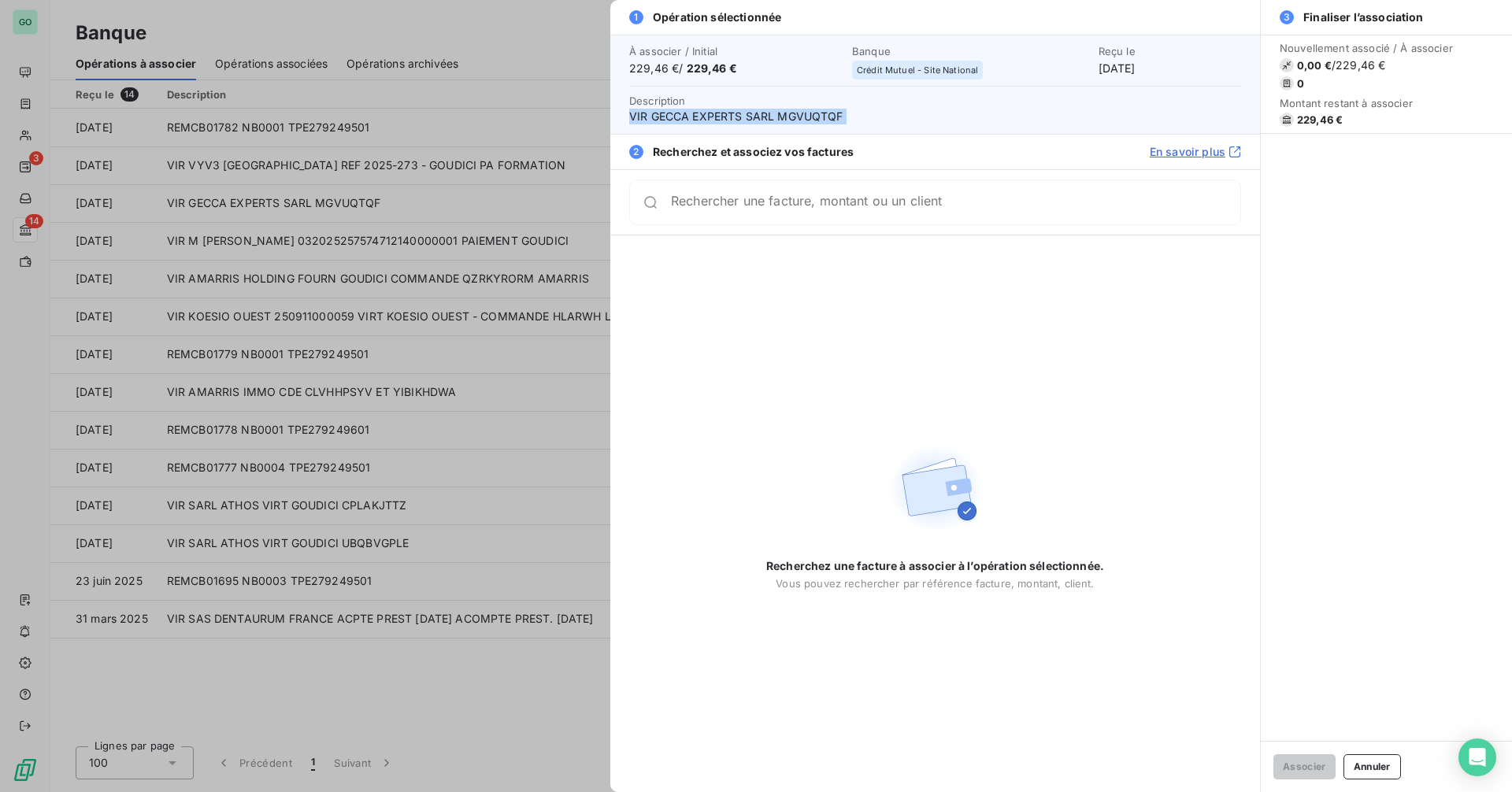
drag, startPoint x: 632, startPoint y: 114, endPoint x: 891, endPoint y: 121, distance: 259.1
click at [891, 121] on span "VIR GECCA EXPERTS SARL MGVUQTQF" at bounding box center [935, 116] width 612 height 16
copy span "VIR GECCA EXPERTS SARL MGVUQTQF"
drag, startPoint x: 1074, startPoint y: 71, endPoint x: 1203, endPoint y: 73, distance: 129.0
click at [1203, 73] on div "Reçu le [DATE]" at bounding box center [1169, 60] width 143 height 31
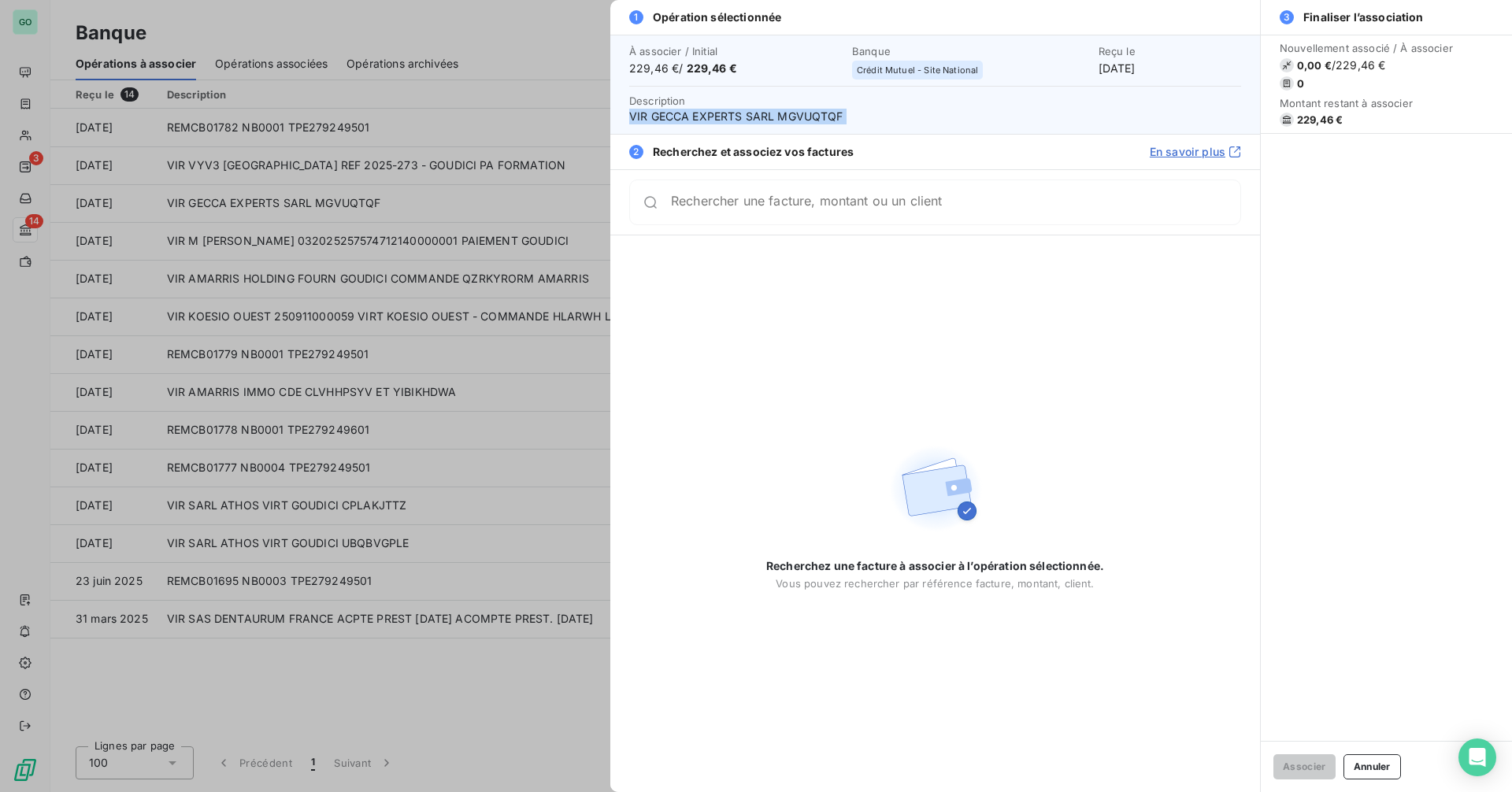
copy div "[DATE]"
drag, startPoint x: 630, startPoint y: 68, endPoint x: 676, endPoint y: 68, distance: 46.0
click at [676, 68] on span "229,46 € / 229,46 €" at bounding box center [736, 68] width 213 height 16
copy span "229,46 €"
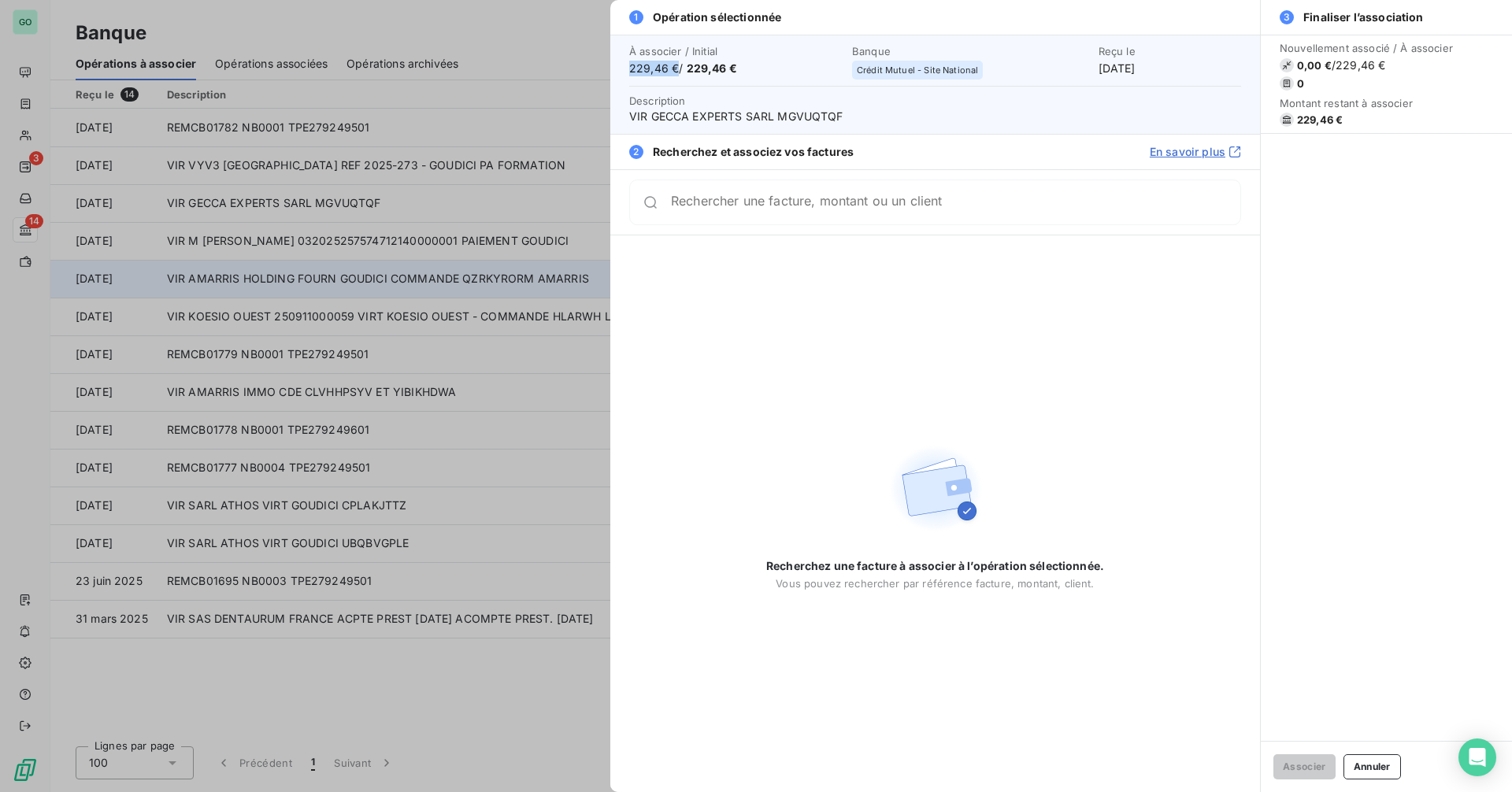
click at [447, 275] on div at bounding box center [756, 396] width 1512 height 792
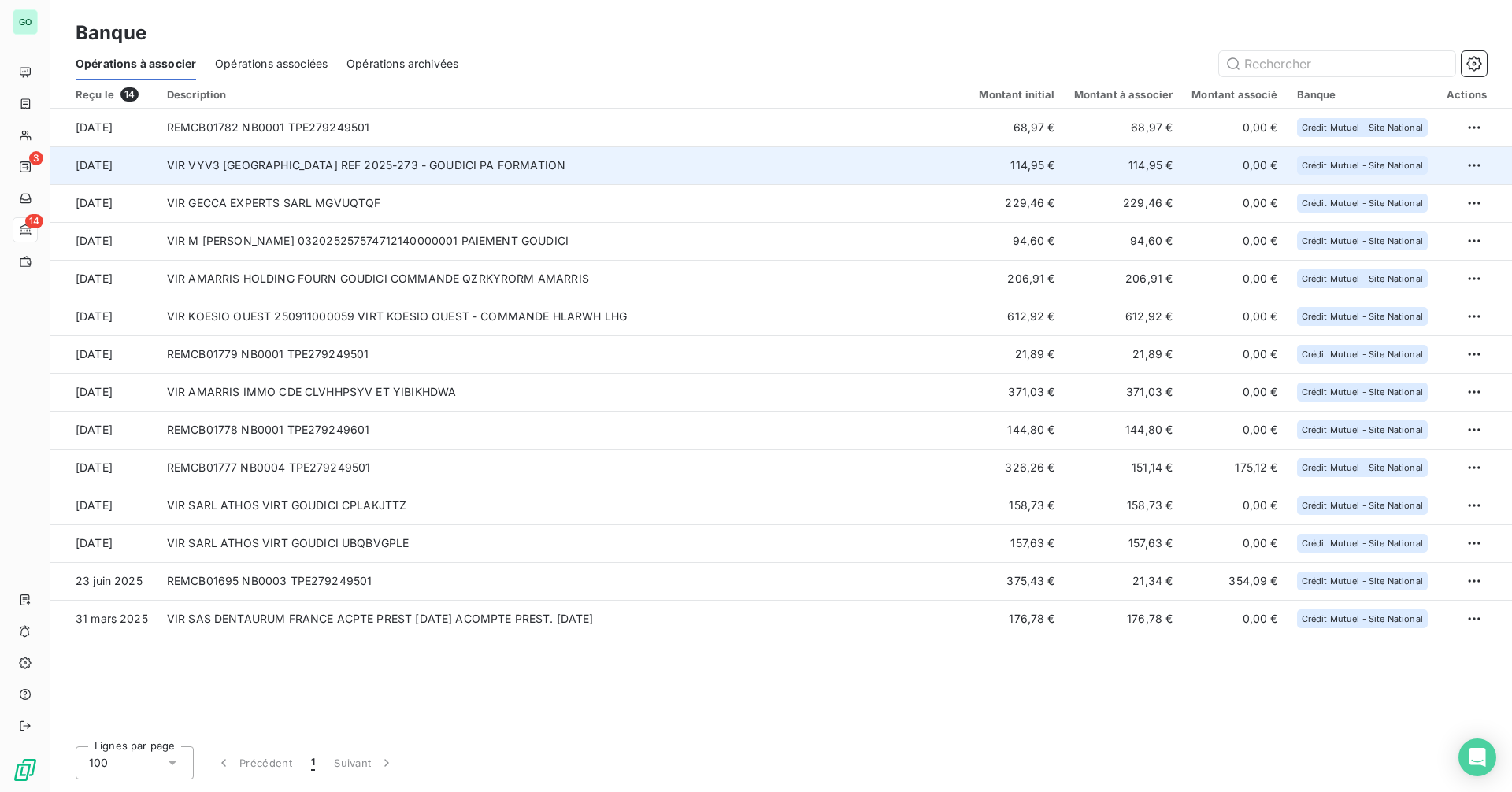
click at [456, 170] on td "VIR VYV3 [GEOGRAPHIC_DATA] REF 2025-273 - GOUDICI PA FORMATION" at bounding box center [564, 166] width 812 height 38
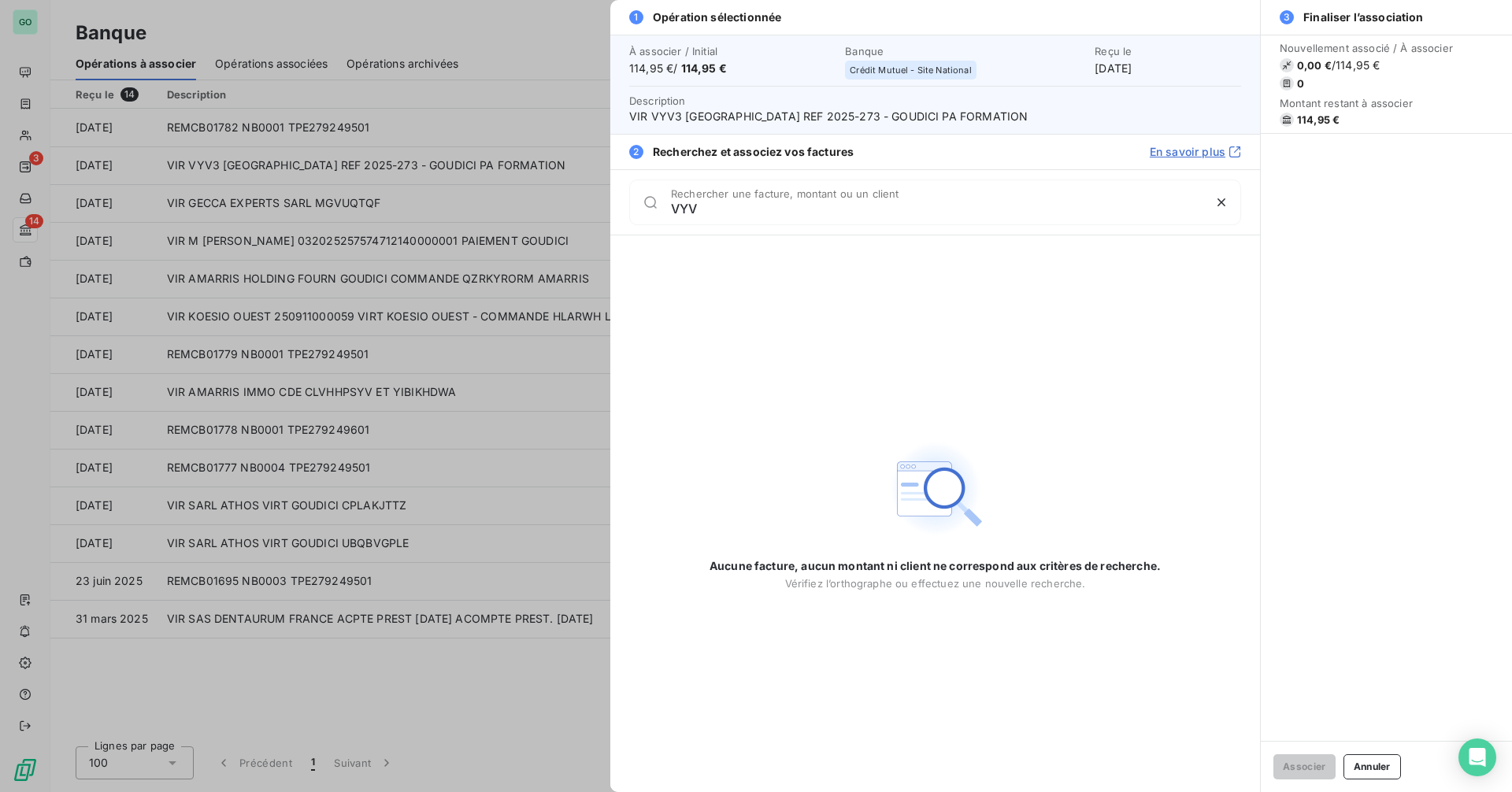
type input "VYV"
click at [330, 209] on div at bounding box center [756, 396] width 1512 height 792
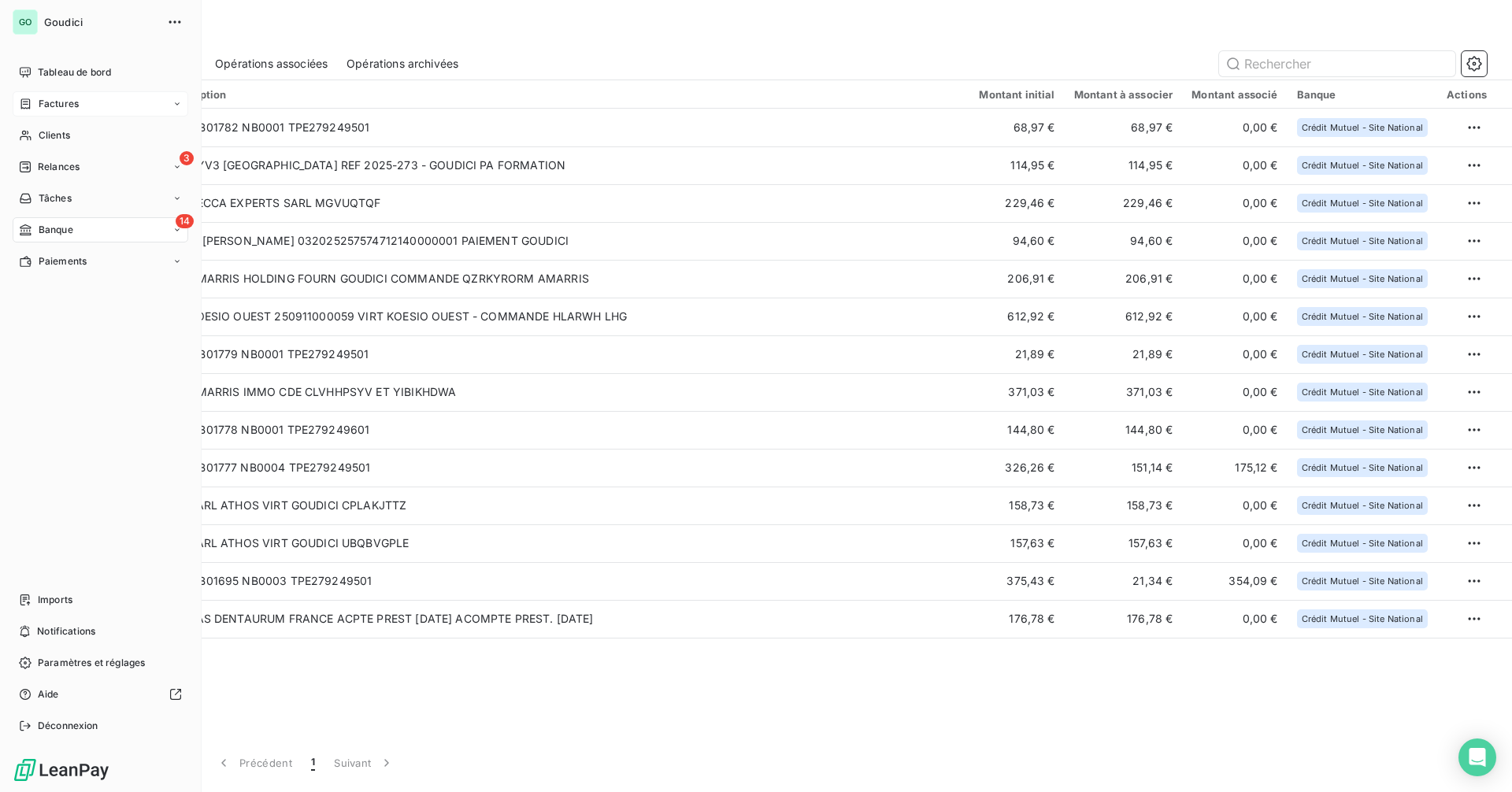
click at [87, 104] on div "Factures" at bounding box center [100, 104] width 176 height 26
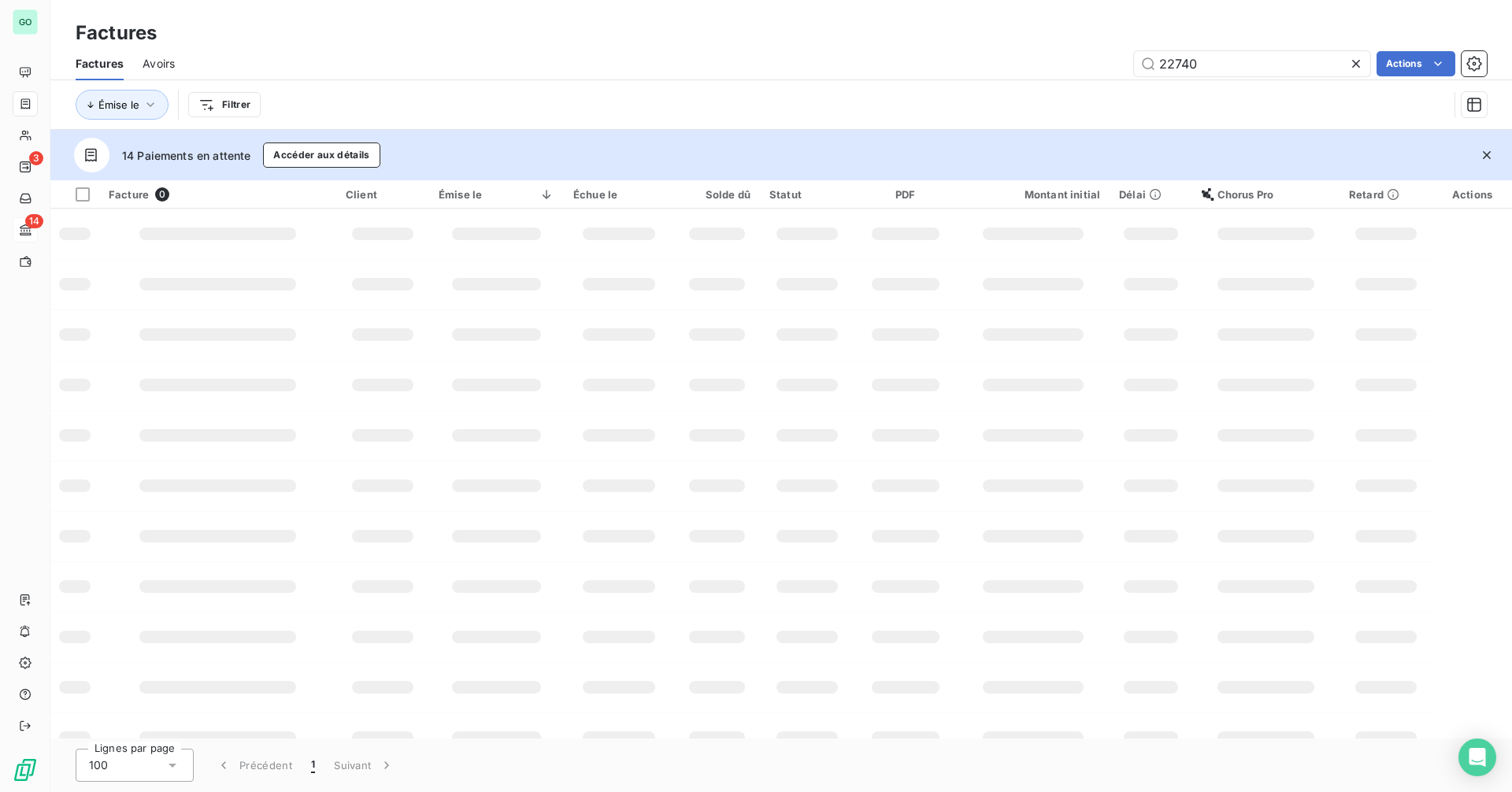
click at [1271, 47] on div "Factures Avoirs 22740 Actions" at bounding box center [781, 63] width 1462 height 33
drag, startPoint x: 1215, startPoint y: 60, endPoint x: 1052, endPoint y: 65, distance: 163.1
click at [1052, 65] on div "22740 Actions" at bounding box center [840, 63] width 1293 height 26
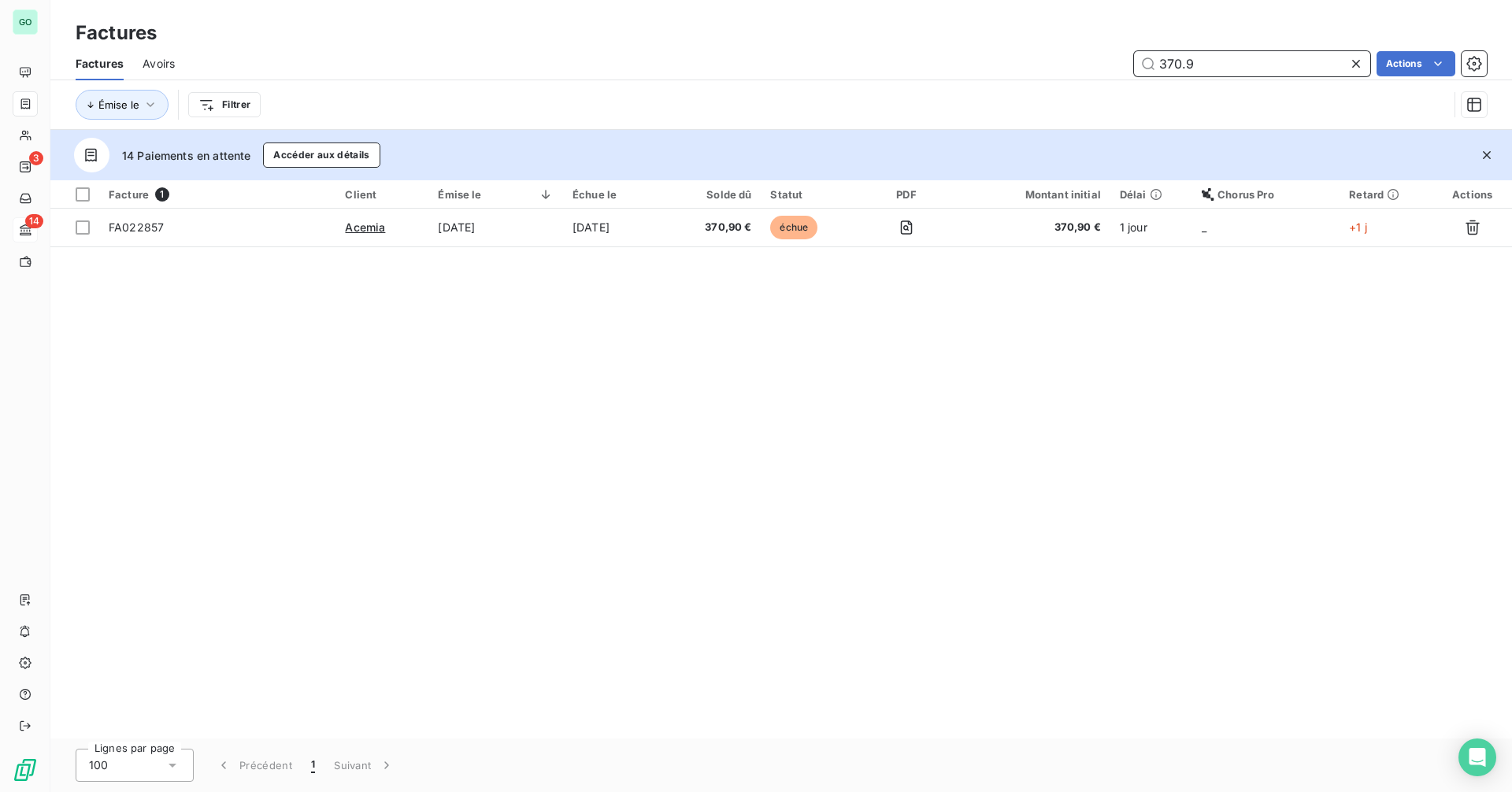
drag, startPoint x: 1180, startPoint y: 66, endPoint x: 1222, endPoint y: 77, distance: 43.4
click at [1222, 77] on div "Factures Avoirs 370.9 Actions" at bounding box center [781, 63] width 1462 height 33
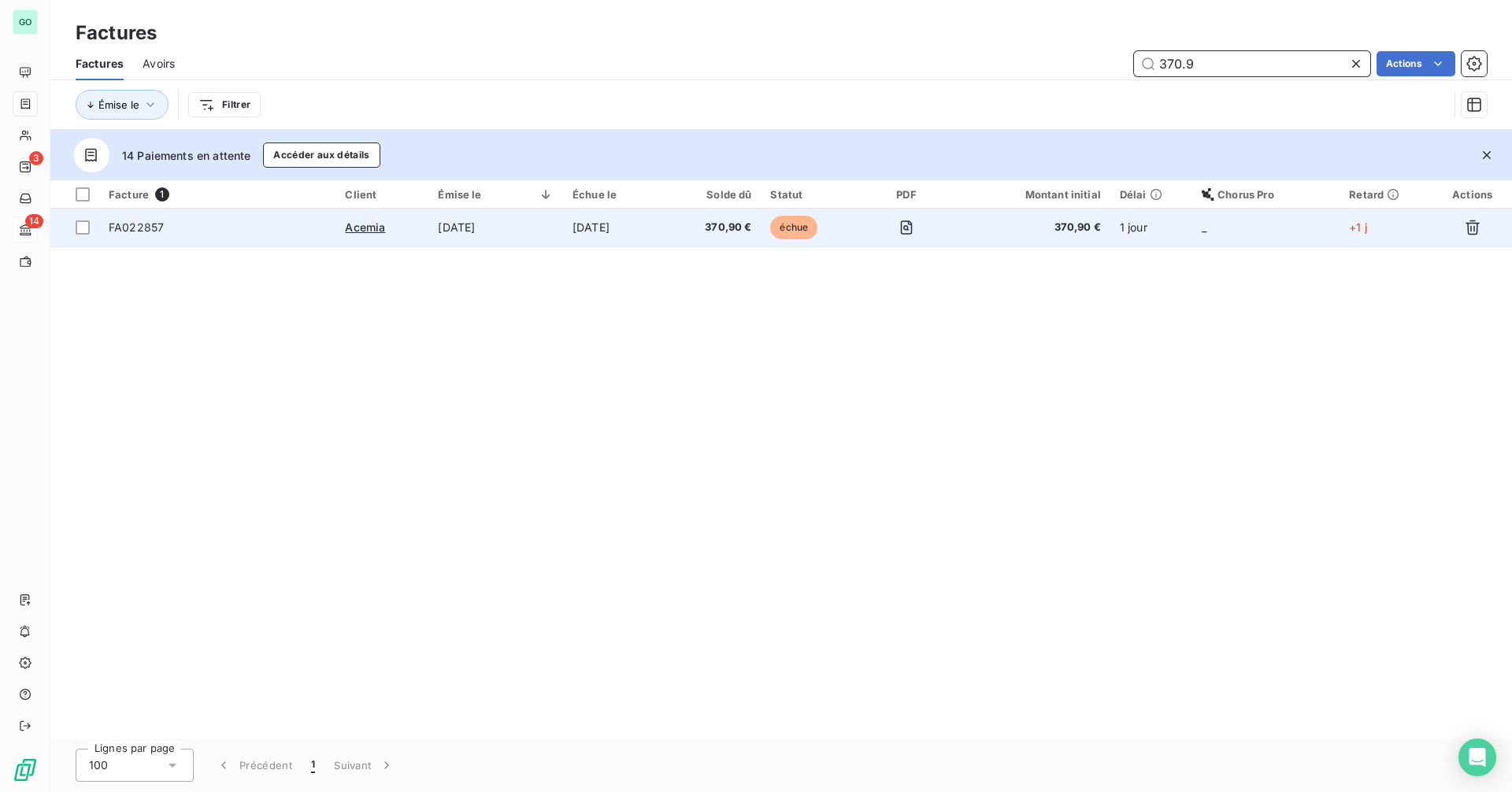
type input "370.9"
click at [518, 225] on td "[DATE]" at bounding box center [495, 227] width 134 height 38
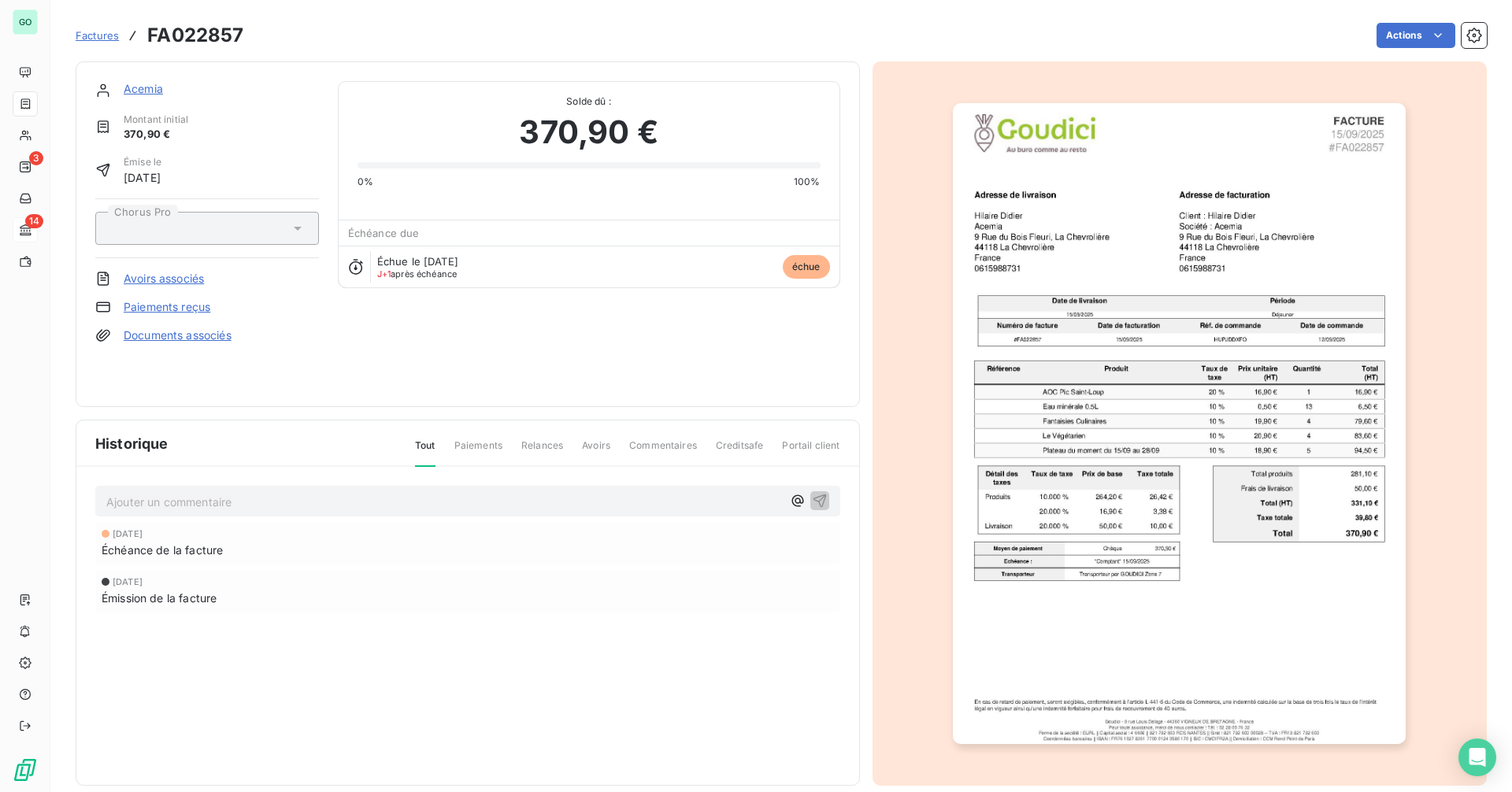
click at [158, 306] on link "Paiements reçus" at bounding box center [166, 307] width 87 height 16
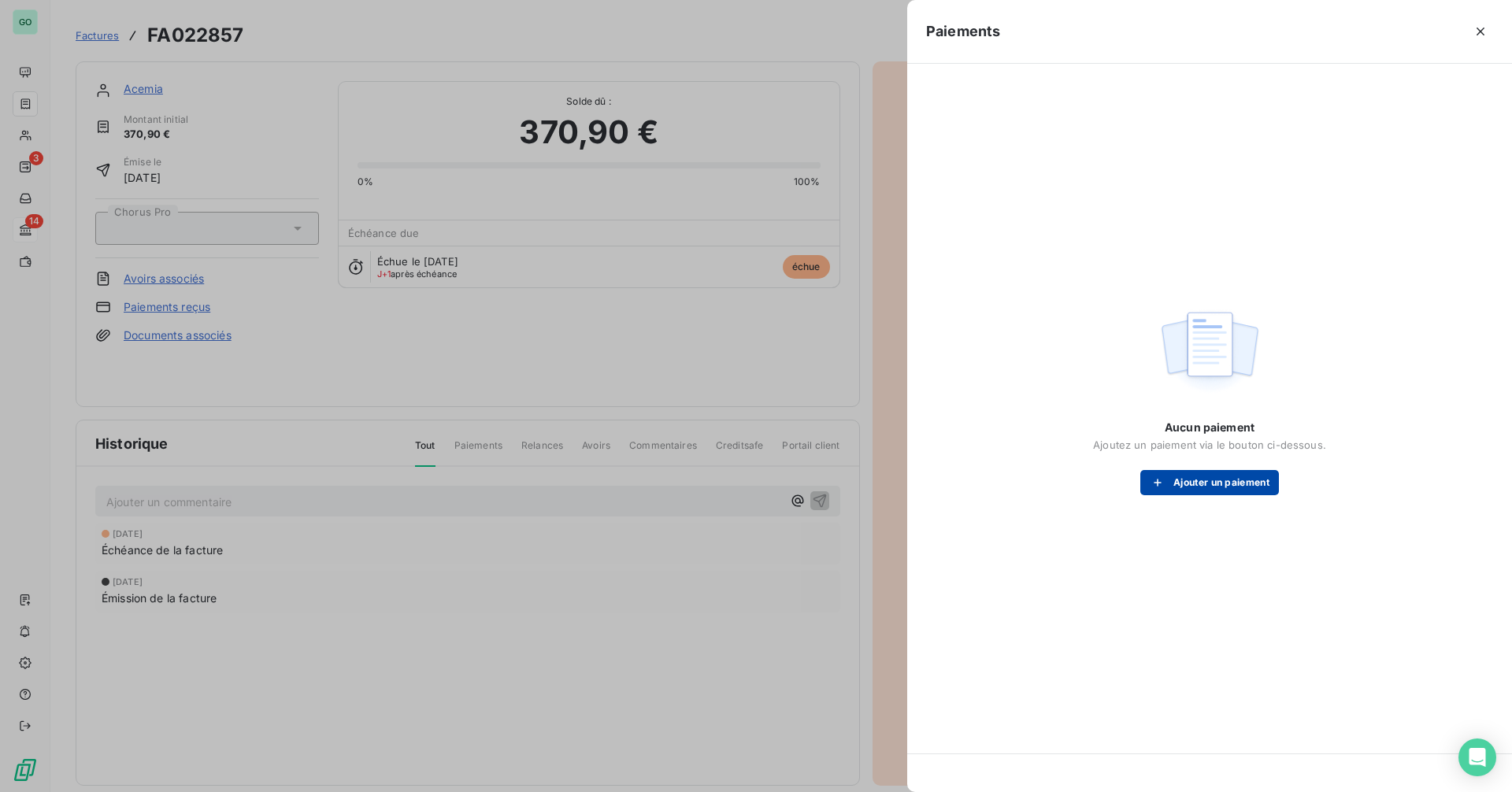
click at [1179, 486] on button "Ajouter un paiement" at bounding box center [1210, 483] width 138 height 26
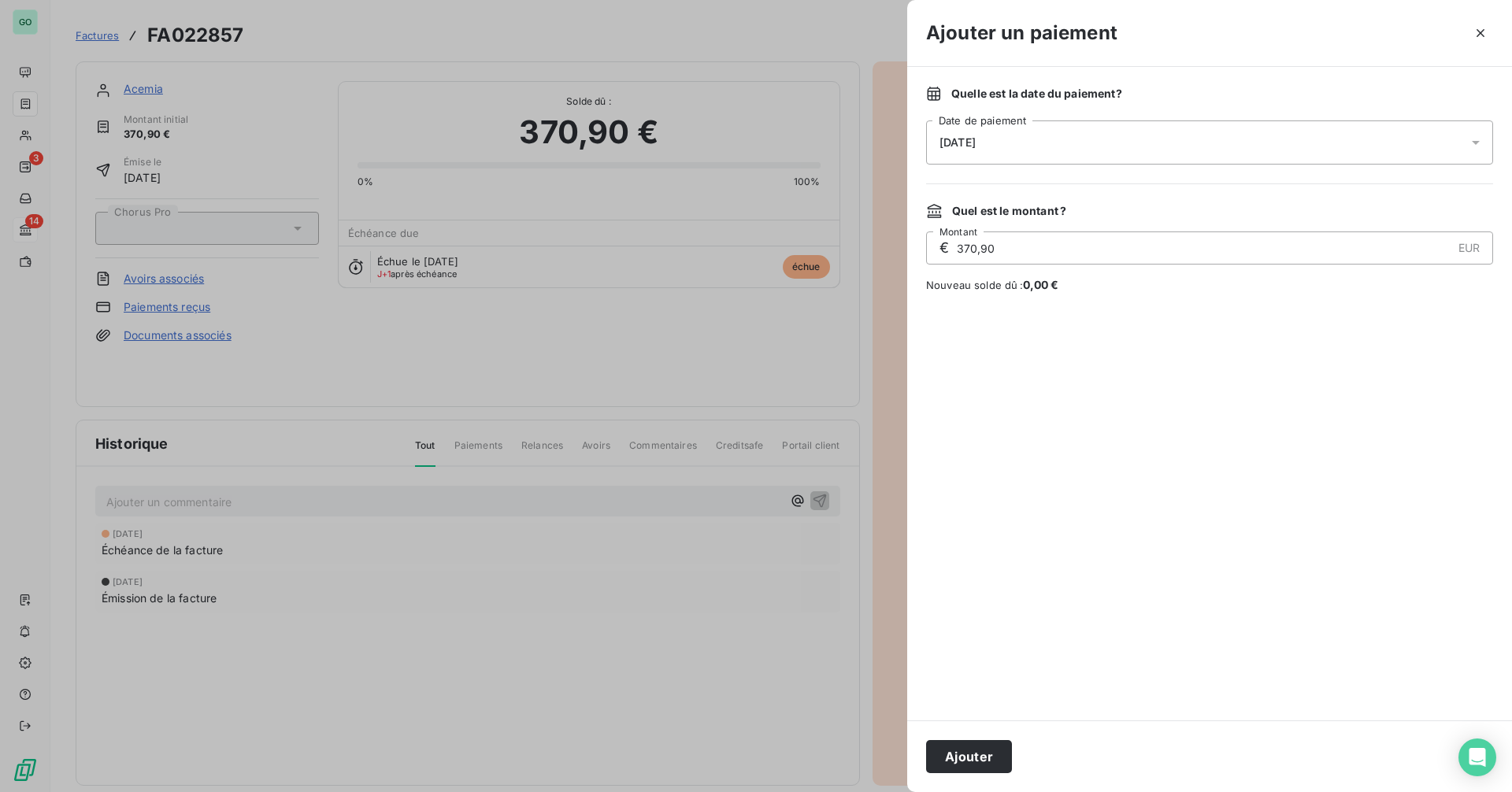
click at [1038, 133] on div "[DATE]" at bounding box center [1210, 143] width 567 height 45
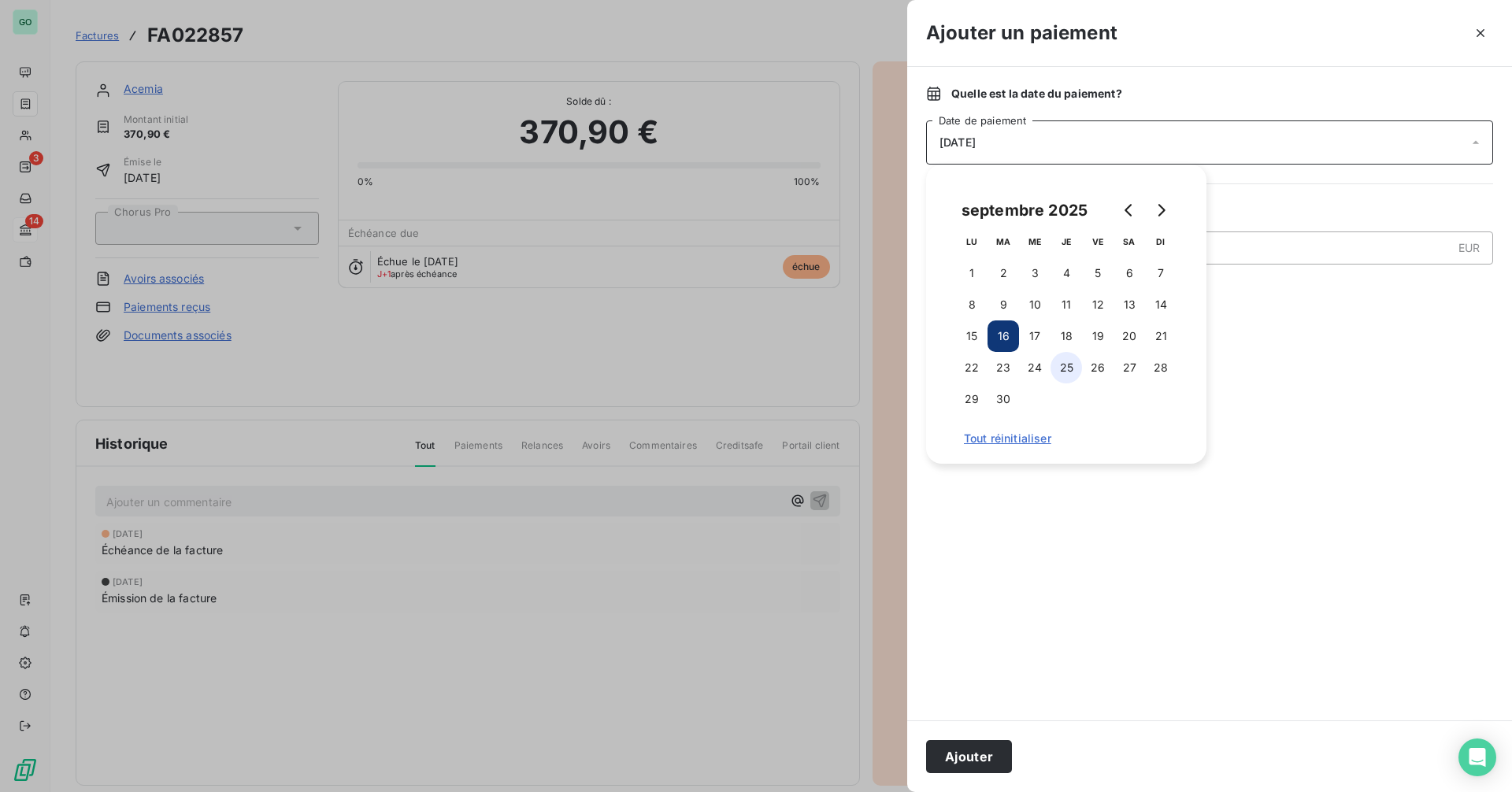
click at [1063, 368] on button "25" at bounding box center [1066, 368] width 31 height 31
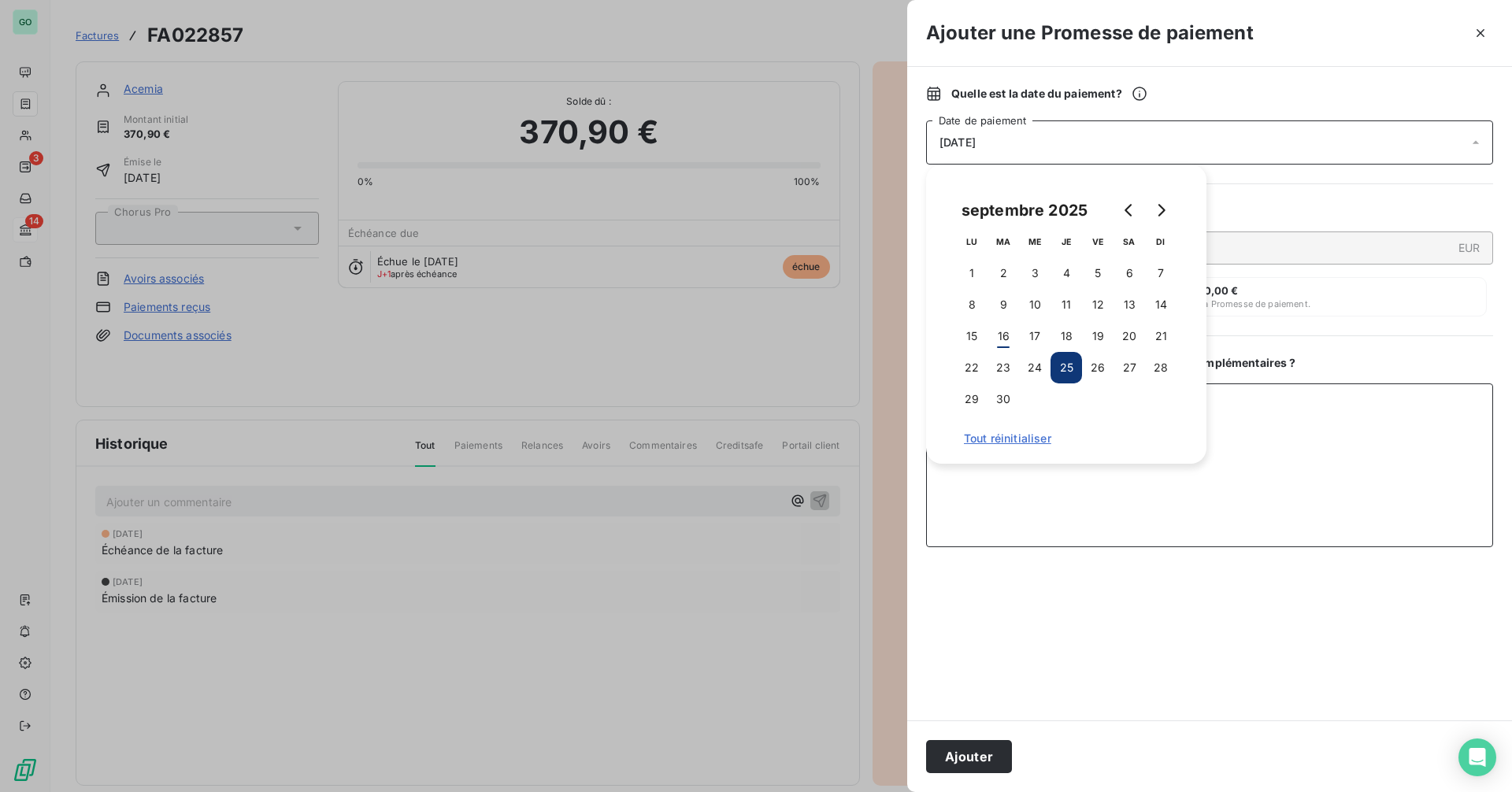
click at [1040, 507] on textarea "Ajouter un commentaire ( facultatif )" at bounding box center [1210, 465] width 567 height 164
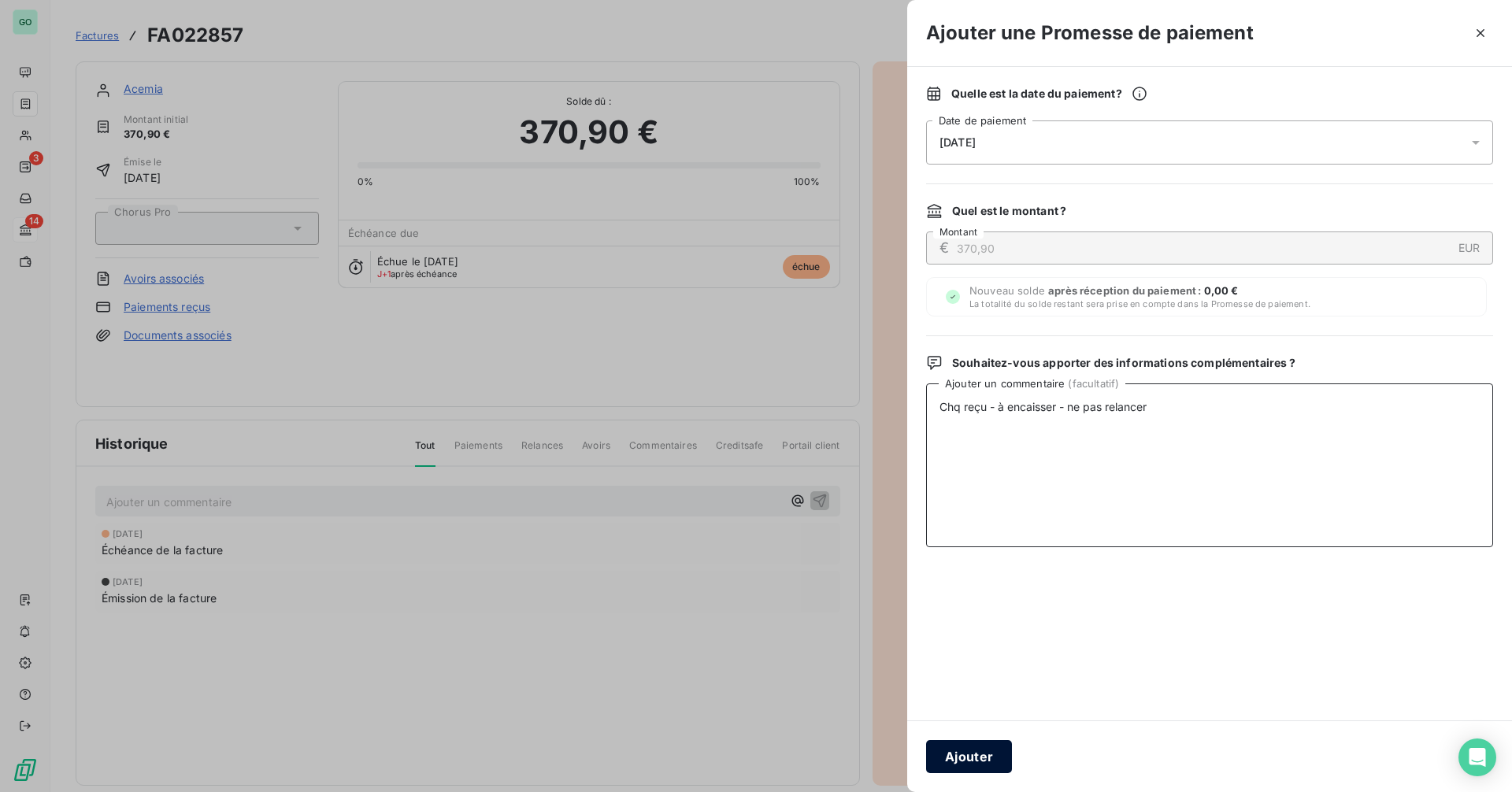
type textarea "Chq reçu - à encaisser - ne pas relancer"
click at [975, 757] on button "Ajouter" at bounding box center [969, 757] width 86 height 33
